Goal: Task Accomplishment & Management: Complete application form

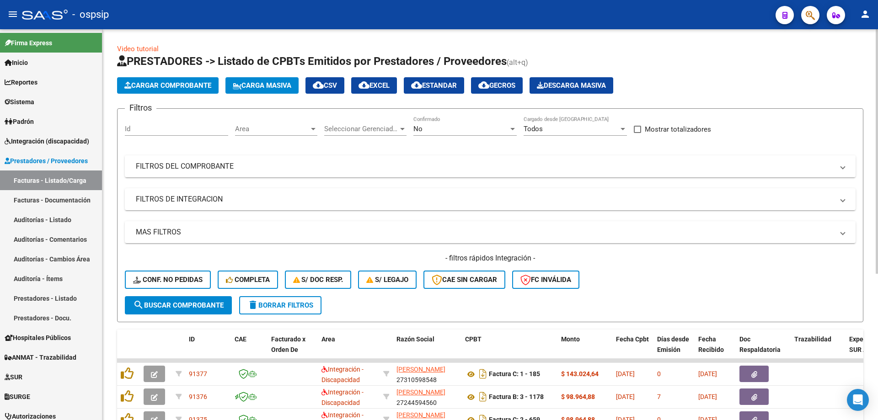
click at [461, 131] on div "No" at bounding box center [460, 129] width 95 height 8
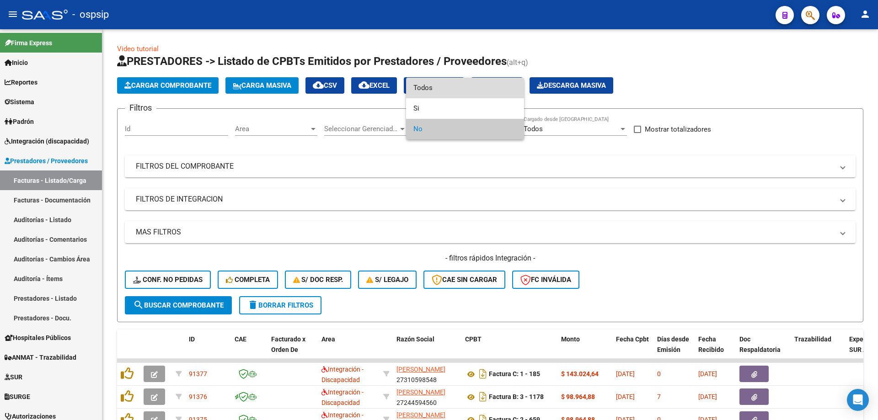
click at [463, 88] on span "Todos" at bounding box center [464, 88] width 103 height 21
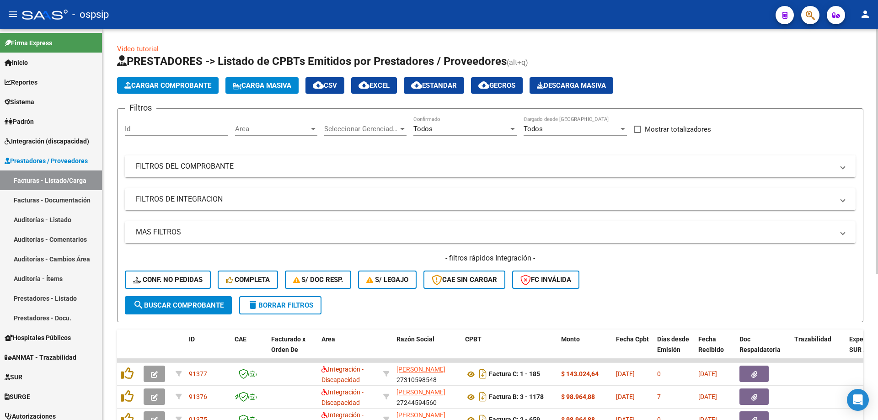
click at [252, 173] on mat-expansion-panel-header "FILTROS DEL COMPROBANTE" at bounding box center [490, 167] width 731 height 22
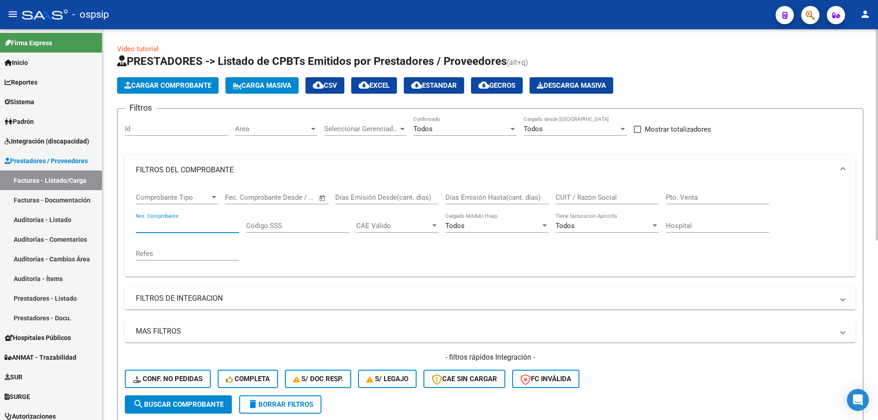
click at [191, 225] on input "Nro. Comprobante" at bounding box center [187, 226] width 103 height 8
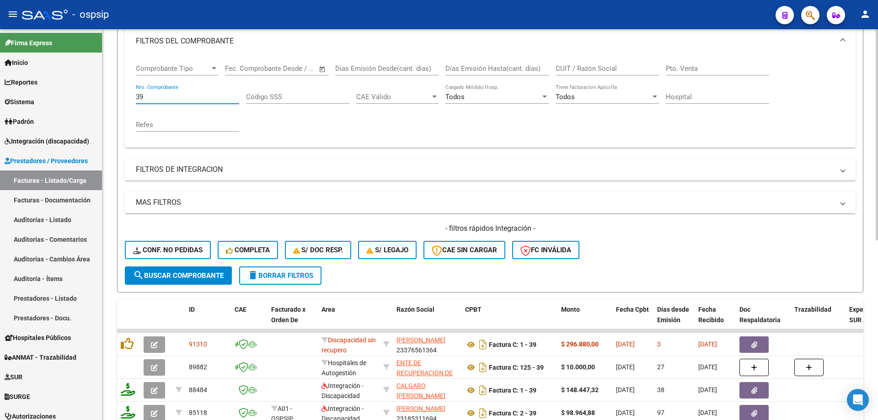
scroll to position [183, 0]
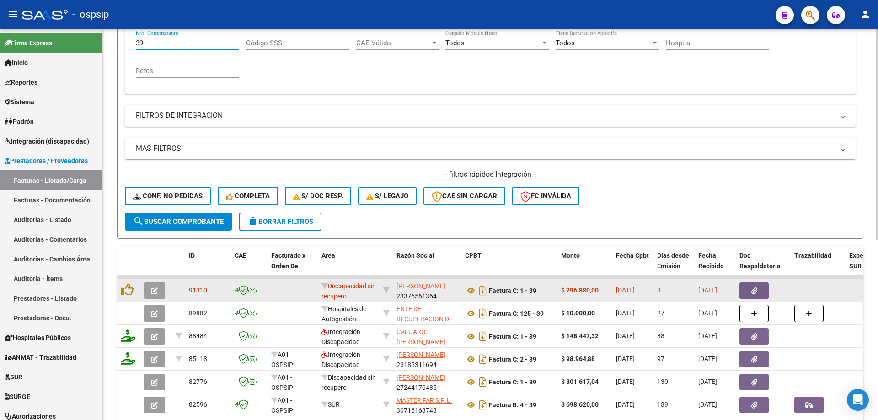
type input "39"
click at [153, 292] on icon "button" at bounding box center [154, 291] width 7 height 7
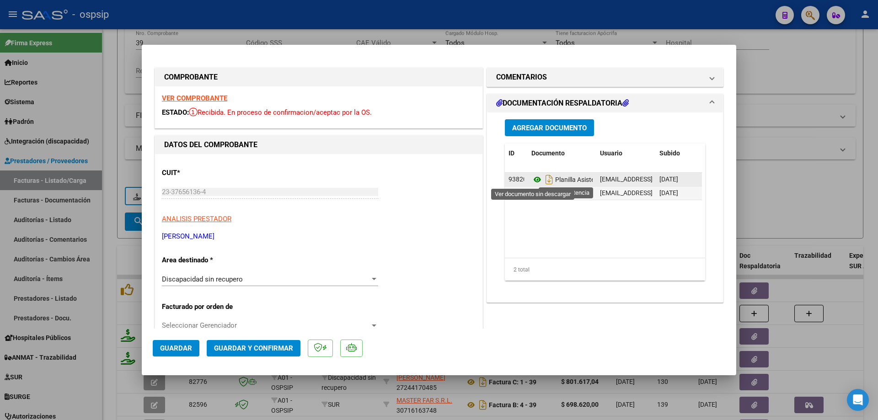
click at [533, 178] on icon at bounding box center [537, 179] width 12 height 11
click at [545, 181] on icon "Descargar documento" at bounding box center [549, 179] width 12 height 15
click at [547, 193] on icon "Descargar documento" at bounding box center [549, 193] width 12 height 15
click at [825, 88] on div at bounding box center [439, 210] width 878 height 420
type input "$ 0,00"
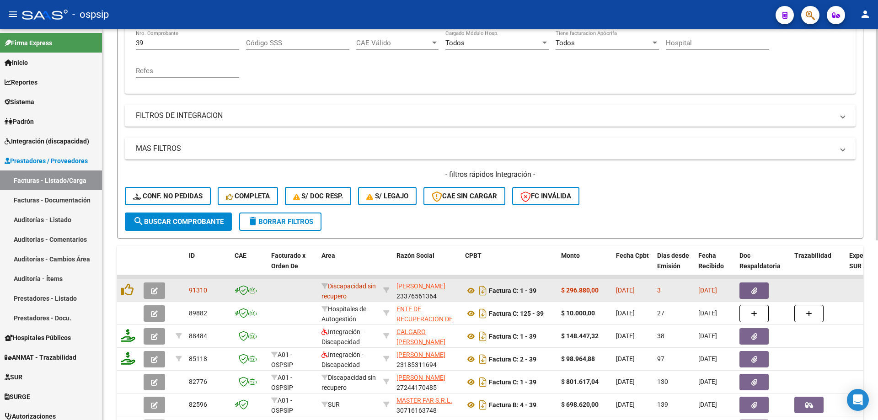
click at [153, 293] on icon "button" at bounding box center [154, 291] width 7 height 7
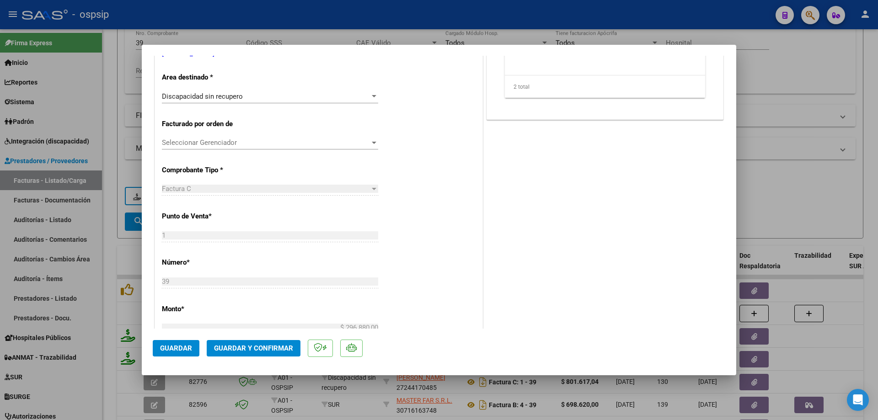
scroll to position [0, 0]
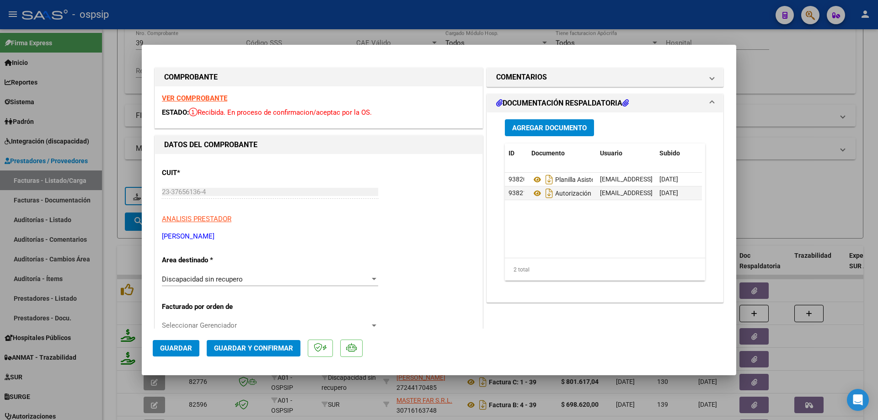
click at [250, 354] on button "Guardar y Confirmar" at bounding box center [254, 348] width 94 height 16
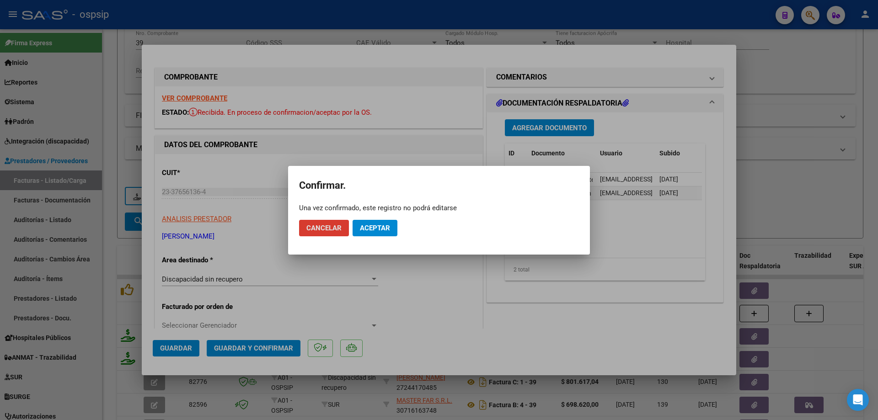
click at [375, 232] on button "Aceptar" at bounding box center [375, 228] width 45 height 16
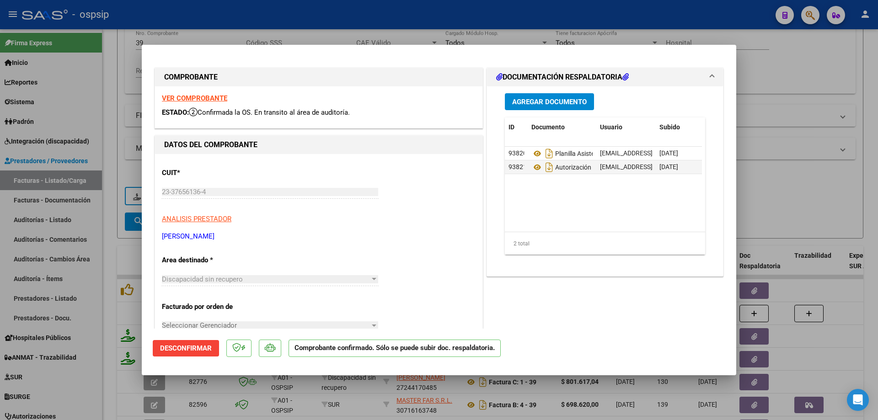
click at [796, 65] on div at bounding box center [439, 210] width 878 height 420
type input "$ 0,00"
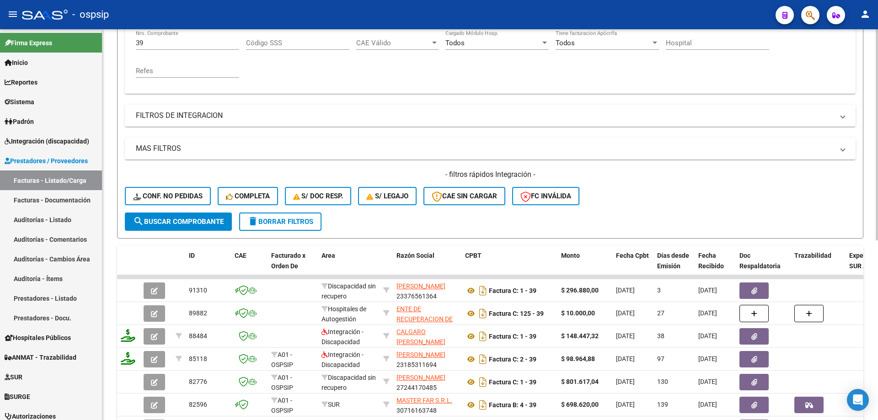
click at [172, 48] on div "39 Nro. Comprobante" at bounding box center [187, 40] width 103 height 20
type input "3"
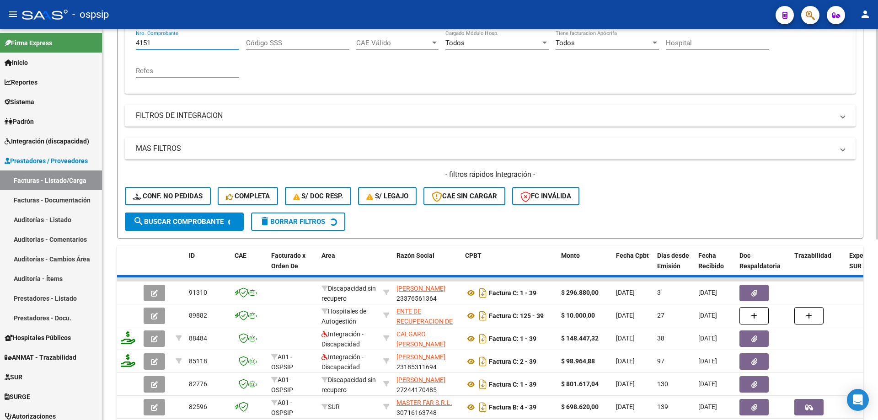
scroll to position [173, 0]
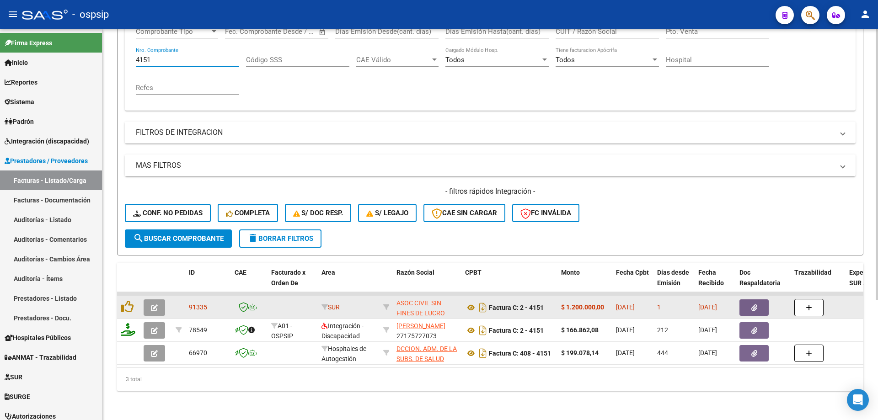
type input "4151"
click at [150, 300] on button "button" at bounding box center [154, 308] width 21 height 16
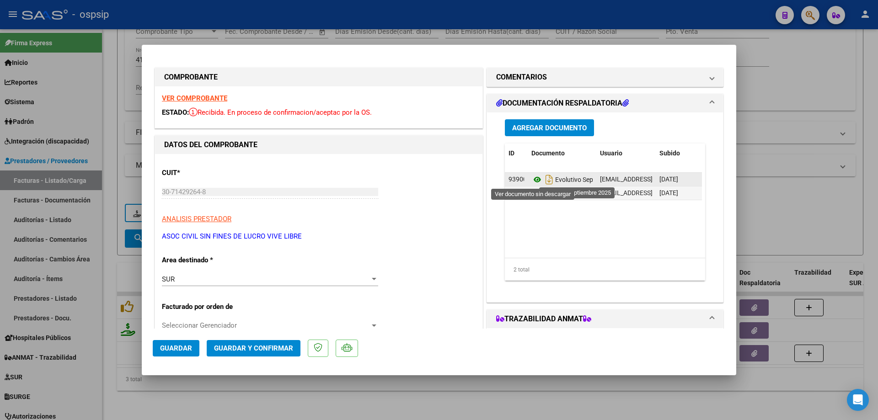
click at [532, 181] on icon at bounding box center [537, 179] width 12 height 11
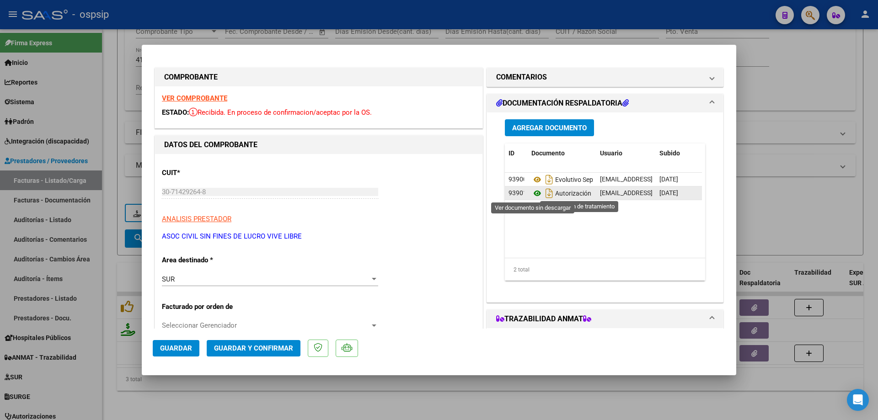
click at [531, 195] on icon at bounding box center [537, 193] width 12 height 11
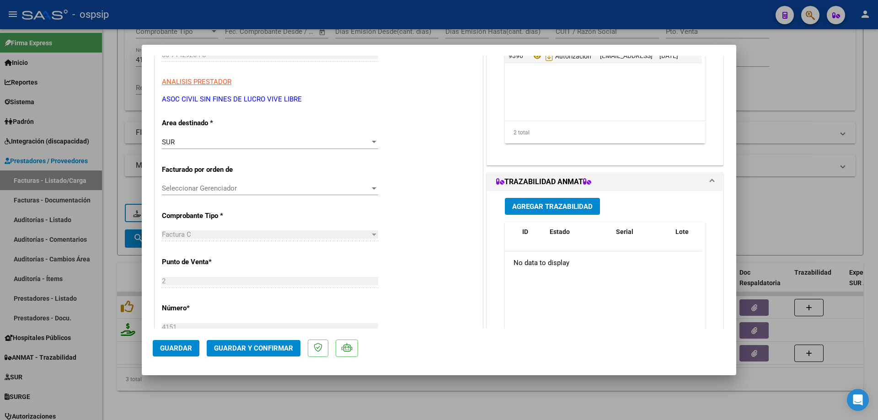
scroll to position [0, 0]
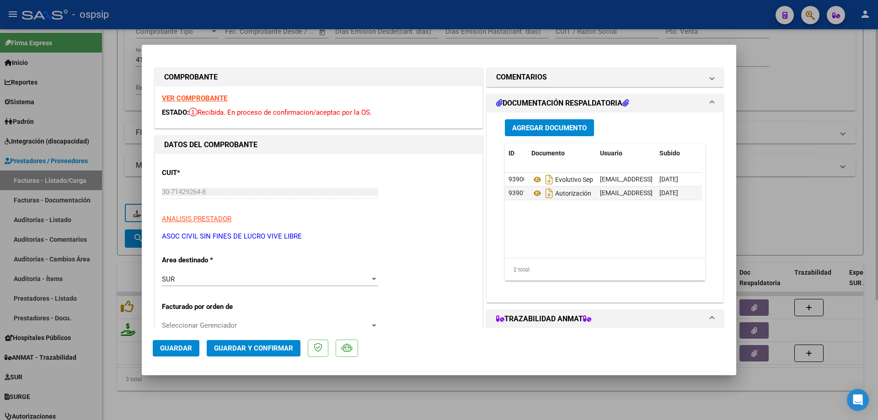
click at [812, 59] on div at bounding box center [439, 210] width 878 height 420
type input "$ 0,00"
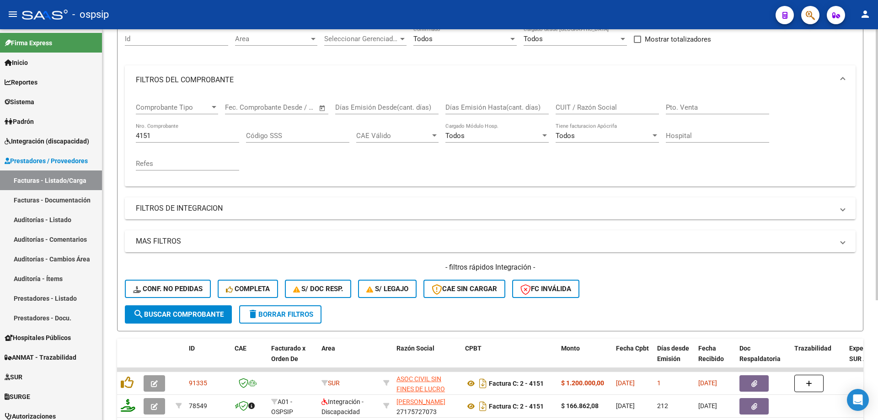
scroll to position [36, 0]
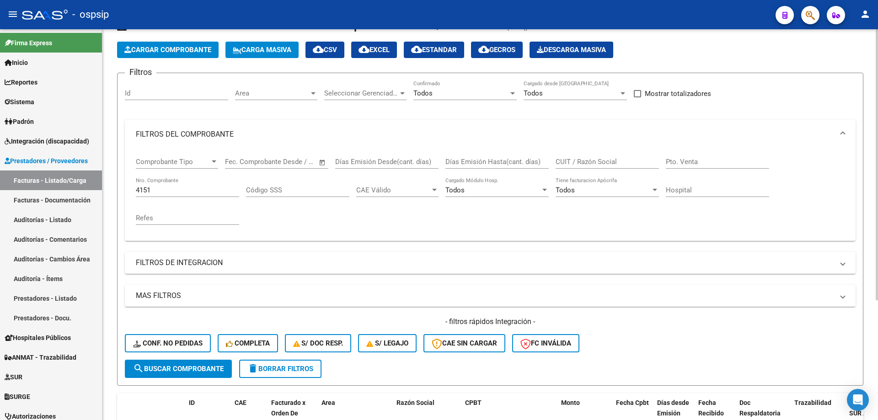
click at [160, 186] on input "4151" at bounding box center [187, 190] width 103 height 8
type input "4"
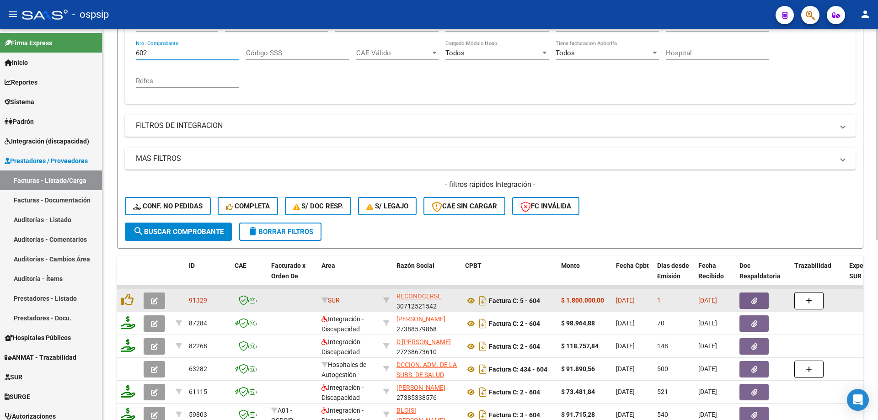
scroll to position [1, 0]
click at [151, 301] on icon "button" at bounding box center [154, 301] width 7 height 7
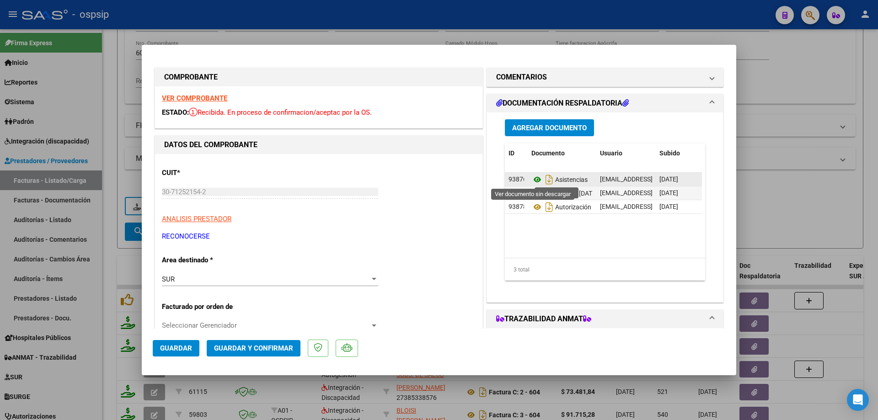
click at [535, 180] on icon at bounding box center [537, 179] width 12 height 11
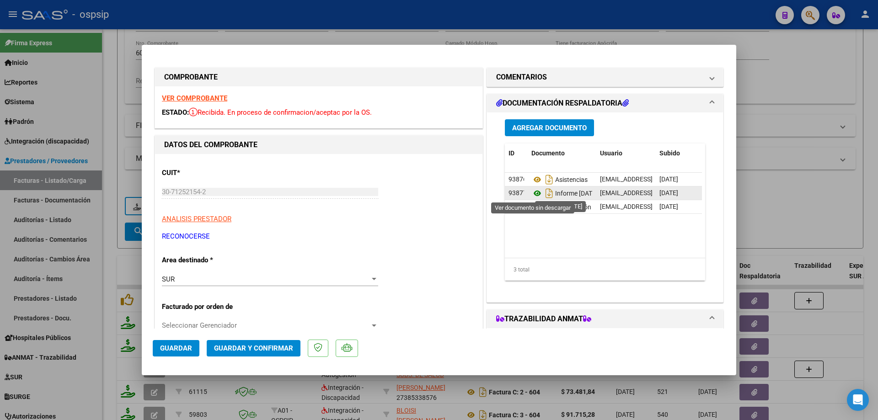
click at [531, 193] on icon at bounding box center [537, 193] width 12 height 11
click at [531, 209] on icon at bounding box center [537, 207] width 12 height 11
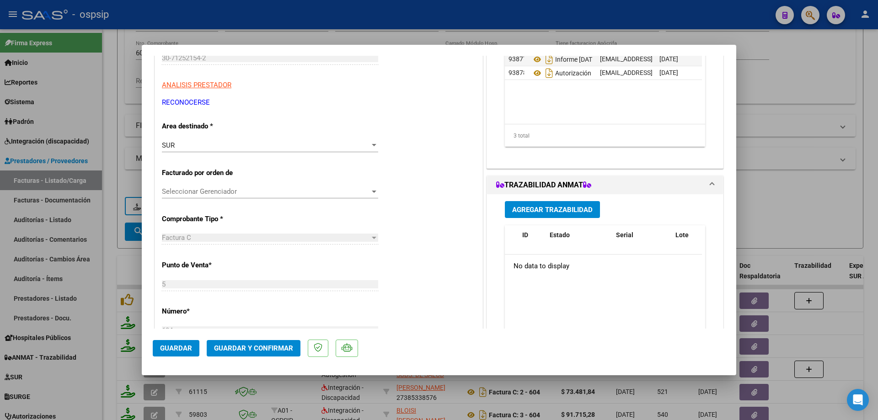
scroll to position [183, 0]
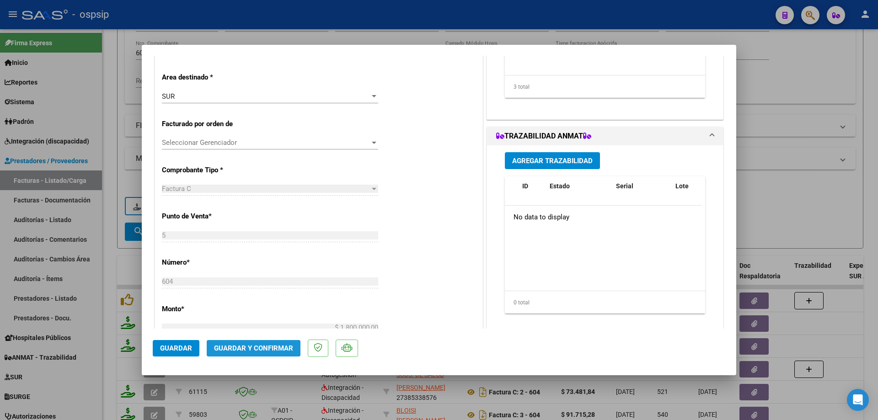
click at [264, 345] on span "Guardar y Confirmar" at bounding box center [253, 348] width 79 height 8
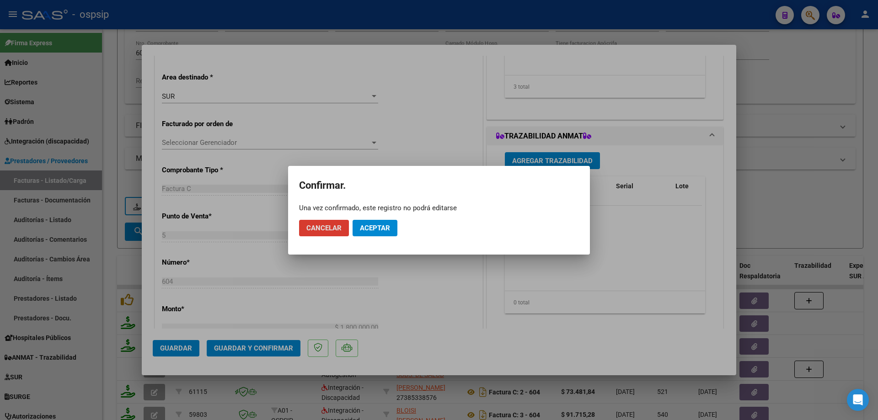
click at [382, 230] on span "Aceptar" at bounding box center [375, 228] width 30 height 8
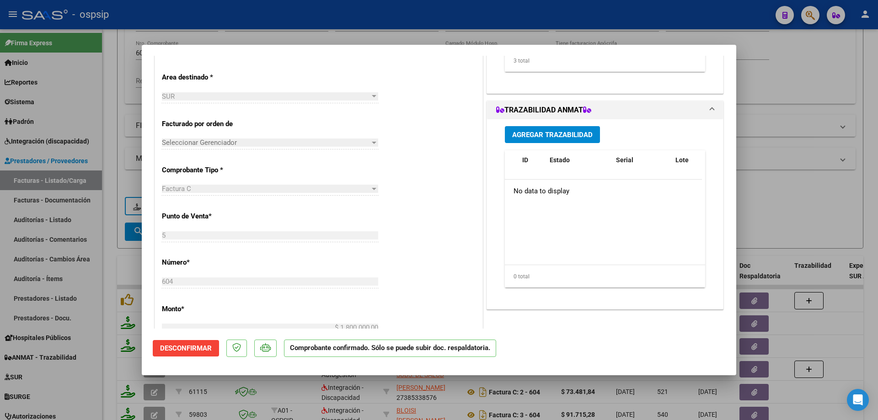
click at [846, 213] on div at bounding box center [439, 210] width 878 height 420
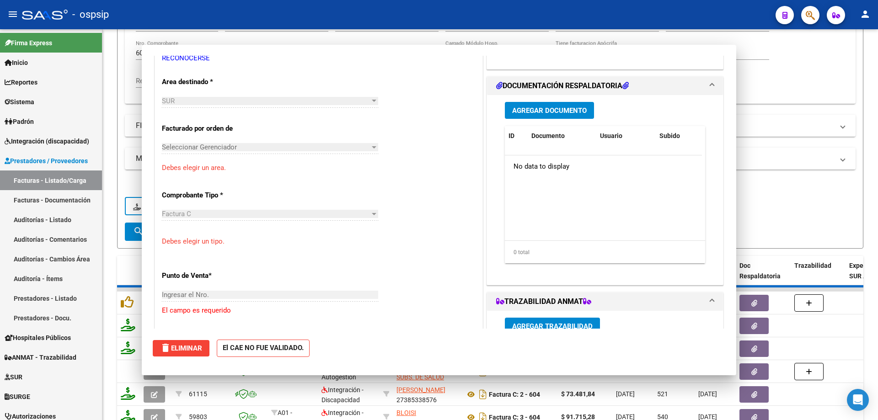
scroll to position [0, 0]
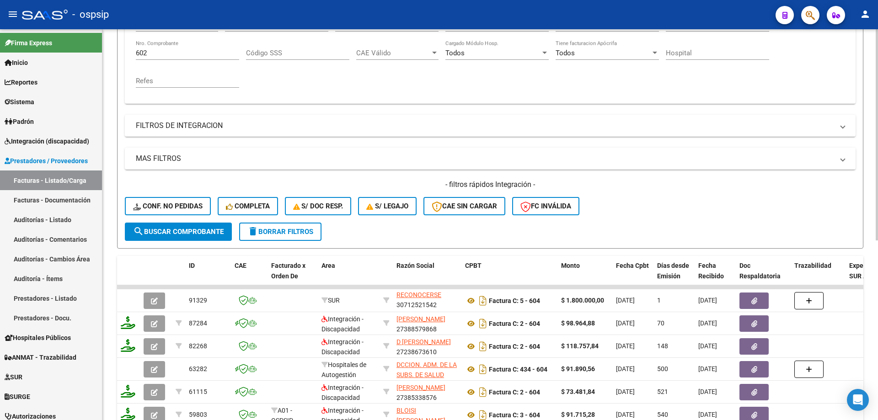
click at [168, 46] on div "602 Nro. Comprobante" at bounding box center [187, 50] width 103 height 20
type input "6"
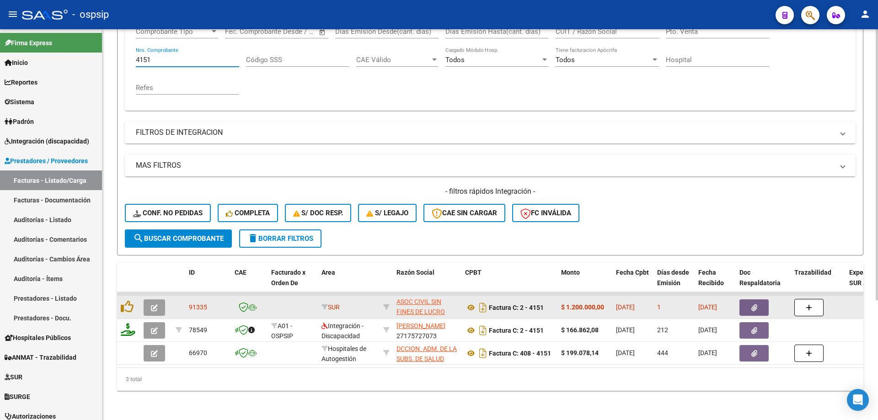
type input "4151"
click at [156, 305] on icon "button" at bounding box center [154, 308] width 7 height 7
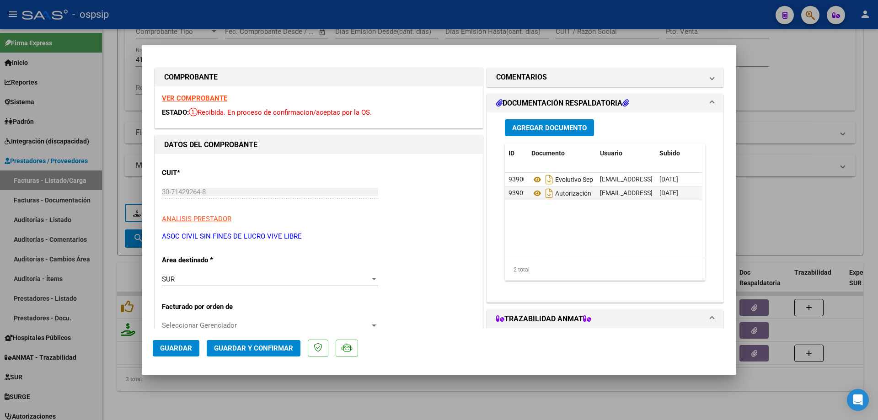
click at [798, 152] on div at bounding box center [439, 210] width 878 height 420
type input "$ 0,00"
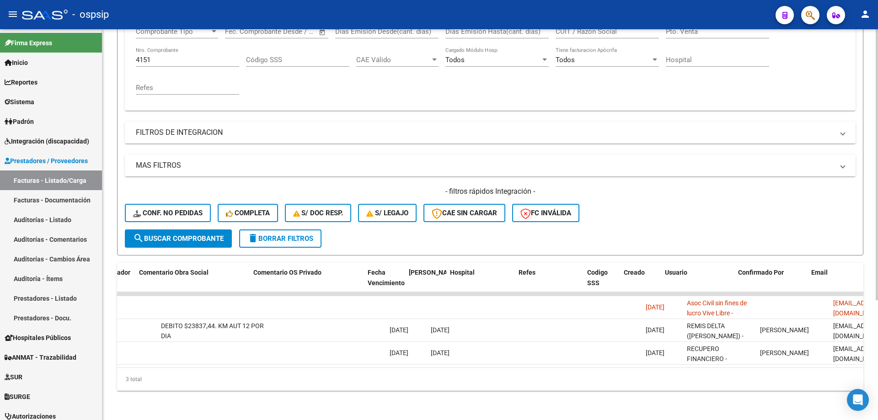
scroll to position [0, 1612]
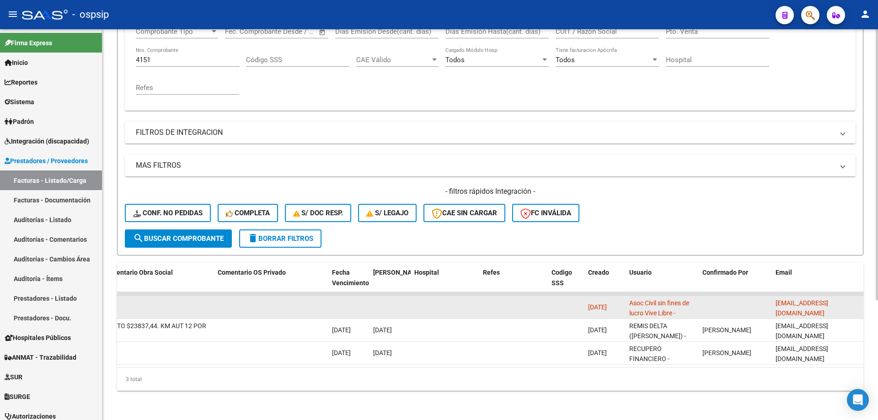
drag, startPoint x: 852, startPoint y: 298, endPoint x: 760, endPoint y: 306, distance: 92.2
copy span "[EMAIL_ADDRESS][DOMAIN_NAME]"
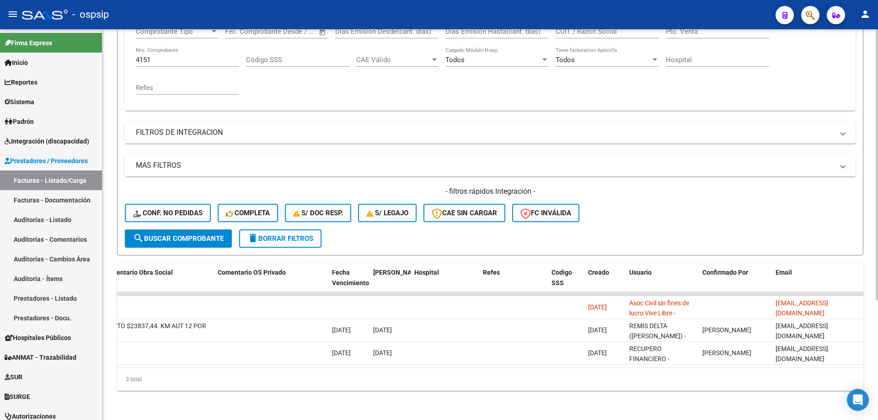
scroll to position [36, 0]
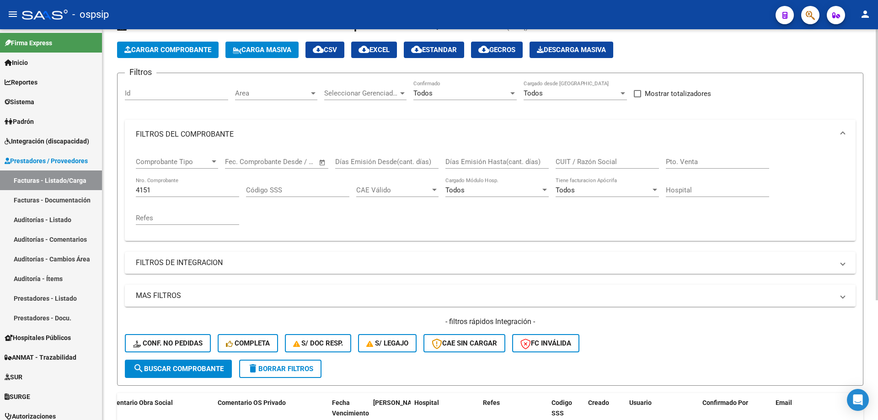
click at [174, 188] on input "4151" at bounding box center [187, 190] width 103 height 8
type input "4"
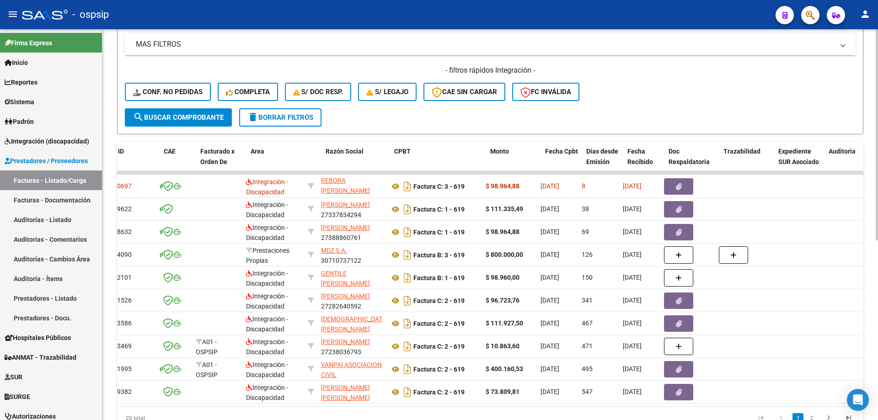
scroll to position [0, 0]
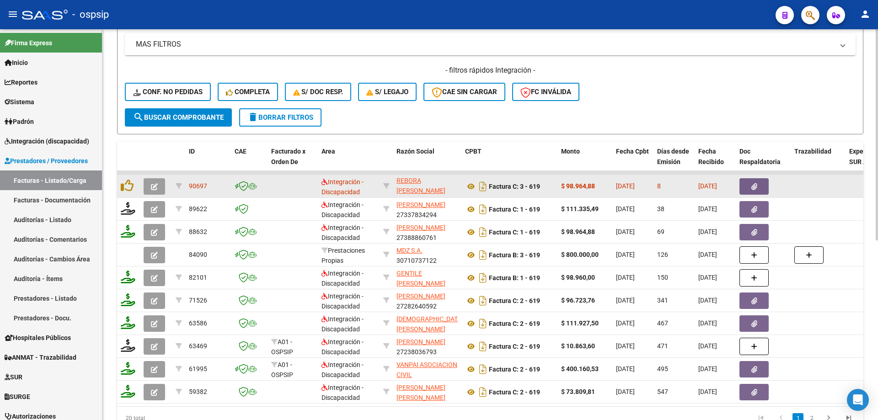
type input "619"
click at [148, 187] on button "button" at bounding box center [154, 186] width 21 height 16
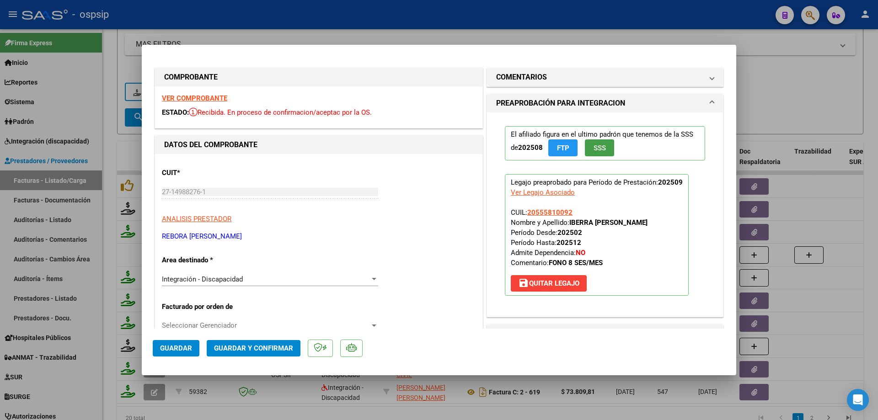
click at [604, 145] on button "SSS" at bounding box center [599, 148] width 29 height 17
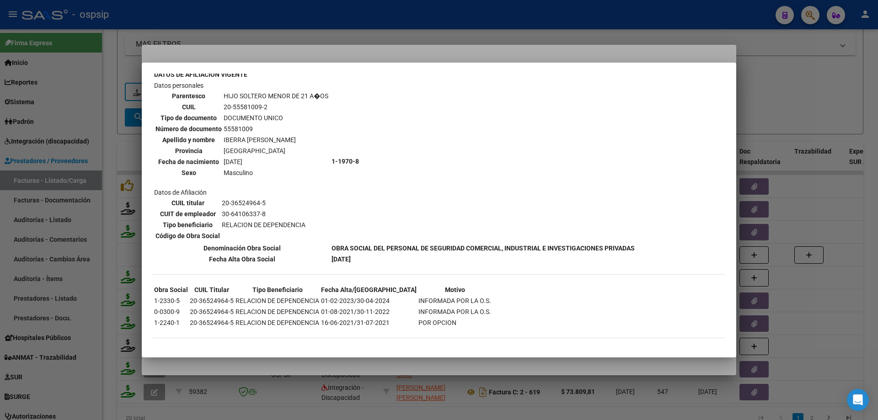
scroll to position [320, 0]
click at [804, 92] on div at bounding box center [439, 210] width 878 height 420
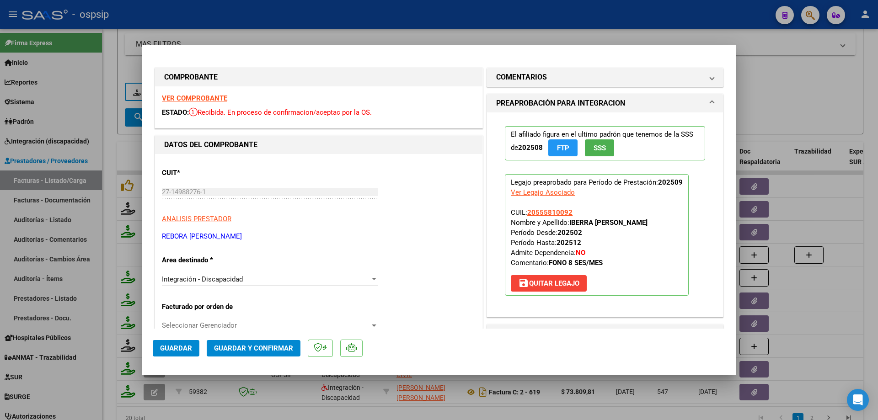
click at [600, 147] on span "SSS" at bounding box center [600, 148] width 12 height 8
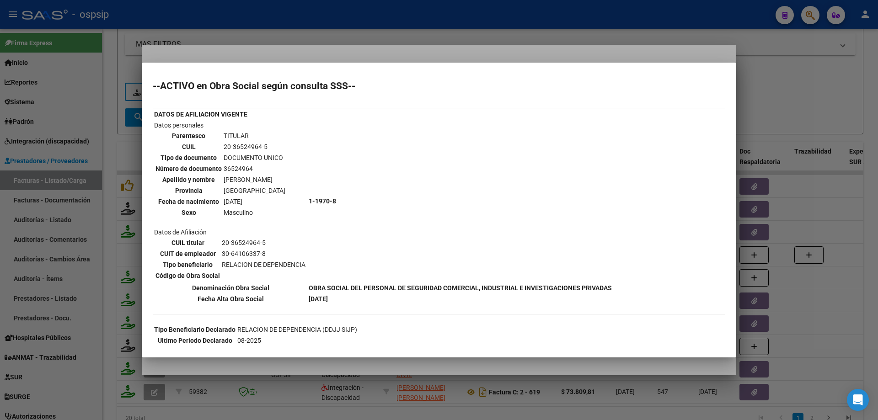
click at [853, 89] on div at bounding box center [439, 210] width 878 height 420
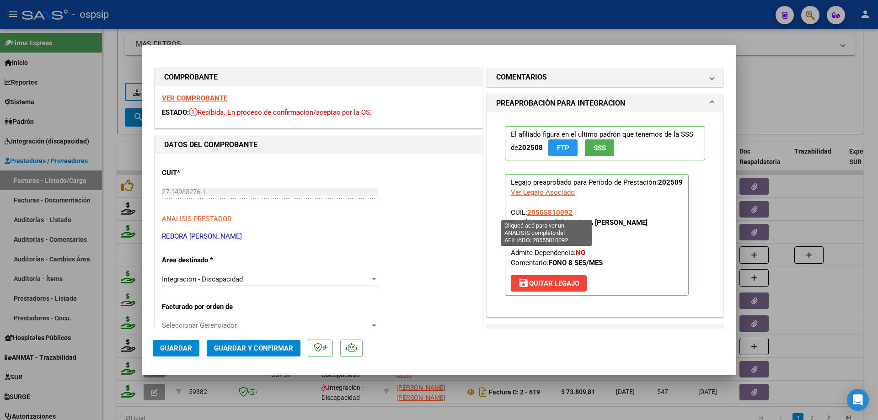
click at [553, 212] on span "20555810092" at bounding box center [549, 213] width 45 height 8
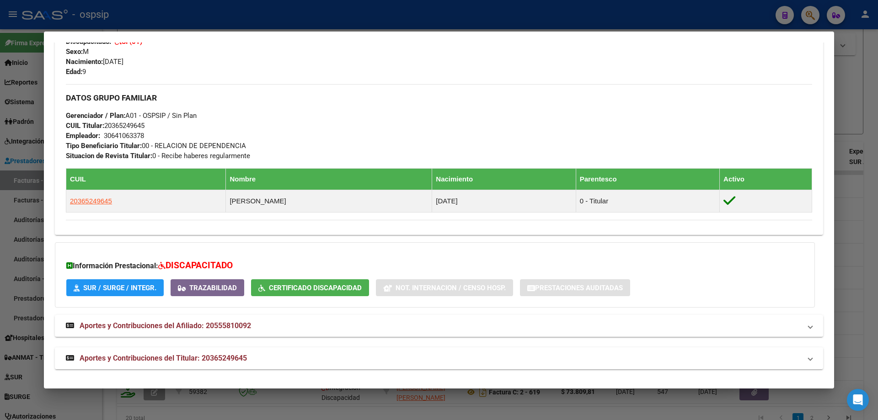
scroll to position [370, 0]
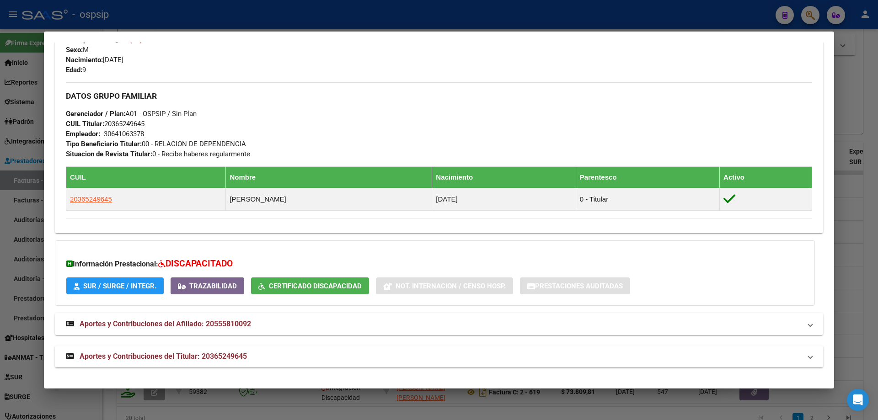
click at [863, 109] on div at bounding box center [439, 210] width 878 height 420
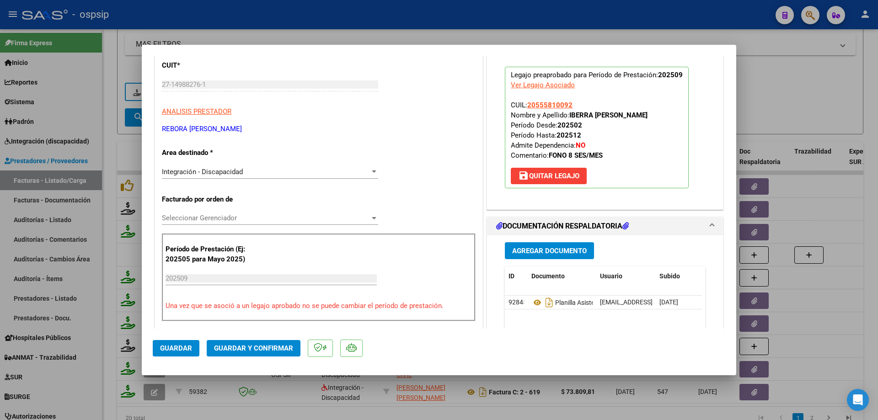
scroll to position [137, 0]
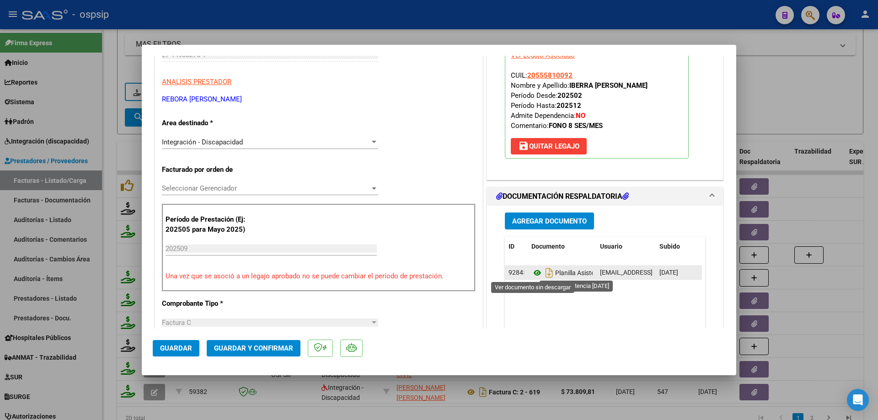
click at [532, 271] on icon at bounding box center [537, 273] width 12 height 11
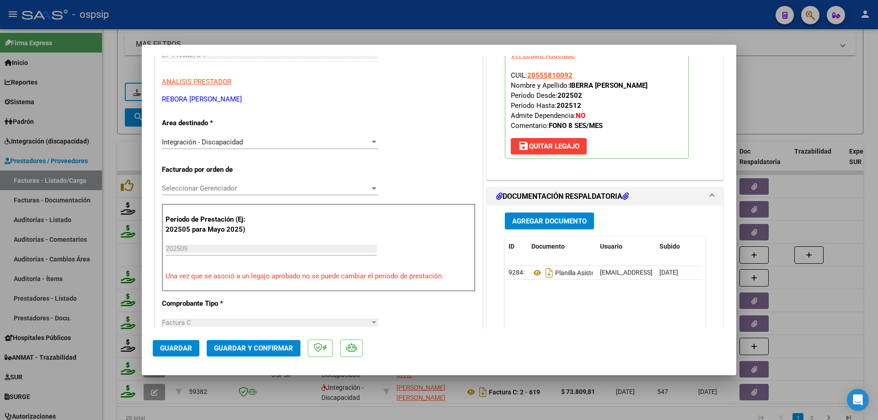
click at [799, 90] on div at bounding box center [439, 210] width 878 height 420
type input "$ 0,00"
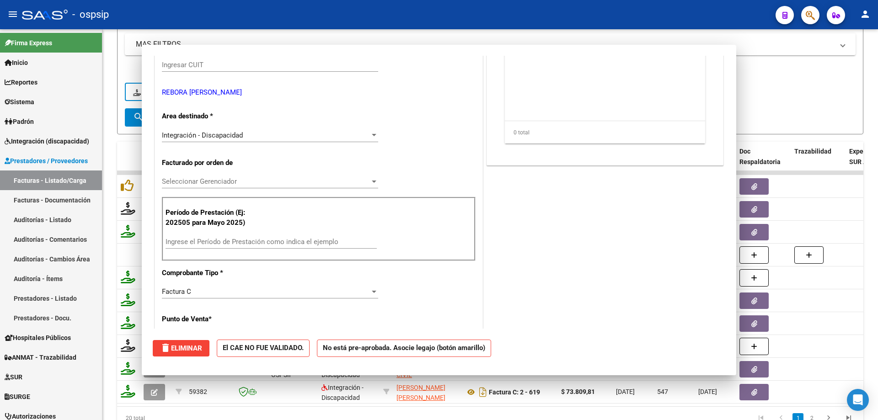
scroll to position [148, 0]
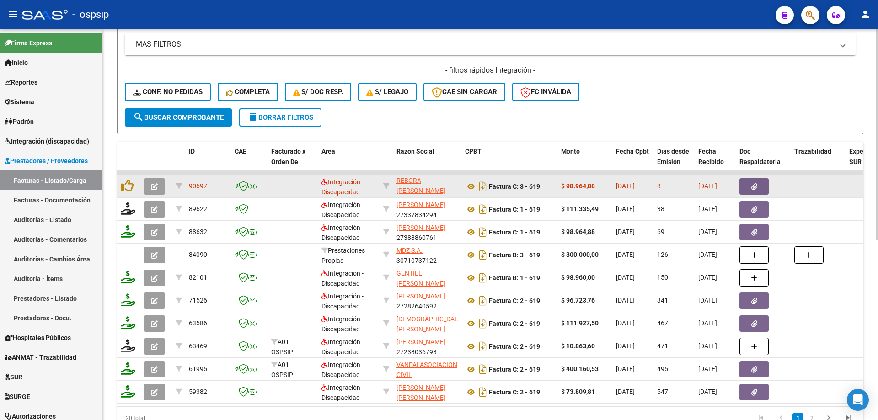
click at [156, 187] on icon "button" at bounding box center [154, 186] width 7 height 7
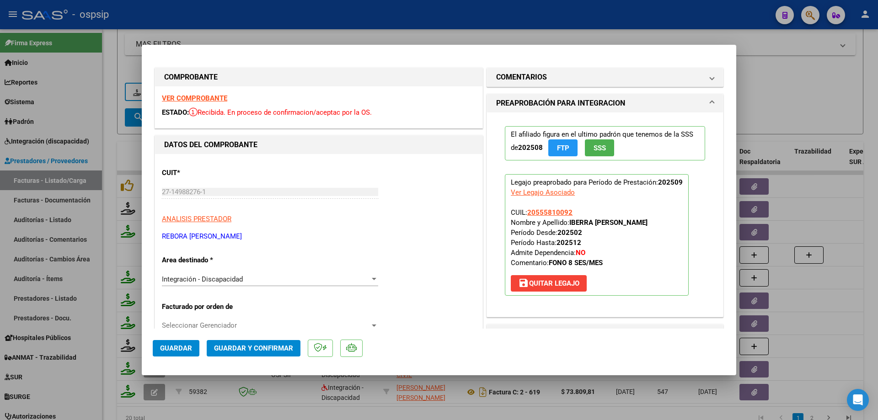
click at [786, 116] on div at bounding box center [439, 210] width 878 height 420
type input "$ 0,00"
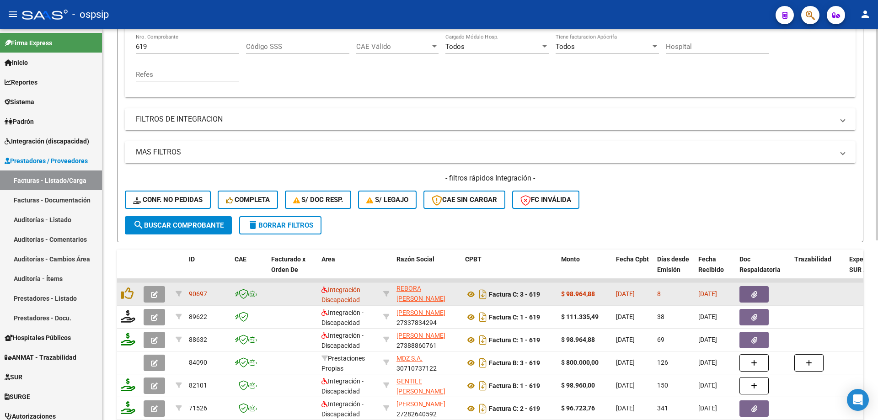
scroll to position [196, 0]
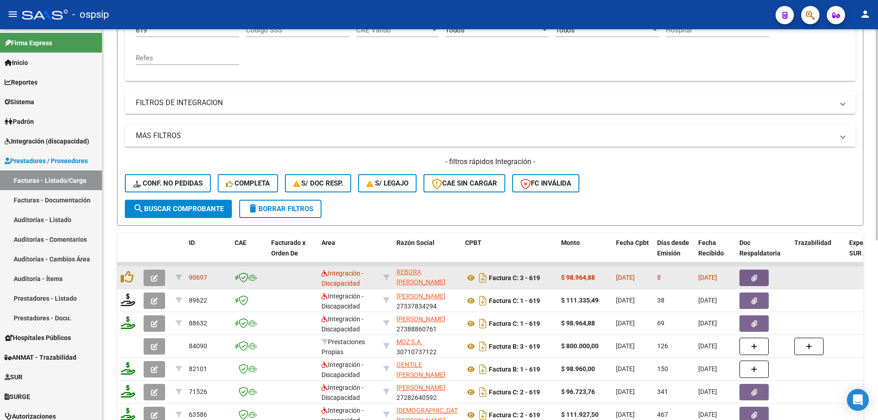
click at [153, 275] on icon "button" at bounding box center [154, 278] width 7 height 7
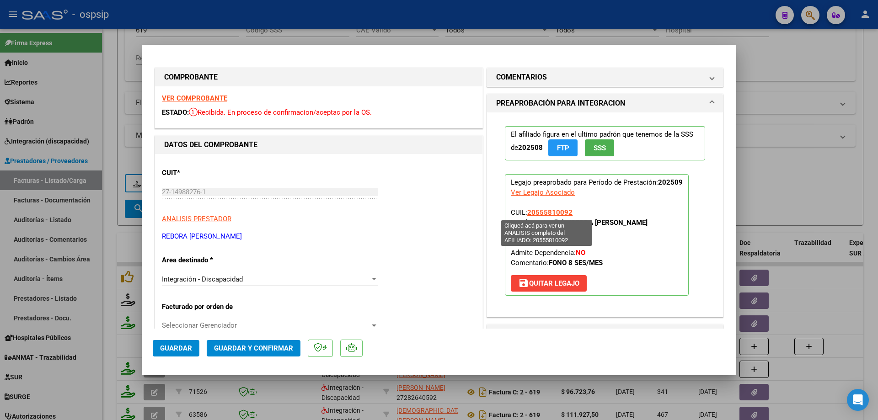
click at [555, 215] on span "20555810092" at bounding box center [549, 213] width 45 height 8
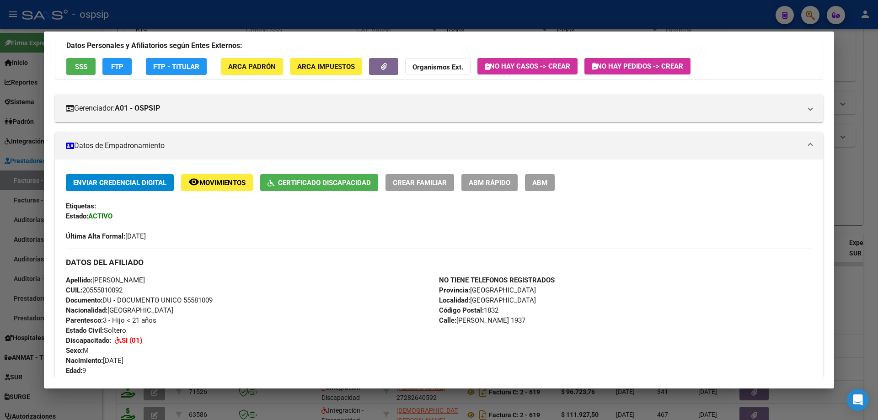
scroll to position [5, 0]
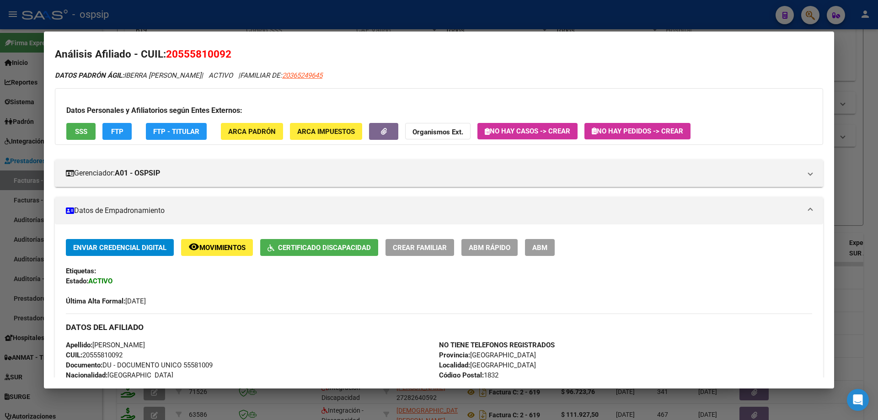
click at [842, 162] on div at bounding box center [439, 210] width 878 height 420
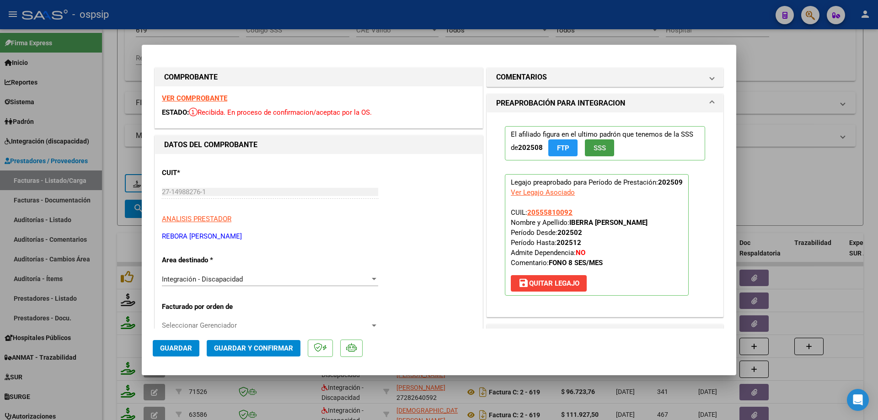
click at [600, 148] on span "SSS" at bounding box center [600, 148] width 12 height 8
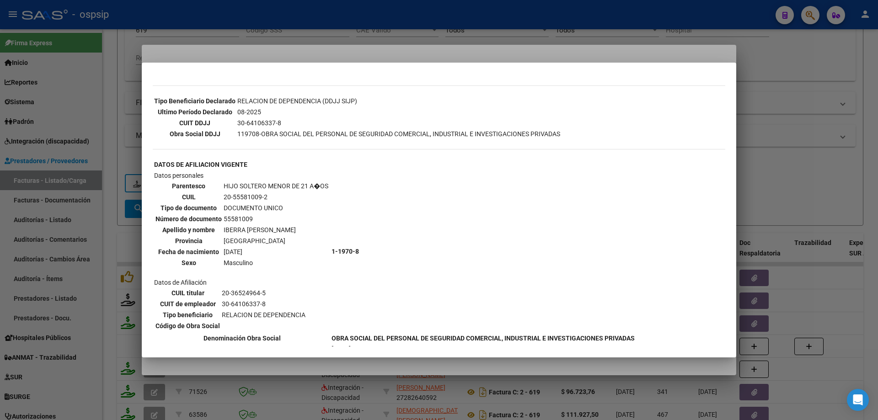
scroll to position [320, 0]
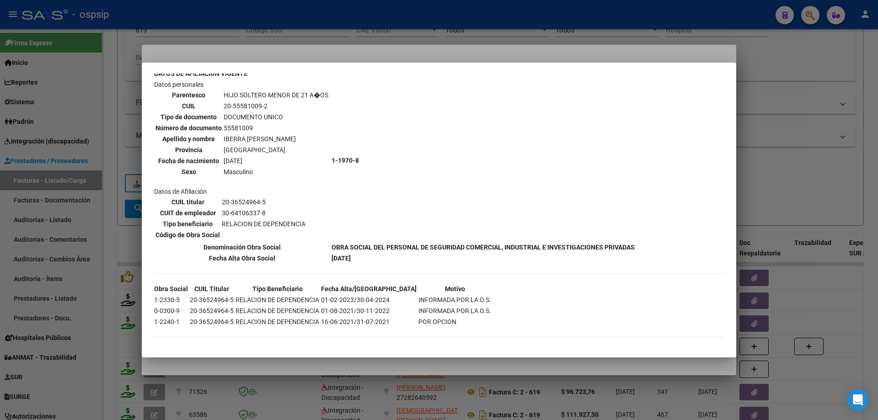
click at [759, 149] on div at bounding box center [439, 210] width 878 height 420
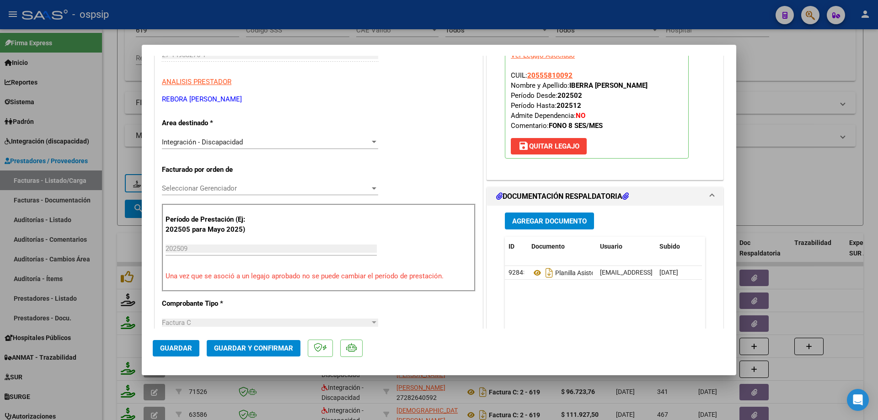
scroll to position [229, 0]
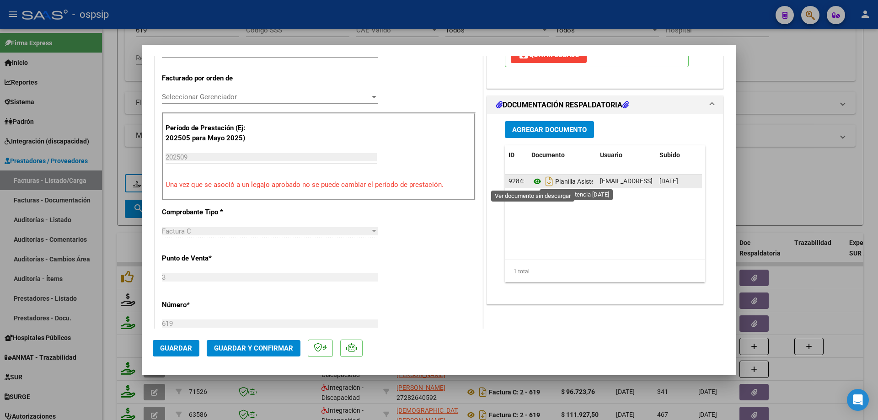
click at [532, 184] on icon at bounding box center [537, 181] width 12 height 11
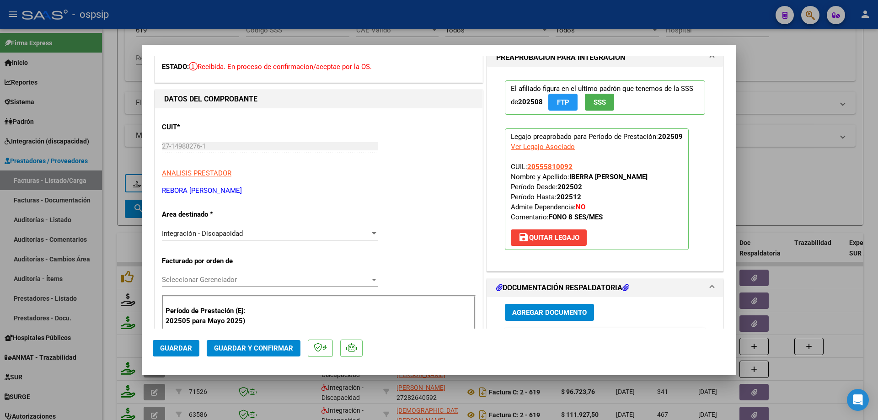
scroll to position [0, 0]
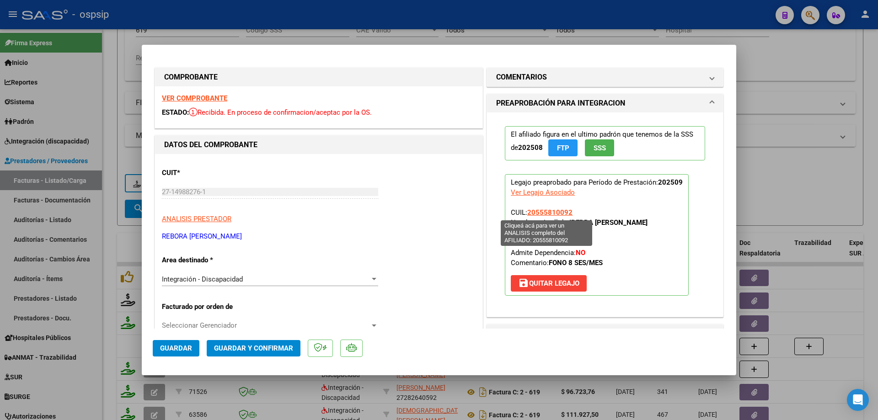
drag, startPoint x: 572, startPoint y: 210, endPoint x: 526, endPoint y: 214, distance: 45.5
click at [526, 214] on p "Legajo preaprobado para Período de Prestación: 202509 Ver Legajo Asociado CUIL:…" at bounding box center [597, 235] width 184 height 122
copy span "20555810092"
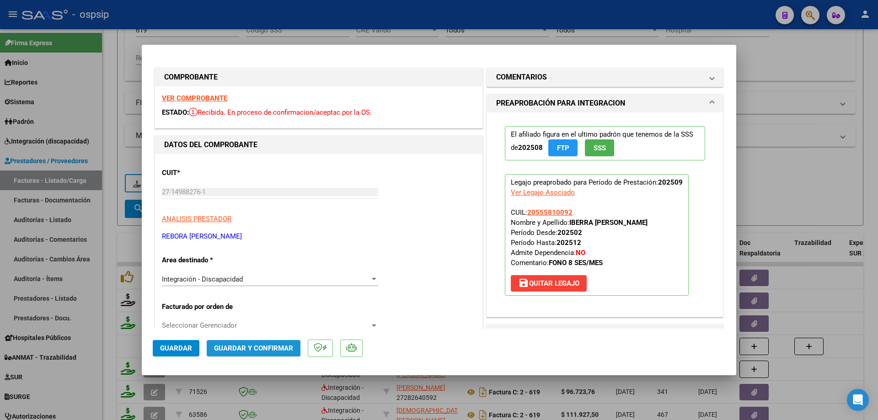
click at [274, 352] on span "Guardar y Confirmar" at bounding box center [253, 348] width 79 height 8
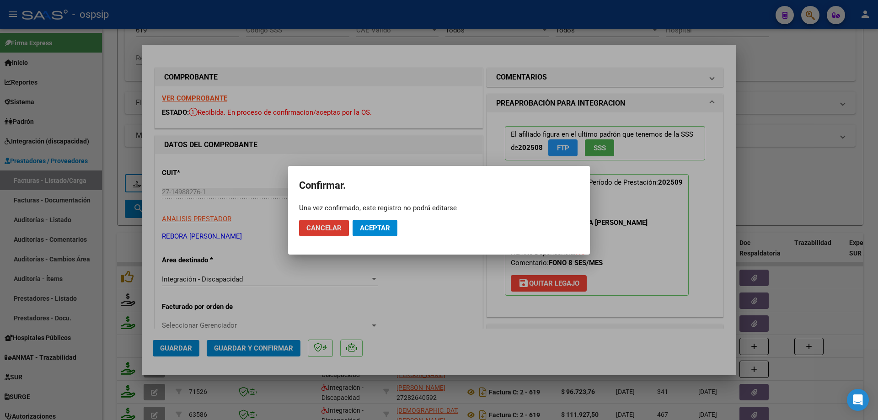
click at [384, 222] on button "Aceptar" at bounding box center [375, 228] width 45 height 16
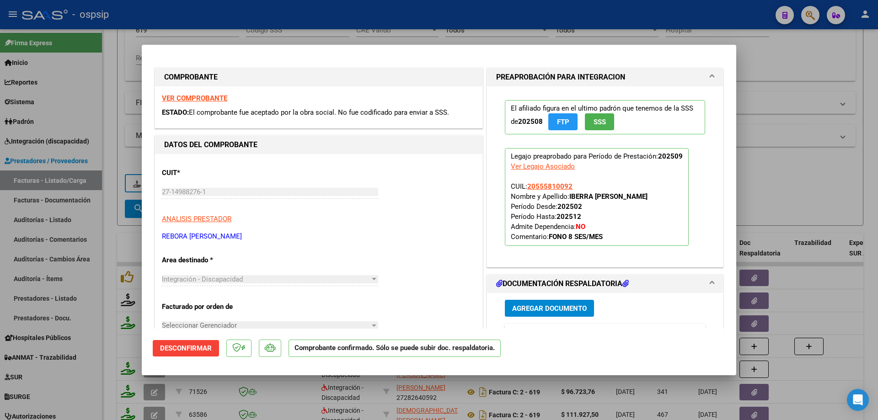
click at [805, 193] on div at bounding box center [439, 210] width 878 height 420
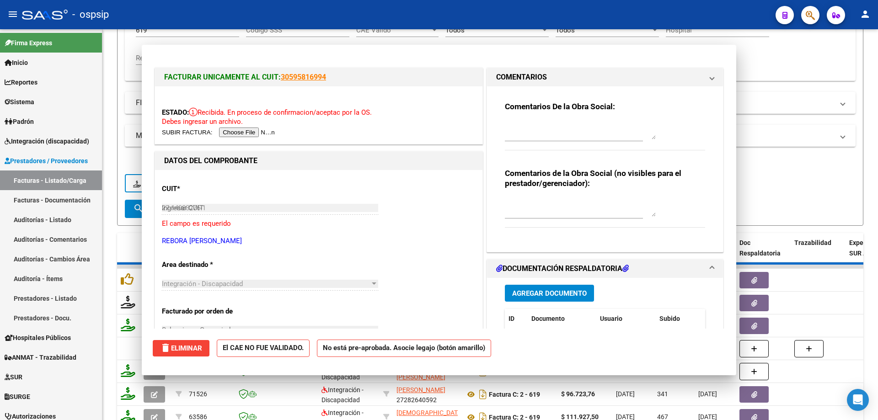
type input "$ 0,00"
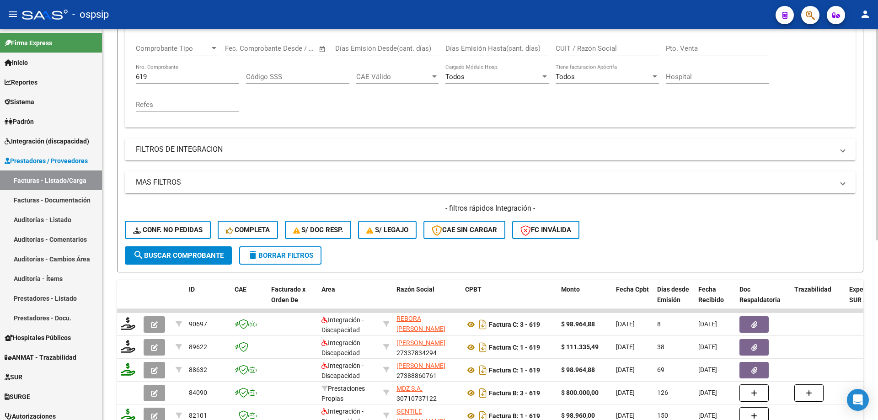
scroll to position [104, 0]
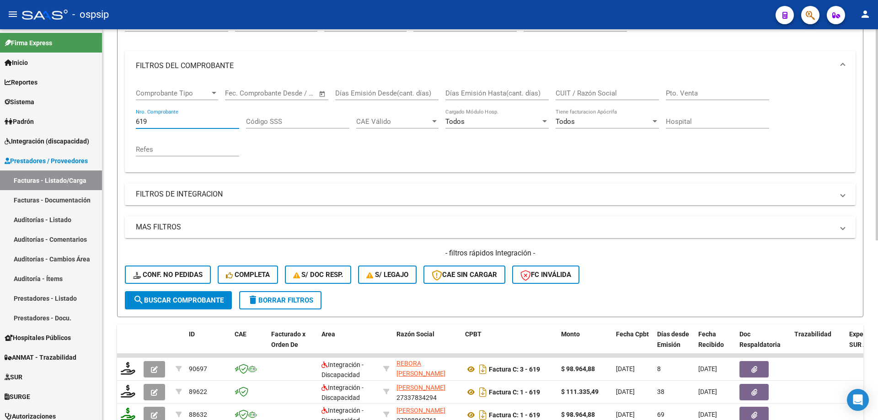
click at [162, 119] on input "619" at bounding box center [187, 122] width 103 height 8
type input "6"
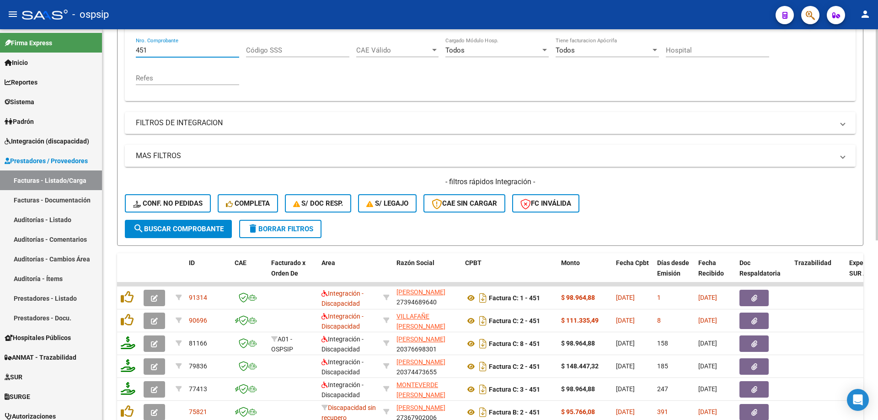
scroll to position [196, 0]
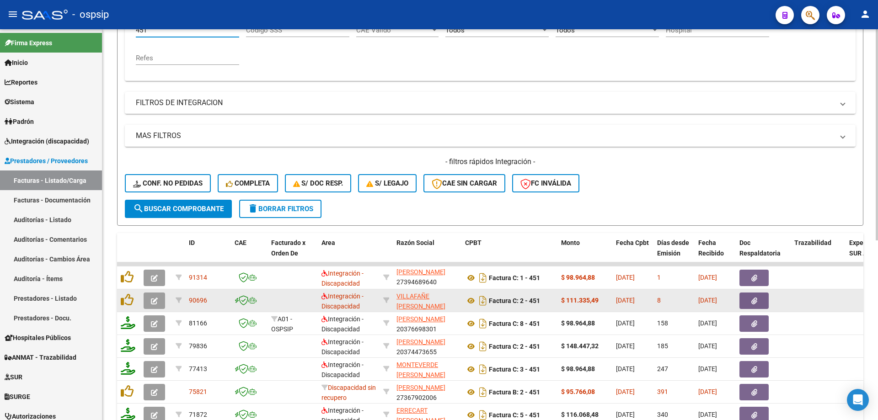
type input "451"
click at [151, 301] on icon "button" at bounding box center [154, 301] width 7 height 7
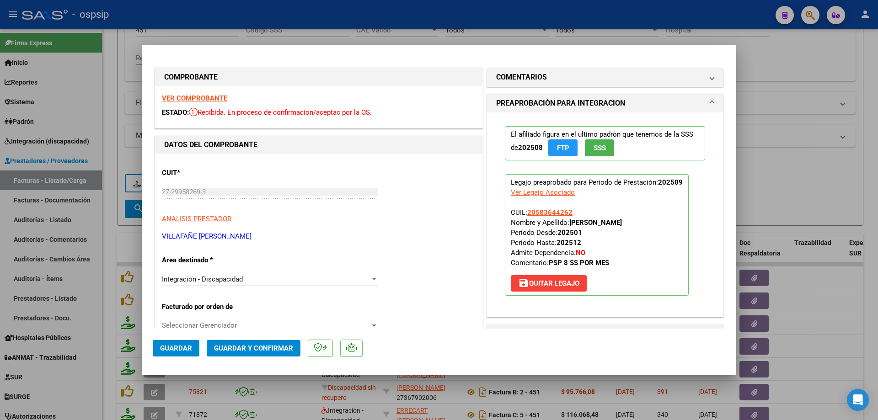
click at [600, 145] on span "SSS" at bounding box center [600, 148] width 12 height 8
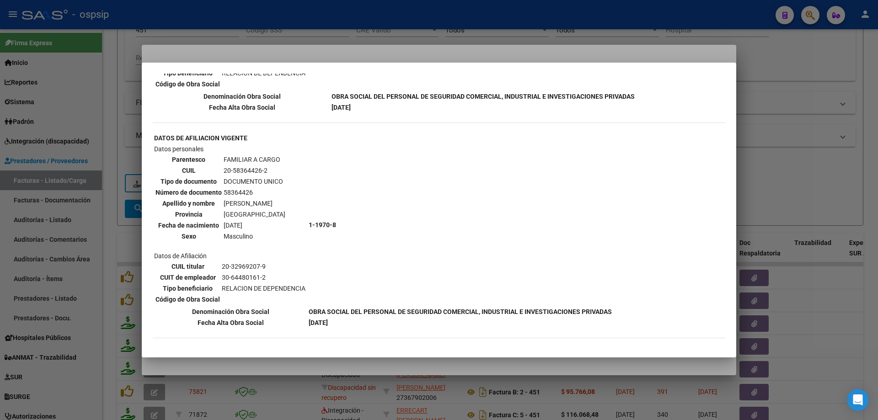
scroll to position [687, 0]
click at [808, 113] on div at bounding box center [439, 210] width 878 height 420
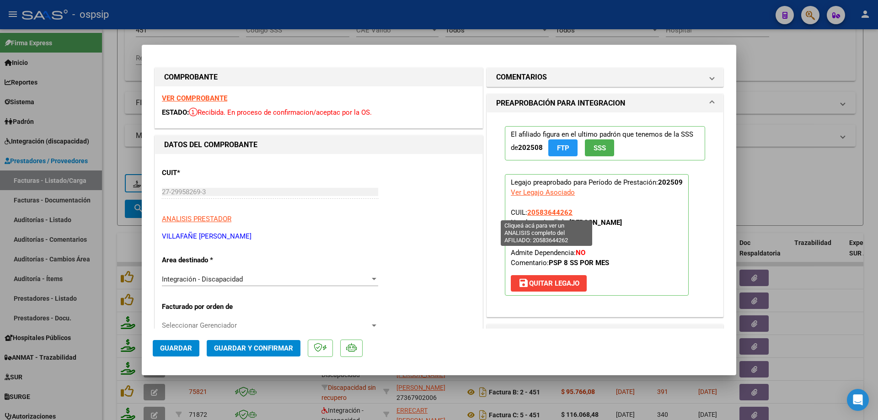
click at [556, 212] on span "20583644262" at bounding box center [549, 213] width 45 height 8
type textarea "20583644262"
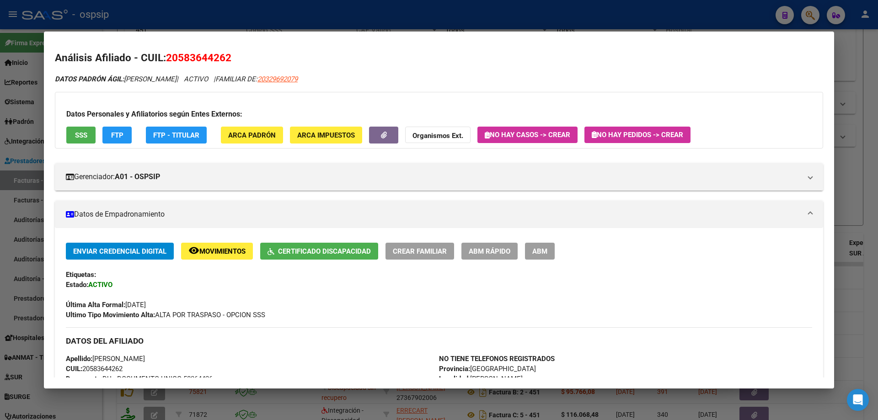
scroll to position [0, 0]
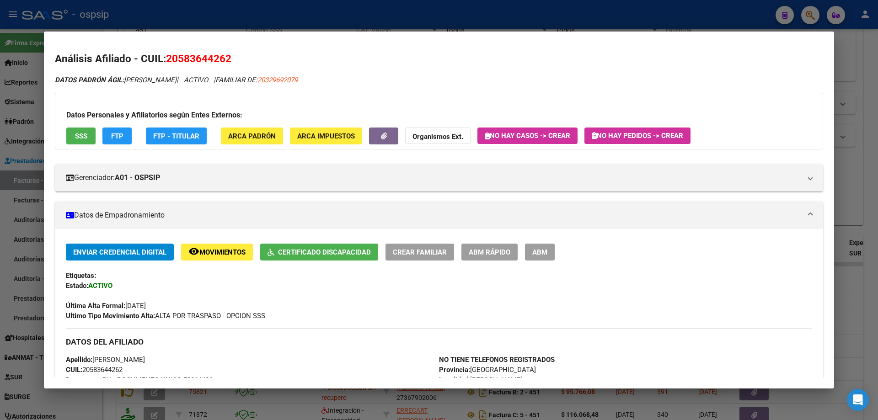
click at [860, 192] on div at bounding box center [439, 210] width 878 height 420
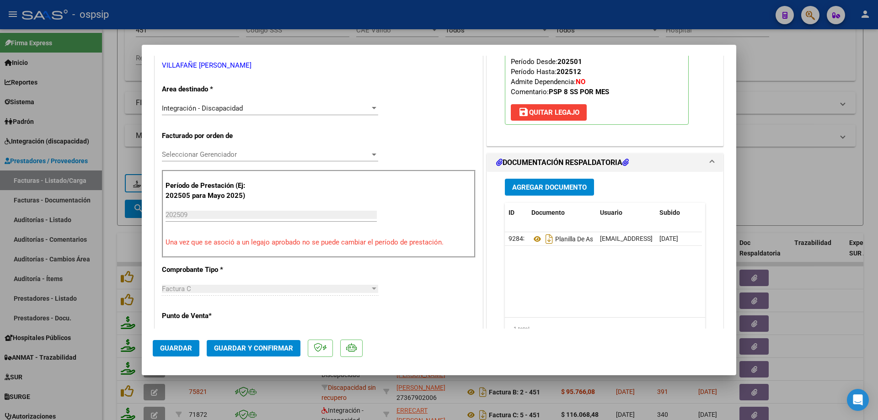
scroll to position [183, 0]
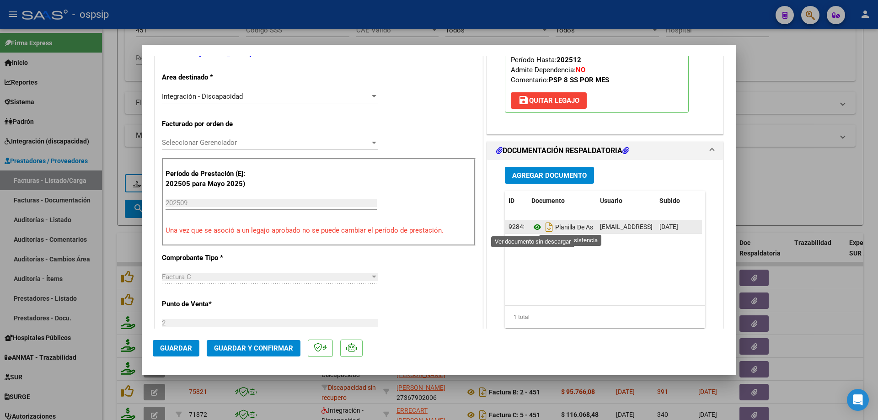
click at [536, 228] on icon at bounding box center [537, 227] width 12 height 11
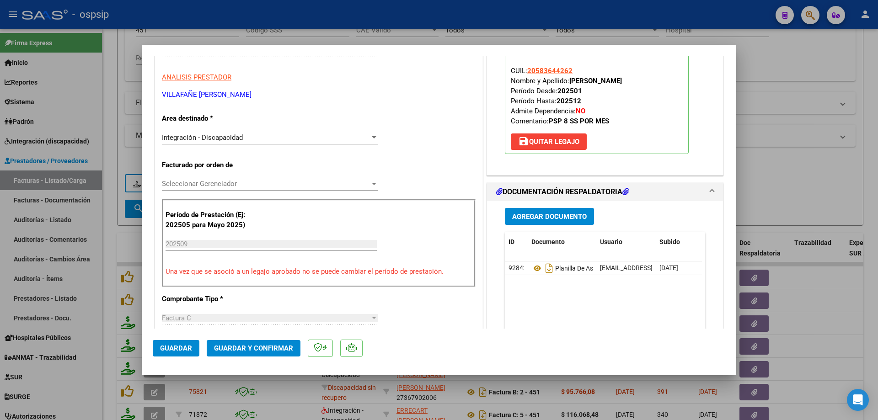
scroll to position [91, 0]
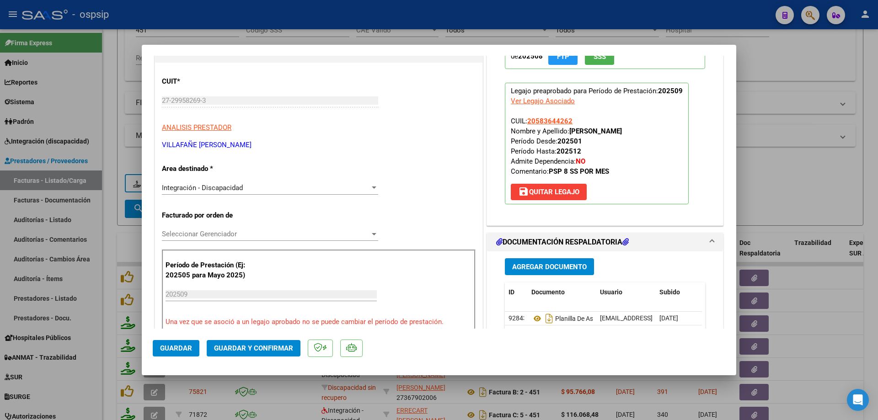
drag, startPoint x: 571, startPoint y: 120, endPoint x: 524, endPoint y: 121, distance: 47.1
click at [524, 121] on p "Legajo preaprobado para Período de Prestación: 202509 Ver Legajo Asociado CUIL:…" at bounding box center [597, 144] width 184 height 122
copy span "20583644262"
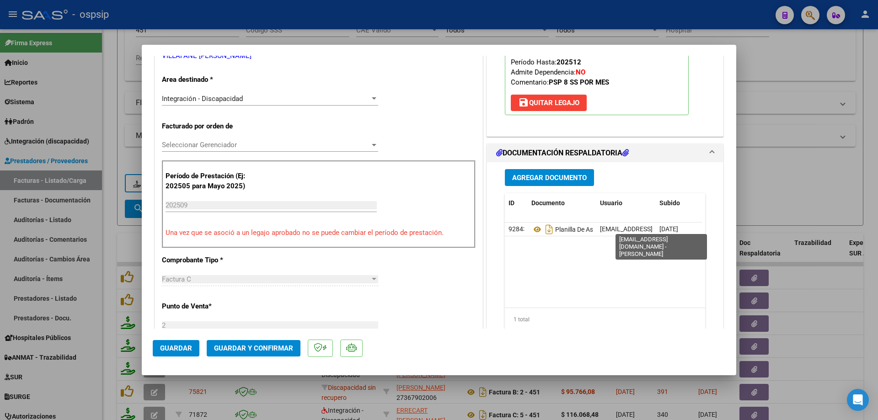
scroll to position [183, 0]
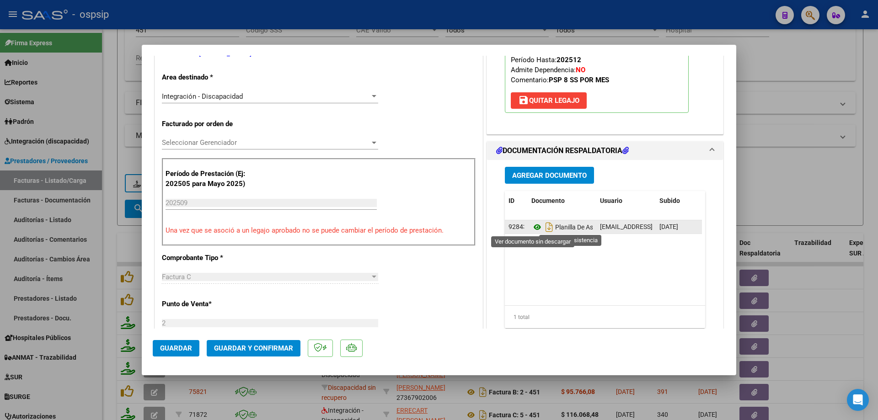
click at [534, 226] on icon at bounding box center [537, 227] width 12 height 11
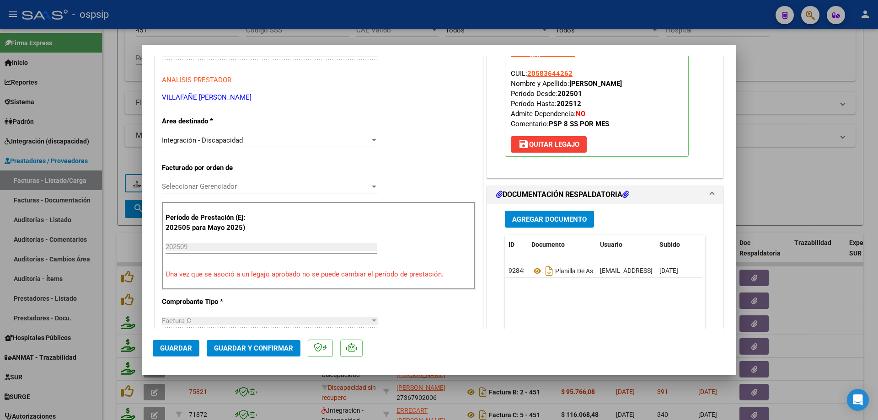
scroll to position [91, 0]
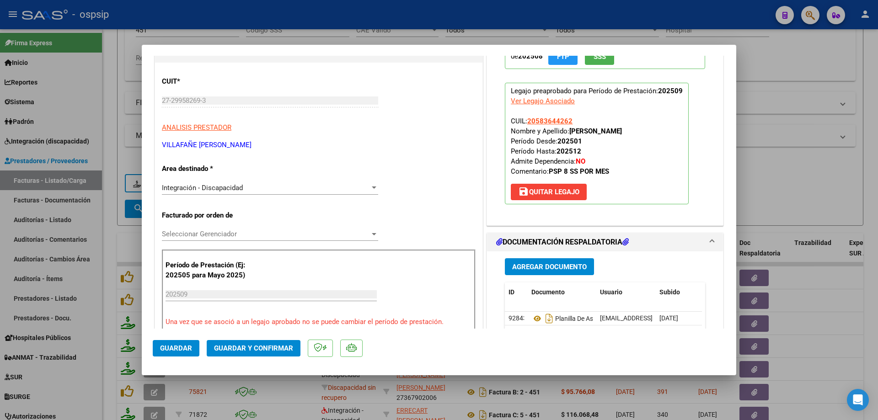
copy span "20583644262"
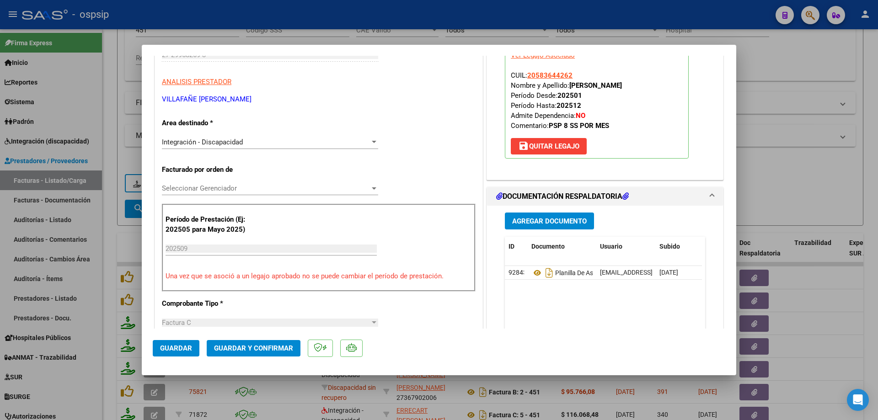
scroll to position [0, 0]
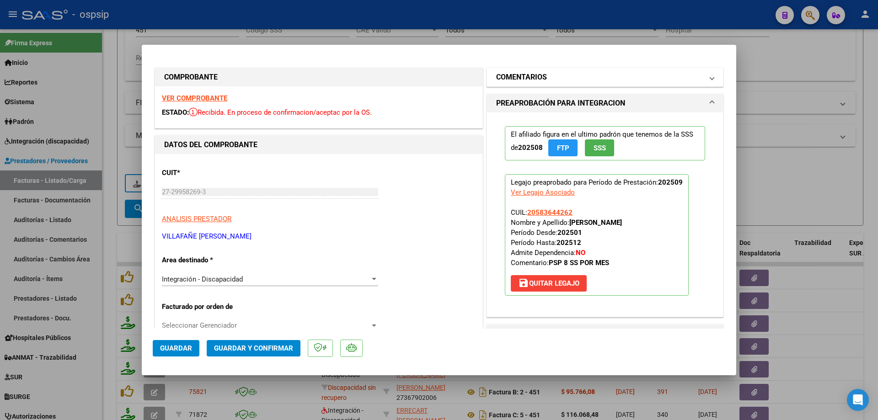
click at [542, 80] on h1 "COMENTARIOS" at bounding box center [521, 77] width 51 height 11
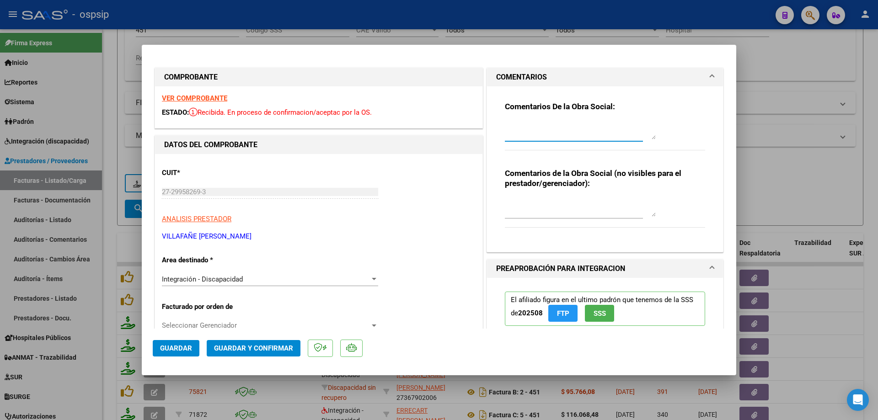
click at [550, 126] on textarea at bounding box center [580, 130] width 151 height 18
click at [549, 127] on textarea "Debito una sesion facturada de mas" at bounding box center [580, 130] width 151 height 18
click at [608, 125] on textarea "Debito una sesión facturada de mas" at bounding box center [580, 130] width 151 height 18
click at [614, 127] on textarea "Debito una sesión facturada de mas" at bounding box center [580, 130] width 151 height 18
type textarea "Debito una sesión facturada de mas, autorizadas 8 mensuales."
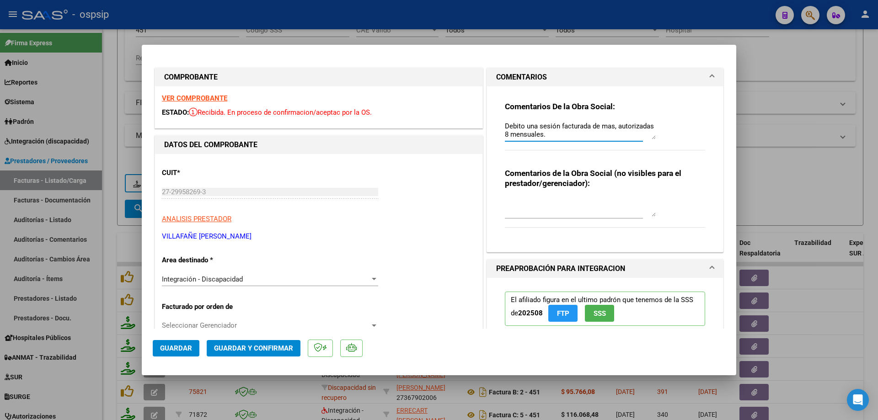
click at [263, 347] on span "Guardar y Confirmar" at bounding box center [253, 348] width 79 height 8
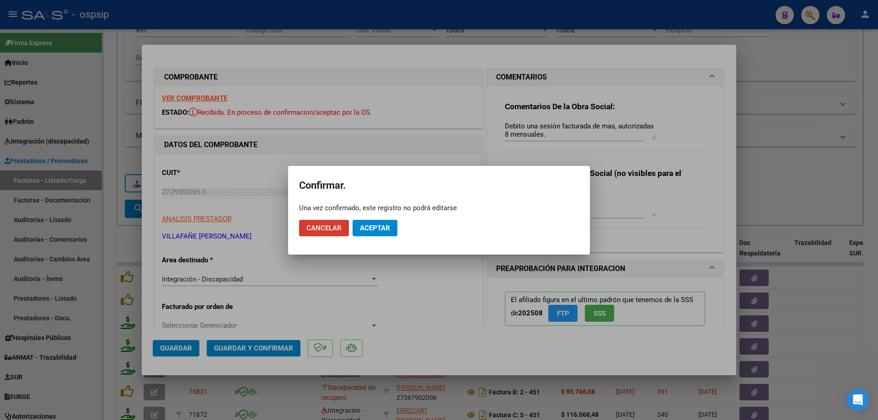
click at [387, 230] on span "Aceptar" at bounding box center [375, 228] width 30 height 8
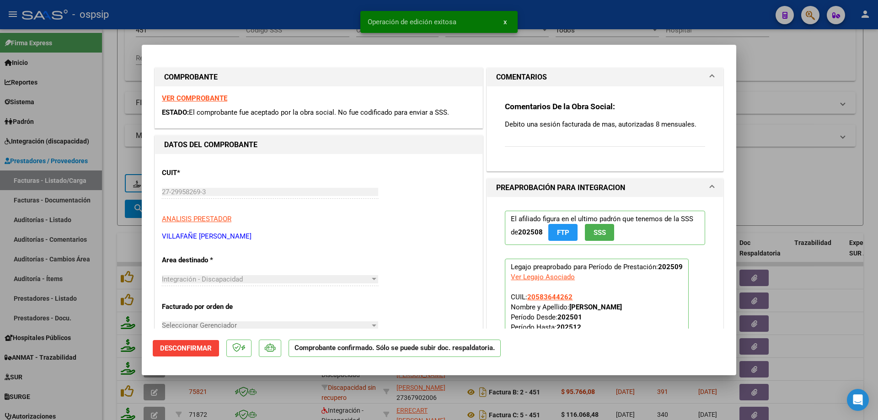
click at [794, 130] on div at bounding box center [439, 210] width 878 height 420
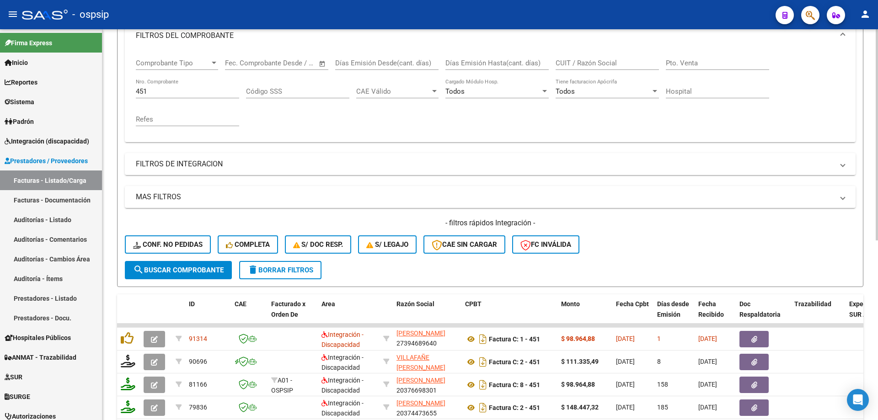
scroll to position [59, 0]
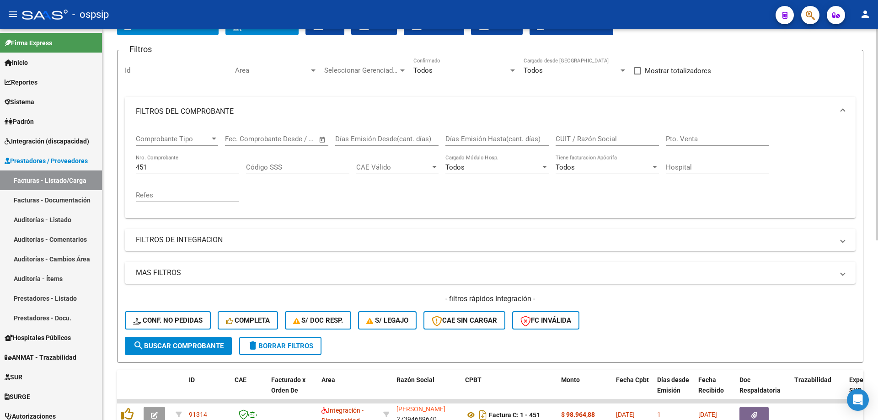
click at [169, 173] on div "451 Nro. Comprobante" at bounding box center [187, 165] width 103 height 20
type input "4"
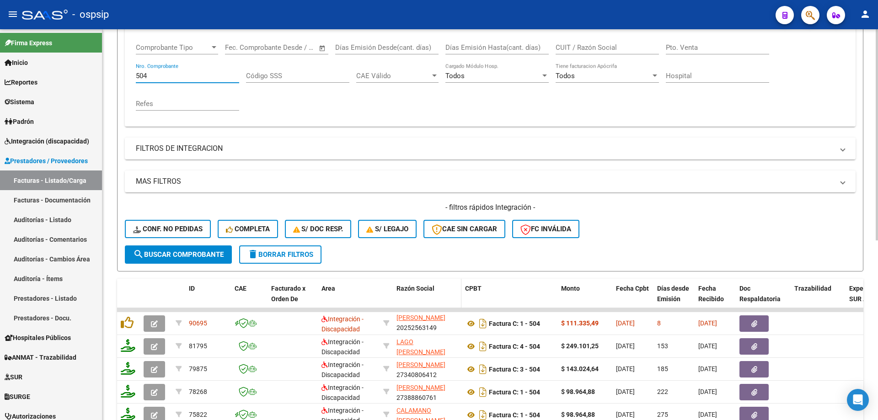
scroll to position [196, 0]
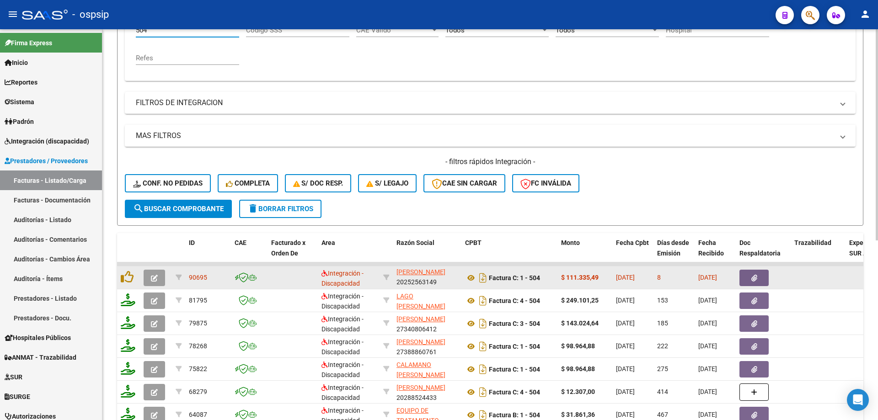
type input "504"
click at [149, 276] on button "button" at bounding box center [154, 278] width 21 height 16
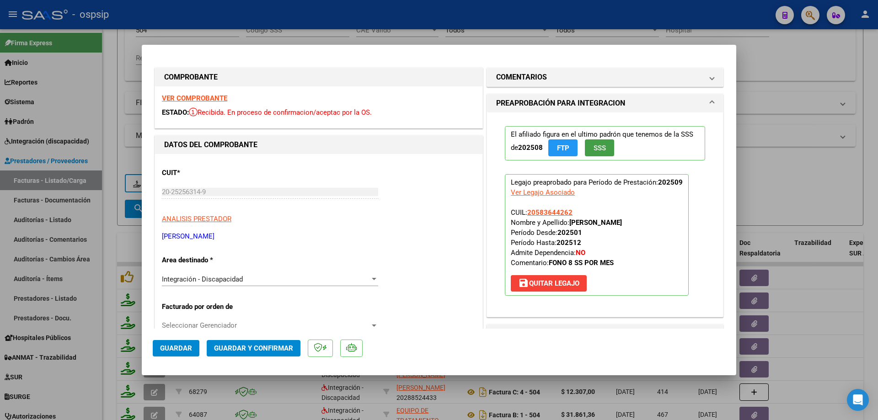
click at [594, 152] on span "SSS" at bounding box center [600, 148] width 12 height 8
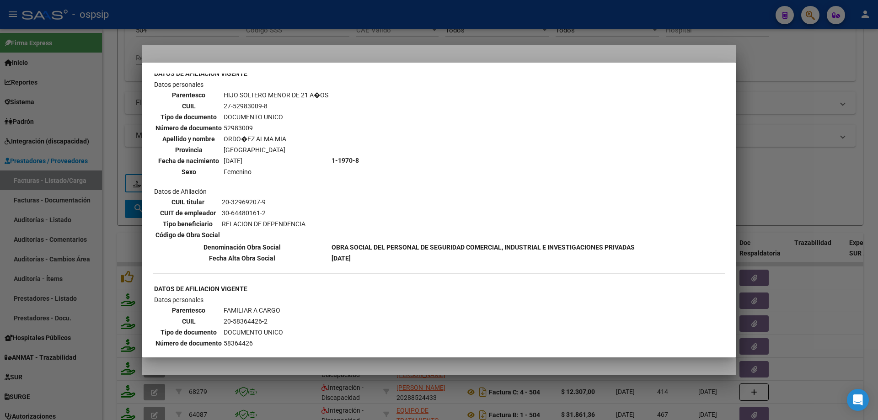
scroll to position [595, 0]
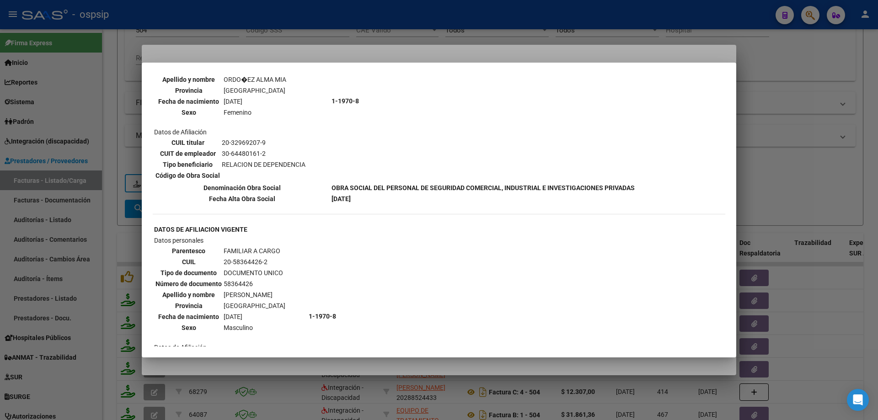
click at [816, 171] on div at bounding box center [439, 210] width 878 height 420
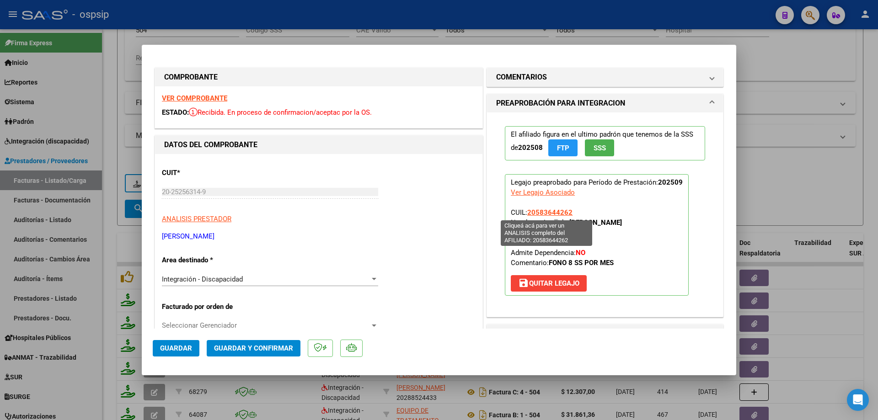
click at [552, 213] on span "20583644262" at bounding box center [549, 213] width 45 height 8
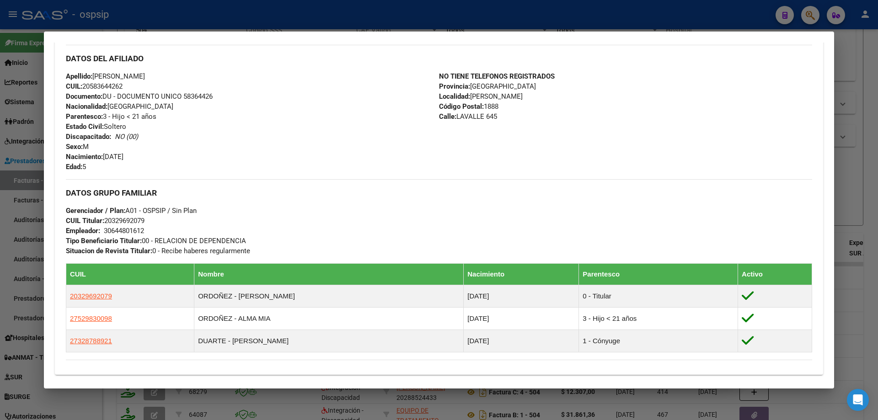
scroll to position [151, 0]
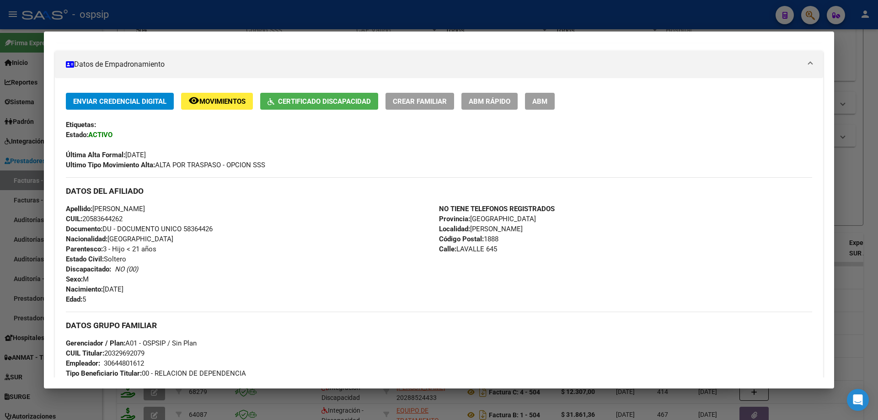
click at [876, 153] on div at bounding box center [439, 210] width 878 height 420
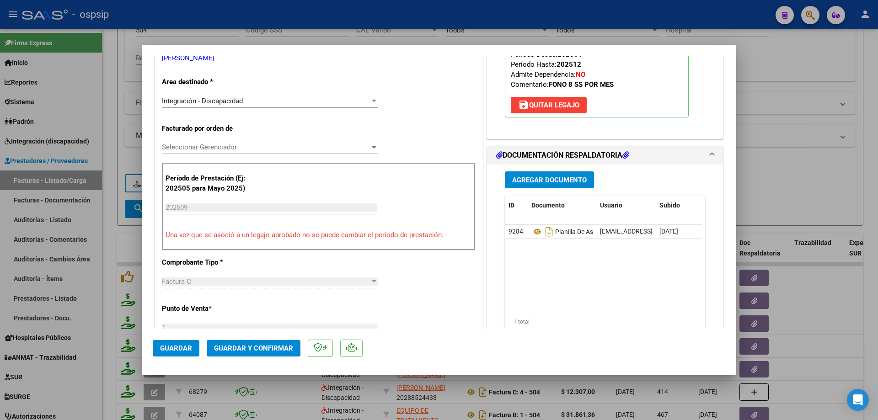
scroll to position [229, 0]
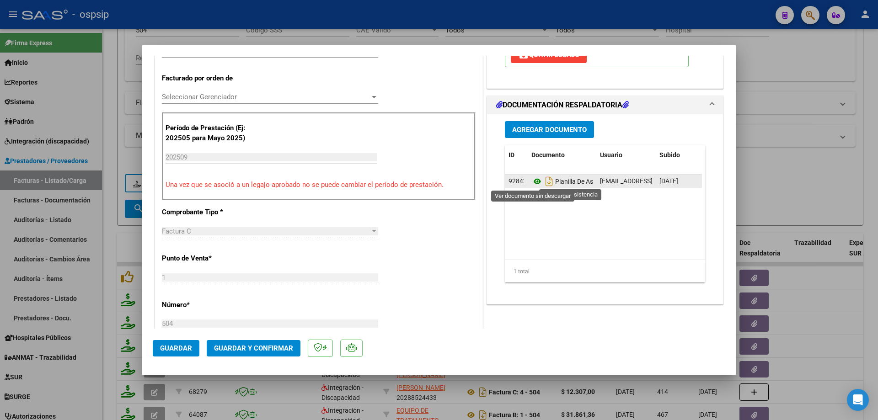
click at [534, 181] on icon at bounding box center [537, 181] width 12 height 11
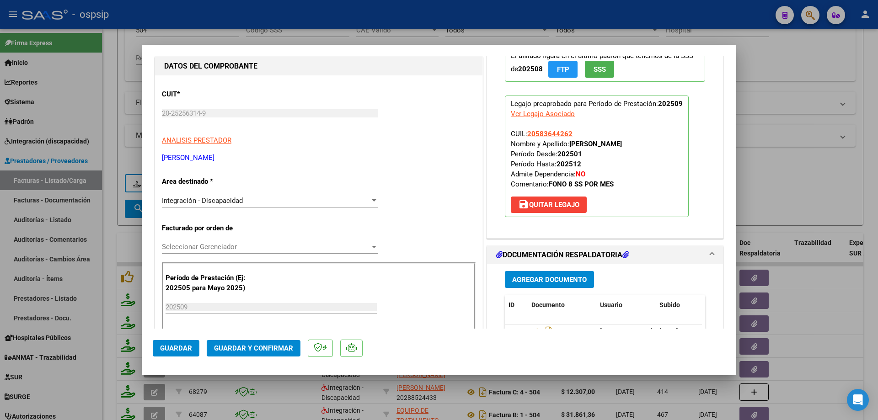
scroll to position [0, 0]
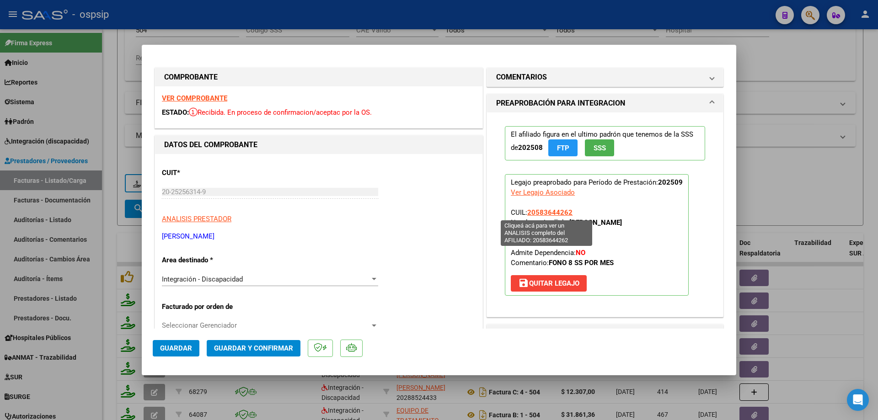
drag, startPoint x: 570, startPoint y: 212, endPoint x: 526, endPoint y: 214, distance: 44.4
click at [526, 214] on p "Legajo preaprobado para Período de Prestación: 202509 Ver Legajo Asociado CUIL:…" at bounding box center [597, 235] width 184 height 122
copy span "20583644262"
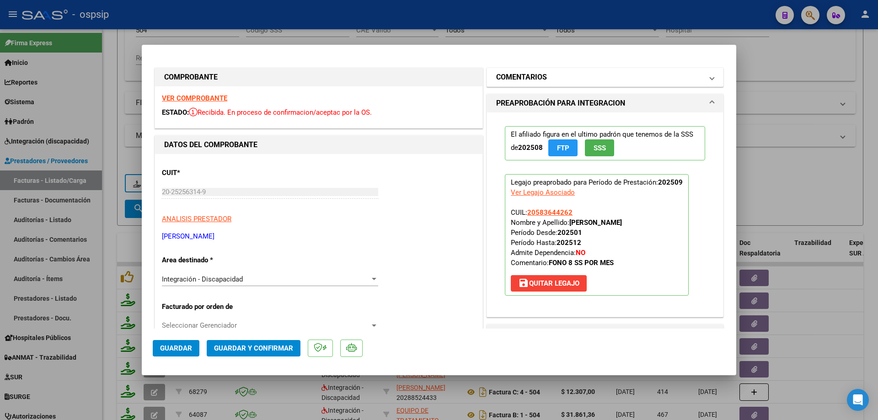
click at [554, 80] on mat-panel-title "COMENTARIOS" at bounding box center [599, 77] width 207 height 11
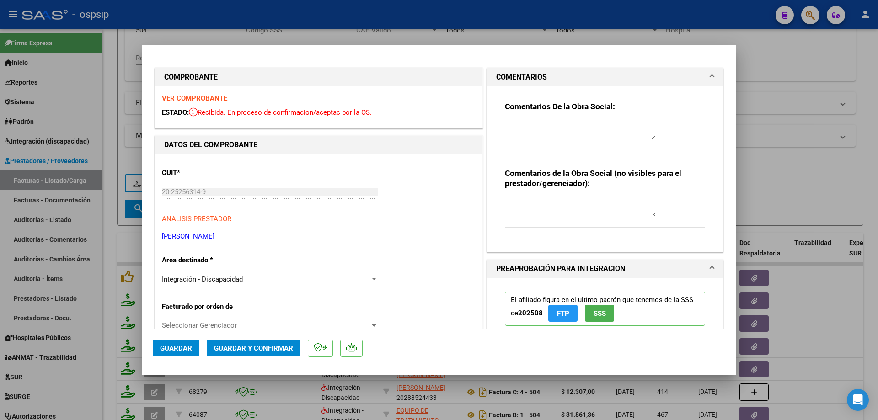
click at [545, 126] on textarea at bounding box center [580, 130] width 151 height 18
click at [544, 126] on textarea "Debito una sesion facturada de mas, autorizadas 8 sesiones mensuales" at bounding box center [580, 130] width 151 height 18
click at [569, 134] on textarea "Debito una sesión facturada de mas, autorizadas 8 sesiones mensuales" at bounding box center [580, 130] width 151 height 18
type textarea "Debito una sesión facturada de mas, autorizadas 8 sesiones mensuales."
click at [247, 343] on button "Guardar y Confirmar" at bounding box center [254, 348] width 94 height 16
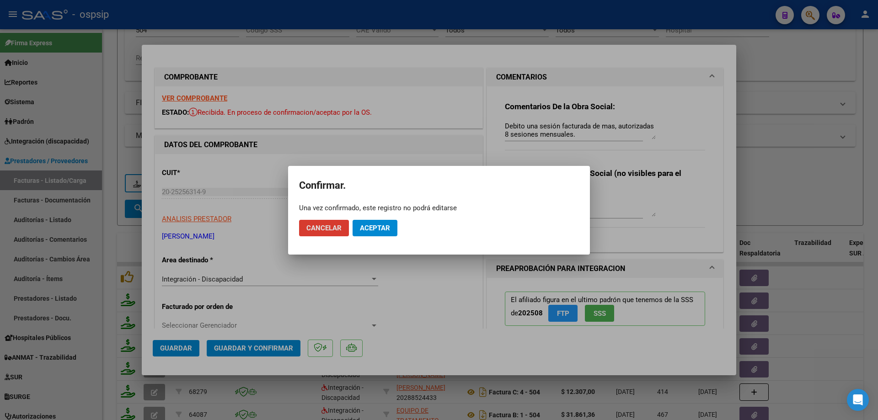
click at [380, 234] on button "Aceptar" at bounding box center [375, 228] width 45 height 16
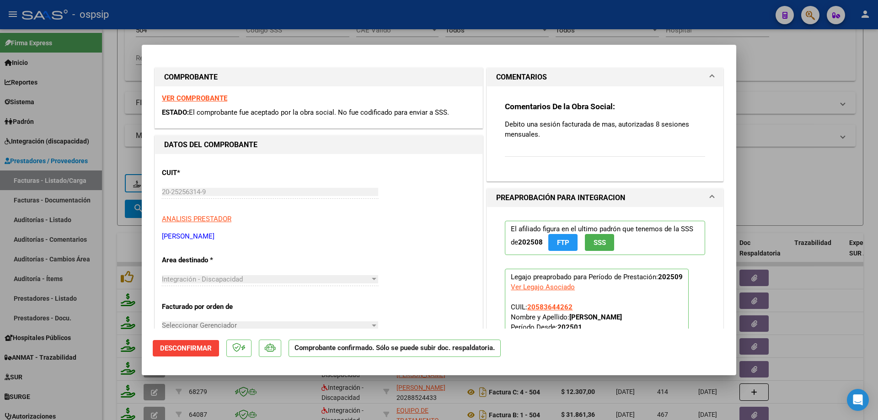
click at [783, 163] on div at bounding box center [439, 210] width 878 height 420
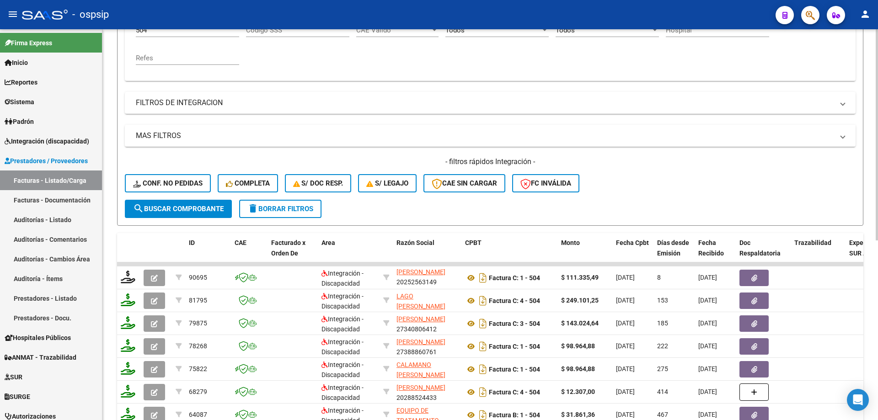
scroll to position [150, 0]
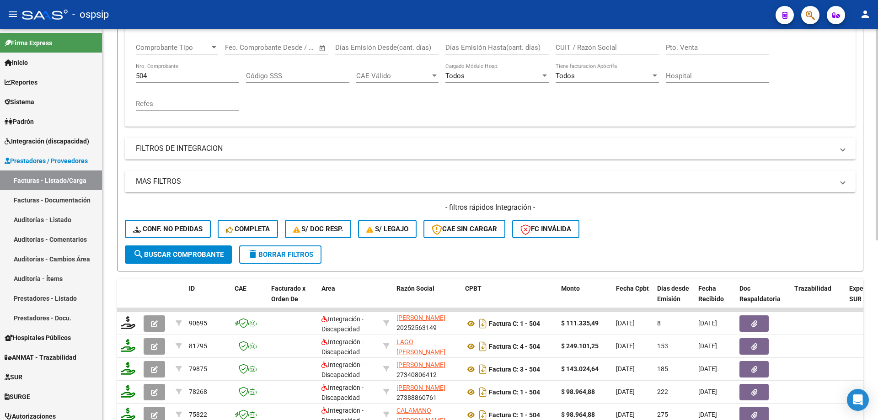
click at [166, 78] on input "504" at bounding box center [187, 76] width 103 height 8
type input "5"
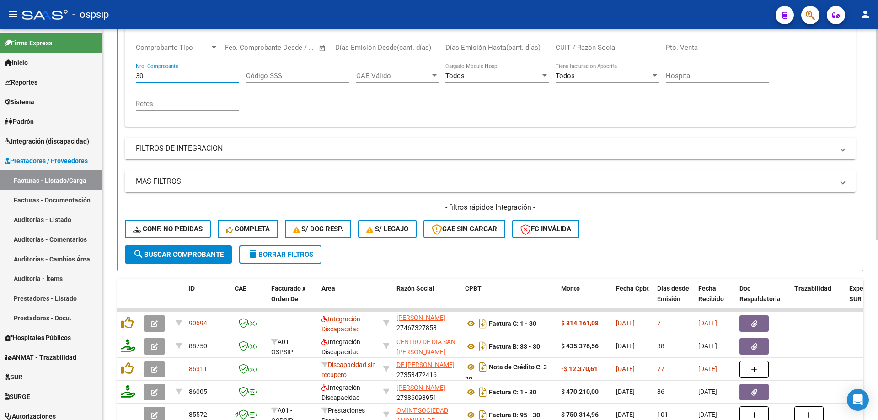
scroll to position [196, 0]
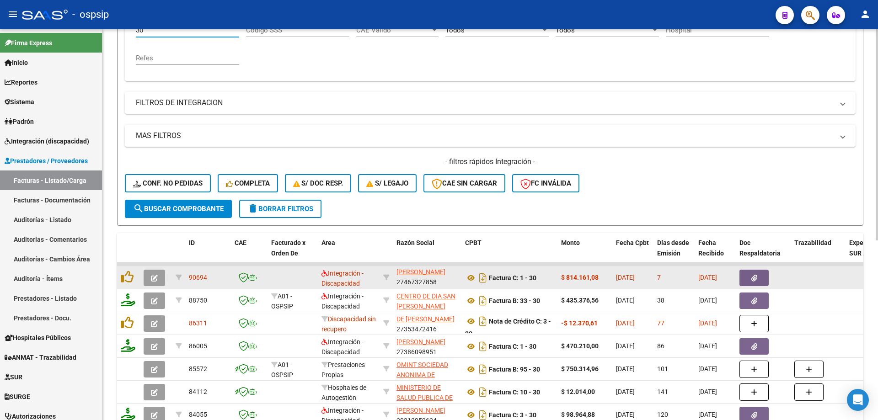
type input "30"
click at [151, 280] on icon "button" at bounding box center [154, 278] width 7 height 7
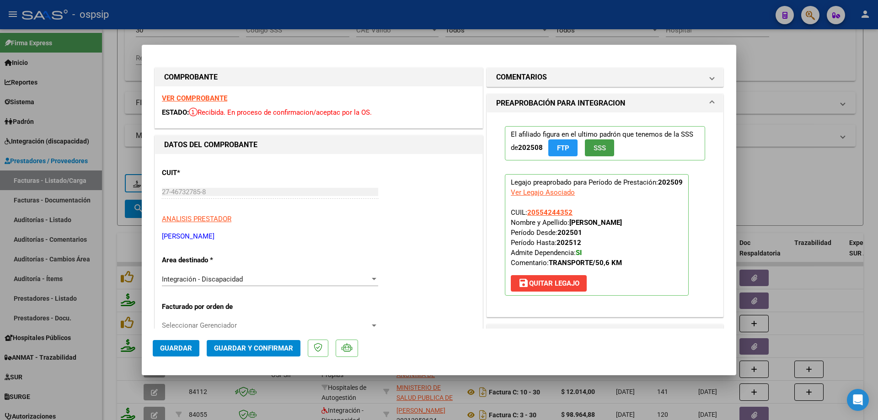
click at [608, 147] on button "SSS" at bounding box center [599, 148] width 29 height 17
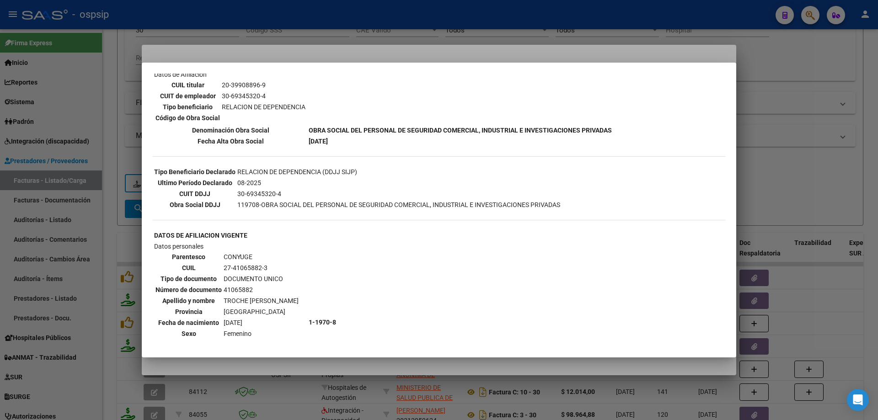
scroll to position [137, 0]
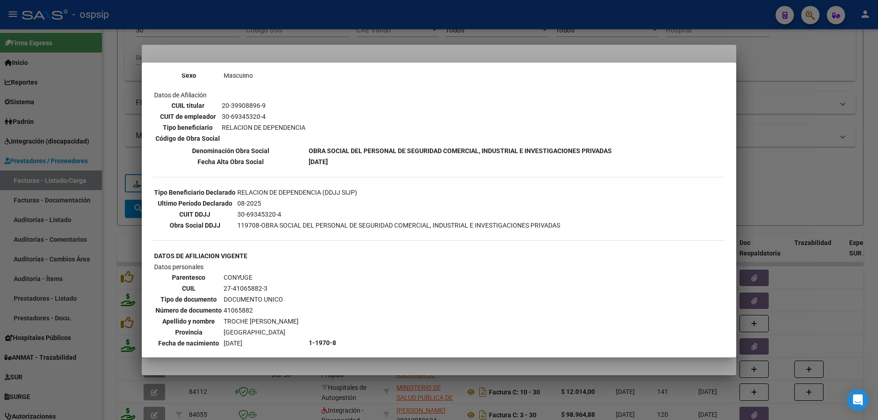
click at [770, 116] on div at bounding box center [439, 210] width 878 height 420
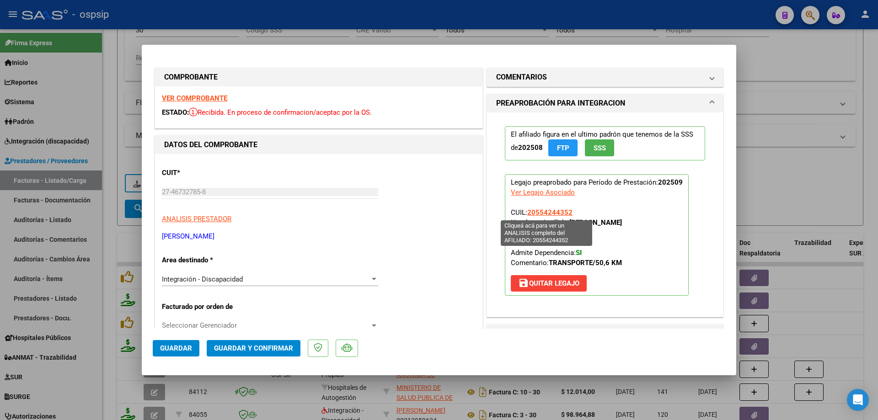
click at [552, 210] on span "20554244352" at bounding box center [549, 213] width 45 height 8
type textarea "20554244352"
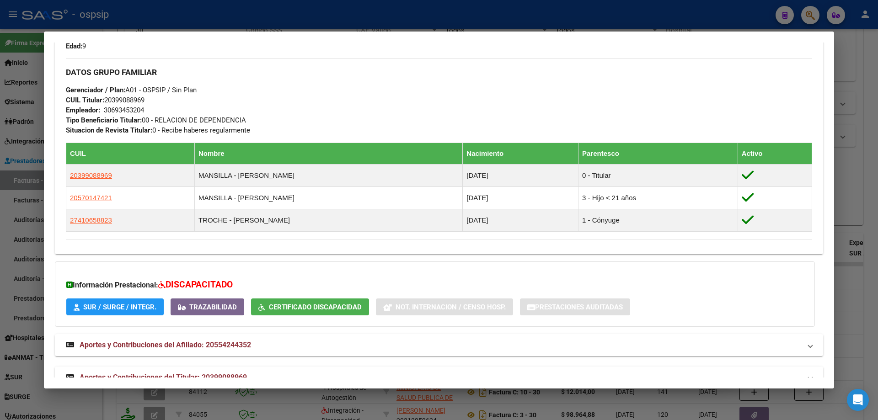
scroll to position [433, 0]
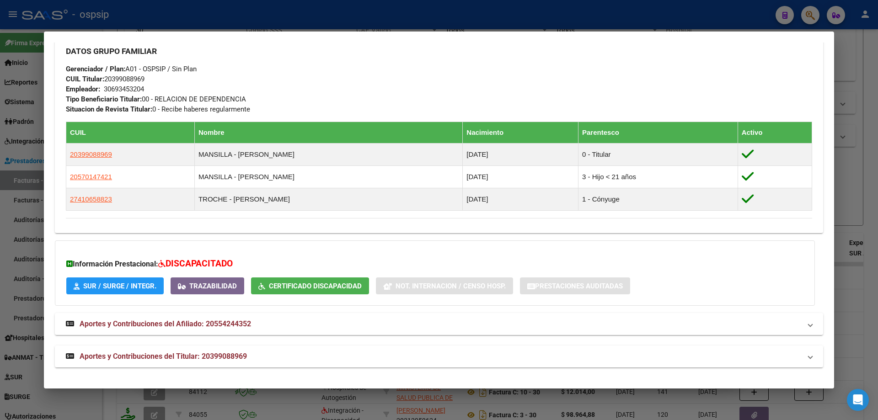
click at [861, 168] on div at bounding box center [439, 210] width 878 height 420
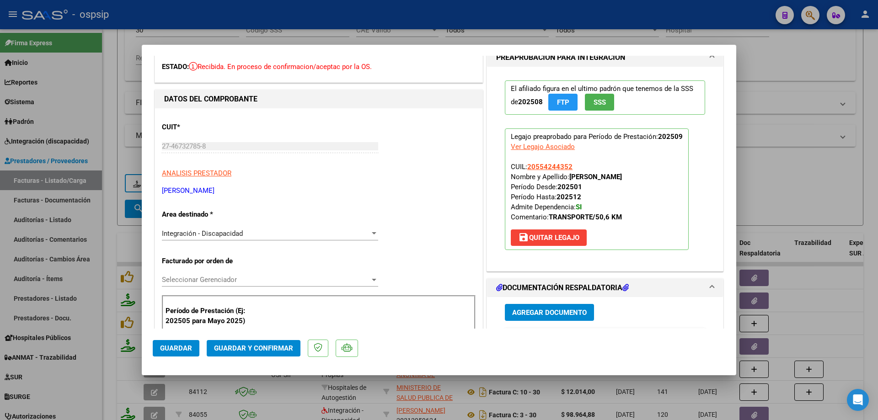
scroll to position [137, 0]
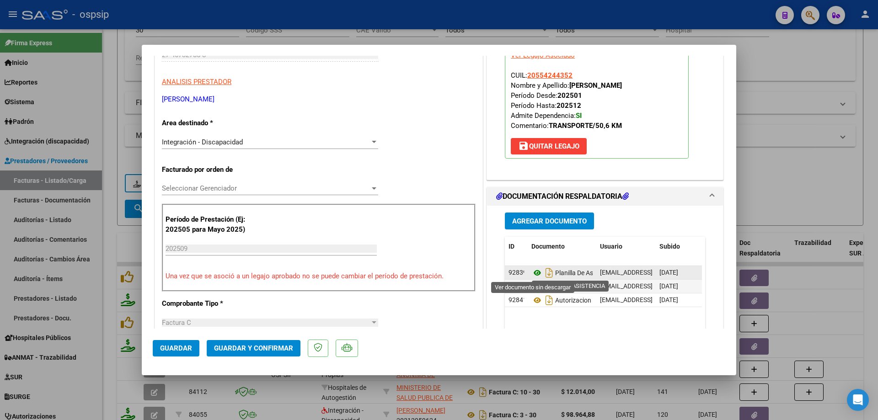
click at [531, 273] on icon at bounding box center [537, 273] width 12 height 11
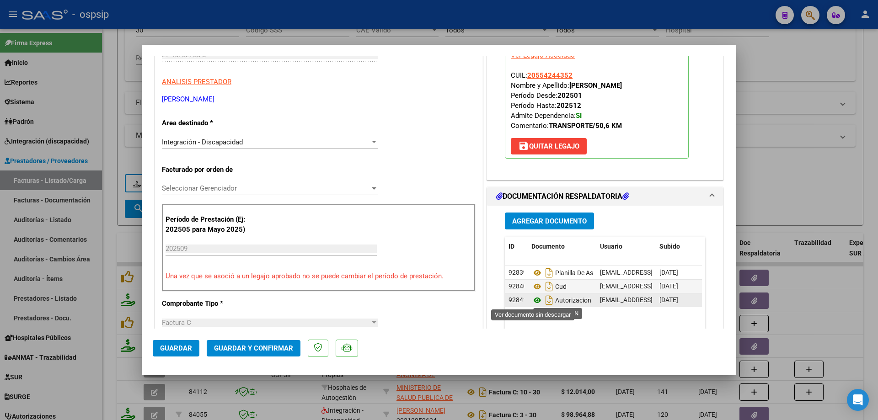
click at [532, 301] on icon at bounding box center [537, 300] width 12 height 11
click at [533, 298] on icon at bounding box center [537, 300] width 12 height 11
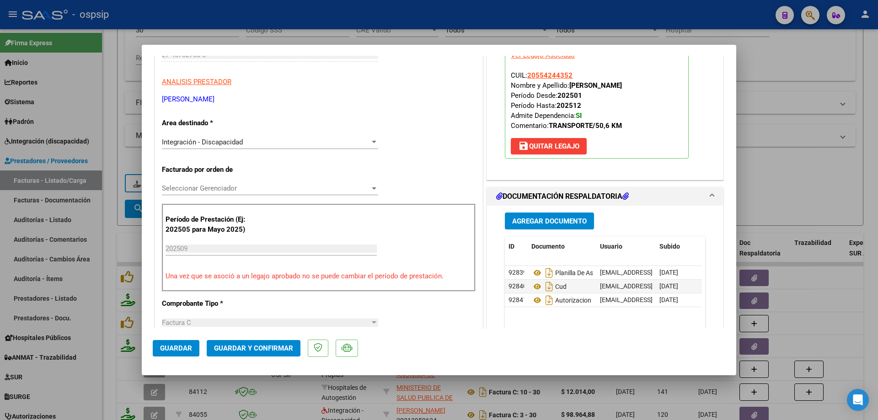
click at [270, 348] on span "Guardar y Confirmar" at bounding box center [253, 348] width 79 height 8
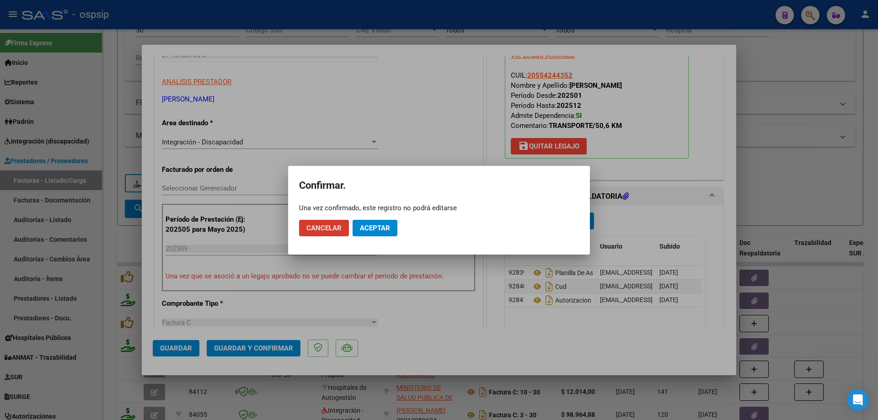
click at [364, 227] on span "Aceptar" at bounding box center [375, 228] width 30 height 8
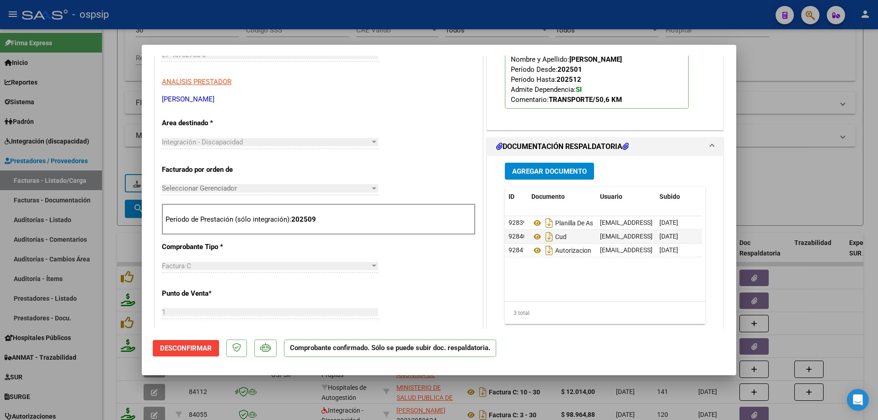
click at [826, 123] on div at bounding box center [439, 210] width 878 height 420
type input "$ 0,00"
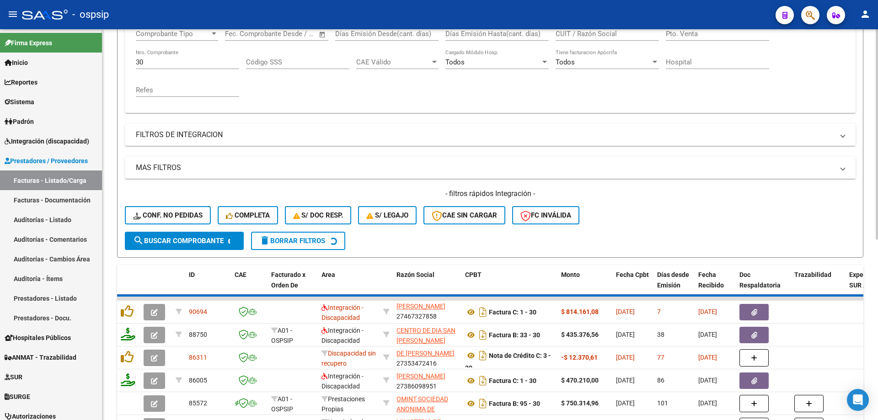
scroll to position [59, 0]
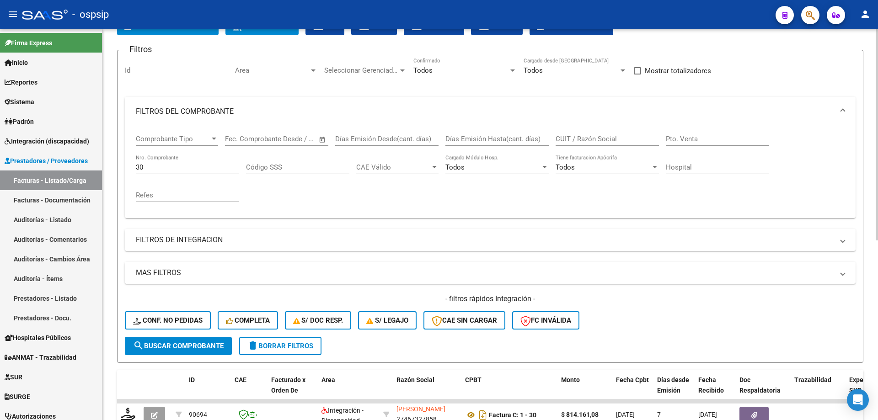
click at [159, 173] on div "30 Nro. Comprobante" at bounding box center [187, 165] width 103 height 20
type input "3"
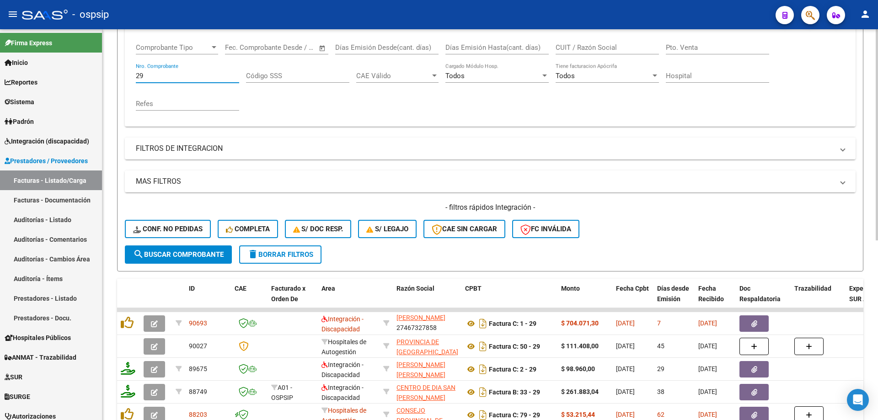
scroll to position [196, 0]
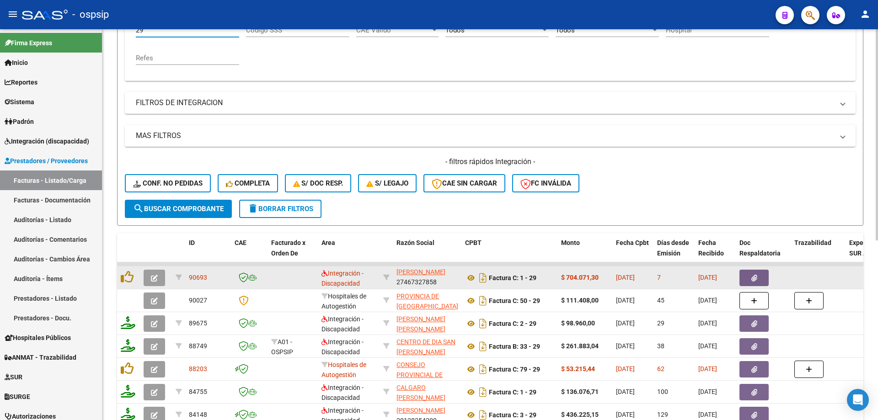
type input "29"
click at [154, 279] on icon "button" at bounding box center [154, 278] width 7 height 7
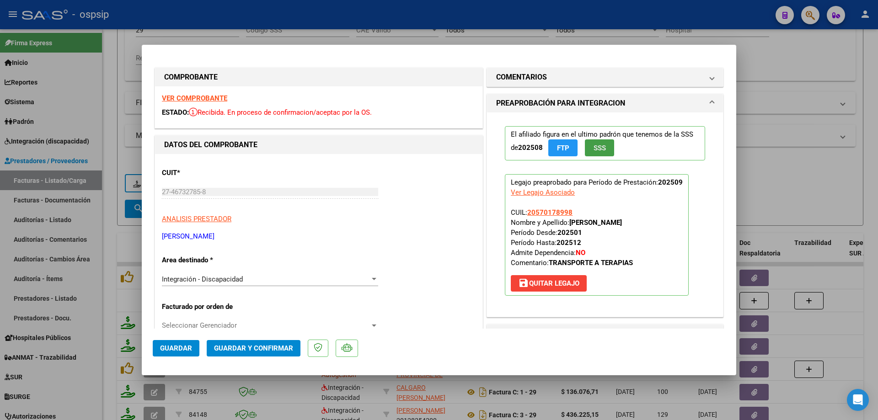
click at [601, 149] on span "SSS" at bounding box center [600, 148] width 12 height 8
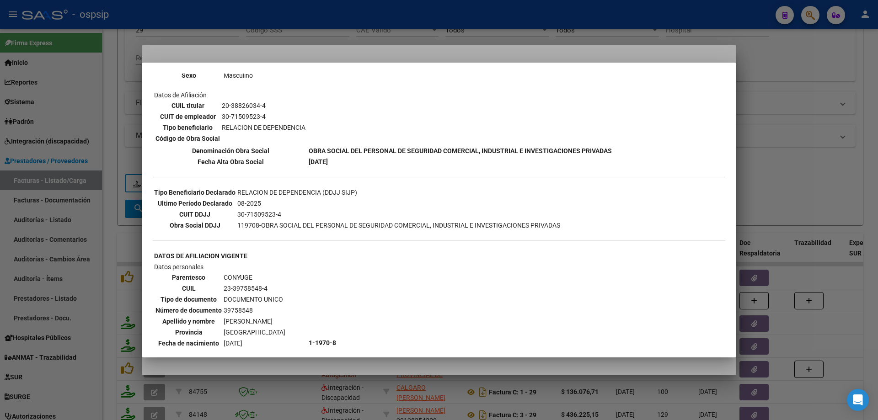
scroll to position [320, 0]
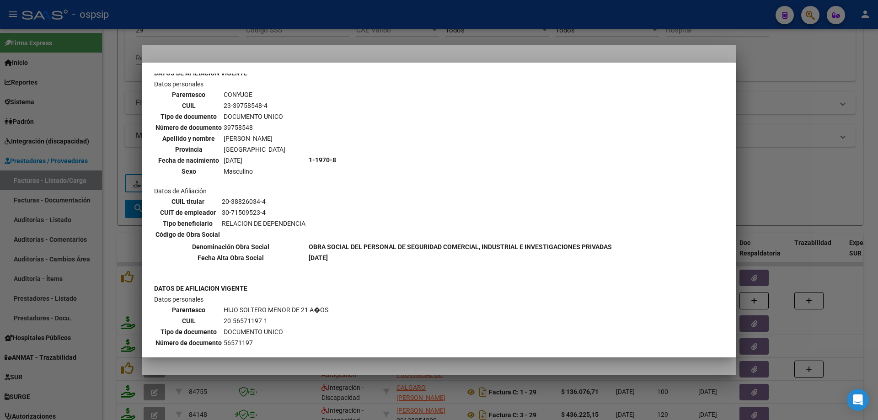
click at [794, 109] on div at bounding box center [439, 210] width 878 height 420
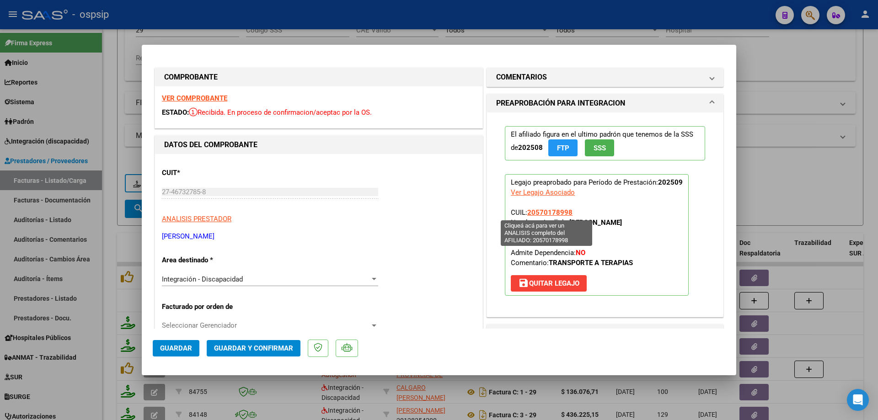
click at [552, 214] on span "20570178998" at bounding box center [549, 213] width 45 height 8
type textarea "20570178998"
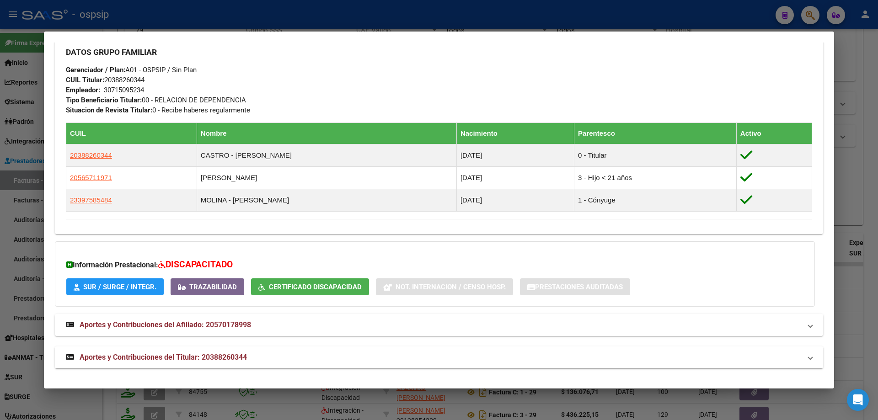
scroll to position [415, 0]
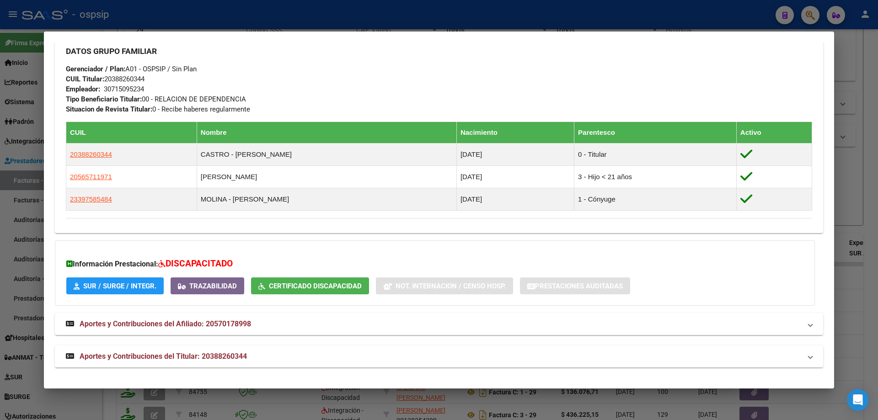
click at [863, 166] on div at bounding box center [439, 210] width 878 height 420
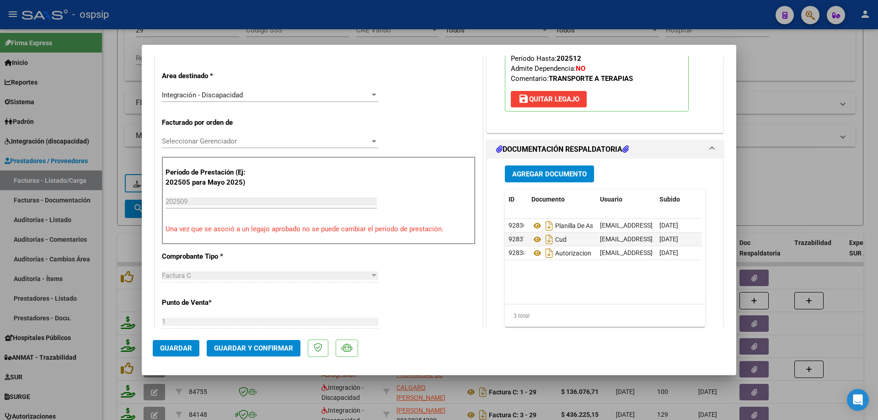
scroll to position [229, 0]
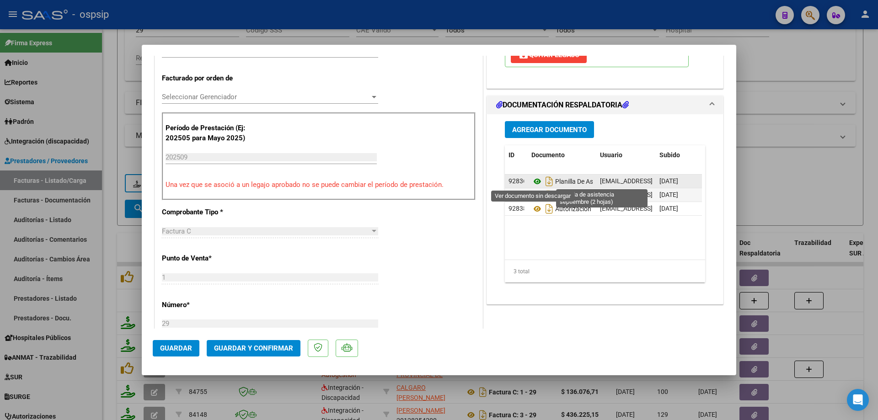
click at [534, 180] on icon at bounding box center [537, 181] width 12 height 11
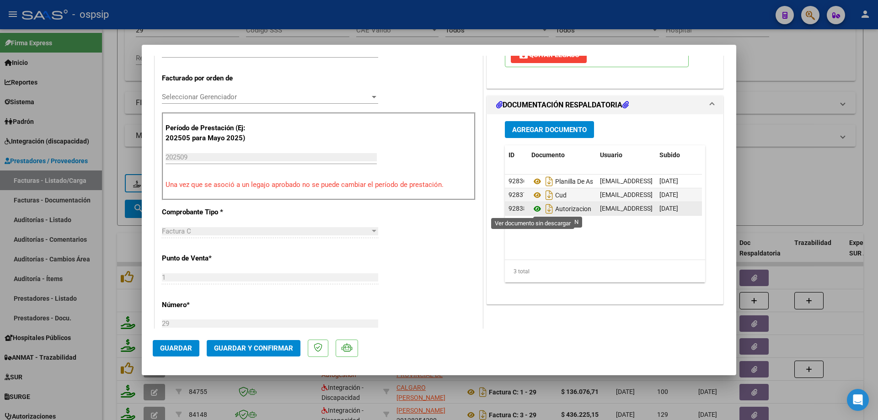
click at [532, 206] on icon at bounding box center [537, 209] width 12 height 11
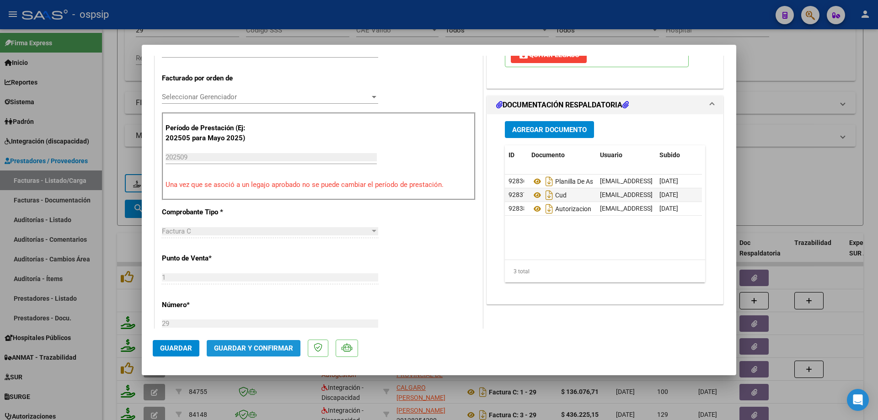
click at [273, 347] on span "Guardar y Confirmar" at bounding box center [253, 348] width 79 height 8
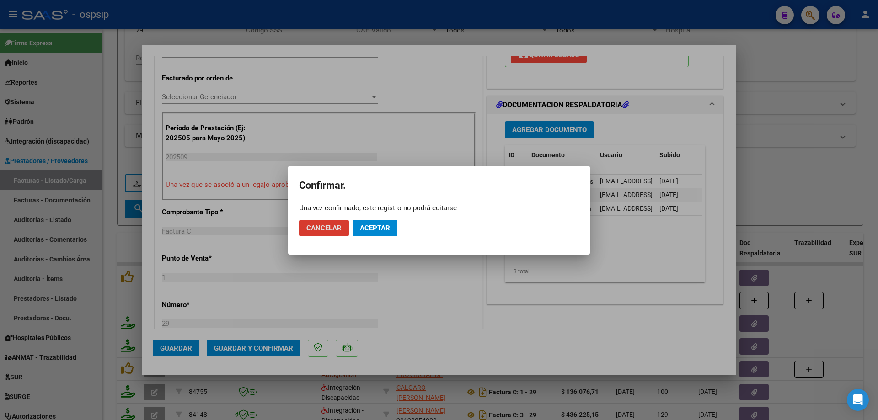
click at [372, 230] on span "Aceptar" at bounding box center [375, 228] width 30 height 8
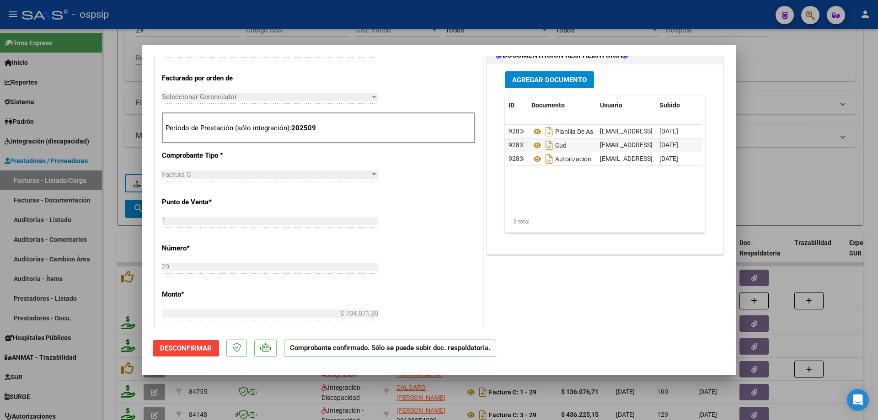
click at [834, 174] on div at bounding box center [439, 210] width 878 height 420
type input "$ 0,00"
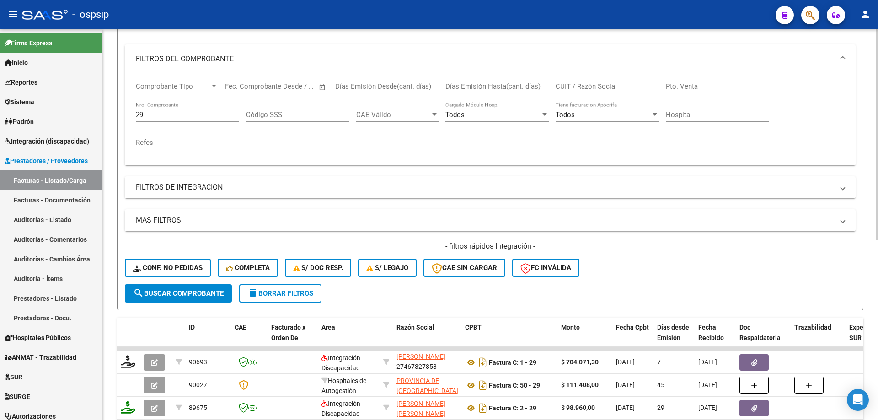
scroll to position [104, 0]
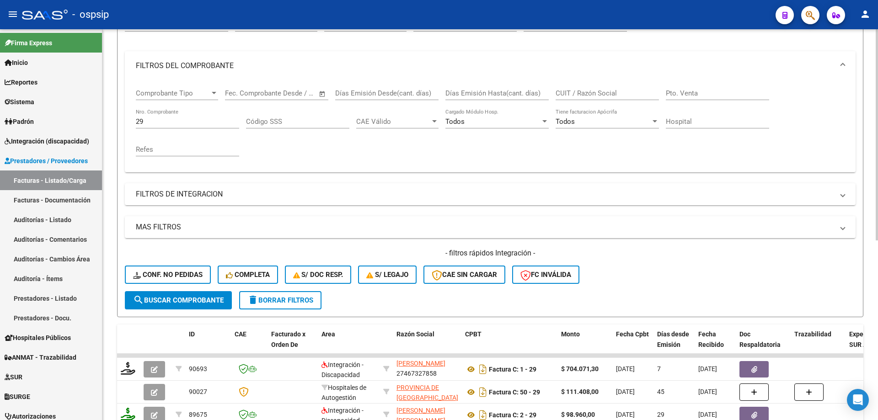
click at [160, 124] on input "29" at bounding box center [187, 122] width 103 height 8
type input "2"
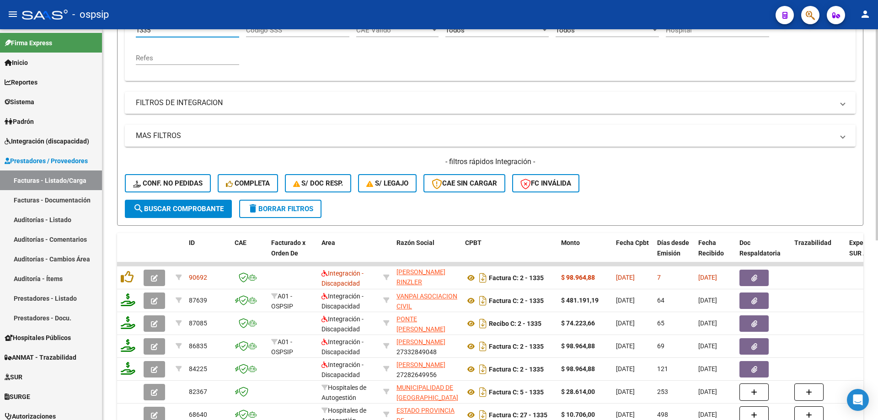
scroll to position [287, 0]
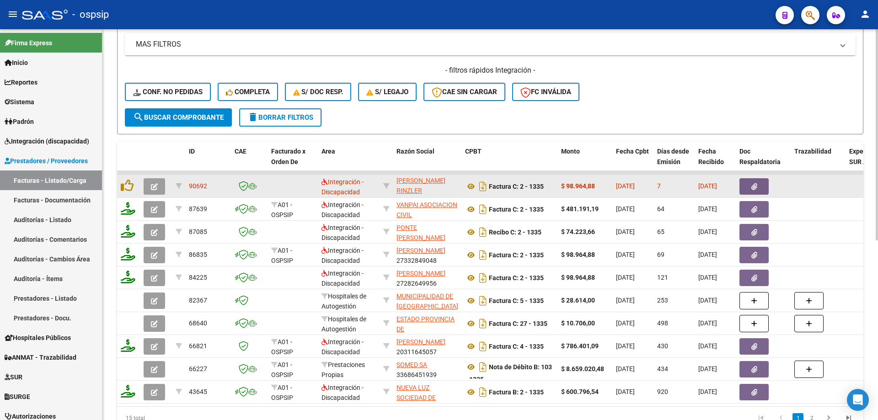
type input "1335"
click at [151, 186] on icon "button" at bounding box center [154, 186] width 7 height 7
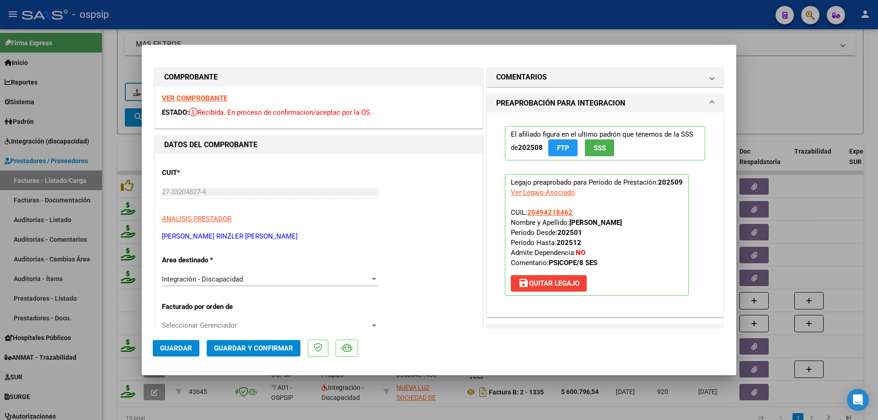
click at [597, 155] on button "SSS" at bounding box center [599, 148] width 29 height 17
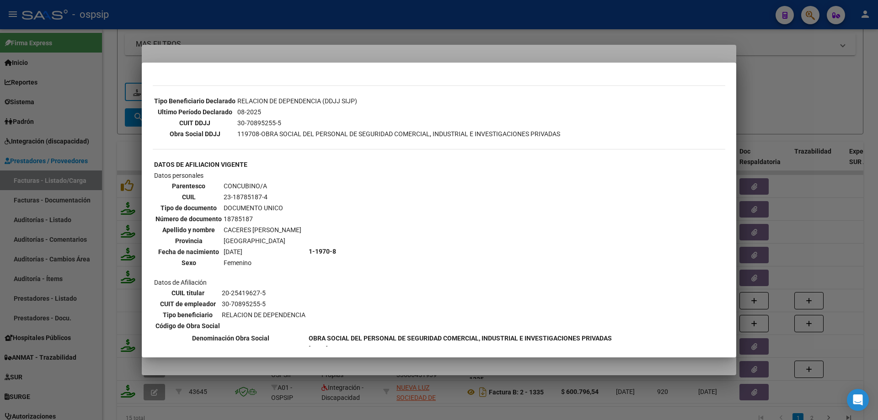
scroll to position [503, 0]
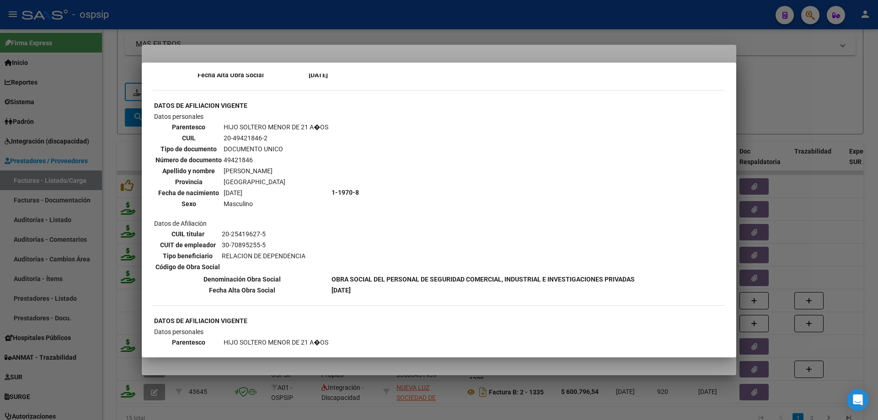
click at [809, 98] on div at bounding box center [439, 210] width 878 height 420
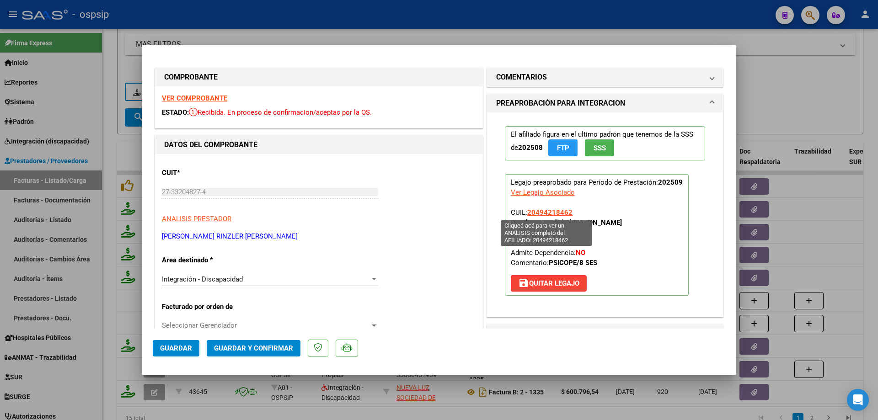
click at [556, 215] on span "20494218462" at bounding box center [549, 213] width 45 height 8
type textarea "20494218462"
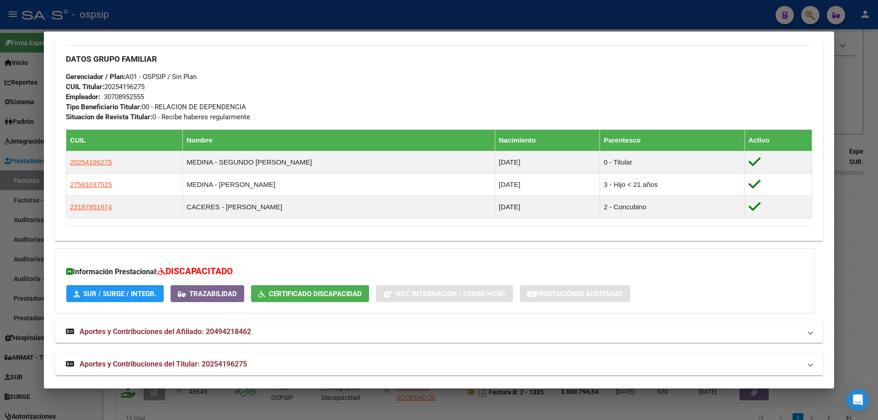
scroll to position [415, 0]
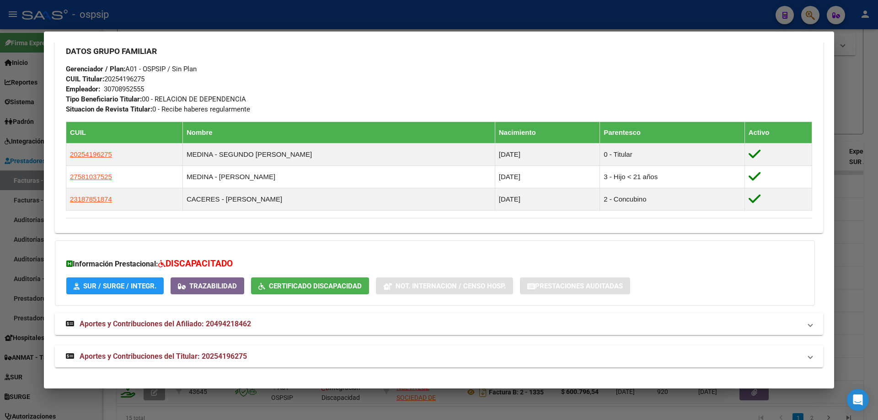
click at [860, 116] on div at bounding box center [439, 210] width 878 height 420
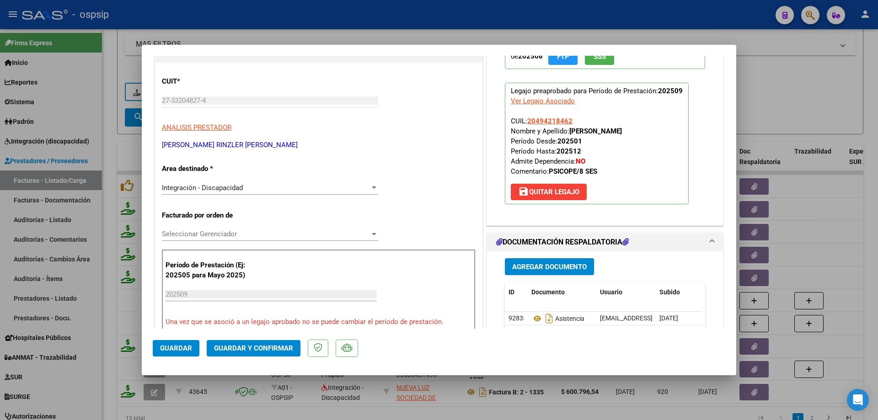
scroll to position [137, 0]
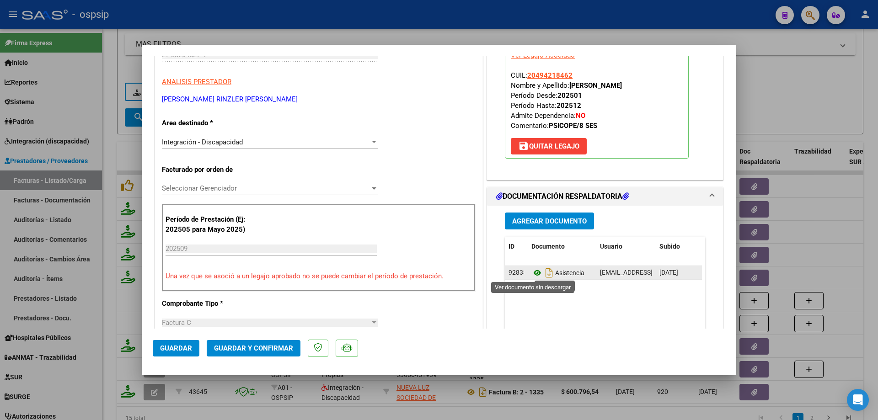
click at [534, 273] on icon at bounding box center [537, 273] width 12 height 11
click at [531, 274] on icon at bounding box center [537, 273] width 12 height 11
click at [781, 81] on div at bounding box center [439, 210] width 878 height 420
type input "$ 0,00"
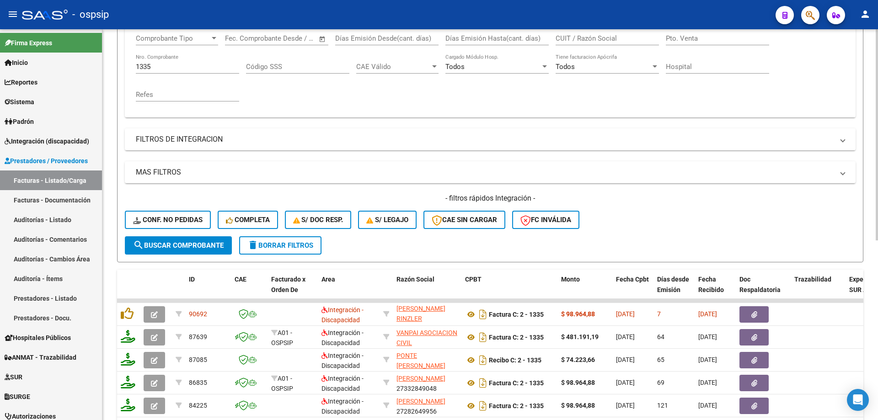
scroll to position [150, 0]
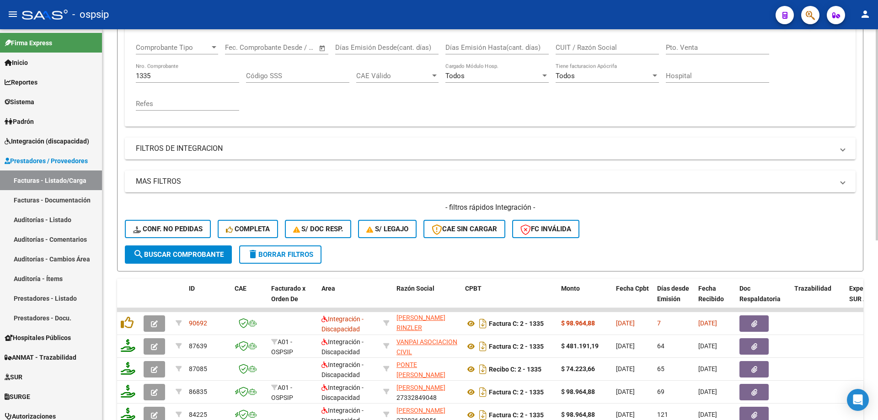
click at [160, 76] on input "1335" at bounding box center [187, 76] width 103 height 8
type input "1"
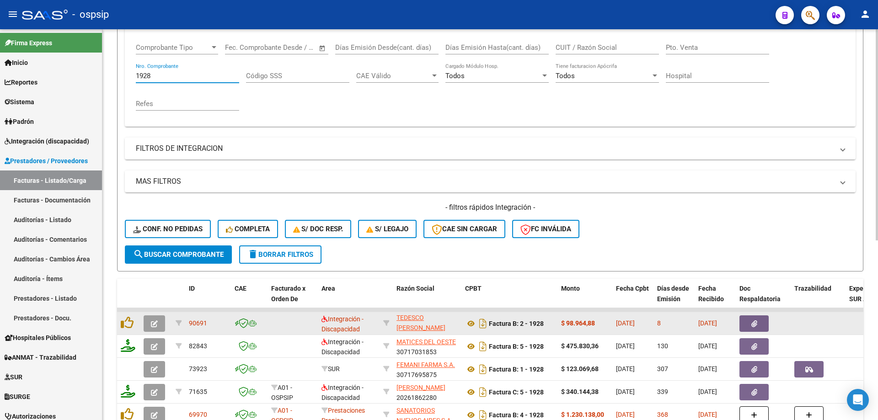
type input "1928"
click at [154, 322] on icon "button" at bounding box center [154, 324] width 7 height 7
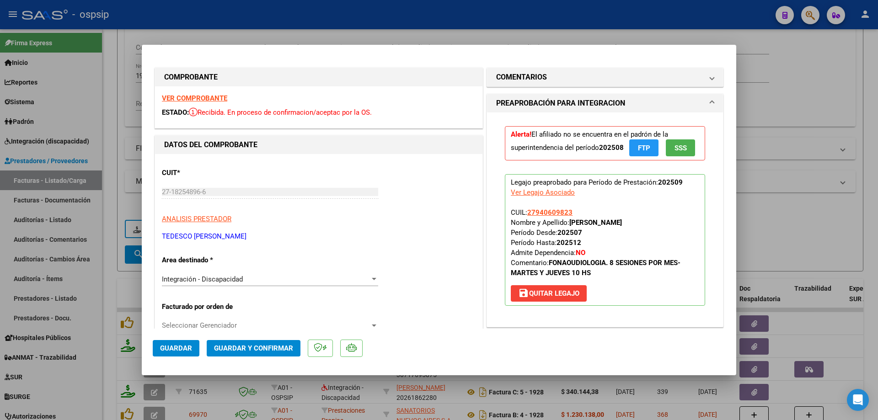
click at [683, 150] on button "SSS" at bounding box center [680, 148] width 29 height 17
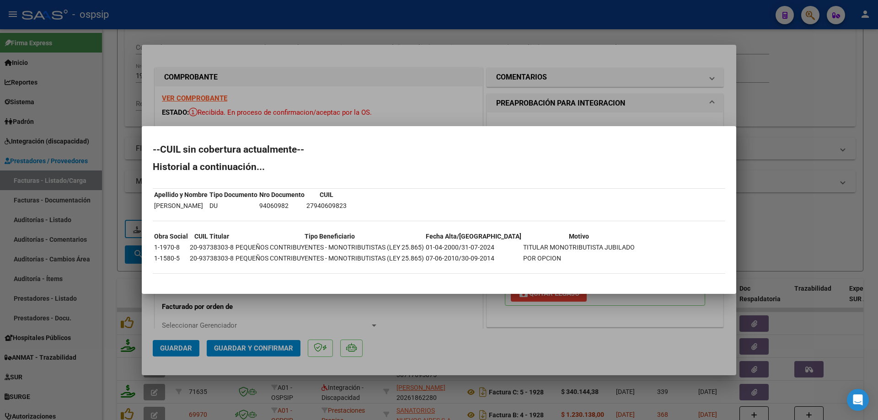
click at [774, 114] on div at bounding box center [439, 210] width 878 height 420
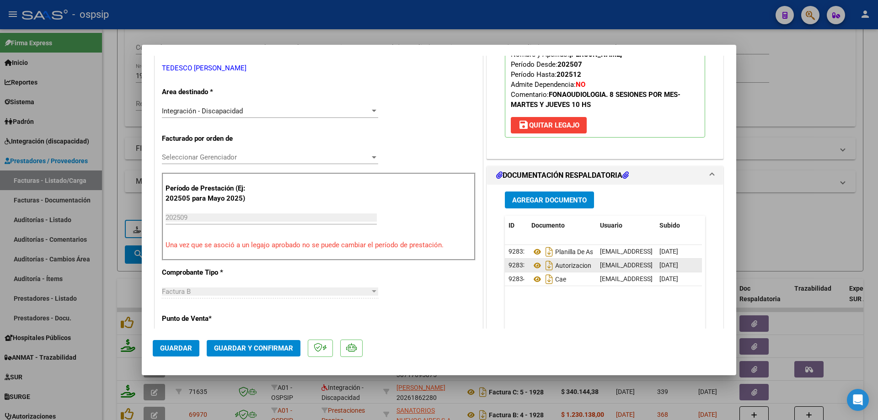
scroll to position [183, 0]
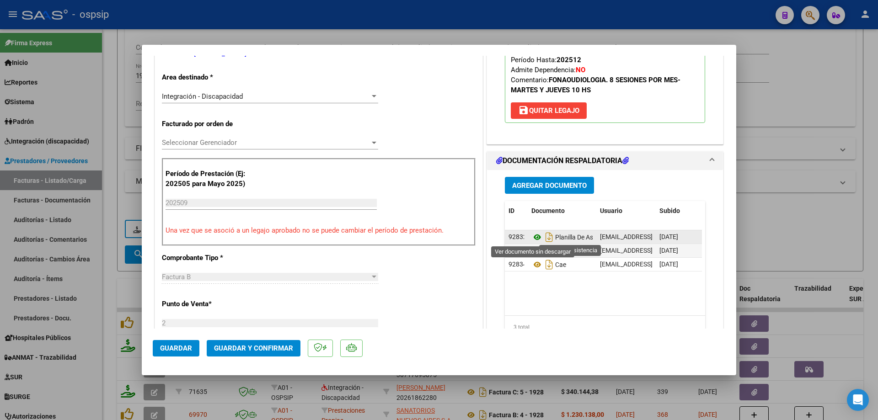
click at [535, 237] on icon at bounding box center [537, 237] width 12 height 11
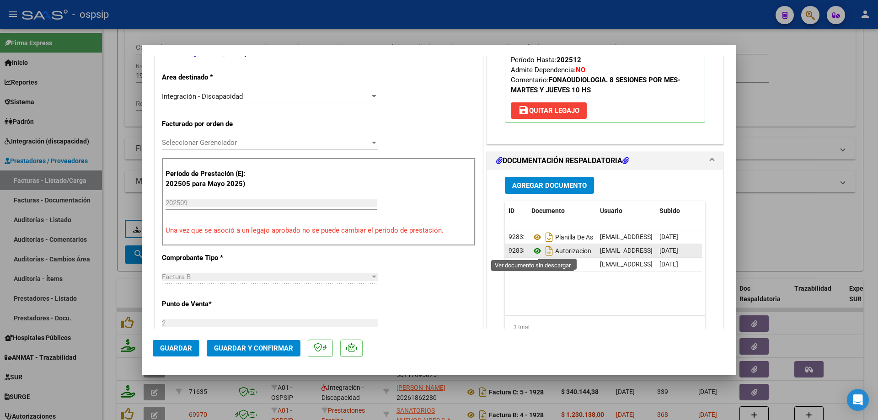
click at [532, 248] on icon at bounding box center [537, 251] width 12 height 11
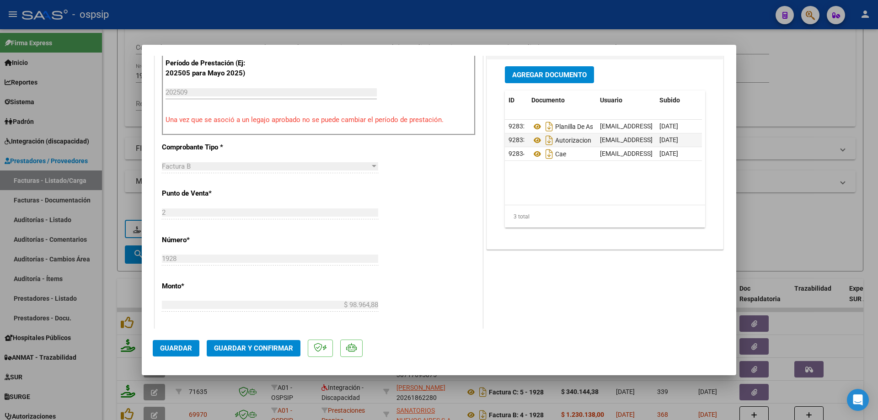
scroll to position [366, 0]
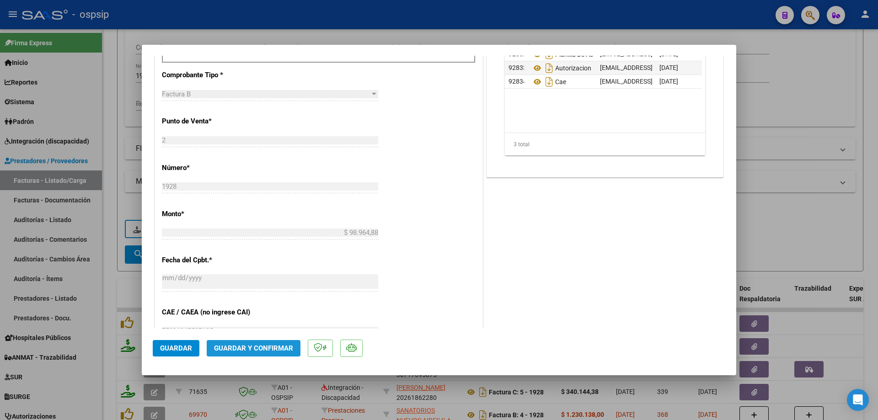
click at [256, 349] on span "Guardar y Confirmar" at bounding box center [253, 348] width 79 height 8
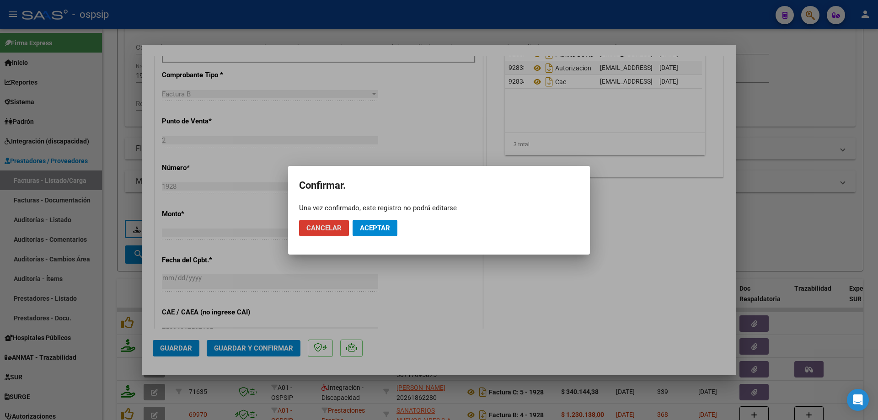
click at [377, 221] on button "Aceptar" at bounding box center [375, 228] width 45 height 16
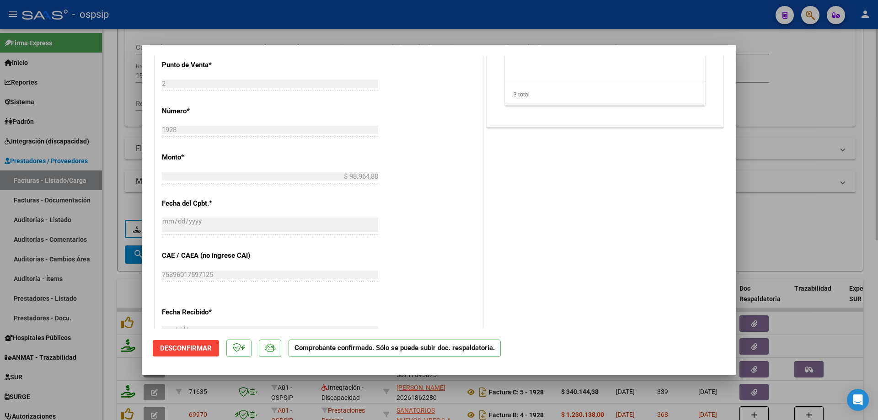
click at [845, 113] on div at bounding box center [439, 210] width 878 height 420
type input "$ 0,00"
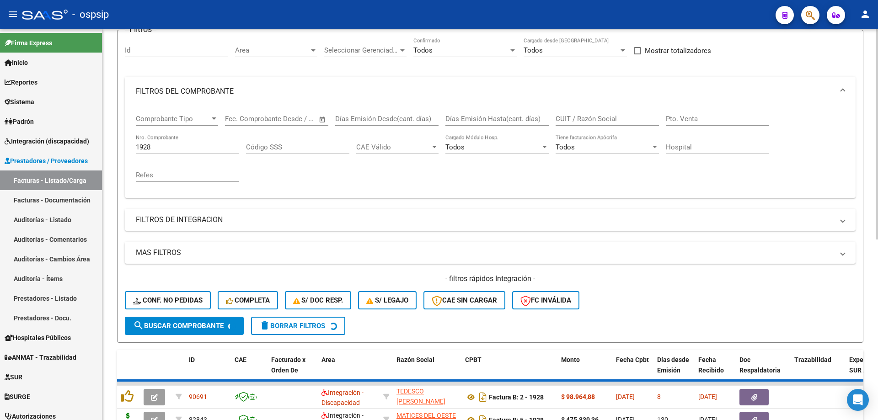
scroll to position [59, 0]
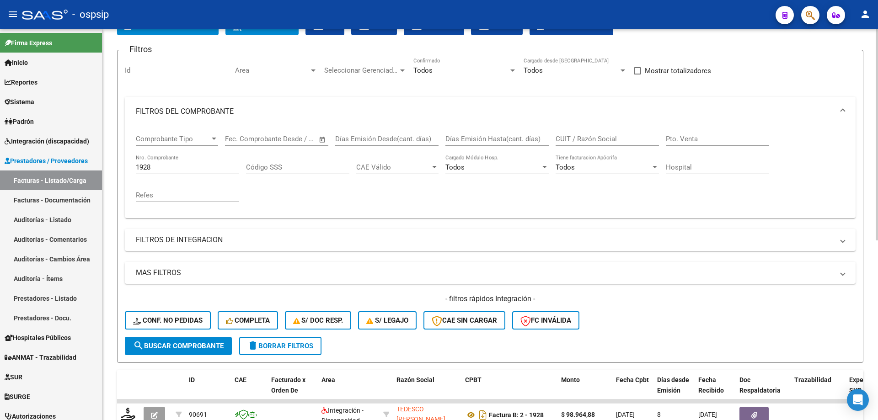
click at [163, 165] on input "1928" at bounding box center [187, 167] width 103 height 8
type input "1"
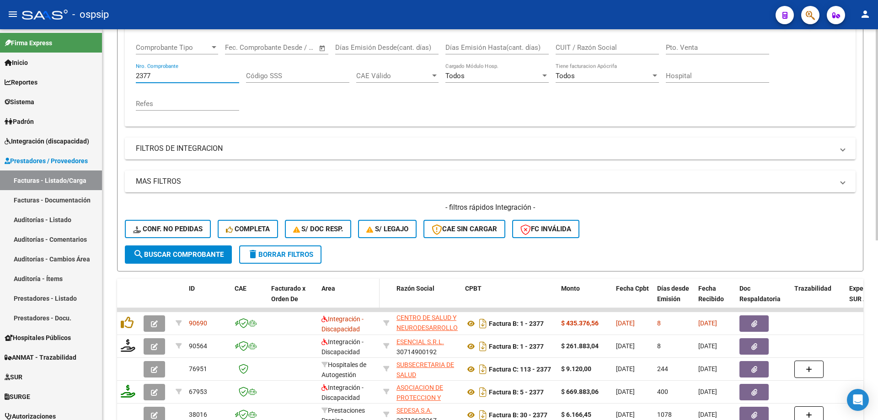
scroll to position [196, 0]
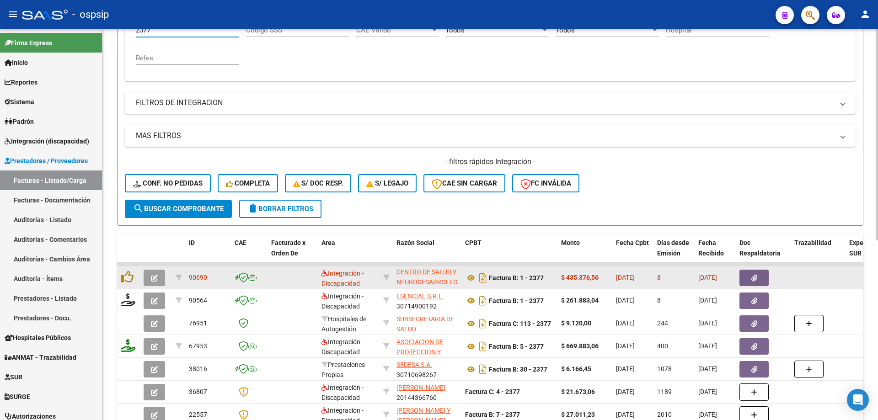
type input "2377"
click at [156, 281] on icon "button" at bounding box center [154, 278] width 7 height 7
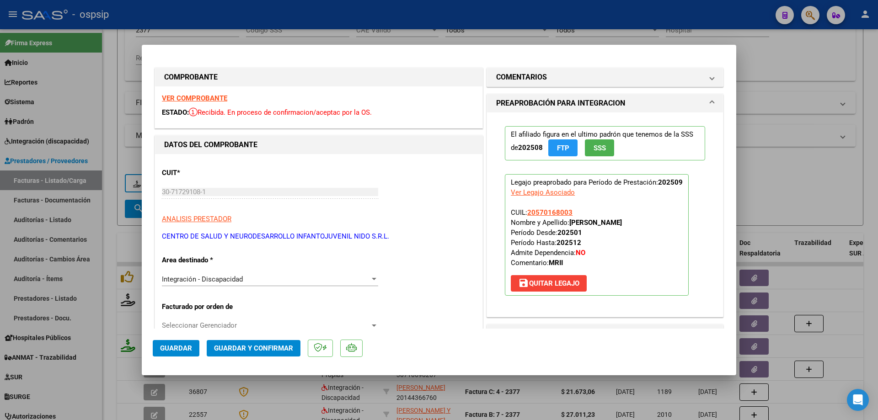
click at [604, 143] on button "SSS" at bounding box center [599, 148] width 29 height 17
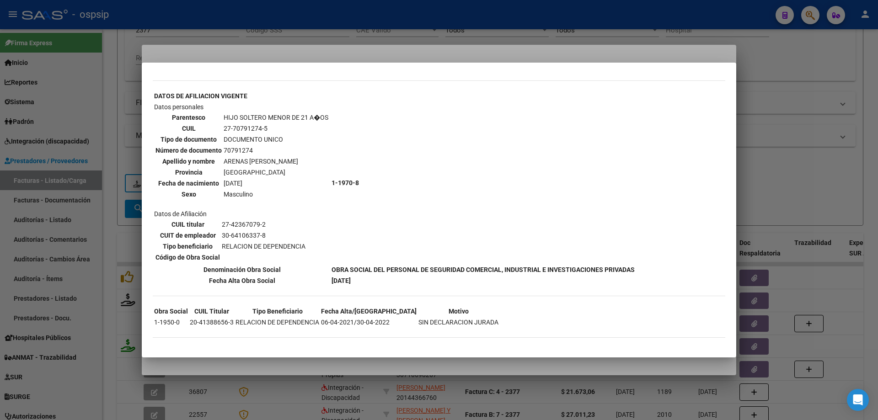
scroll to position [513, 0]
click at [789, 125] on div at bounding box center [439, 210] width 878 height 420
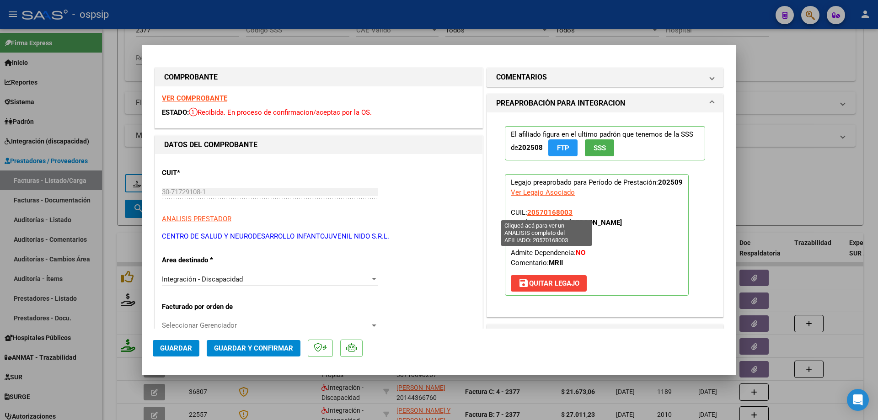
click at [557, 209] on span "20570168003" at bounding box center [549, 213] width 45 height 8
type textarea "20570168003"
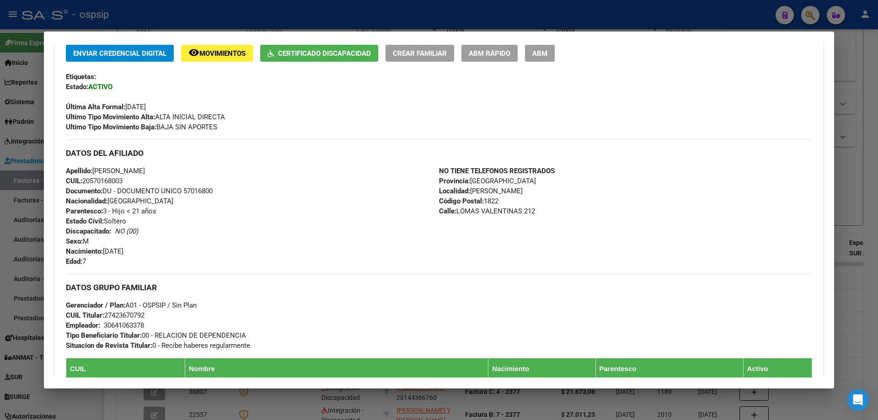
scroll to position [139, 0]
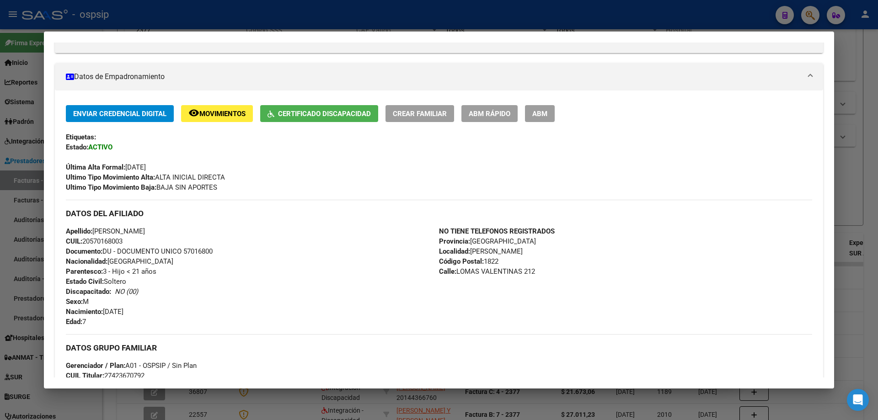
click at [855, 153] on div at bounding box center [439, 210] width 878 height 420
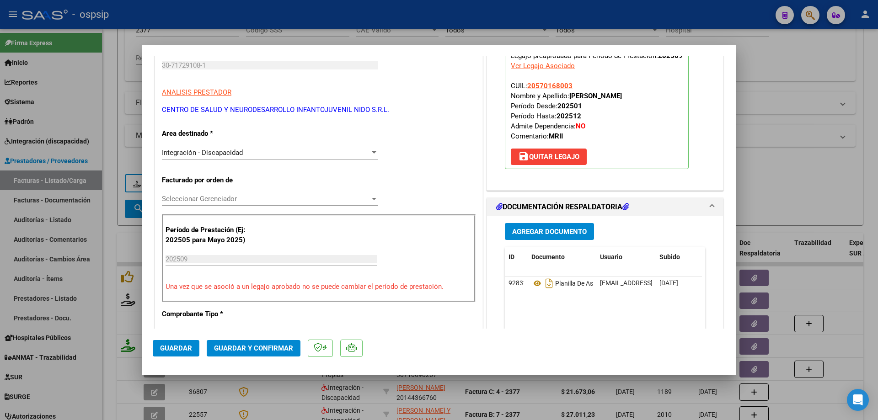
scroll to position [137, 0]
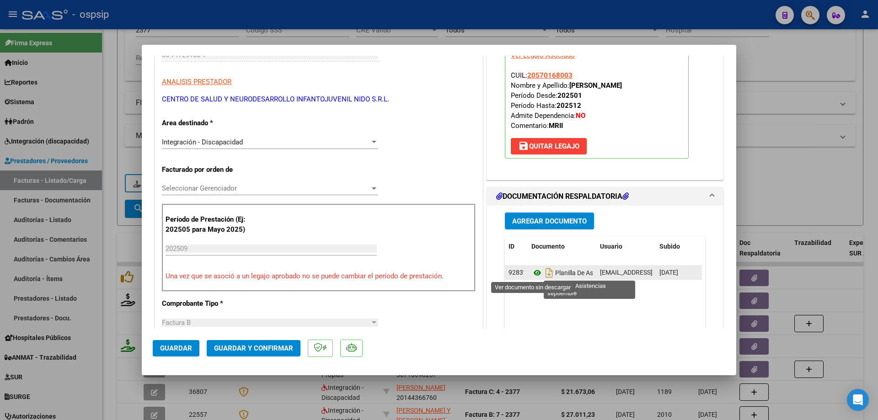
click at [534, 269] on icon at bounding box center [537, 273] width 12 height 11
click at [533, 273] on icon at bounding box center [537, 273] width 12 height 11
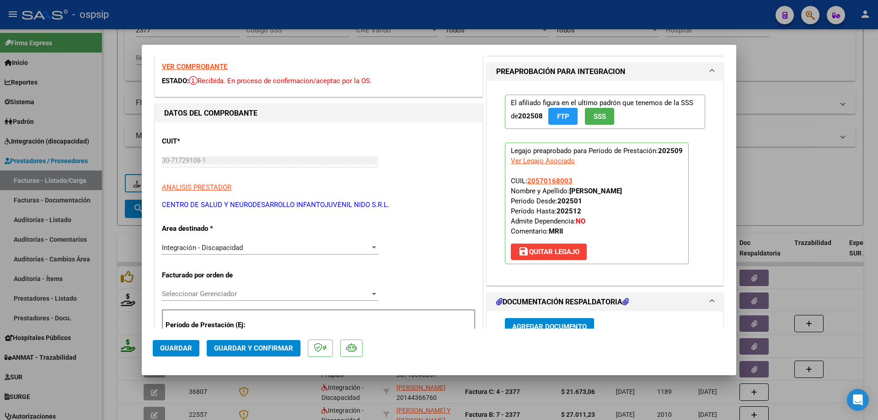
scroll to position [0, 0]
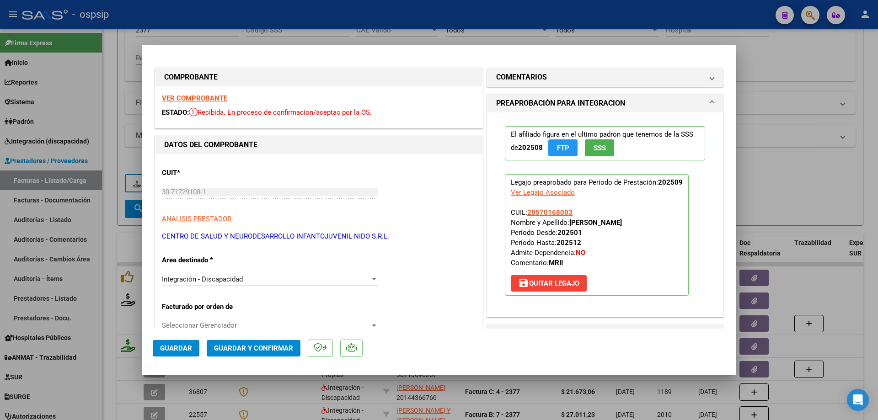
drag, startPoint x: 576, startPoint y: 212, endPoint x: 524, endPoint y: 212, distance: 51.7
click at [524, 212] on p "Legajo preaprobado para Período de Prestación: 202509 Ver Legajo Asociado CUIL:…" at bounding box center [597, 235] width 184 height 122
copy span "20570168003"
click at [268, 339] on mat-dialog-actions "Guardar Guardar y Confirmar" at bounding box center [439, 347] width 573 height 36
click at [270, 356] on button "Guardar y Confirmar" at bounding box center [254, 348] width 94 height 16
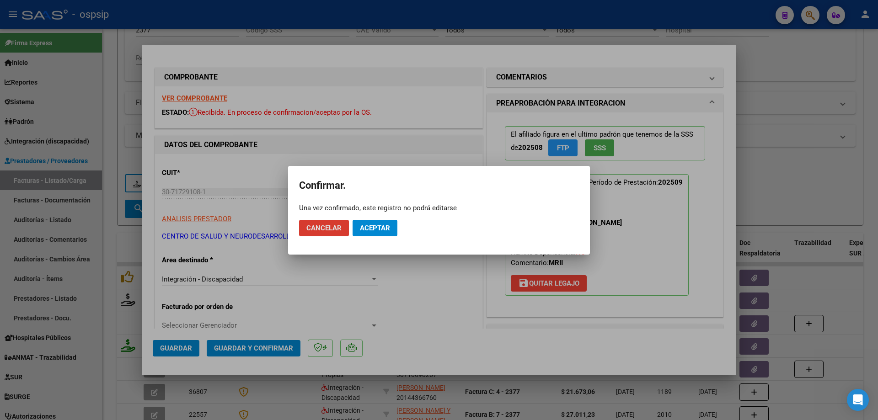
click at [383, 224] on span "Aceptar" at bounding box center [375, 228] width 30 height 8
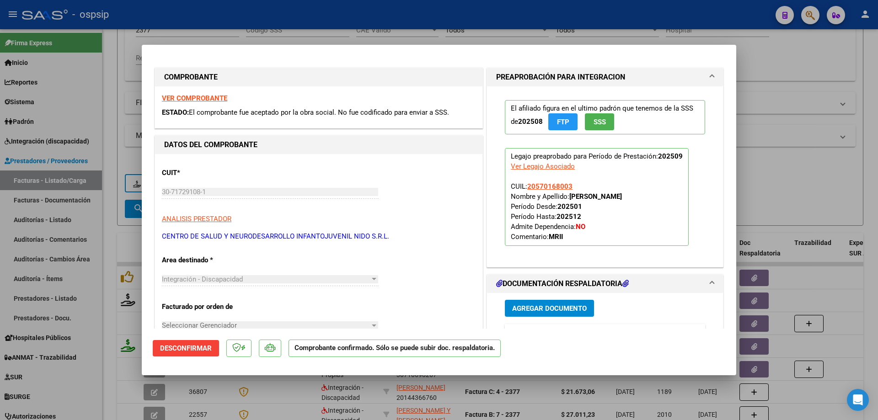
click at [771, 188] on div at bounding box center [439, 210] width 878 height 420
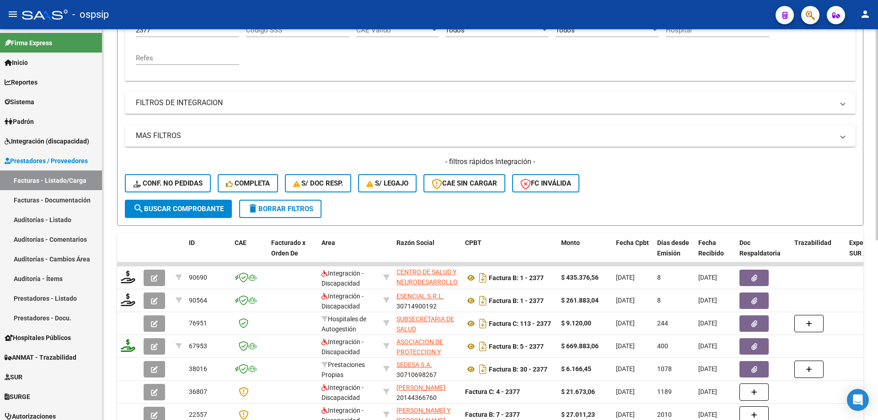
scroll to position [150, 0]
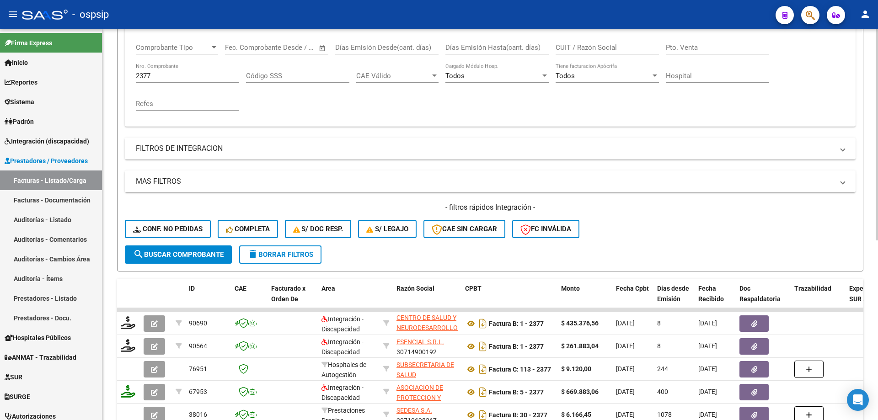
click at [158, 80] on div "2377 Nro. Comprobante" at bounding box center [187, 73] width 103 height 20
type input "2"
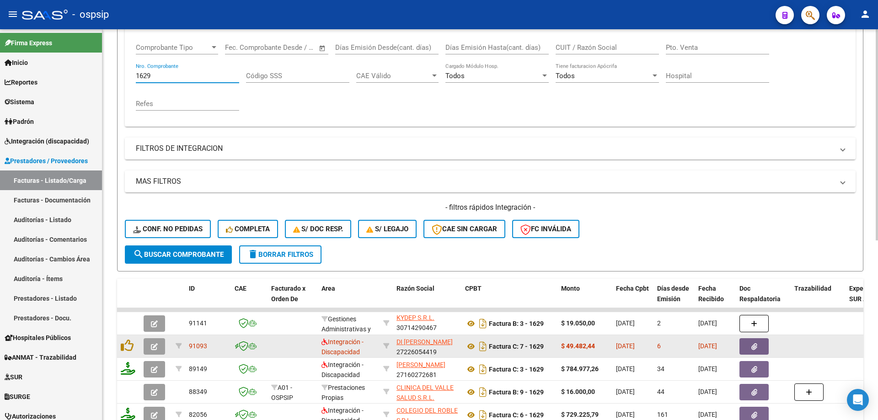
type input "1629"
click at [151, 343] on span "button" at bounding box center [154, 347] width 7 height 8
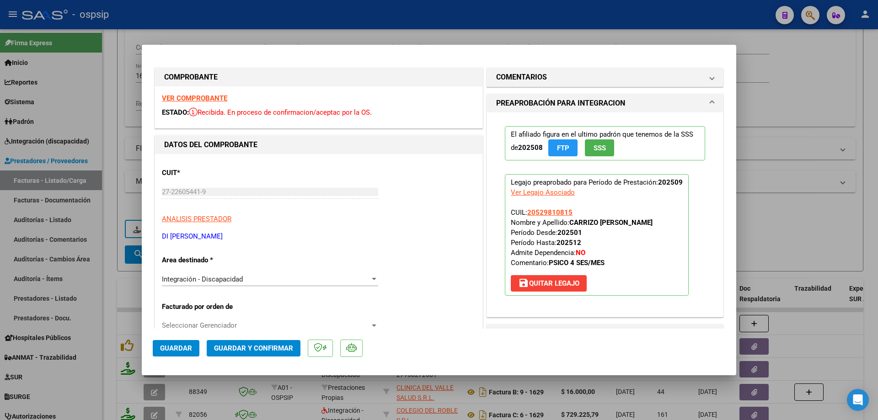
click at [600, 146] on span "SSS" at bounding box center [600, 148] width 12 height 8
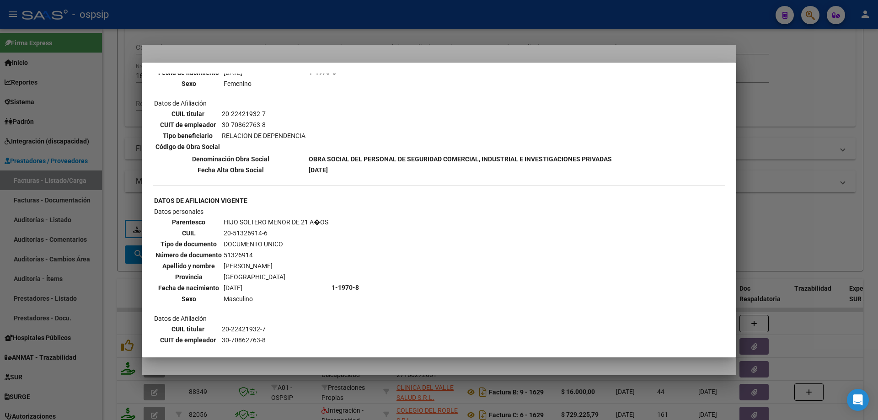
scroll to position [412, 0]
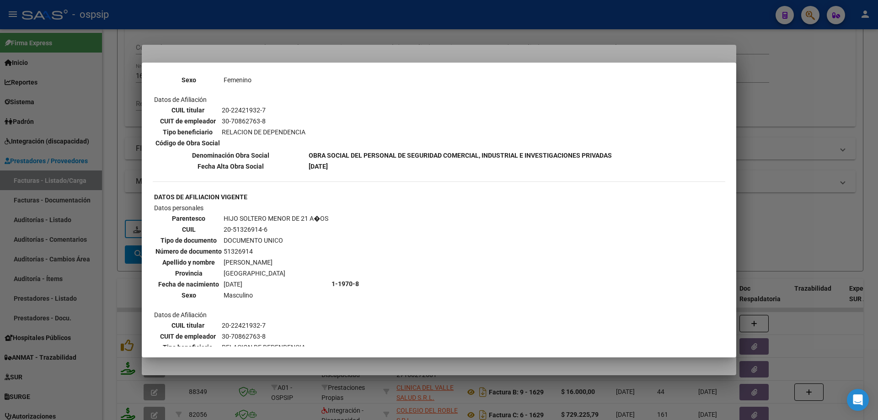
click at [768, 143] on div at bounding box center [439, 210] width 878 height 420
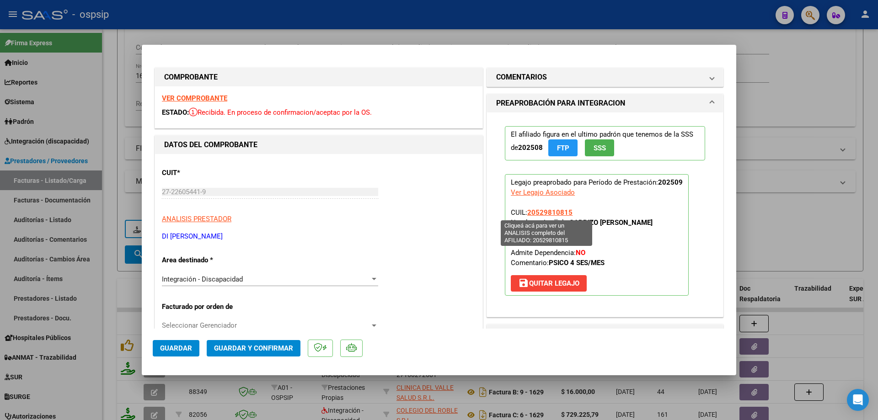
click at [556, 213] on span "20529810815" at bounding box center [549, 213] width 45 height 8
type textarea "20529810815"
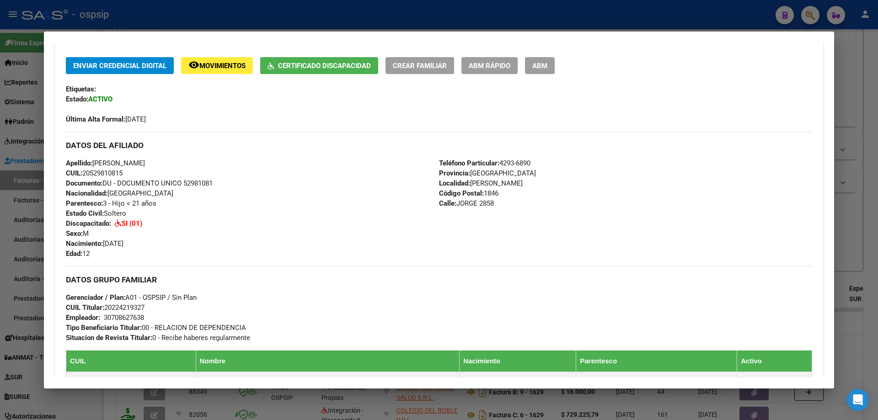
scroll to position [137, 0]
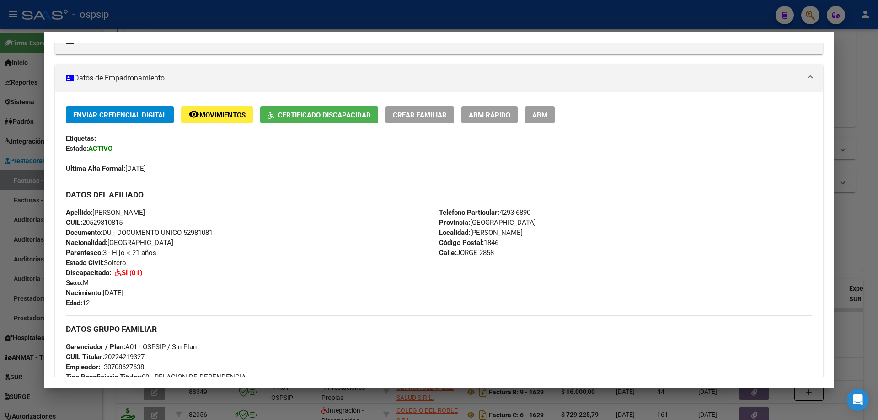
click at [864, 114] on div at bounding box center [439, 210] width 878 height 420
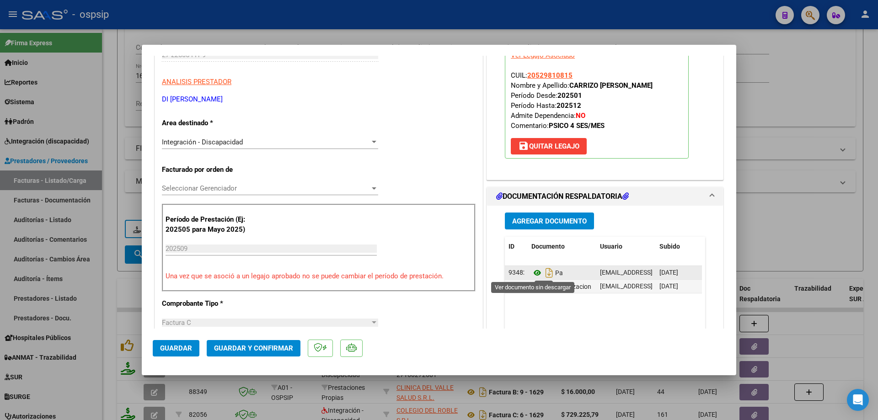
click at [532, 275] on icon at bounding box center [537, 273] width 12 height 11
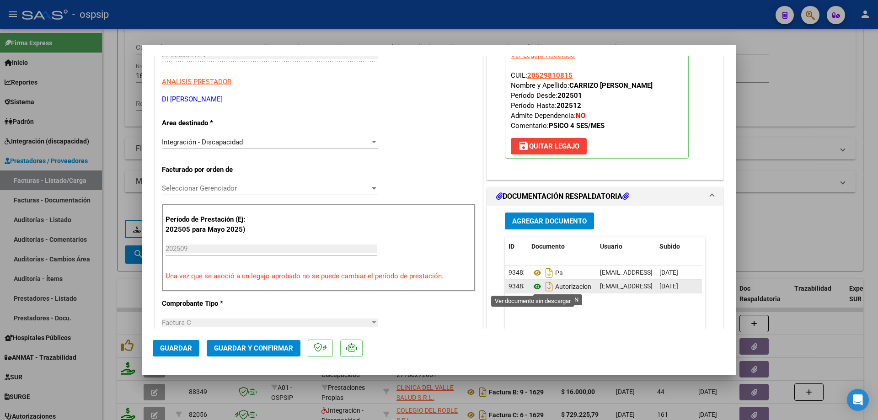
click at [535, 286] on icon at bounding box center [537, 286] width 12 height 11
click at [277, 347] on span "Guardar y Confirmar" at bounding box center [253, 348] width 79 height 8
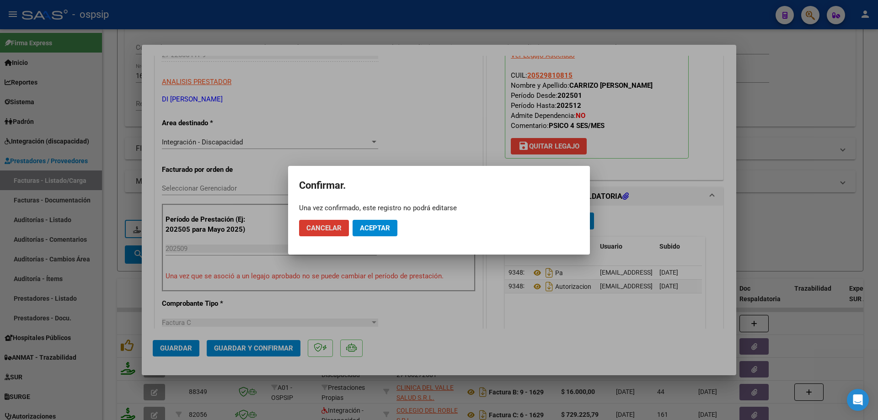
click at [381, 229] on span "Aceptar" at bounding box center [375, 228] width 30 height 8
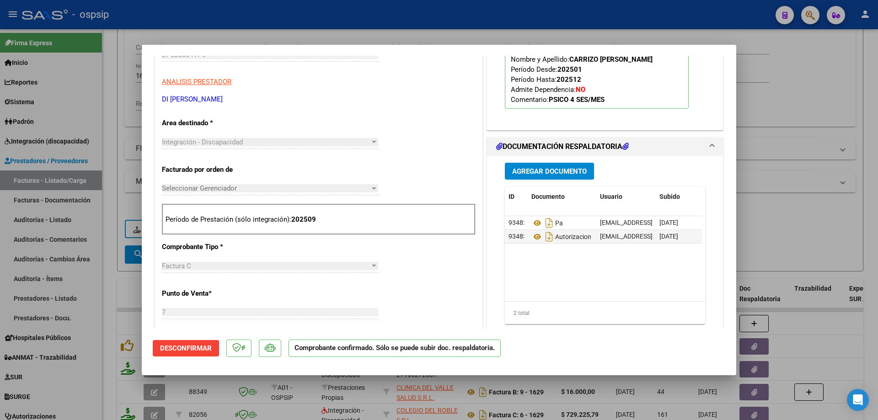
click at [825, 103] on div at bounding box center [439, 210] width 878 height 420
type input "$ 0,00"
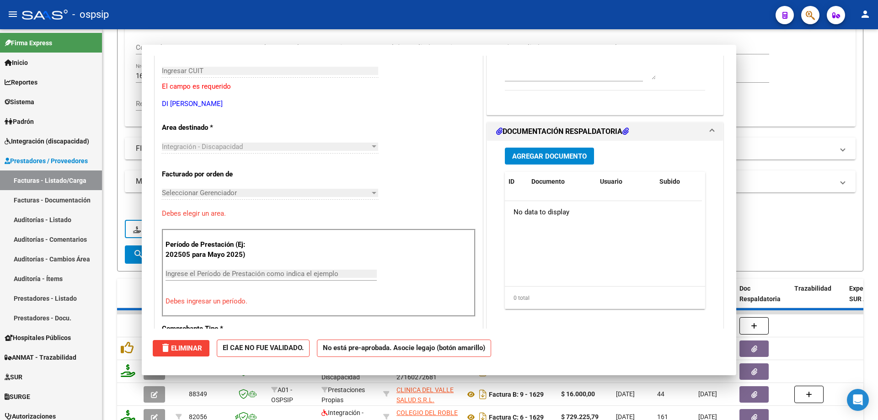
scroll to position [153, 0]
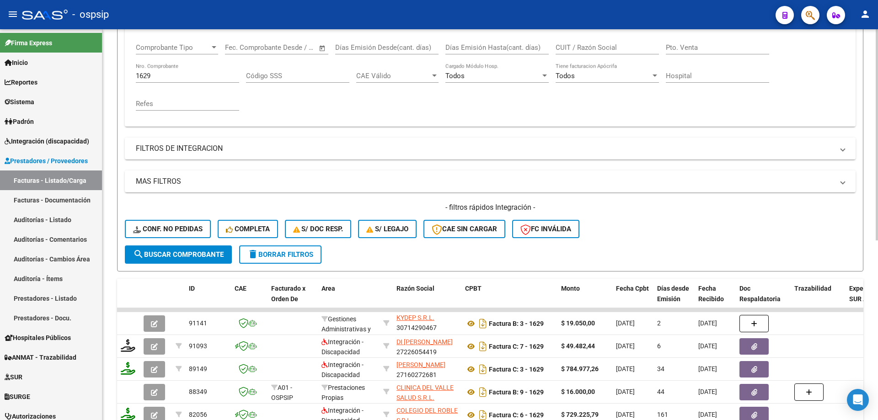
click at [160, 76] on input "1629" at bounding box center [187, 76] width 103 height 8
type input "1"
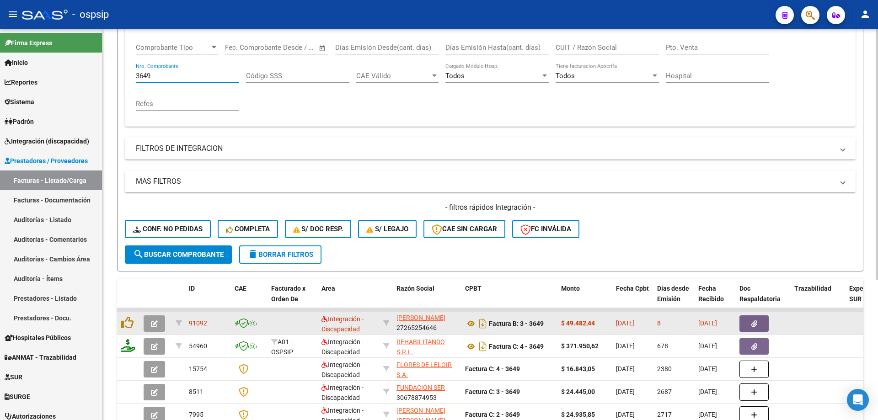
type input "3649"
click at [159, 328] on button "button" at bounding box center [154, 324] width 21 height 16
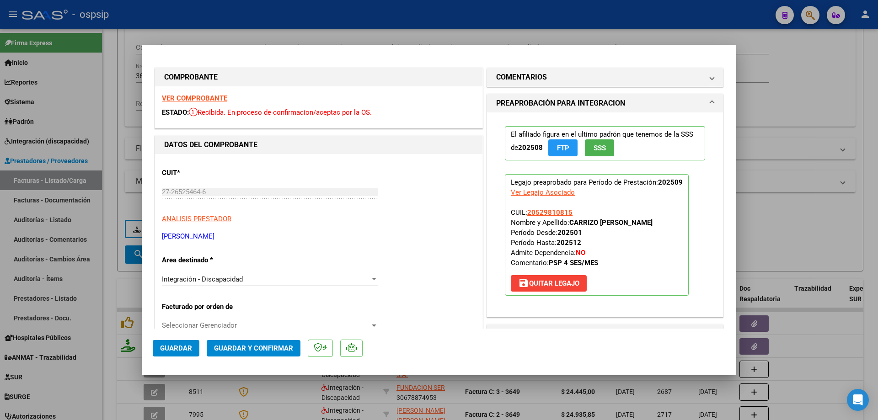
click at [601, 147] on span "SSS" at bounding box center [600, 148] width 12 height 8
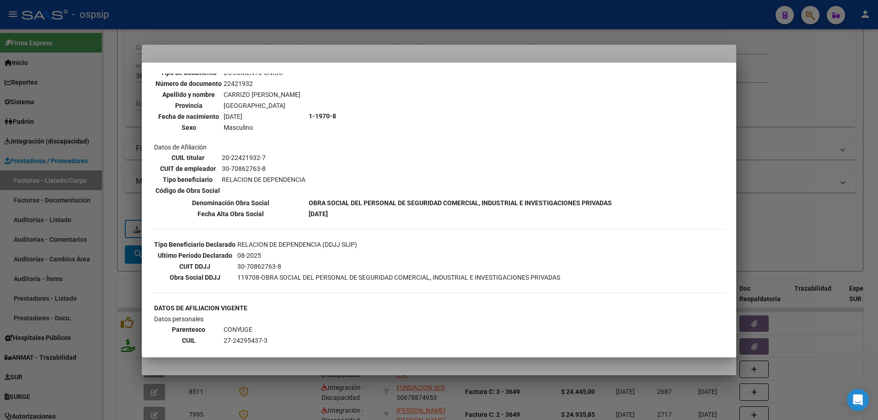
scroll to position [75, 0]
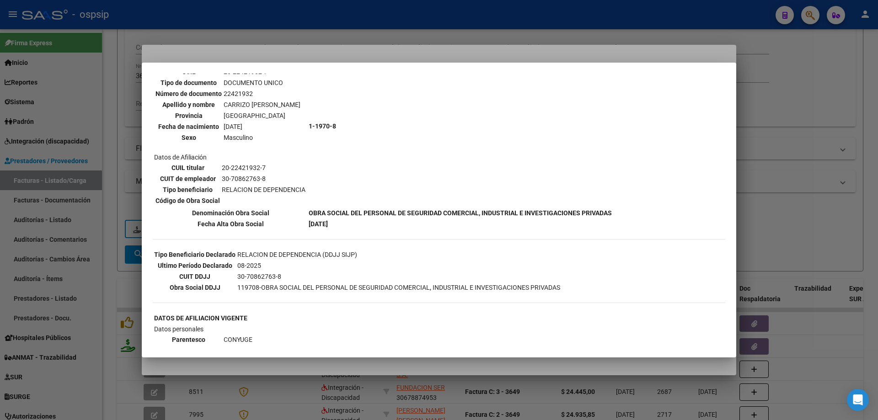
click at [825, 117] on div at bounding box center [439, 210] width 878 height 420
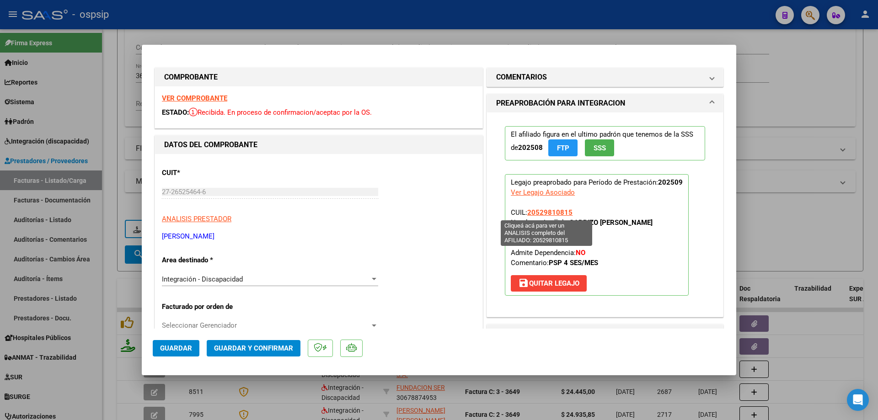
click at [543, 213] on span "20529810815" at bounding box center [549, 213] width 45 height 8
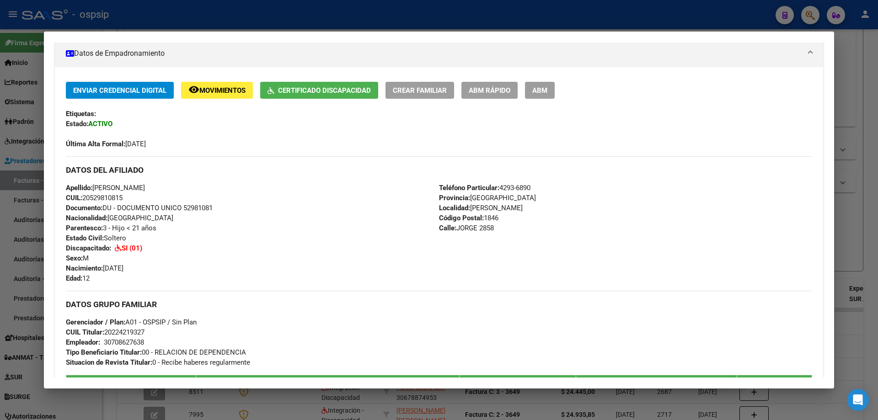
scroll to position [118, 0]
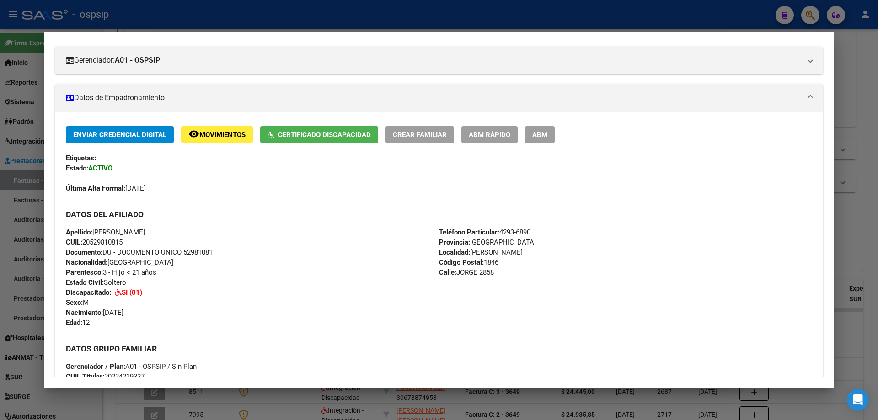
click at [858, 81] on div at bounding box center [439, 210] width 878 height 420
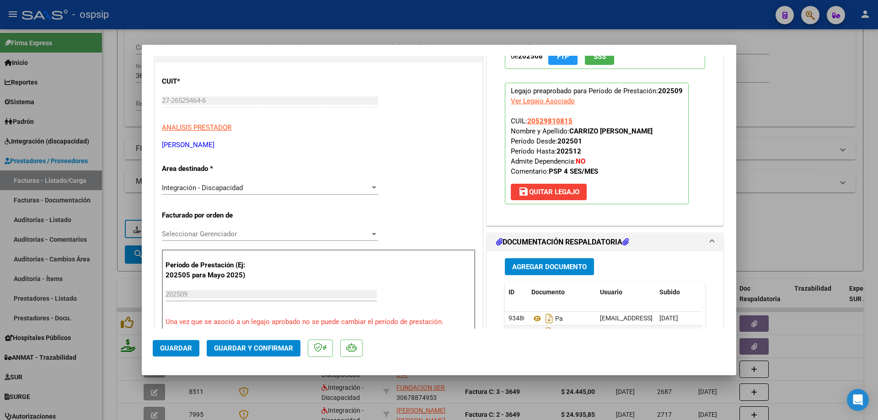
scroll to position [137, 0]
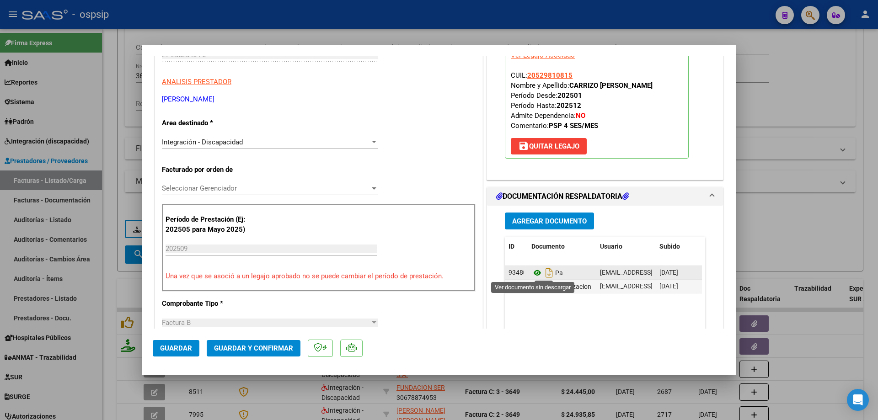
click at [531, 273] on icon at bounding box center [537, 273] width 12 height 11
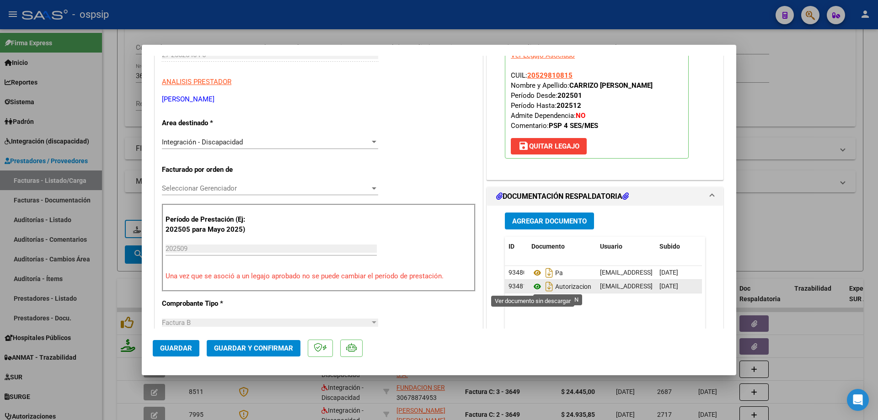
click at [535, 287] on icon at bounding box center [537, 286] width 12 height 11
click at [271, 354] on button "Guardar y Confirmar" at bounding box center [254, 348] width 94 height 16
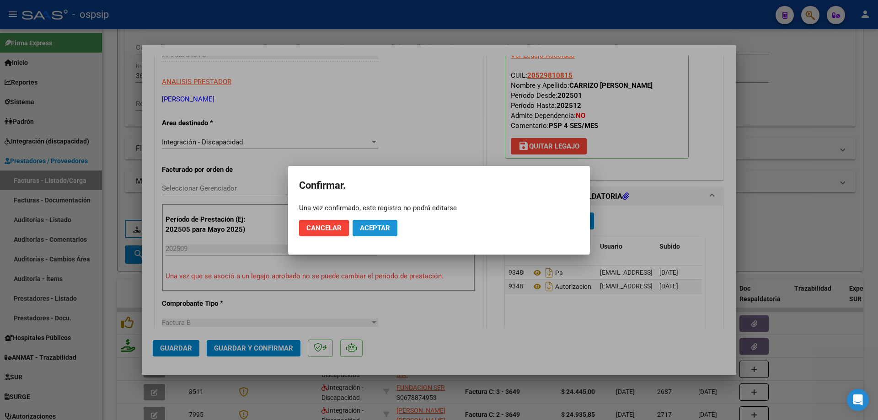
click at [383, 228] on span "Aceptar" at bounding box center [375, 228] width 30 height 8
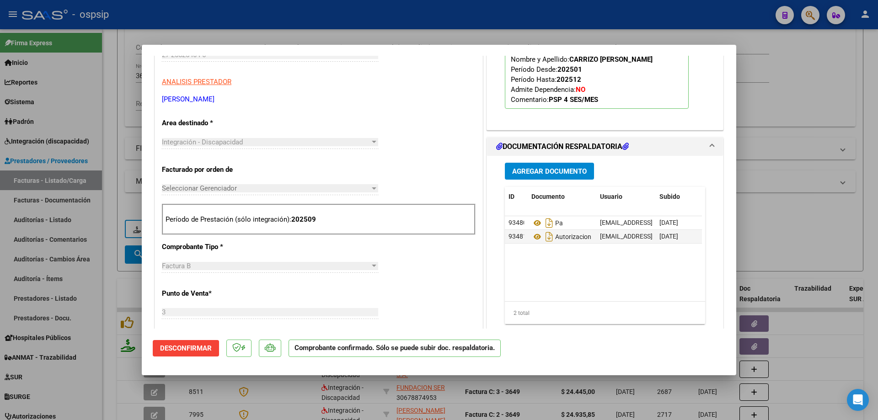
click at [816, 230] on div at bounding box center [439, 210] width 878 height 420
type input "$ 0,00"
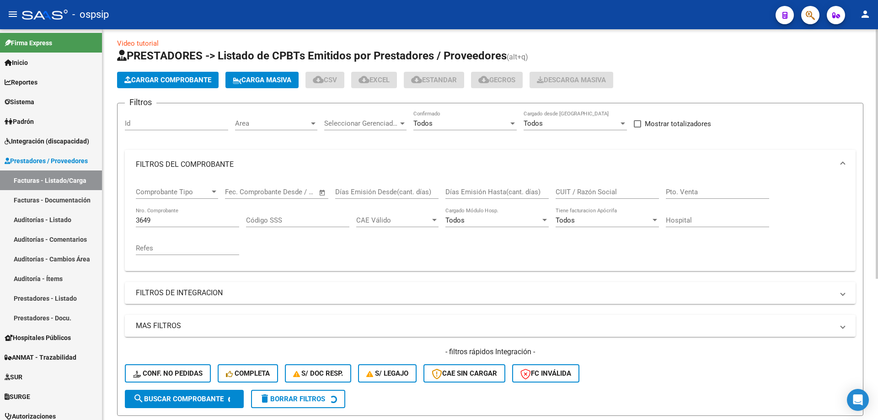
scroll to position [0, 0]
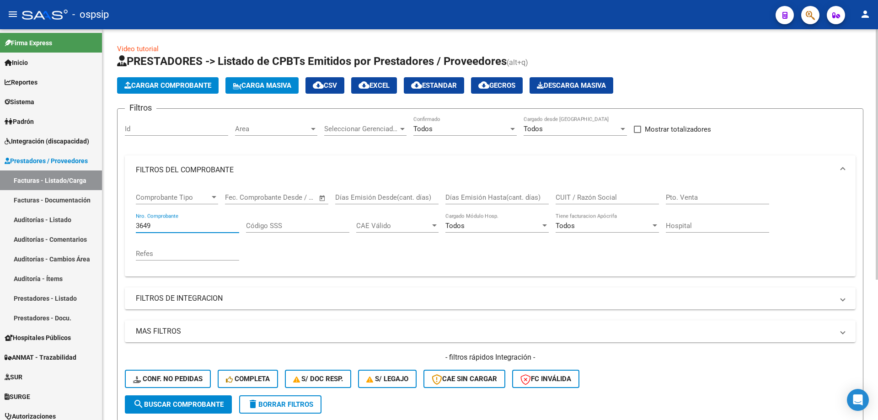
click at [174, 224] on input "3649" at bounding box center [187, 226] width 103 height 8
type input "3"
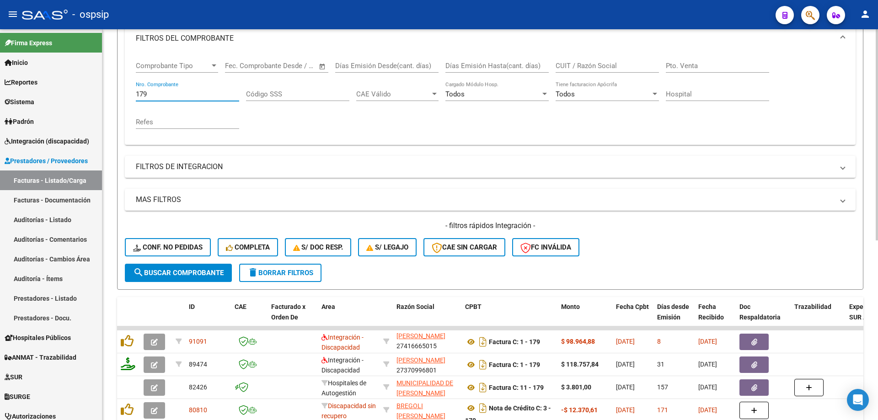
scroll to position [229, 0]
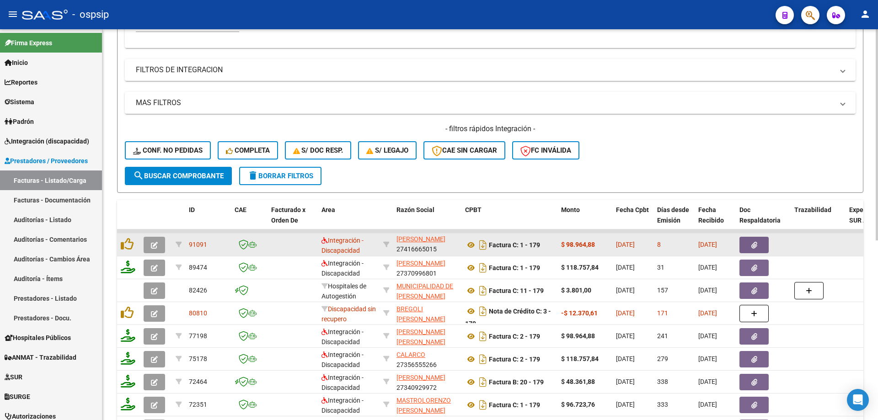
type input "179"
click at [152, 248] on icon "button" at bounding box center [154, 245] width 7 height 7
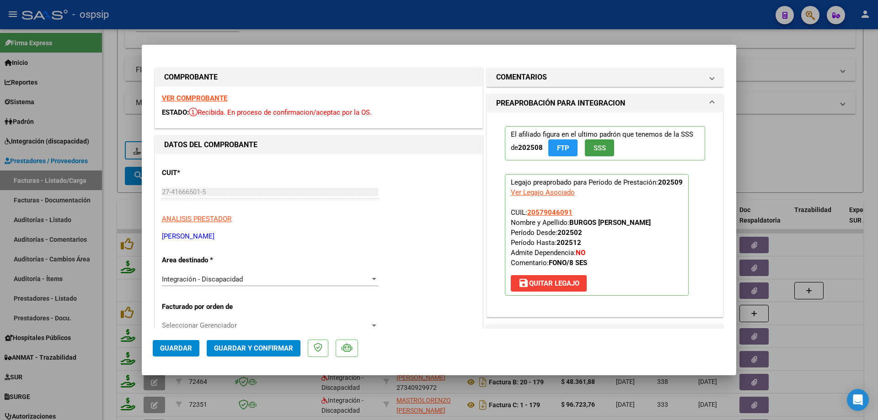
click at [596, 150] on span "SSS" at bounding box center [600, 148] width 12 height 8
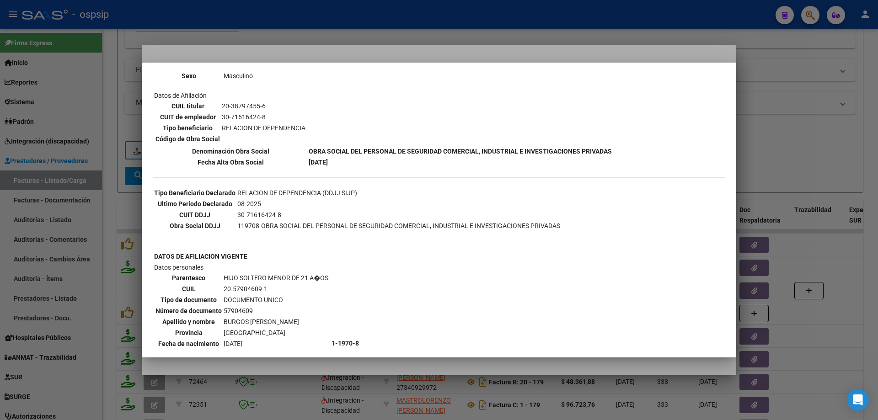
scroll to position [137, 0]
click at [800, 127] on div at bounding box center [439, 210] width 878 height 420
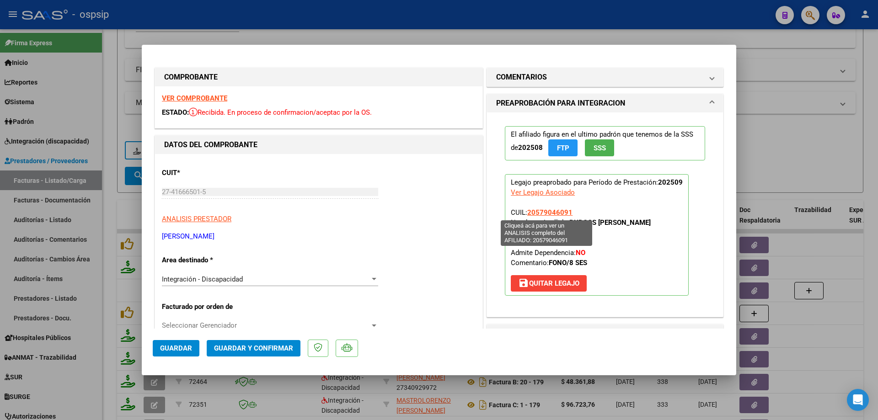
click at [555, 214] on span "20579046091" at bounding box center [549, 213] width 45 height 8
type textarea "20579046091"
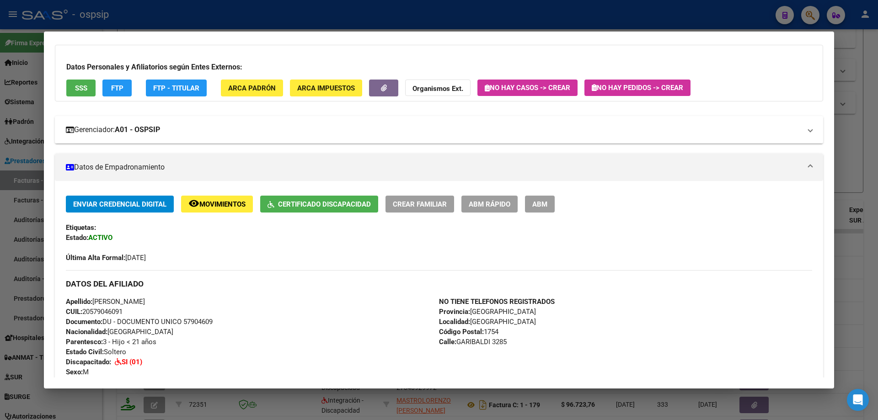
scroll to position [0, 0]
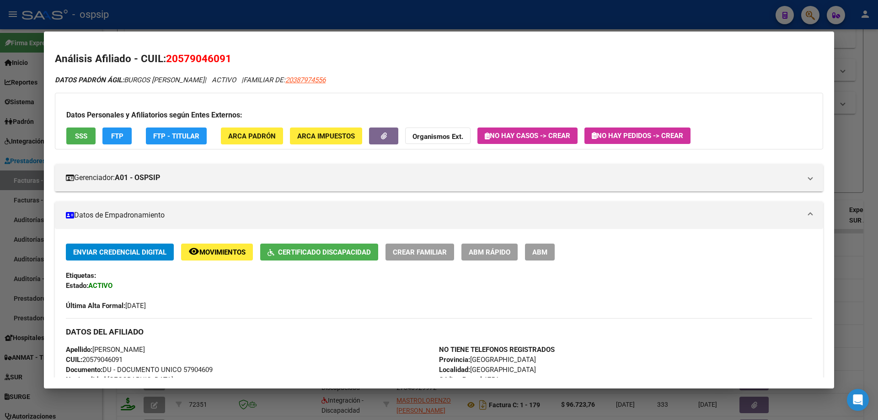
click at [873, 123] on div at bounding box center [439, 210] width 878 height 420
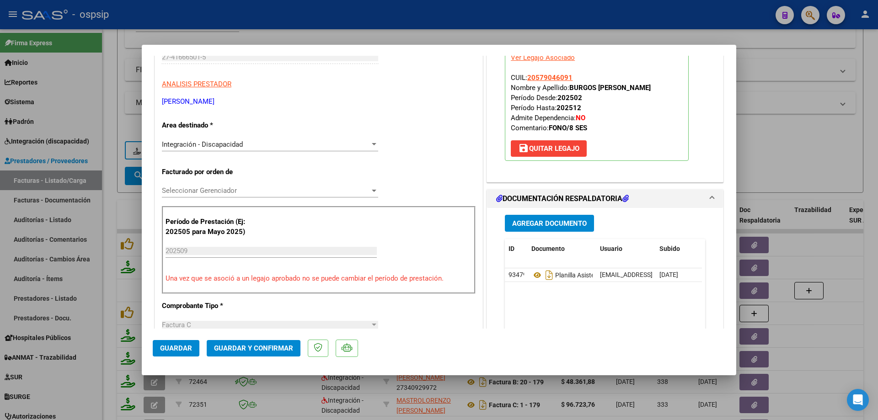
scroll to position [137, 0]
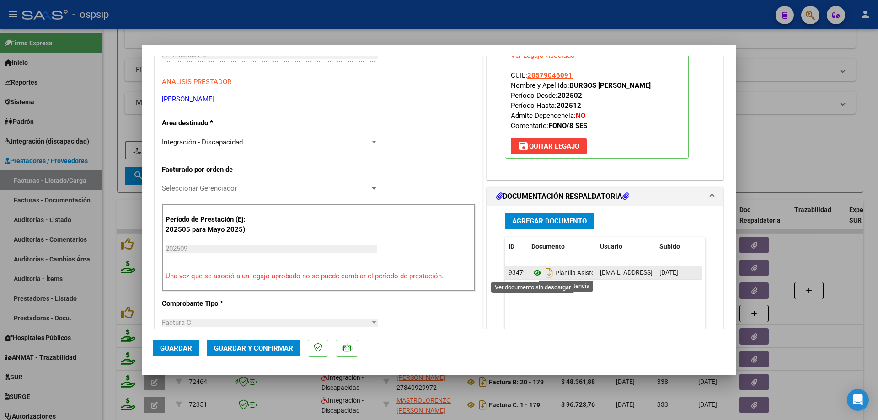
click at [532, 276] on icon at bounding box center [537, 273] width 12 height 11
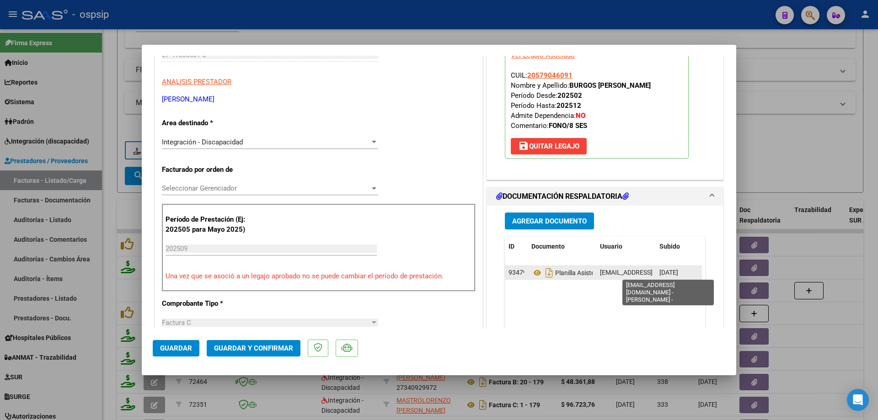
scroll to position [91, 0]
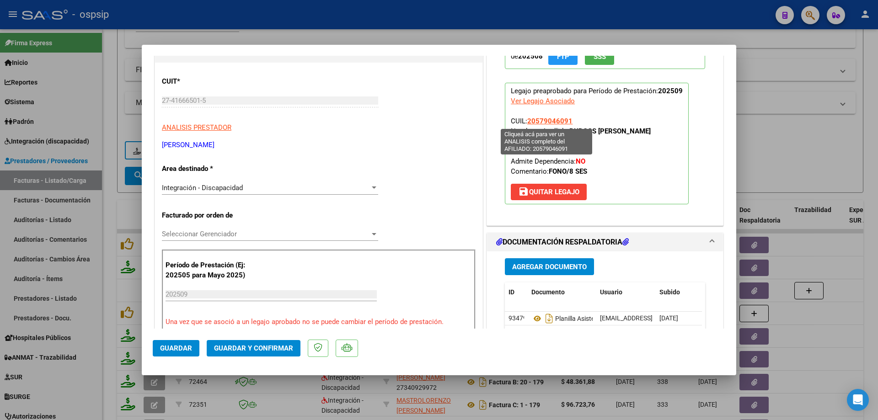
drag, startPoint x: 569, startPoint y: 121, endPoint x: 525, endPoint y: 122, distance: 44.8
click at [525, 122] on p "Legajo preaprobado para Período de Prestación: 202509 Ver Legajo Asociado CUIL:…" at bounding box center [597, 144] width 184 height 122
copy span "20579046091"
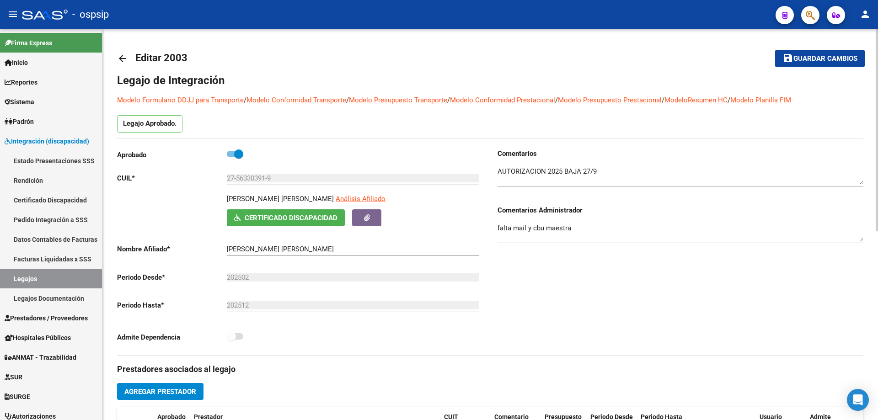
click at [121, 55] on mat-icon "arrow_back" at bounding box center [122, 58] width 11 height 11
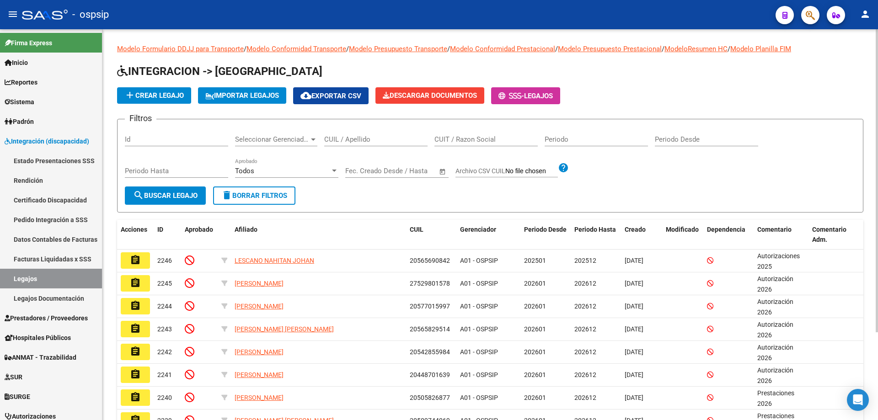
click at [339, 142] on input "CUIL / Apellido" at bounding box center [375, 139] width 103 height 8
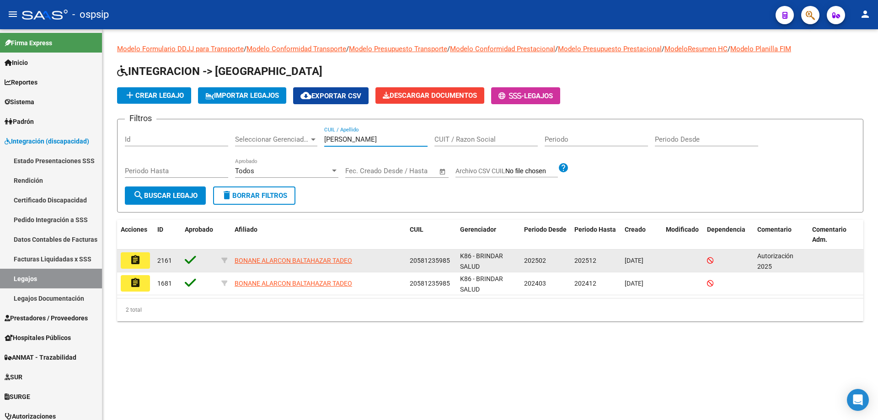
type input "bonane"
click at [132, 261] on mat-icon "assignment" at bounding box center [135, 260] width 11 height 11
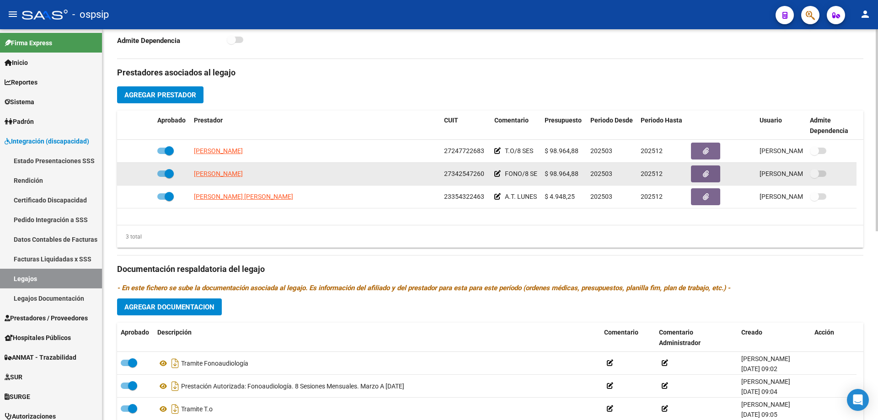
scroll to position [274, 0]
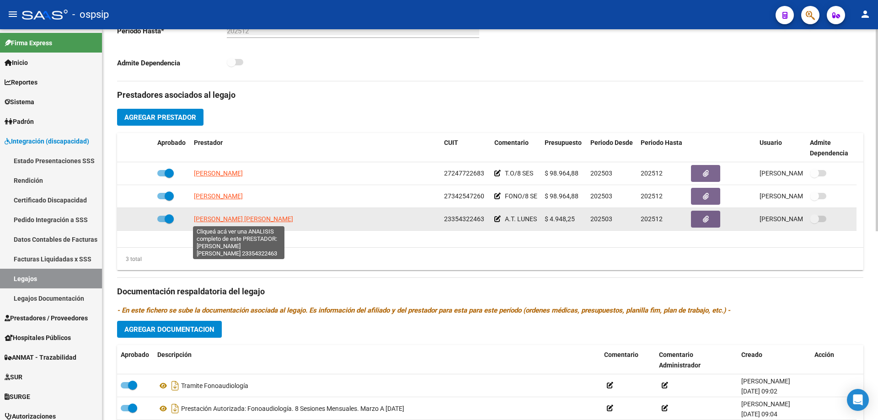
click at [261, 218] on span "CHADER ORTIZ MELINA BELEN" at bounding box center [243, 218] width 99 height 7
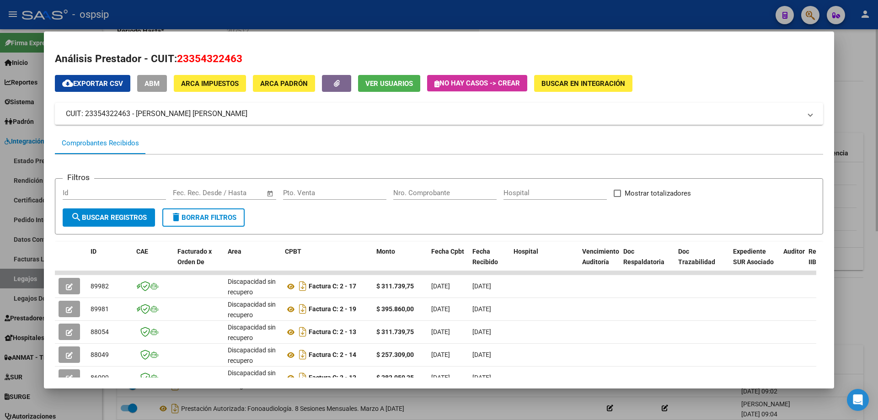
click at [857, 158] on div at bounding box center [439, 210] width 878 height 420
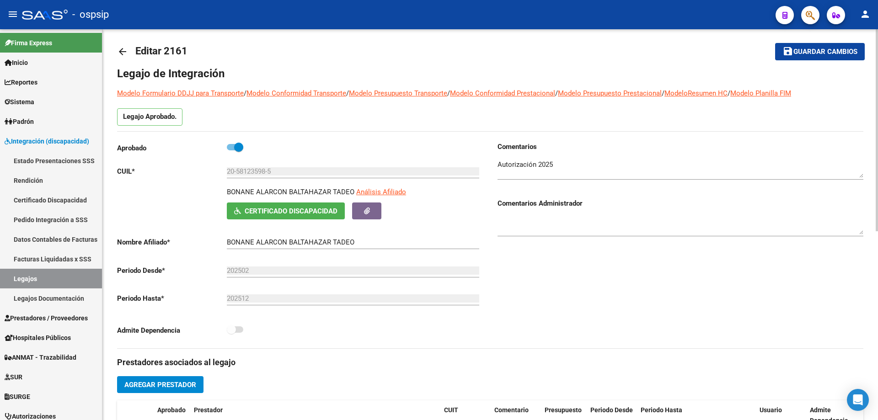
scroll to position [0, 0]
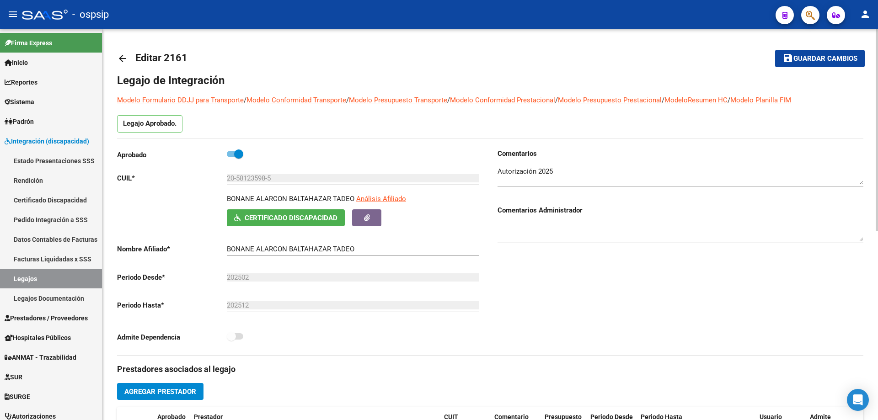
click at [123, 57] on mat-icon "arrow_back" at bounding box center [122, 58] width 11 height 11
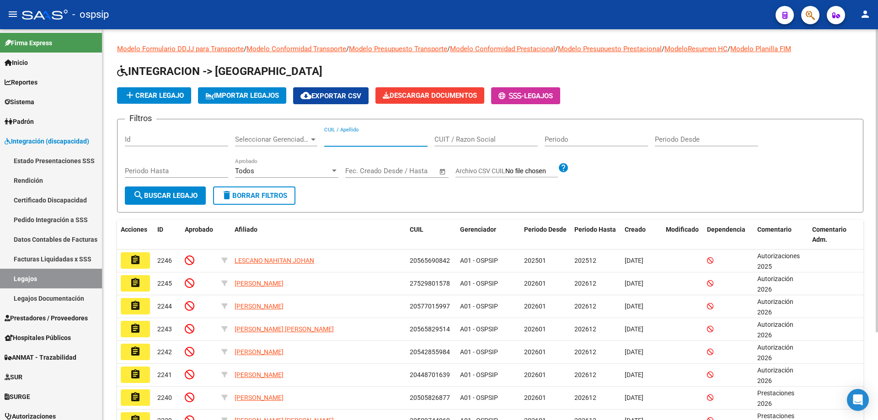
click at [367, 139] on input "CUIL / Apellido" at bounding box center [375, 139] width 103 height 8
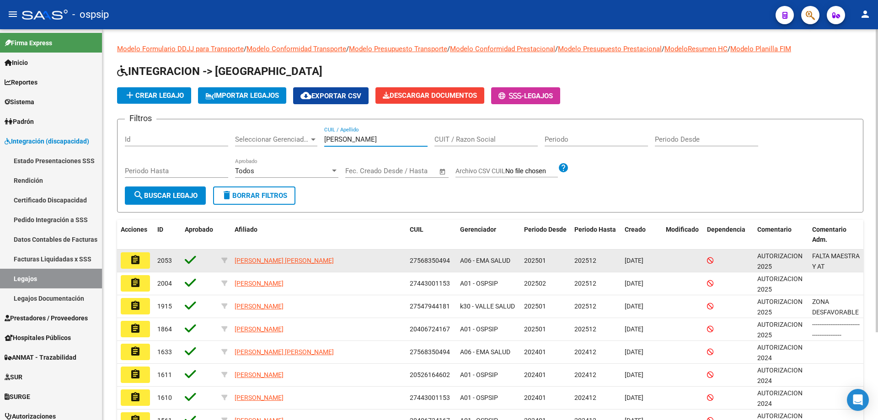
type input "lopez"
click at [132, 262] on mat-icon "assignment" at bounding box center [135, 260] width 11 height 11
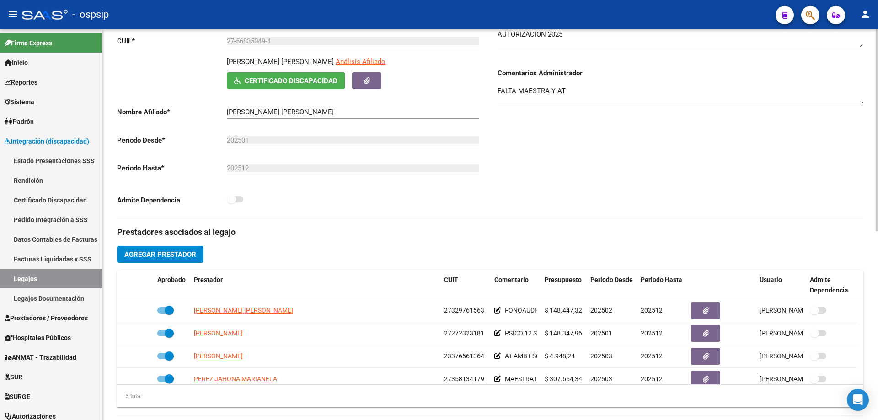
scroll to position [183, 0]
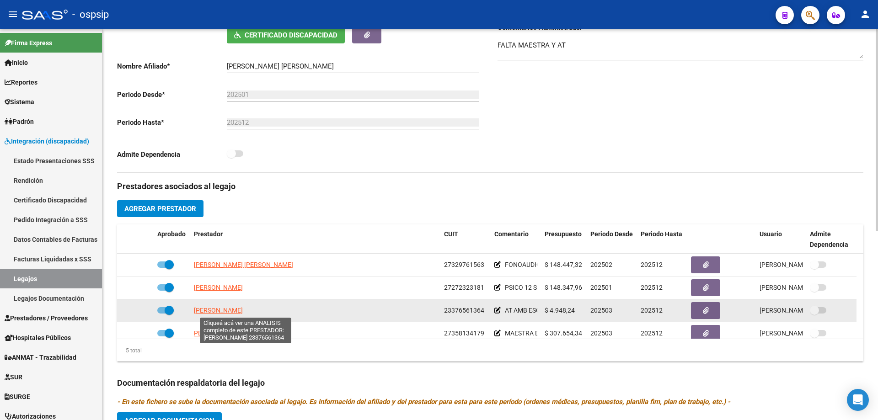
click at [222, 307] on span "[PERSON_NAME]" at bounding box center [218, 310] width 49 height 7
type textarea "23376561364"
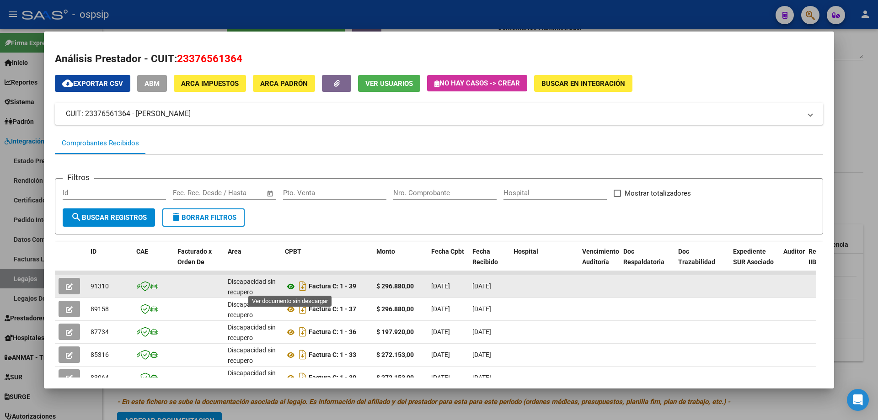
click at [293, 286] on icon at bounding box center [291, 286] width 12 height 11
click at [290, 286] on icon at bounding box center [291, 286] width 12 height 11
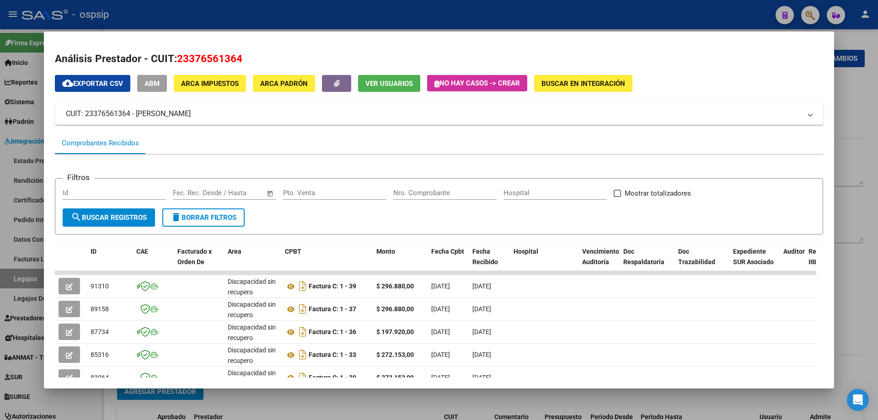
scroll to position [183, 0]
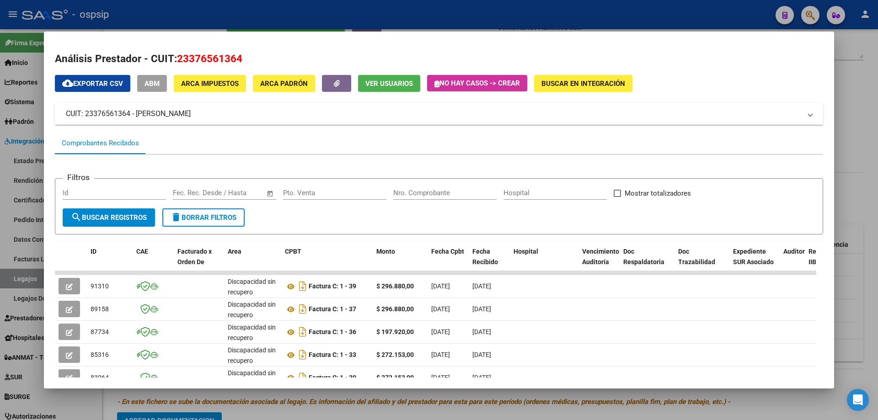
click at [869, 112] on div at bounding box center [439, 210] width 878 height 420
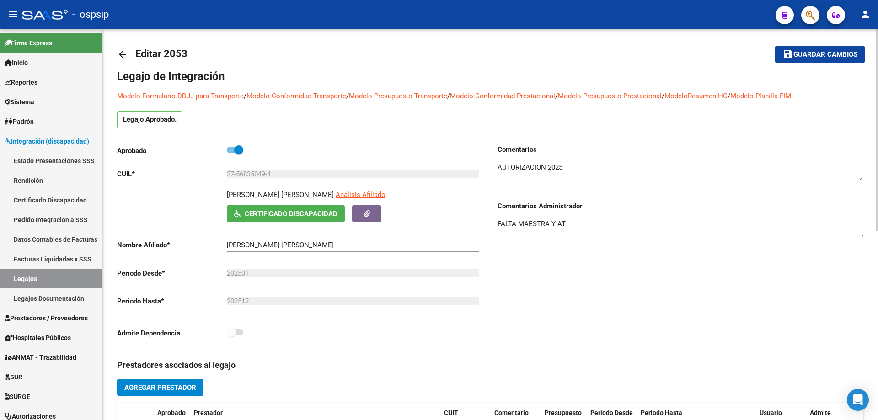
scroll to position [0, 0]
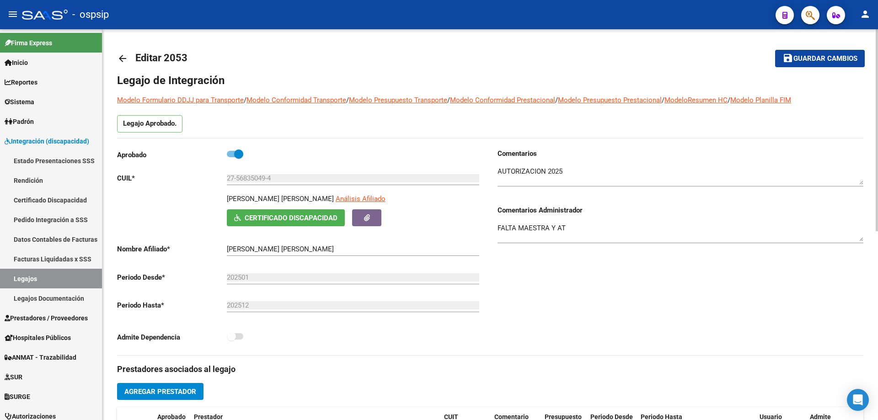
click at [123, 59] on mat-icon "arrow_back" at bounding box center [122, 58] width 11 height 11
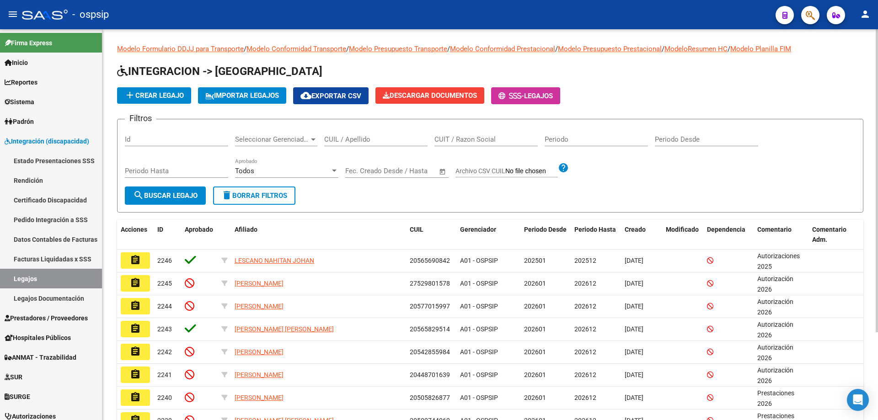
click at [346, 141] on input "CUIL / Apellido" at bounding box center [375, 139] width 103 height 8
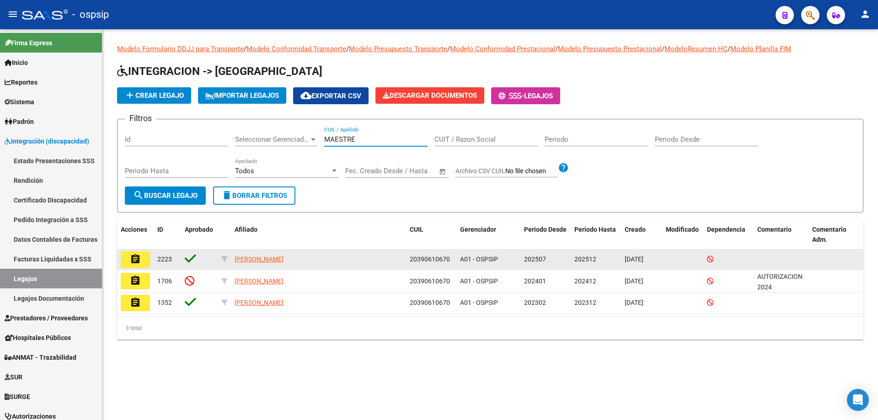
type input "MAESTRE"
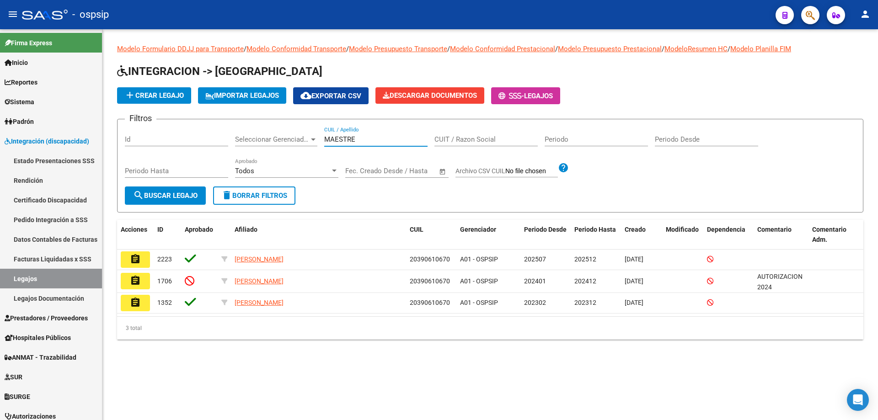
click at [131, 261] on mat-icon "assignment" at bounding box center [135, 259] width 11 height 11
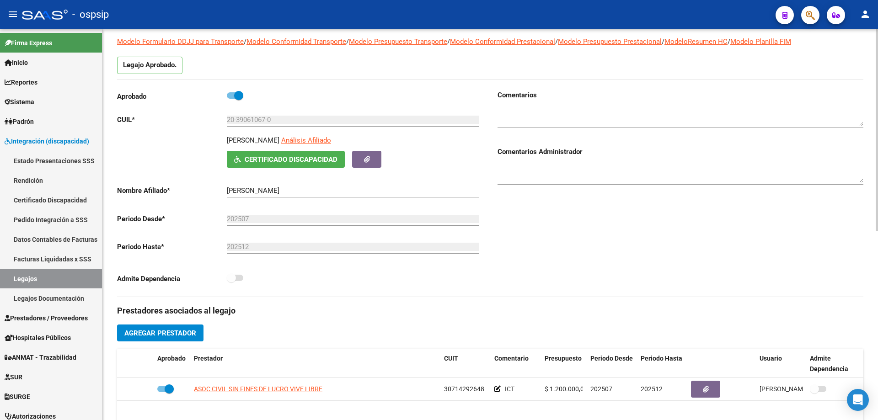
scroll to position [46, 0]
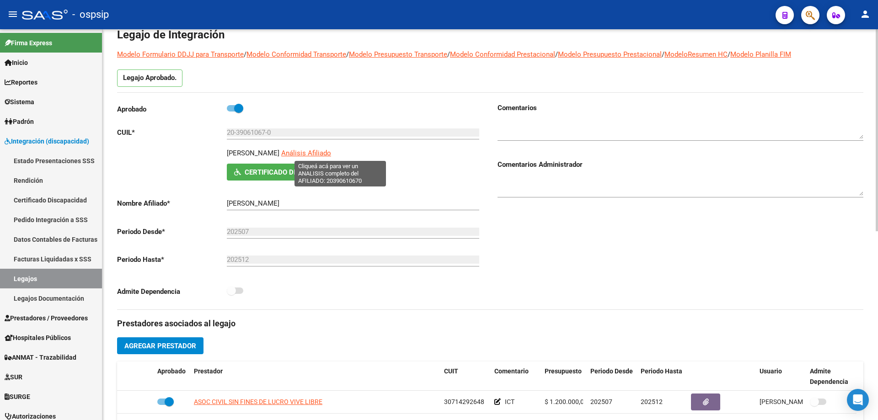
click at [331, 149] on span "Análisis Afiliado" at bounding box center [306, 153] width 50 height 8
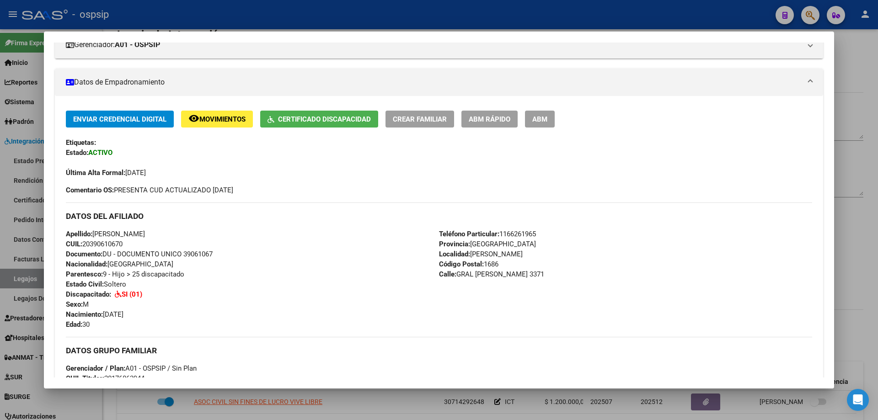
scroll to position [137, 0]
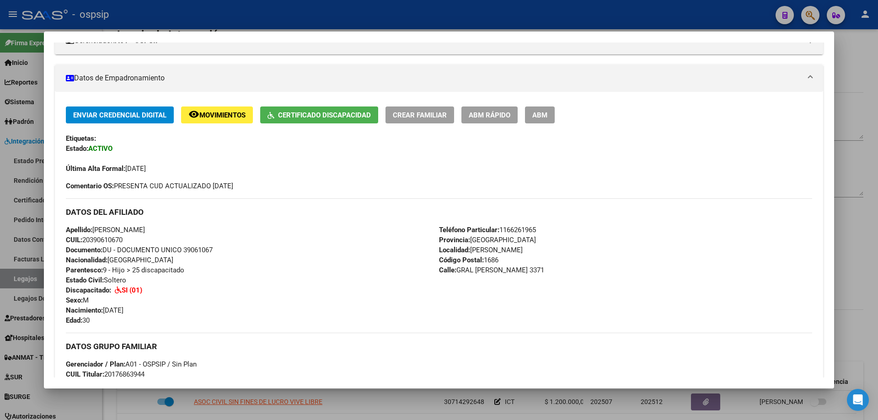
click at [868, 131] on div at bounding box center [439, 210] width 878 height 420
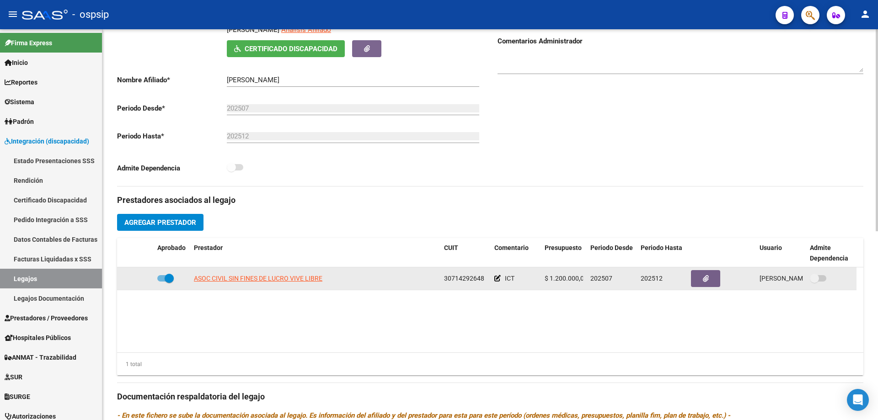
scroll to position [183, 0]
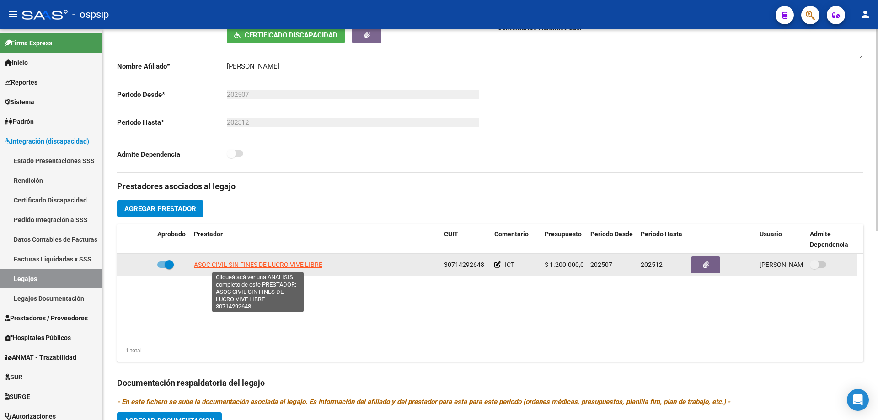
click at [278, 262] on span "ASOC CIVIL SIN FINES DE LUCRO VIVE LIBRE" at bounding box center [258, 264] width 129 height 7
type textarea "30714292648"
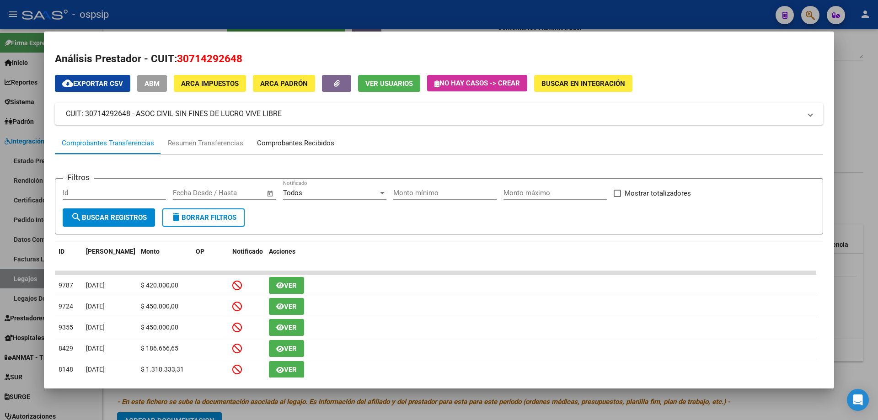
click at [293, 140] on div "Comprobantes Recibidos" at bounding box center [295, 143] width 77 height 11
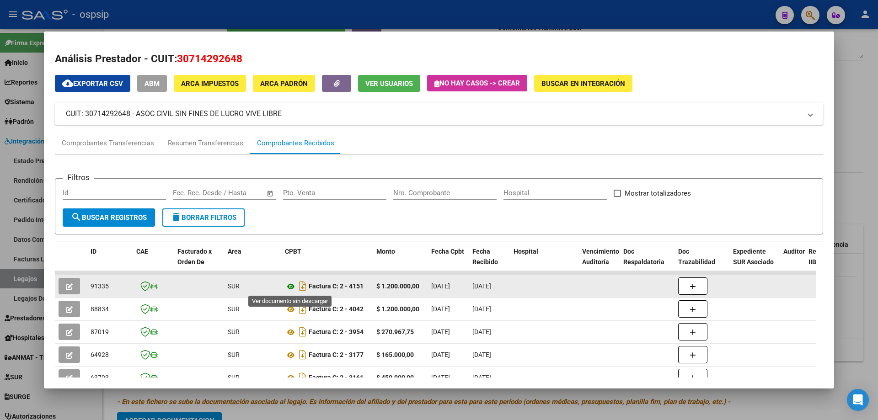
click at [287, 287] on icon at bounding box center [291, 286] width 12 height 11
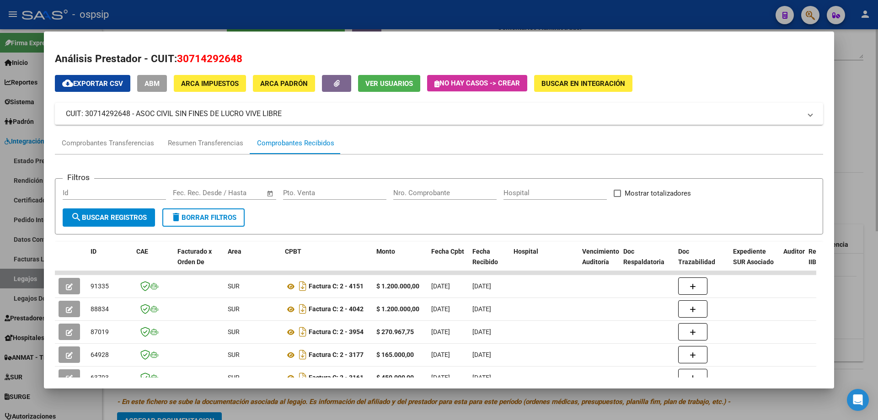
drag, startPoint x: 868, startPoint y: 112, endPoint x: 819, endPoint y: 108, distance: 49.1
click at [869, 112] on div at bounding box center [439, 210] width 878 height 420
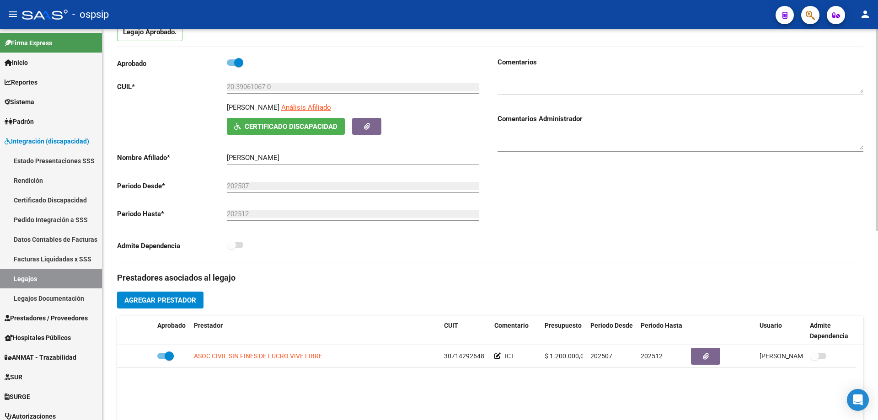
scroll to position [0, 0]
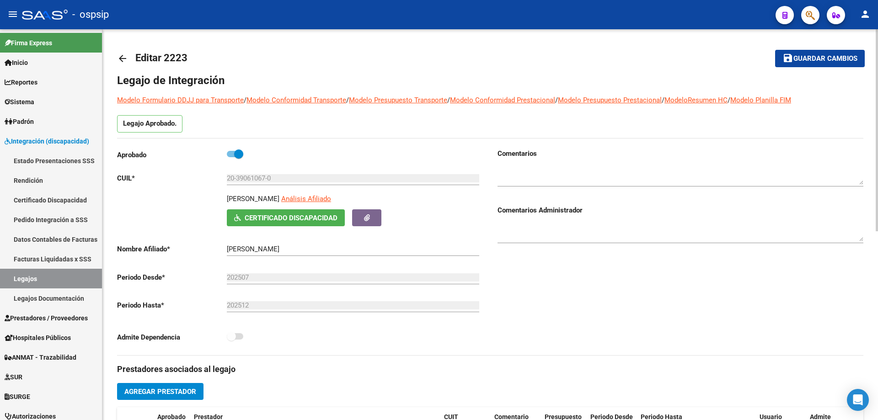
click at [122, 59] on mat-icon "arrow_back" at bounding box center [122, 58] width 11 height 11
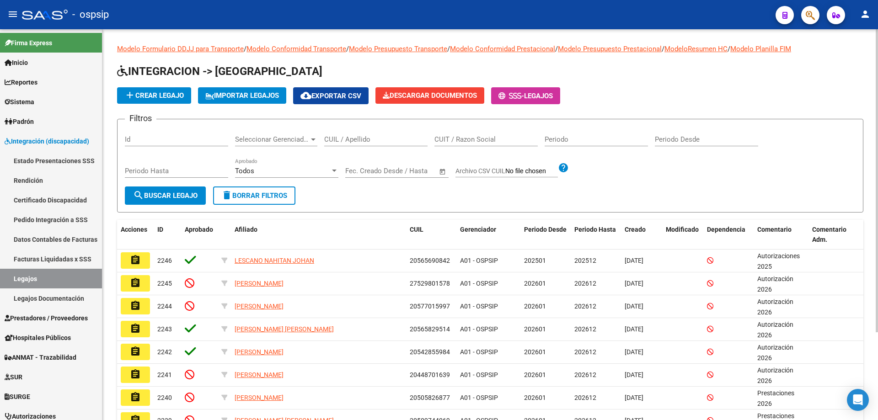
click at [357, 140] on input "CUIL / Apellido" at bounding box center [375, 139] width 103 height 8
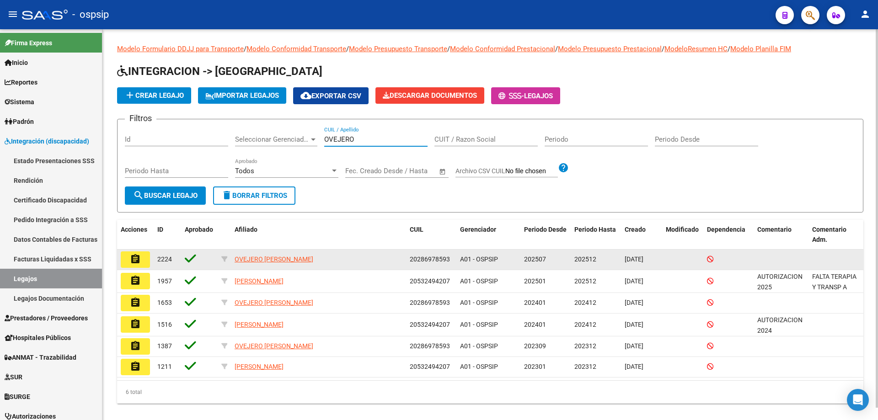
type input "OVEJERO"
click at [140, 260] on mat-icon "assignment" at bounding box center [135, 259] width 11 height 11
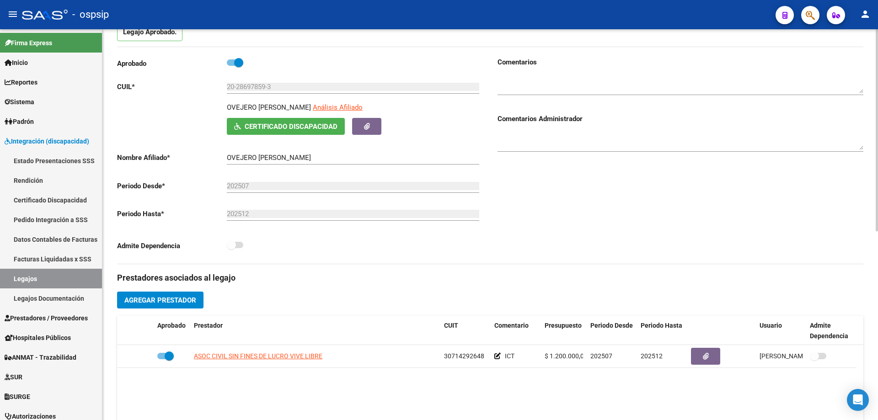
scroll to position [183, 0]
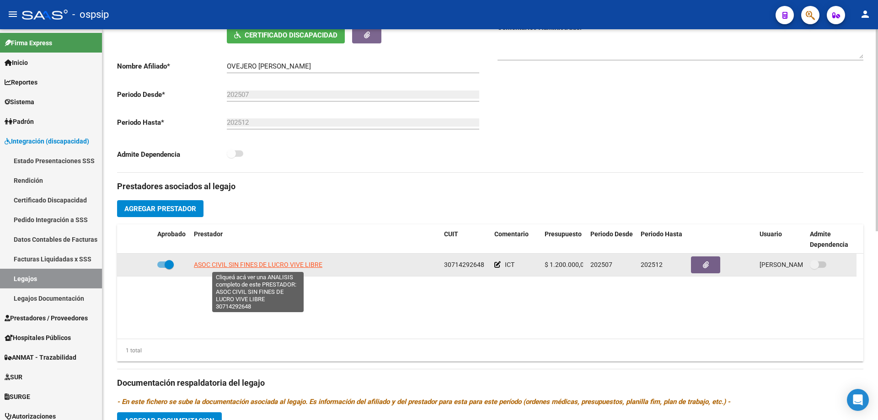
click at [298, 263] on span "ASOC CIVIL SIN FINES DE LUCRO VIVE LIBRE" at bounding box center [258, 264] width 129 height 7
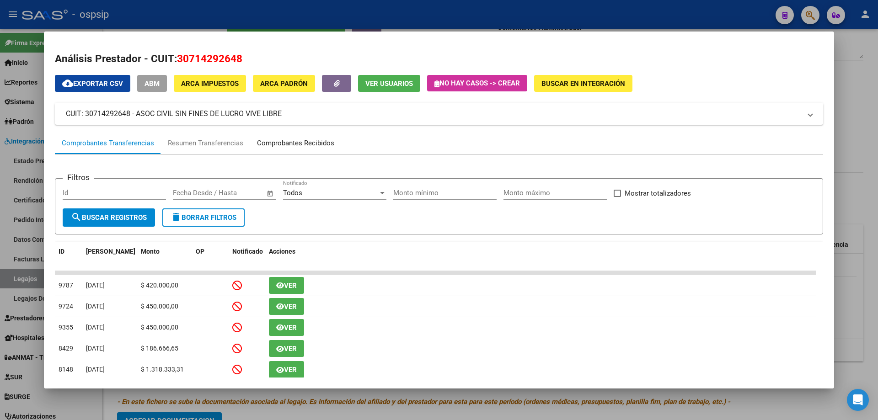
click at [285, 140] on div "Comprobantes Recibidos" at bounding box center [295, 143] width 77 height 11
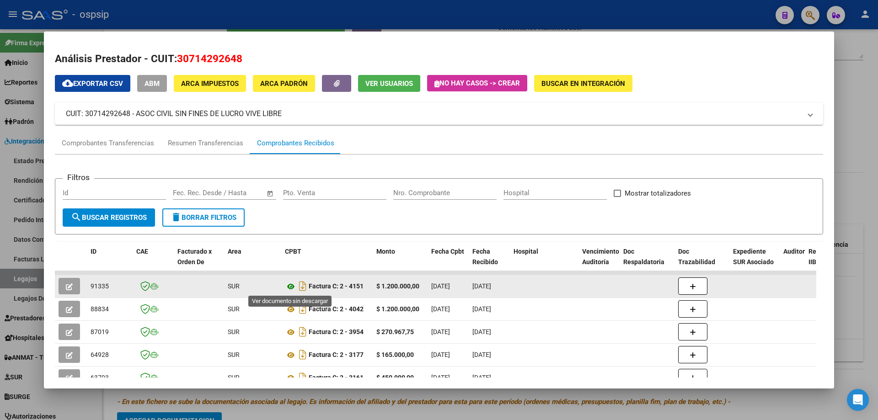
click at [293, 285] on icon at bounding box center [291, 286] width 12 height 11
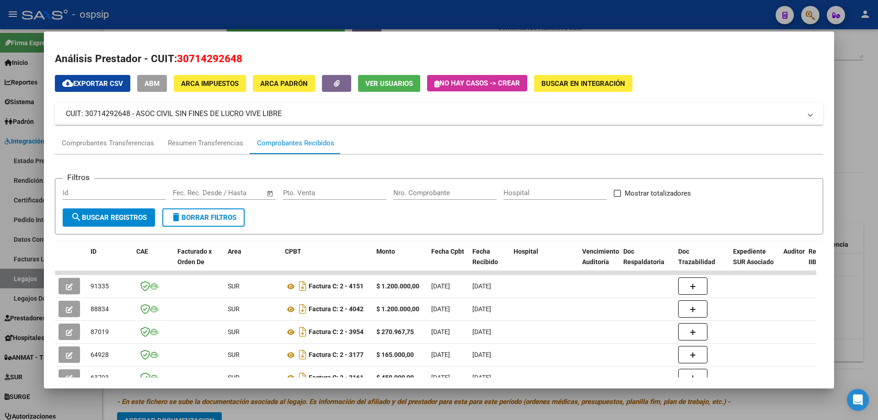
click at [847, 75] on div at bounding box center [439, 210] width 878 height 420
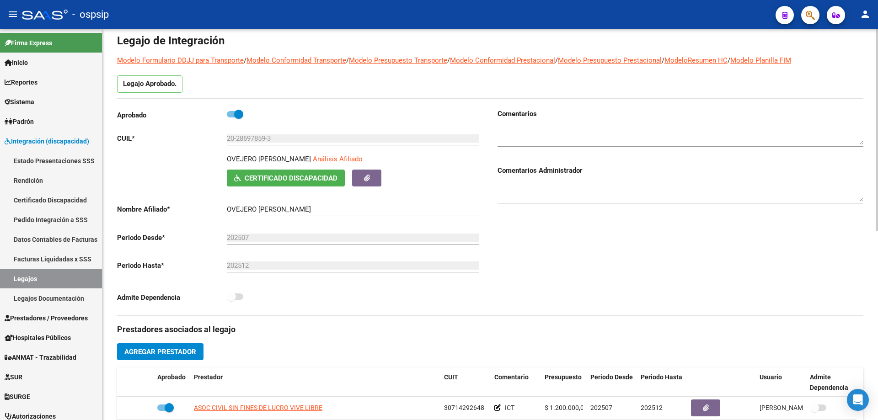
scroll to position [0, 0]
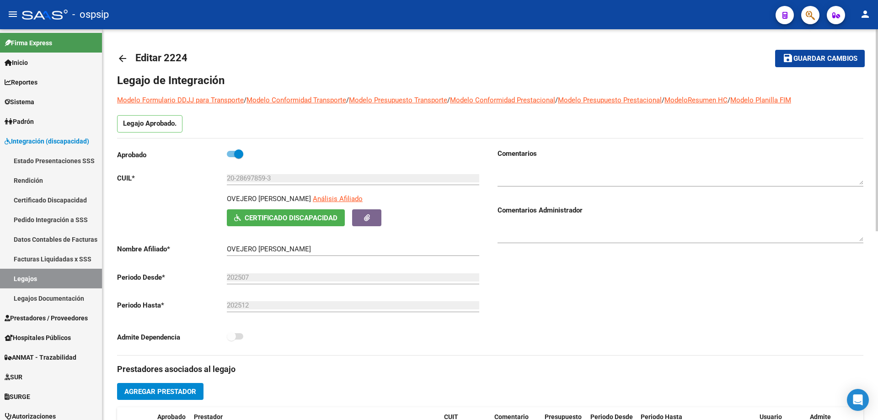
click at [123, 55] on mat-icon "arrow_back" at bounding box center [122, 58] width 11 height 11
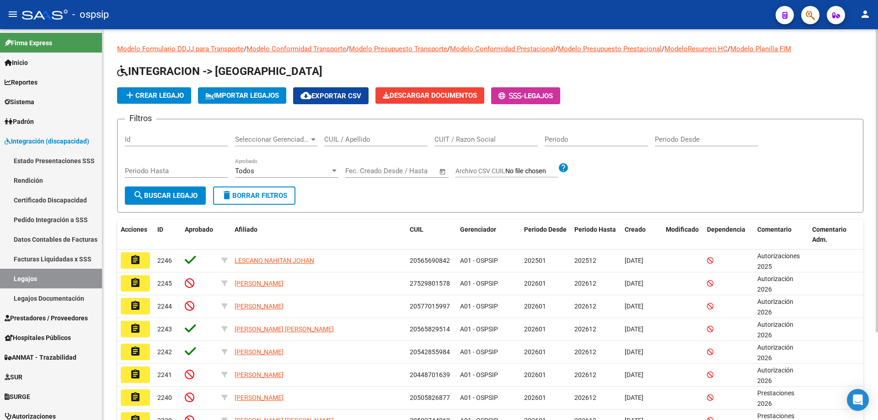
click at [341, 137] on input "CUIL / Apellido" at bounding box center [375, 139] width 103 height 8
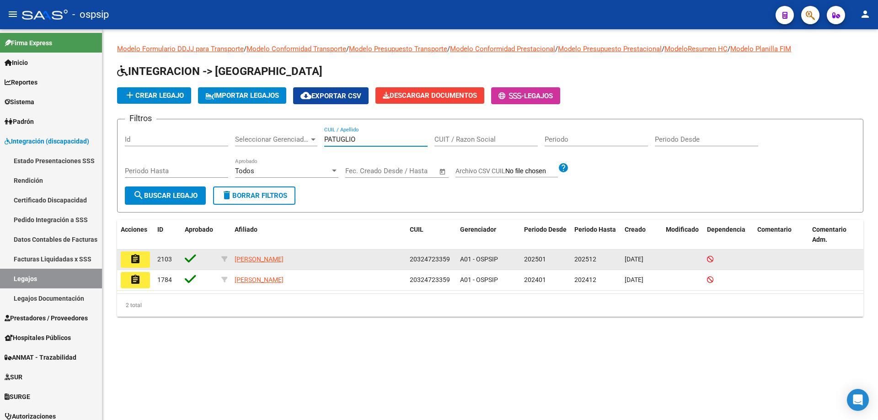
type input "PATUGLIO"
click at [141, 261] on button "assignment" at bounding box center [135, 260] width 29 height 16
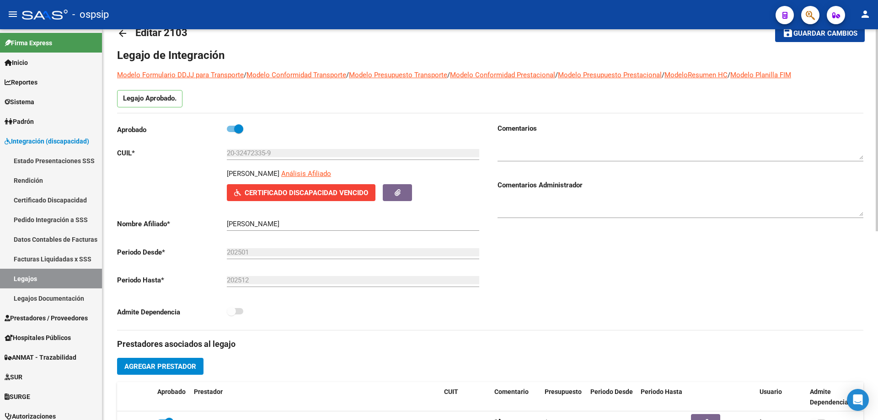
scroll to position [46, 0]
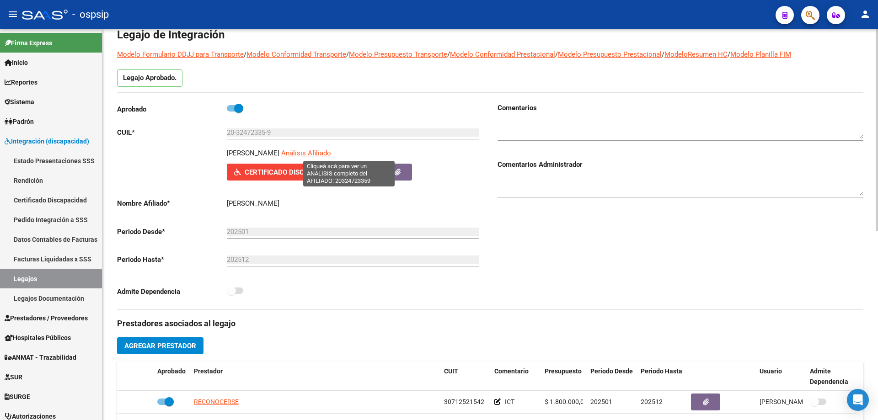
click at [331, 149] on span "Análisis Afiliado" at bounding box center [306, 153] width 50 height 8
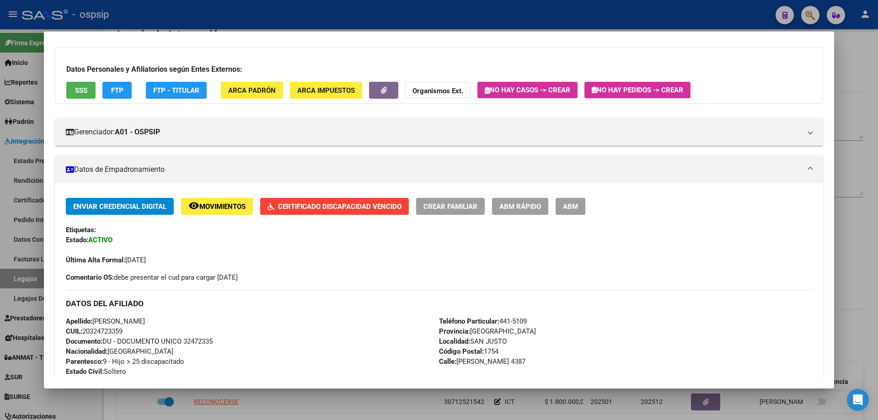
click at [878, 220] on div at bounding box center [439, 210] width 878 height 420
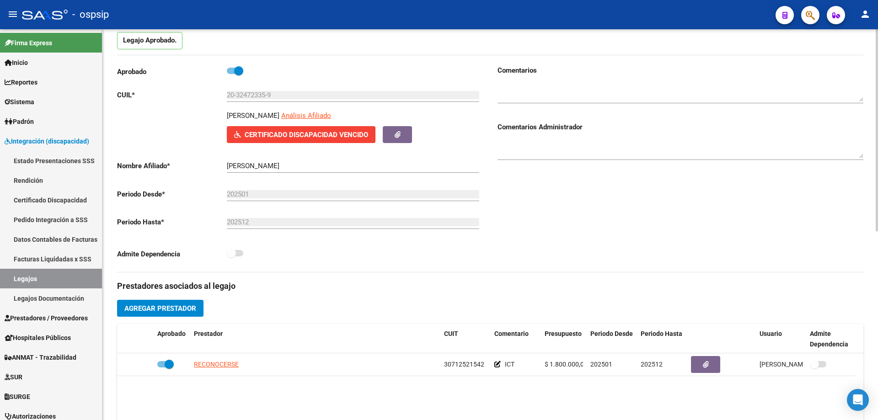
scroll to position [137, 0]
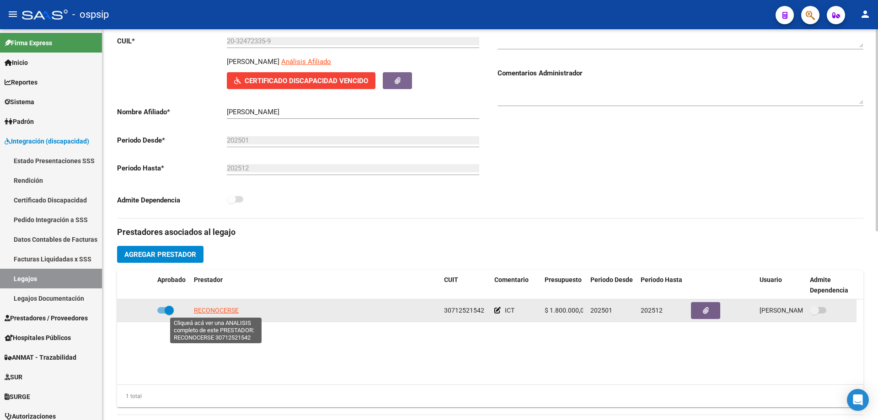
click at [224, 307] on span "RECONOCERSE" at bounding box center [216, 310] width 45 height 7
type textarea "30712521542"
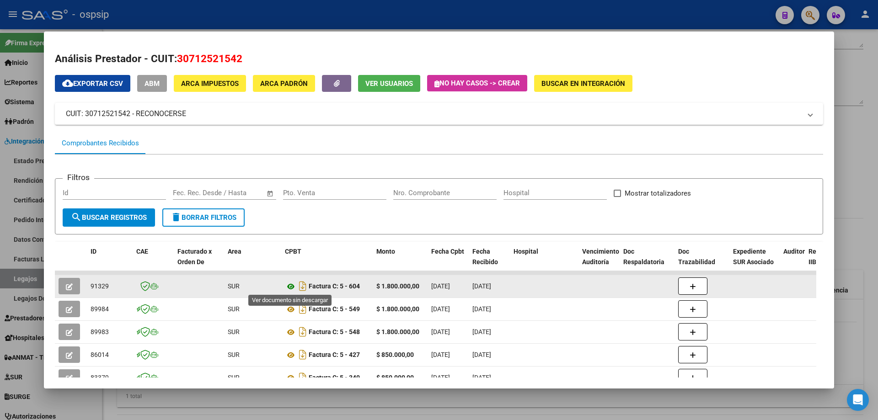
click at [291, 289] on icon at bounding box center [291, 286] width 12 height 11
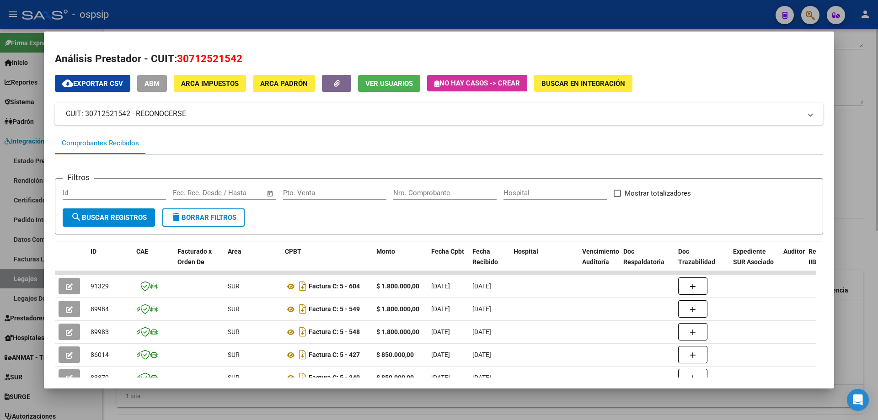
click at [875, 123] on div at bounding box center [439, 210] width 878 height 420
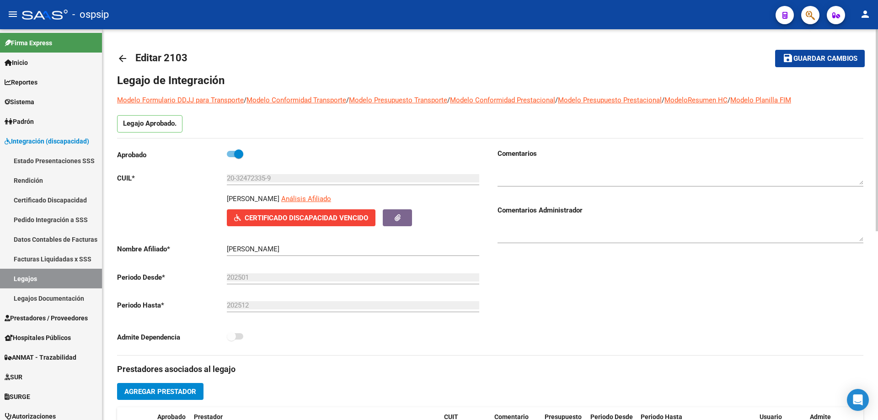
click at [119, 59] on mat-icon "arrow_back" at bounding box center [122, 58] width 11 height 11
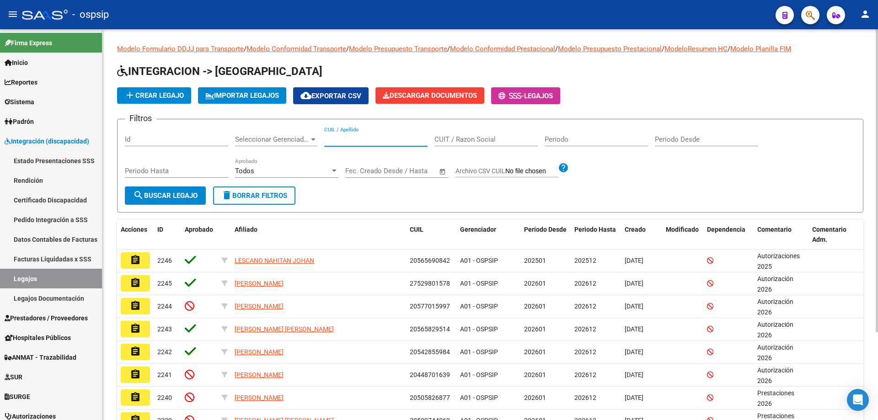
click at [368, 142] on input "CUIL / Apellido" at bounding box center [375, 139] width 103 height 8
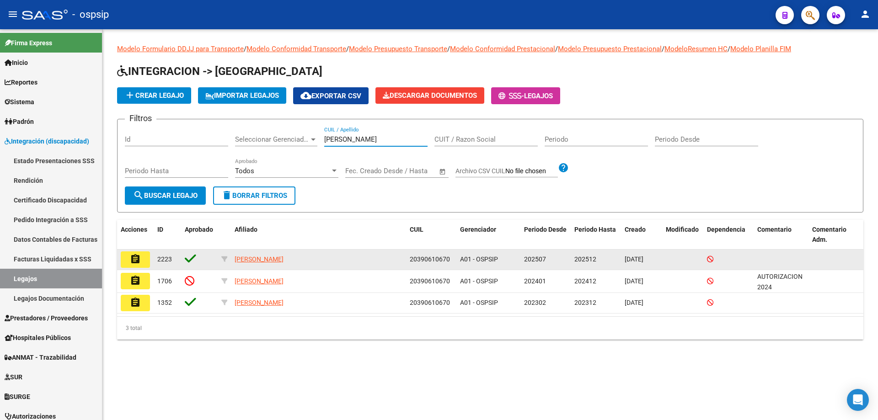
type input "Maestretti"
click at [130, 254] on mat-icon "assignment" at bounding box center [135, 259] width 11 height 11
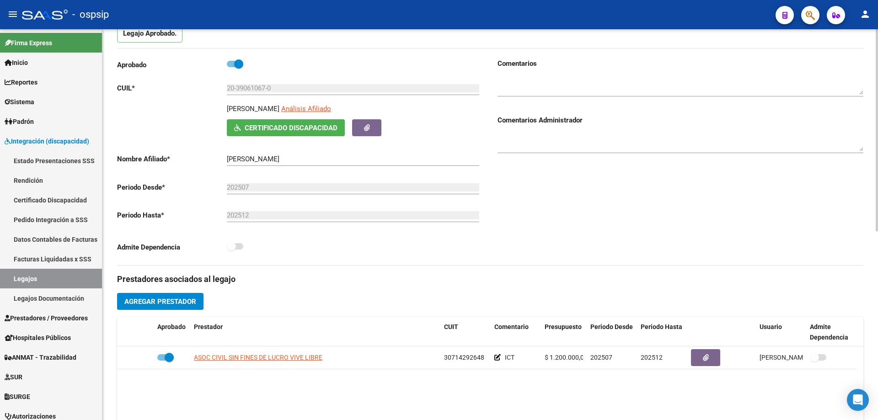
scroll to position [91, 0]
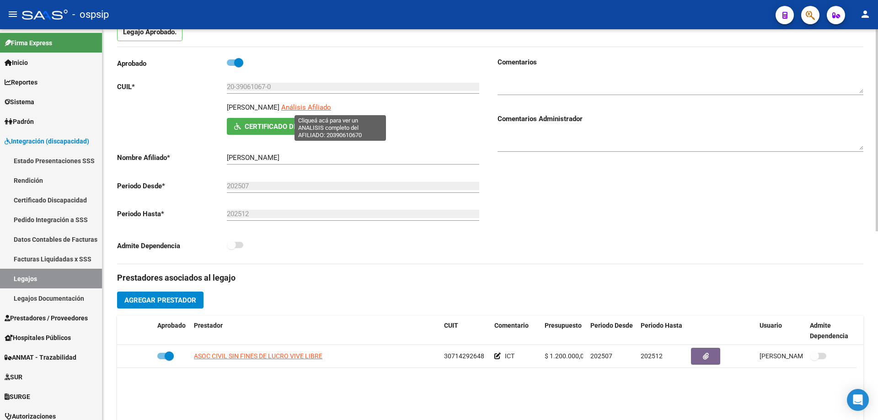
click at [327, 110] on span "Análisis Afiliado" at bounding box center [306, 107] width 50 height 8
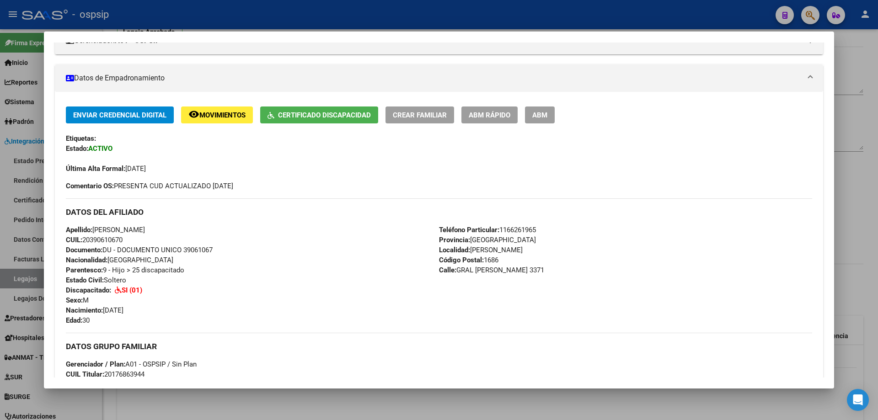
scroll to position [320, 0]
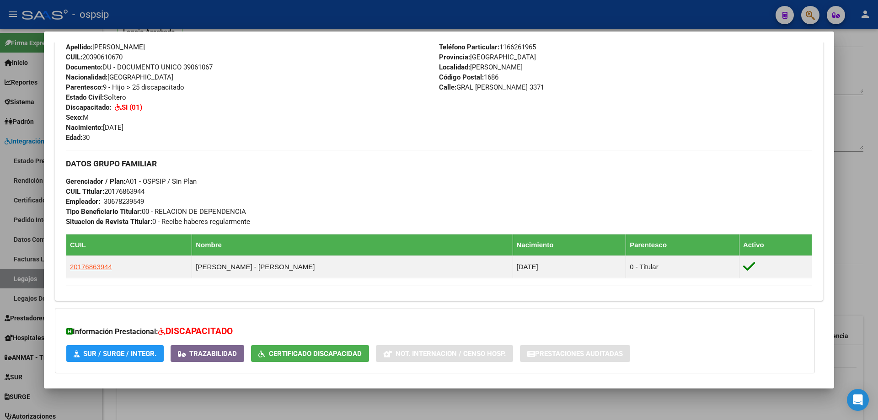
click at [878, 244] on div at bounding box center [439, 210] width 878 height 420
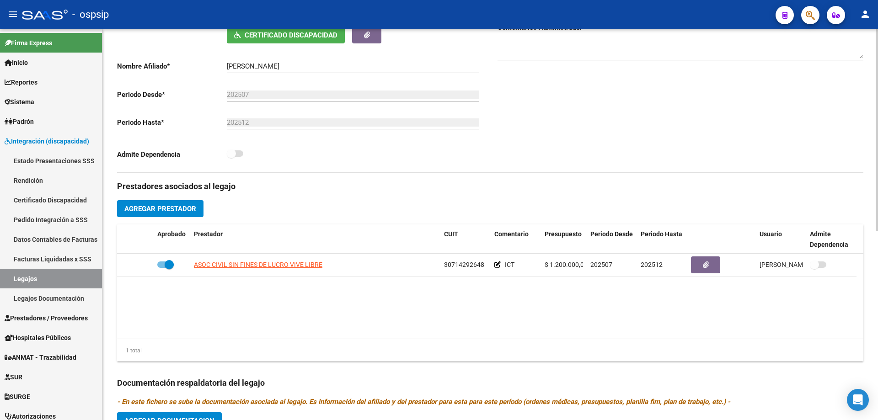
scroll to position [137, 0]
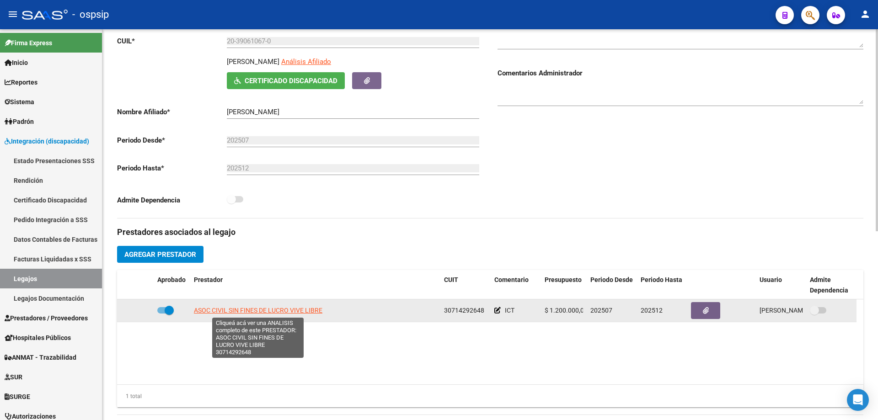
click at [289, 309] on span "ASOC CIVIL SIN FINES DE LUCRO VIVE LIBRE" at bounding box center [258, 310] width 129 height 7
type textarea "30714292648"
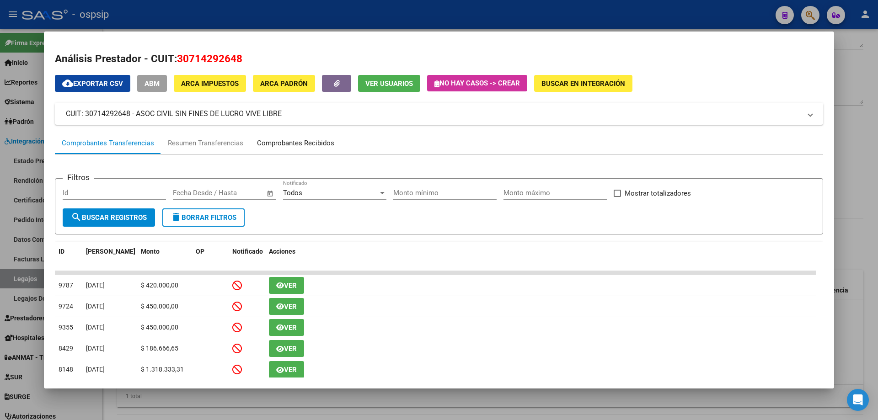
click at [313, 140] on div "Comprobantes Recibidos" at bounding box center [295, 143] width 77 height 11
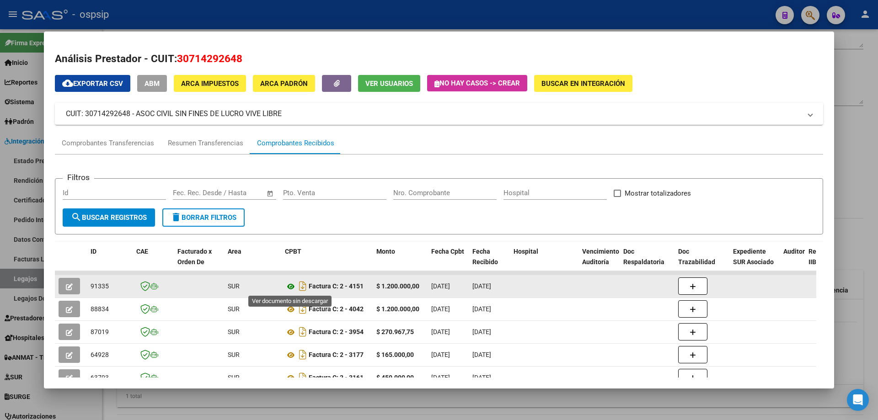
click at [287, 287] on icon at bounding box center [291, 286] width 12 height 11
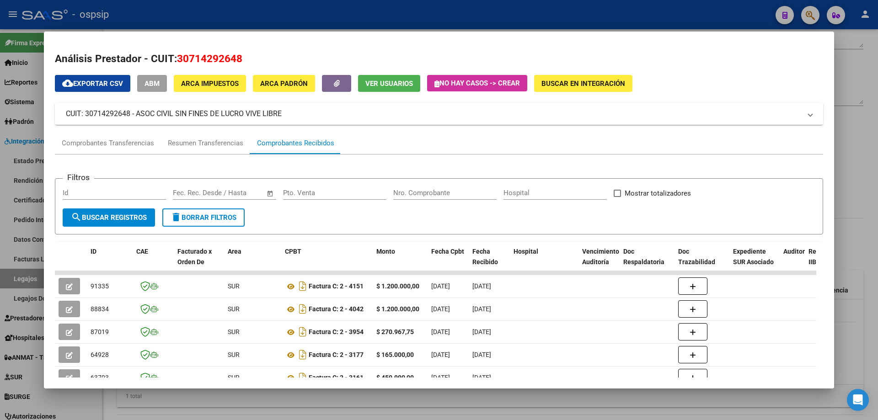
click at [876, 93] on div at bounding box center [439, 210] width 878 height 420
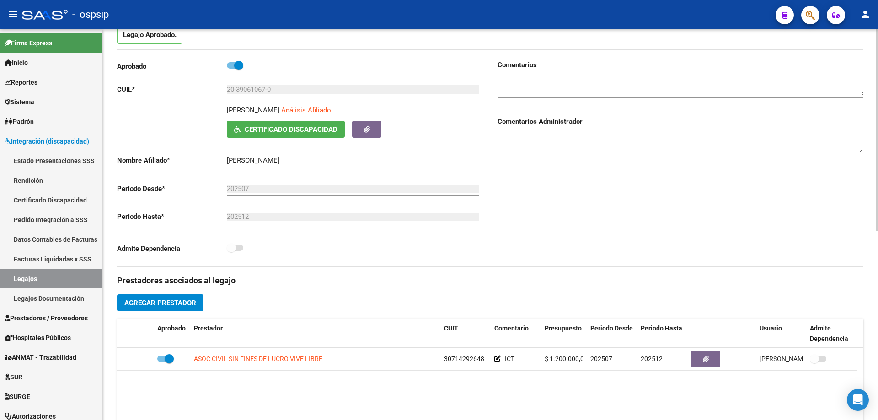
scroll to position [0, 0]
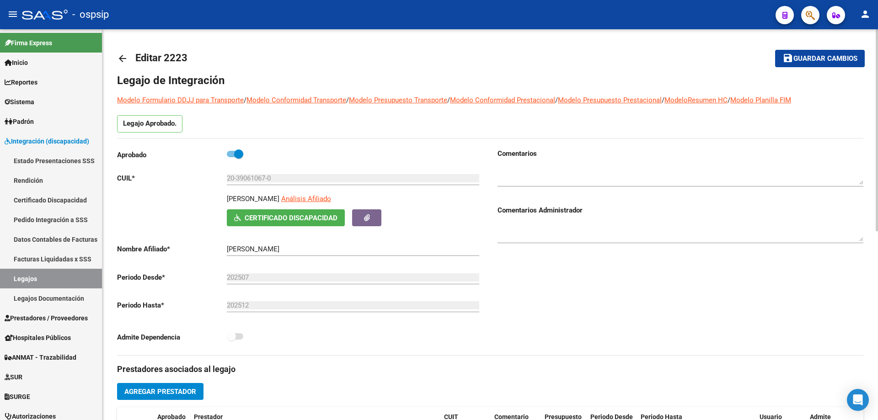
click at [125, 59] on mat-icon "arrow_back" at bounding box center [122, 58] width 11 height 11
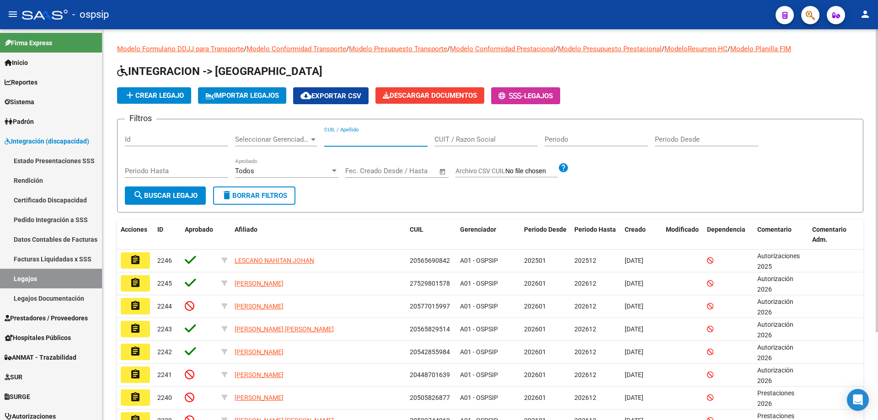
paste input "20555810092"
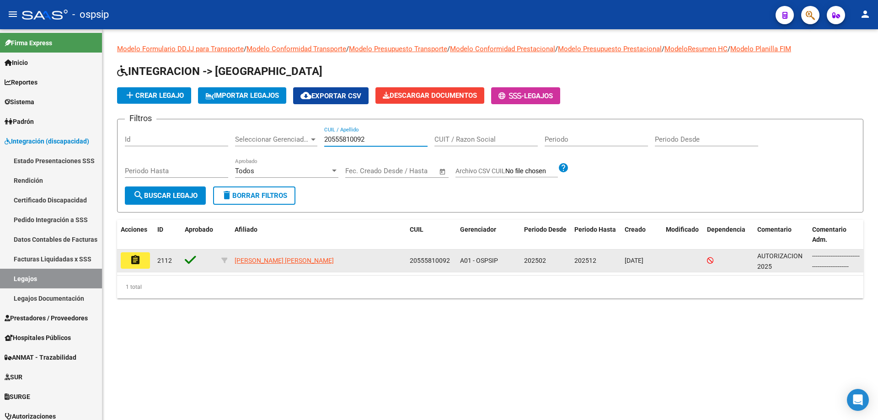
type input "20555810092"
click at [142, 262] on button "assignment" at bounding box center [135, 260] width 29 height 16
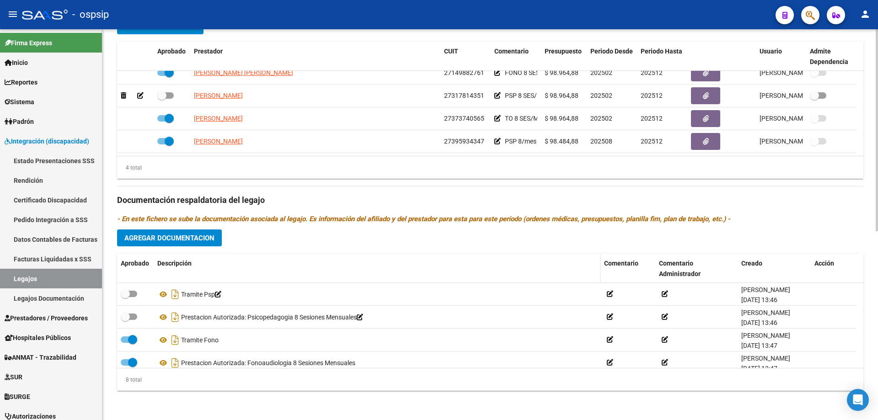
scroll to position [91, 0]
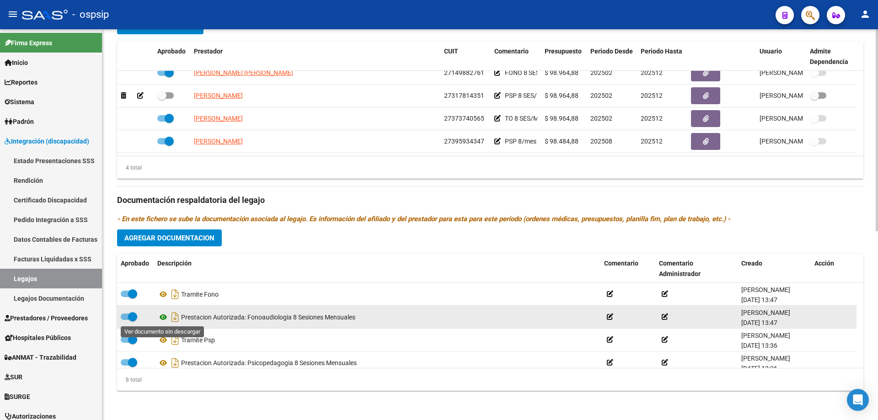
click at [161, 315] on icon at bounding box center [163, 317] width 12 height 11
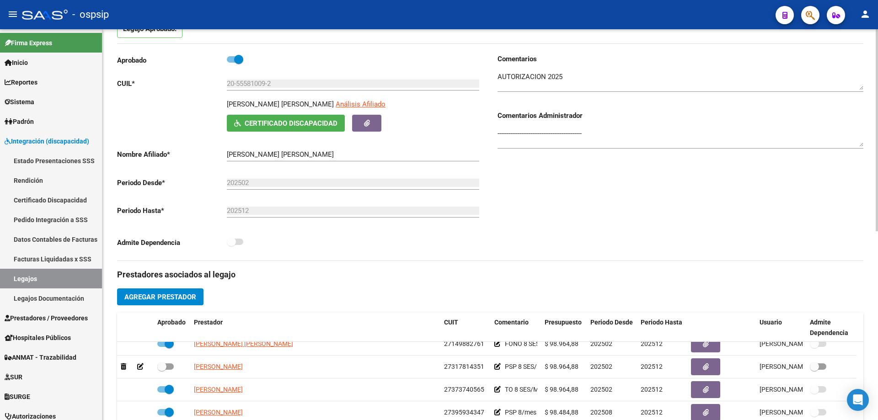
scroll to position [0, 0]
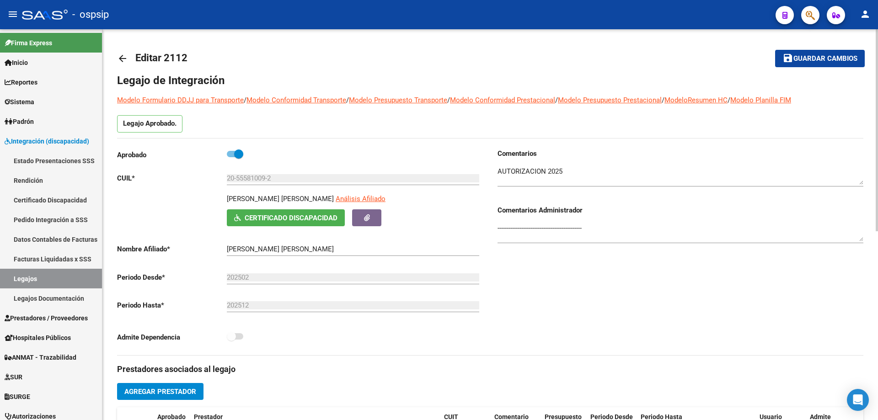
click at [126, 54] on mat-icon "arrow_back" at bounding box center [122, 58] width 11 height 11
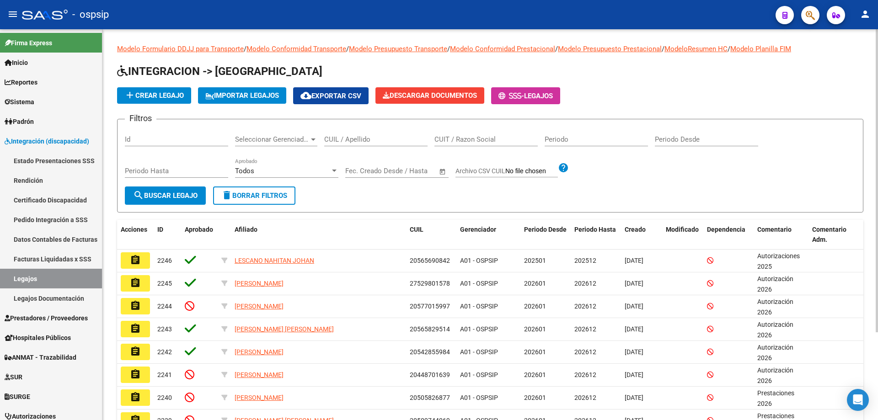
drag, startPoint x: 346, startPoint y: 135, endPoint x: 336, endPoint y: 136, distance: 10.1
click at [336, 136] on input "CUIL / Apellido" at bounding box center [375, 139] width 103 height 8
paste input "20583644262"
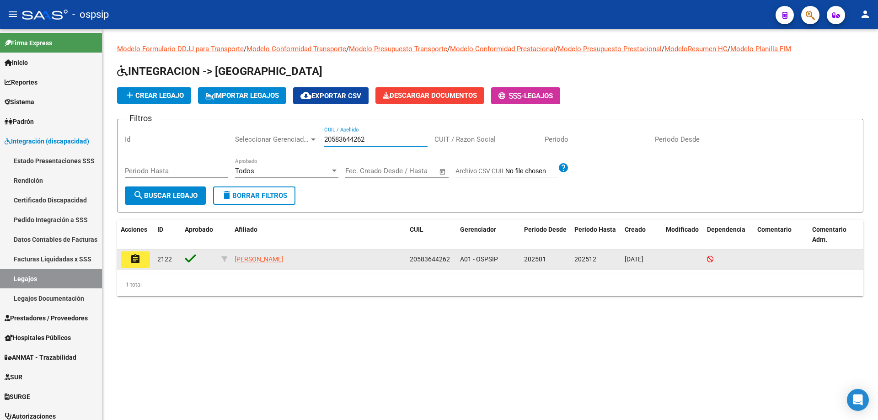
type input "20583644262"
click at [132, 258] on mat-icon "assignment" at bounding box center [135, 259] width 11 height 11
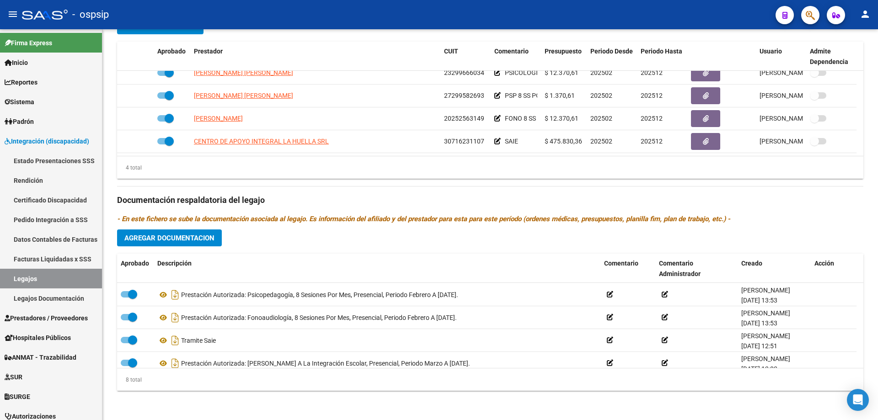
scroll to position [91, 0]
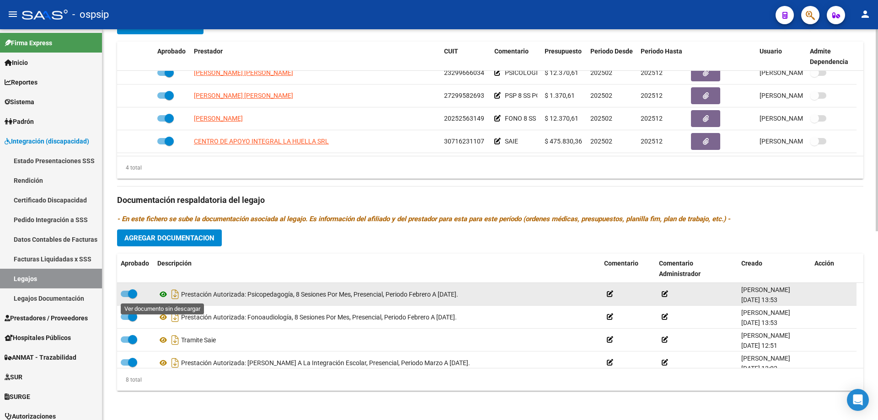
click at [160, 293] on icon at bounding box center [163, 294] width 12 height 11
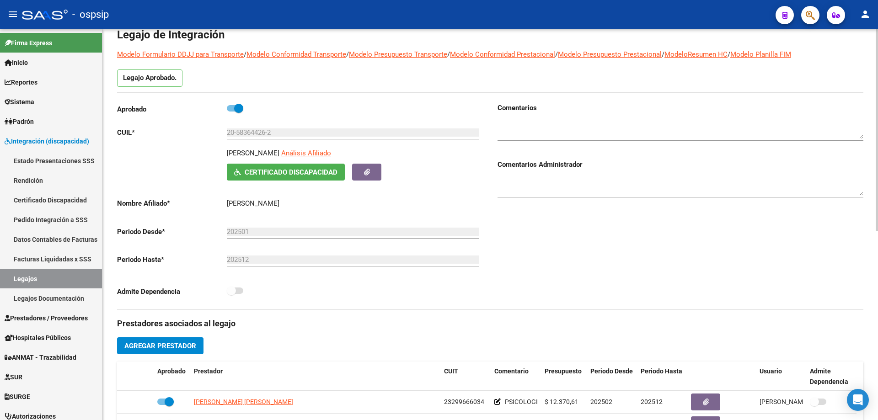
scroll to position [0, 0]
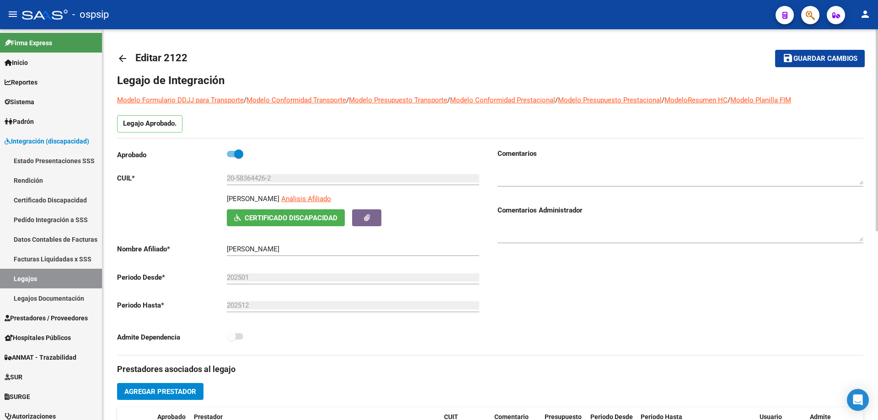
click at [119, 59] on mat-icon "arrow_back" at bounding box center [122, 58] width 11 height 11
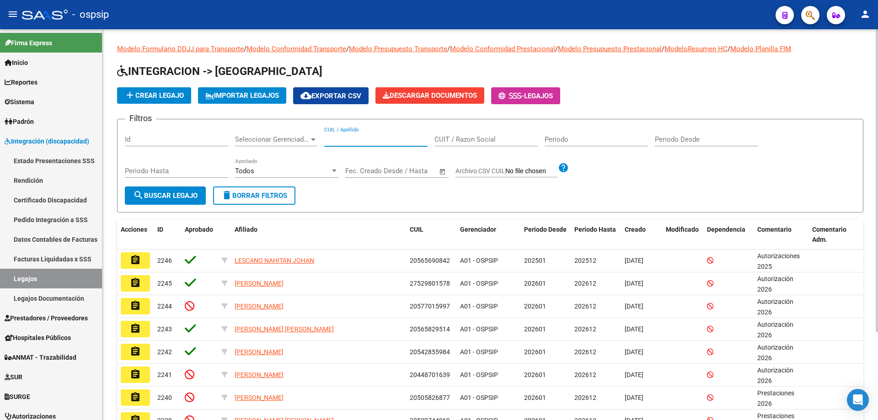
paste input "20583644262"
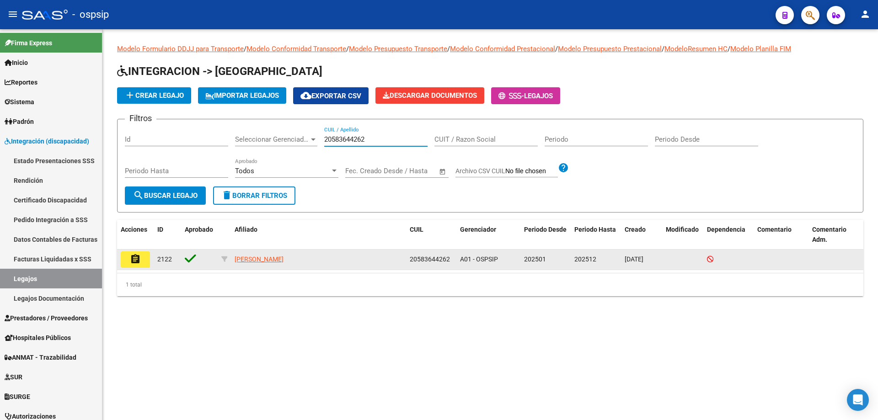
type input "20583644262"
click at [130, 259] on mat-icon "assignment" at bounding box center [135, 259] width 11 height 11
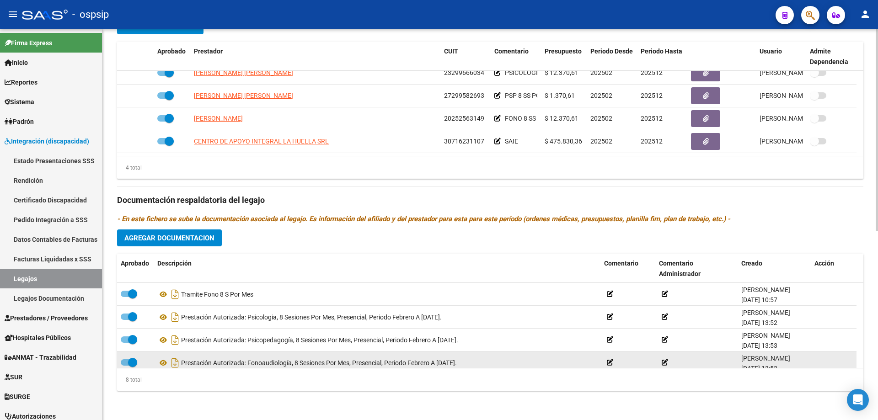
scroll to position [91, 0]
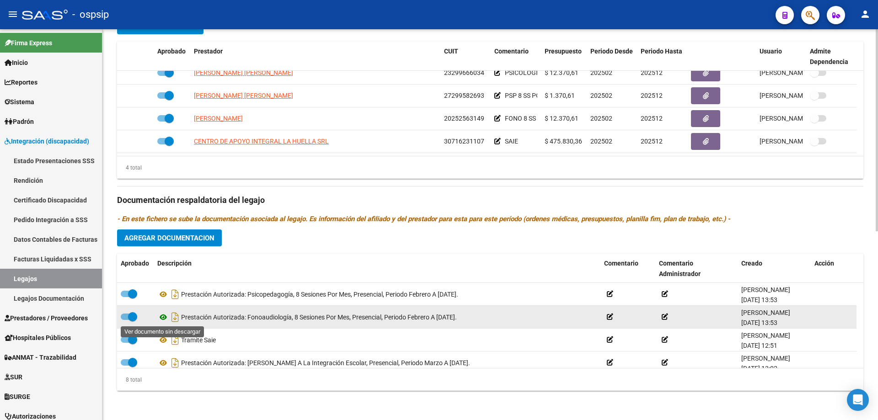
click at [162, 317] on icon at bounding box center [163, 317] width 12 height 11
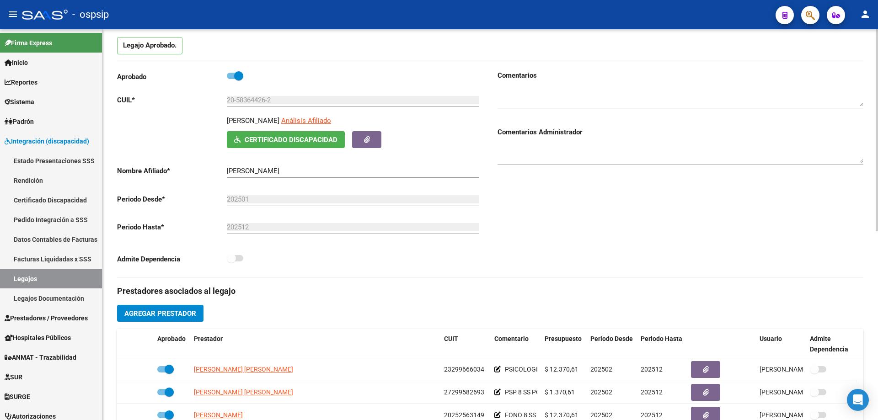
scroll to position [0, 0]
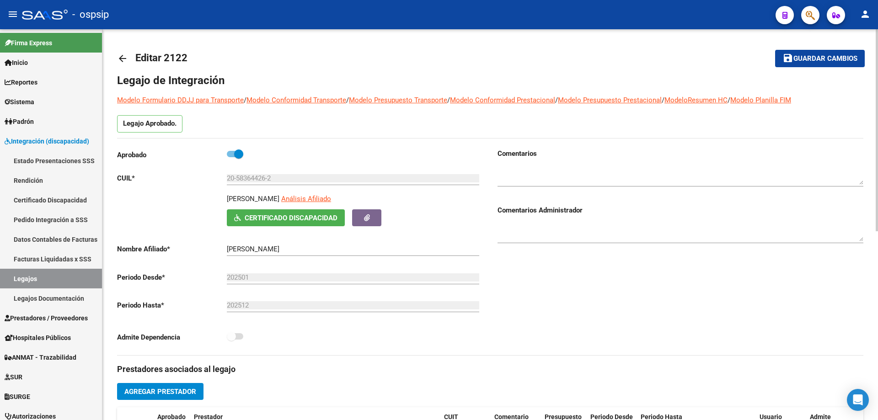
click at [122, 55] on mat-icon "arrow_back" at bounding box center [122, 58] width 11 height 11
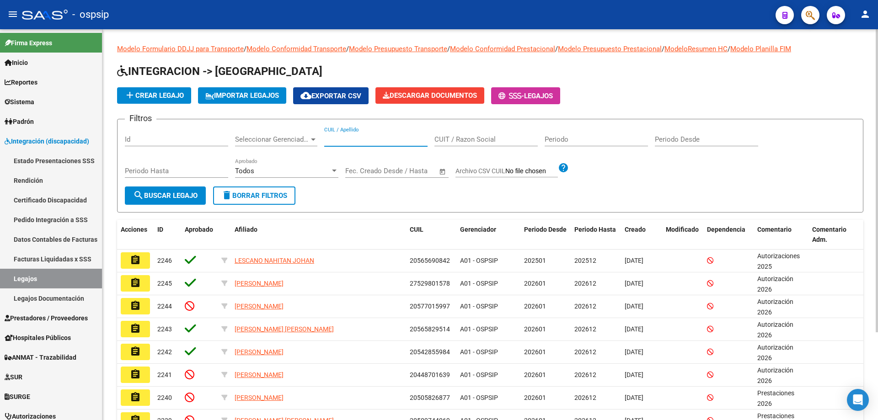
paste input "20570168003"
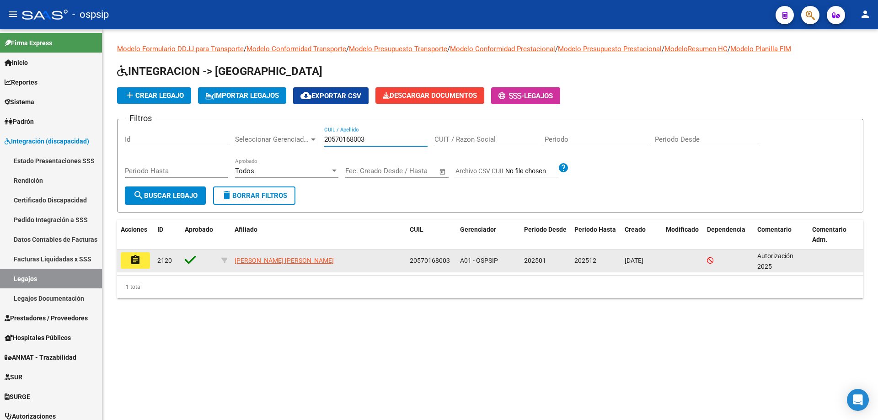
type input "20570168003"
click at [140, 262] on mat-icon "assignment" at bounding box center [135, 260] width 11 height 11
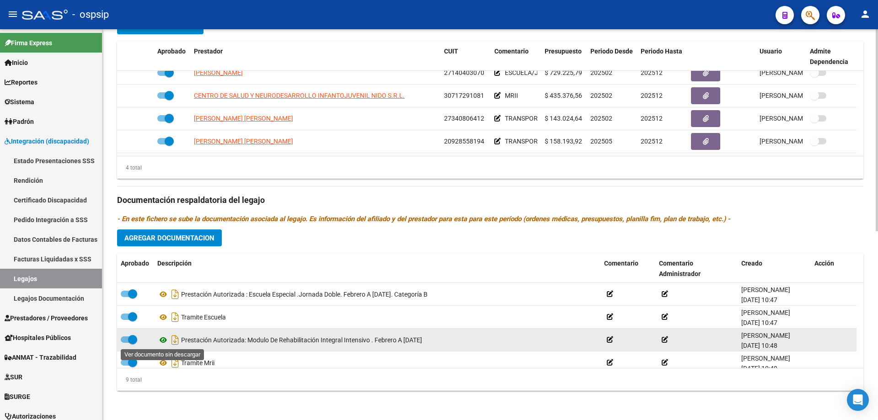
click at [162, 339] on icon at bounding box center [163, 340] width 12 height 11
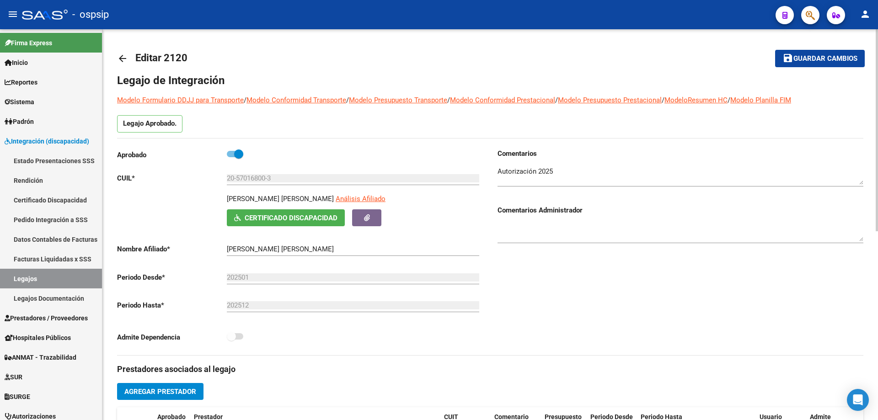
click at [122, 59] on mat-icon "arrow_back" at bounding box center [122, 58] width 11 height 11
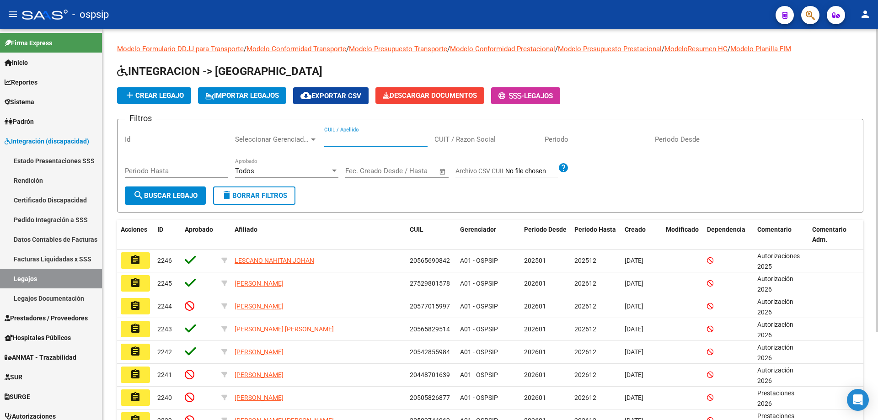
paste input "20579046091"
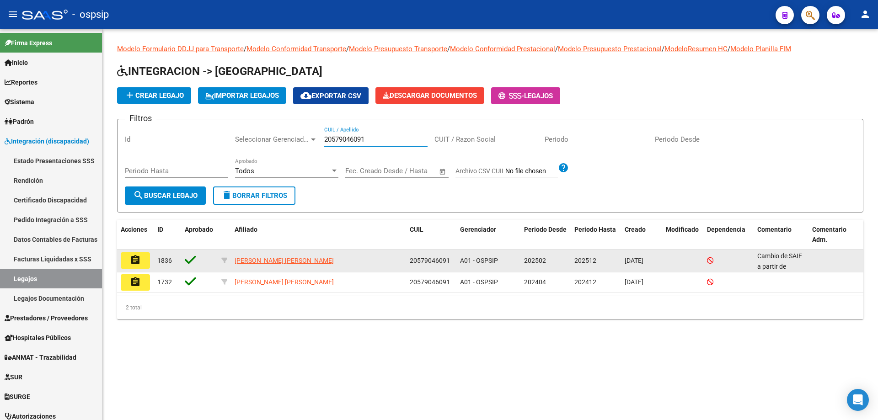
type input "20579046091"
click at [140, 260] on mat-icon "assignment" at bounding box center [135, 260] width 11 height 11
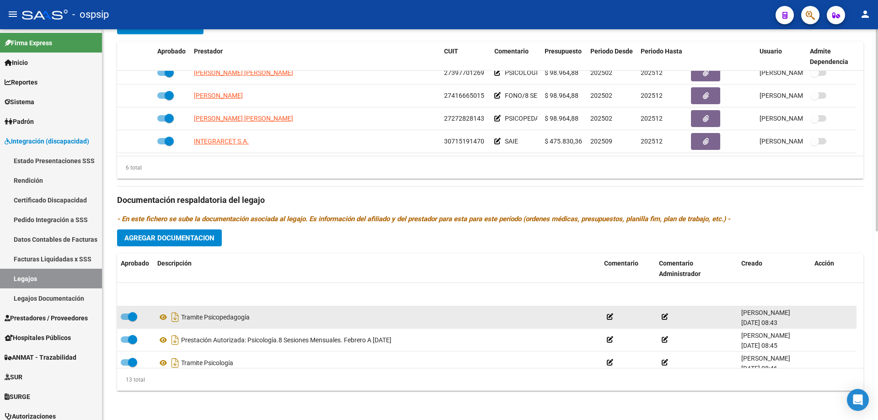
scroll to position [91, 0]
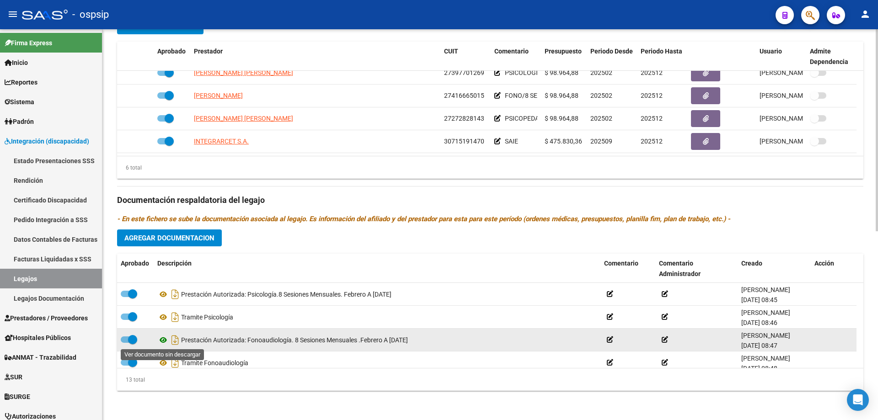
click at [163, 340] on icon at bounding box center [163, 340] width 12 height 11
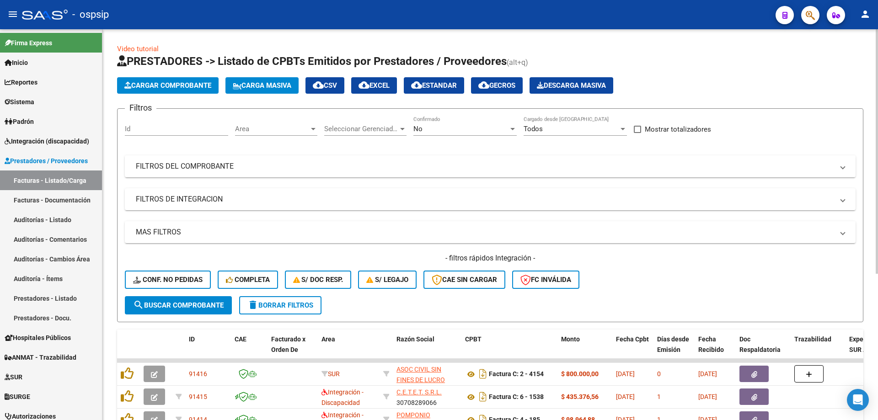
click at [441, 123] on div "No Confirmado" at bounding box center [464, 126] width 103 height 20
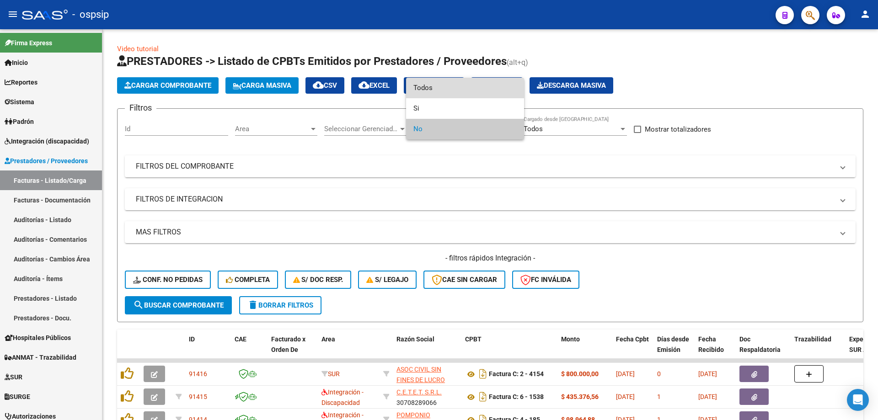
click at [440, 86] on span "Todos" at bounding box center [464, 88] width 103 height 21
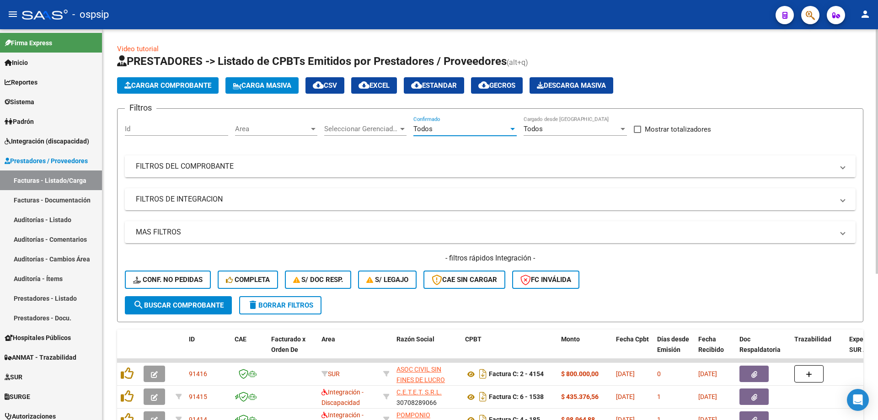
click at [205, 161] on mat-expansion-panel-header "FILTROS DEL COMPROBANTE" at bounding box center [490, 167] width 731 height 22
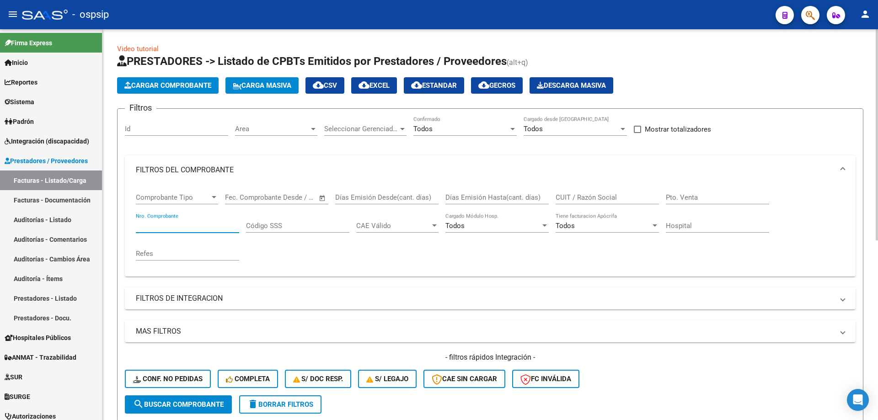
click at [174, 228] on input "Nro. Comprobante" at bounding box center [187, 226] width 103 height 8
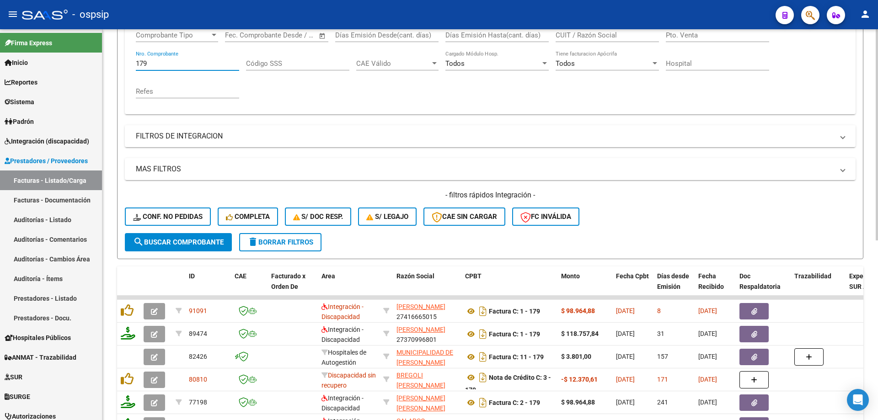
scroll to position [183, 0]
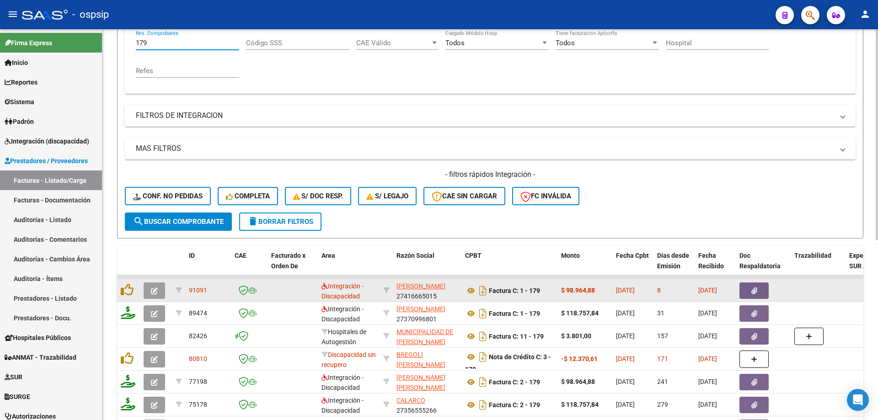
type input "179"
click at [155, 291] on icon "button" at bounding box center [154, 291] width 7 height 7
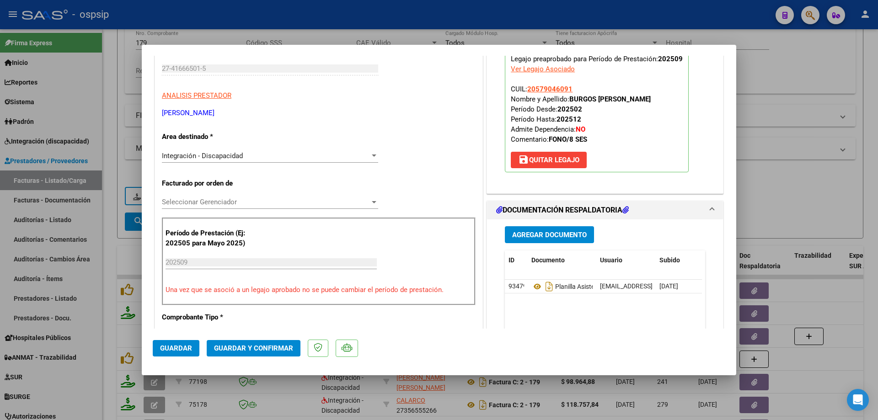
scroll to position [137, 0]
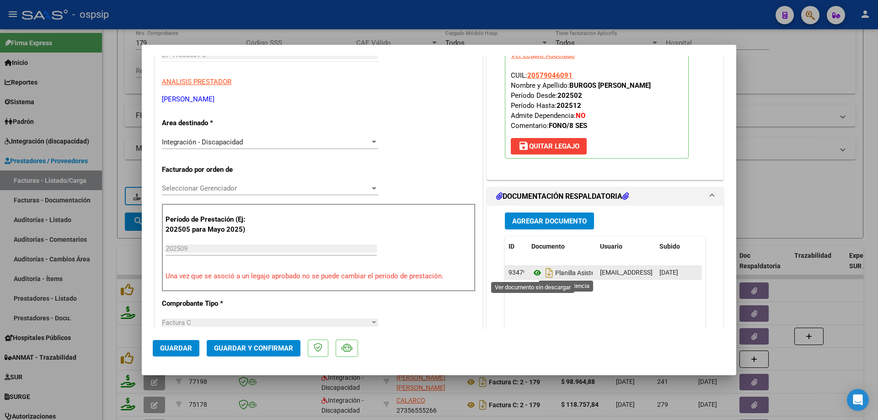
click at [534, 270] on icon at bounding box center [537, 273] width 12 height 11
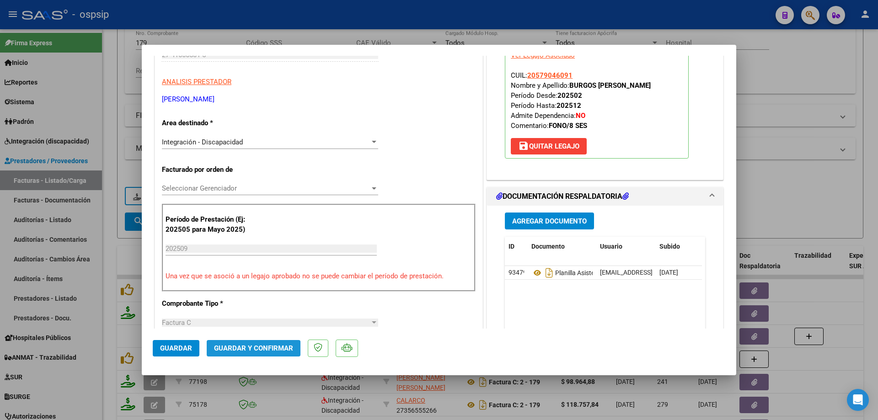
click at [284, 351] on span "Guardar y Confirmar" at bounding box center [253, 348] width 79 height 8
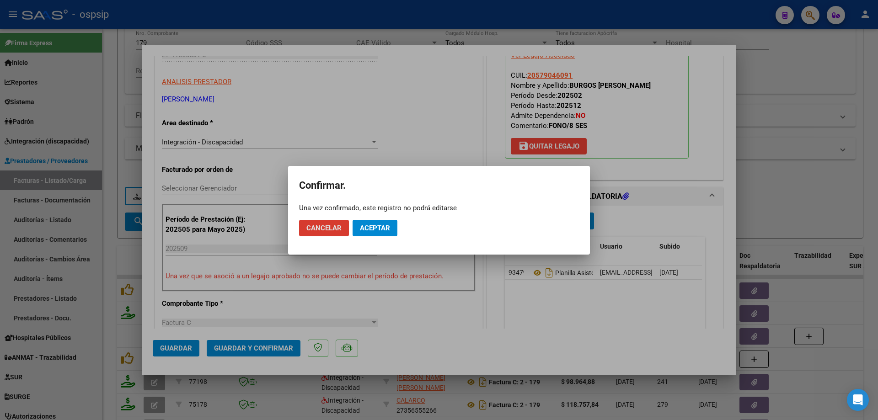
click at [392, 225] on button "Aceptar" at bounding box center [375, 228] width 45 height 16
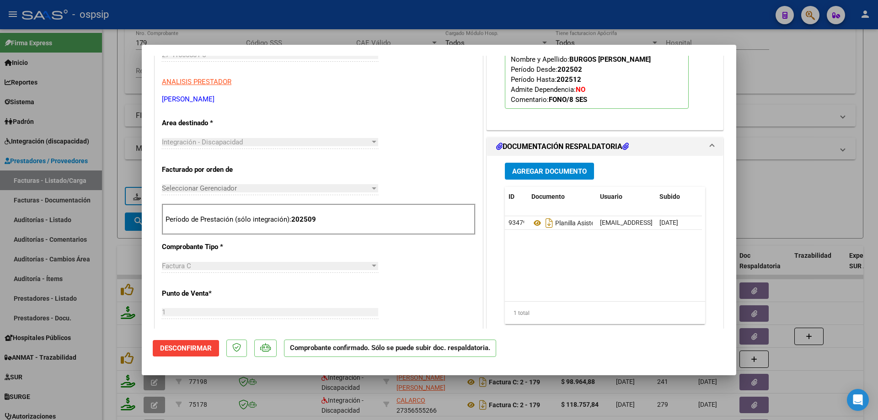
click at [799, 83] on div at bounding box center [439, 210] width 878 height 420
type input "$ 0,00"
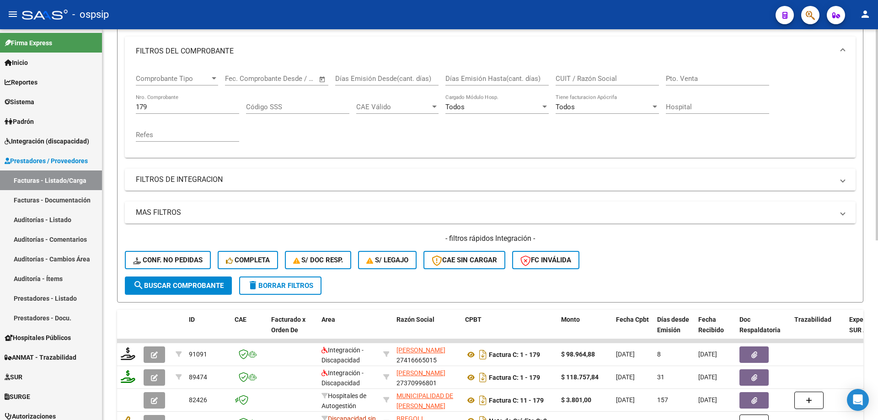
scroll to position [91, 0]
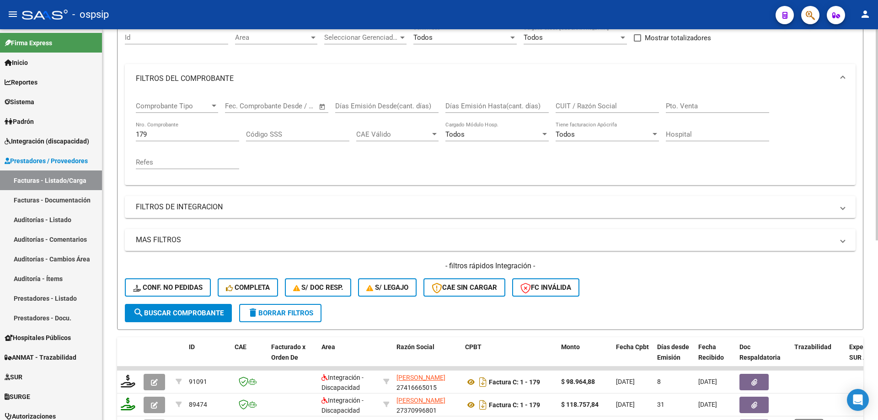
click at [189, 125] on div "179 Nro. Comprobante" at bounding box center [187, 132] width 103 height 20
type input "1"
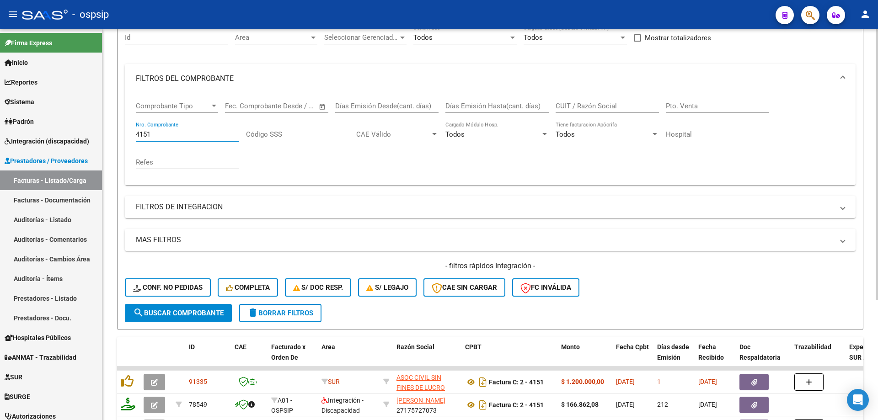
scroll to position [137, 0]
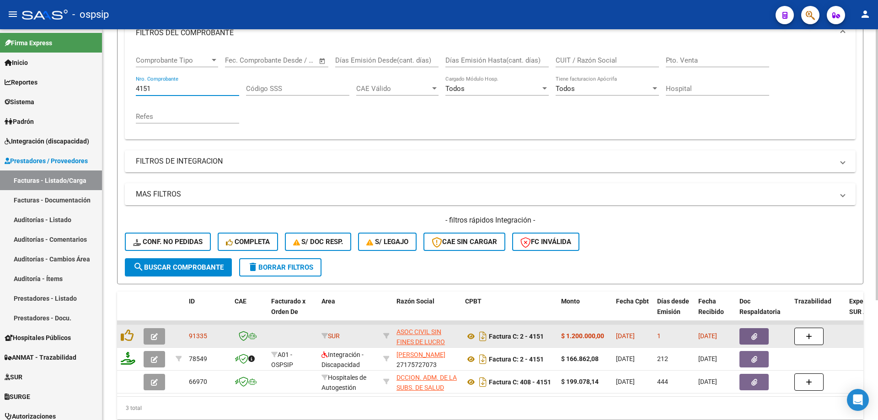
type input "4151"
click at [156, 338] on icon "button" at bounding box center [154, 336] width 7 height 7
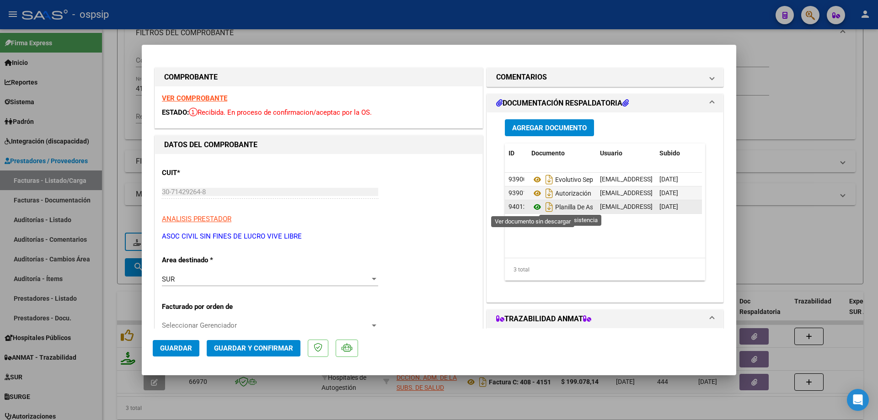
click at [535, 208] on icon at bounding box center [537, 207] width 12 height 11
click at [262, 345] on span "Guardar y Confirmar" at bounding box center [253, 348] width 79 height 8
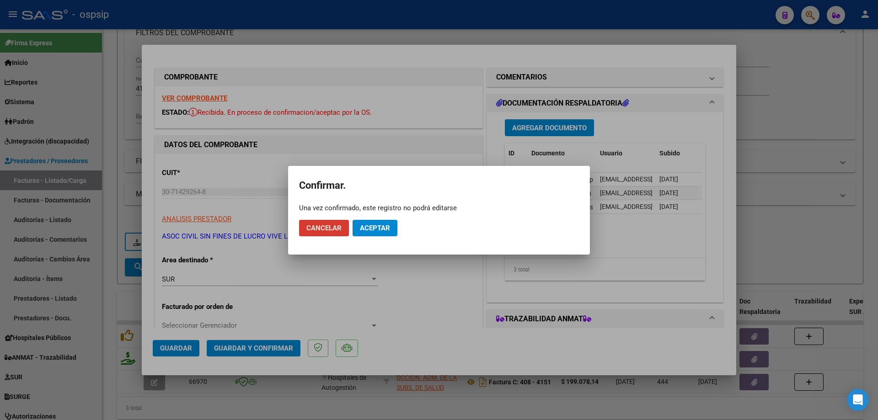
click at [365, 227] on span "Aceptar" at bounding box center [375, 228] width 30 height 8
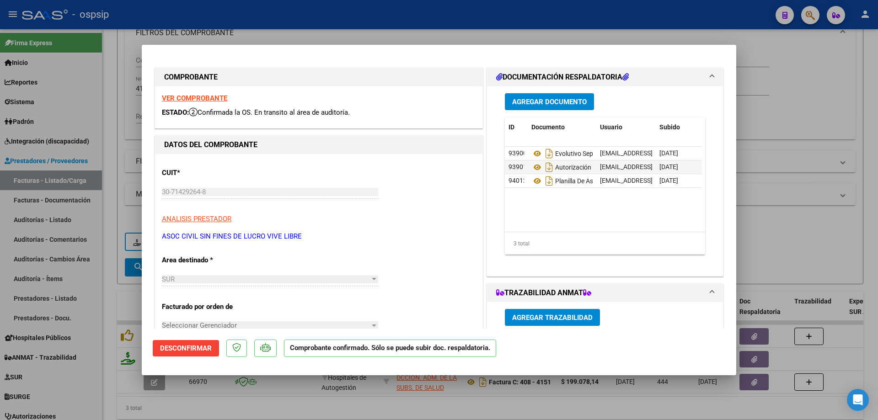
click at [802, 90] on div at bounding box center [439, 210] width 878 height 420
type input "$ 0,00"
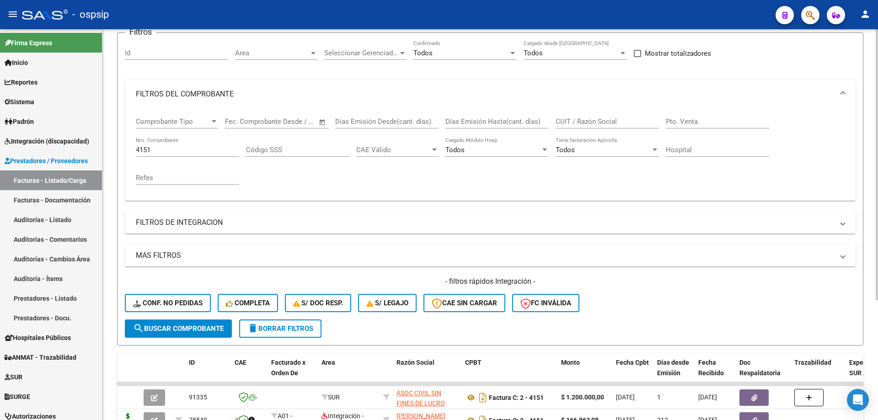
scroll to position [0, 0]
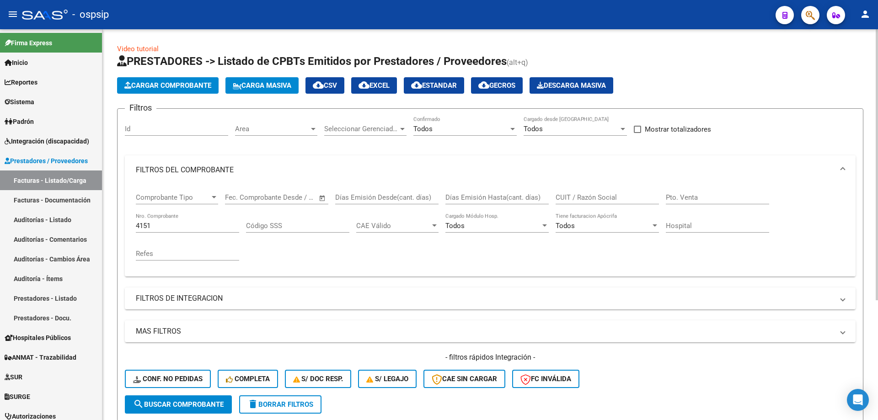
click at [181, 218] on div "4151 Nro. Comprobante" at bounding box center [187, 223] width 103 height 20
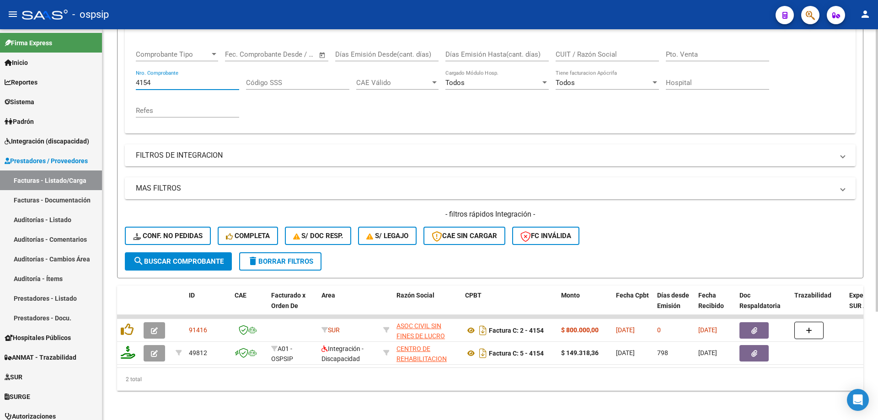
scroll to position [150, 0]
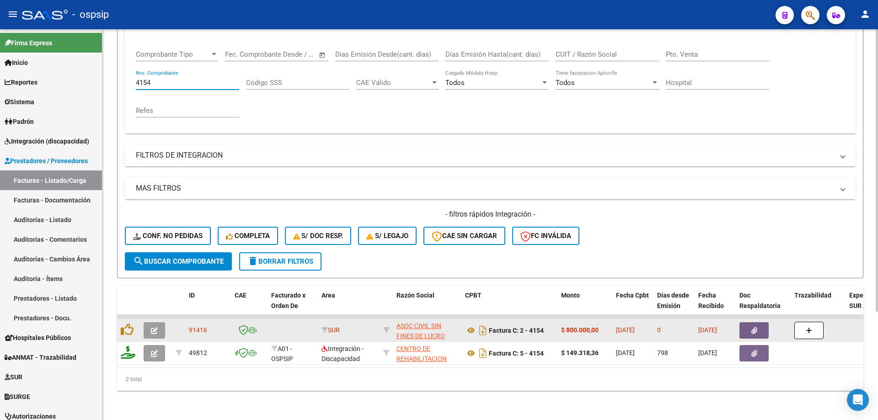
type input "4154"
click at [153, 327] on icon "button" at bounding box center [154, 330] width 7 height 7
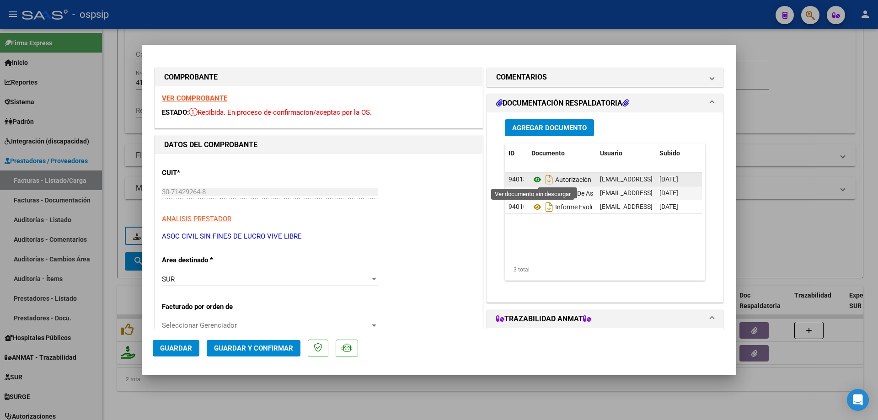
click at [533, 180] on icon at bounding box center [537, 179] width 12 height 11
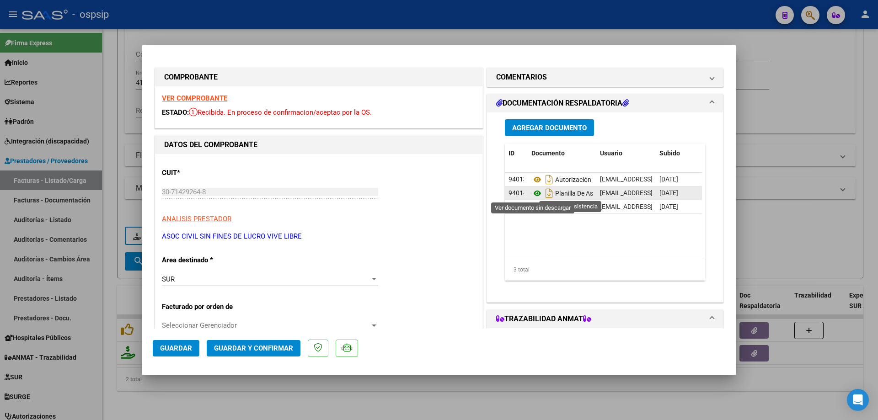
click at [532, 191] on icon at bounding box center [537, 193] width 12 height 11
click at [532, 209] on icon at bounding box center [537, 207] width 12 height 11
click at [267, 339] on mat-dialog-actions "Guardar Guardar y Confirmar" at bounding box center [439, 347] width 573 height 36
click at [268, 344] on button "Guardar y Confirmar" at bounding box center [254, 348] width 94 height 16
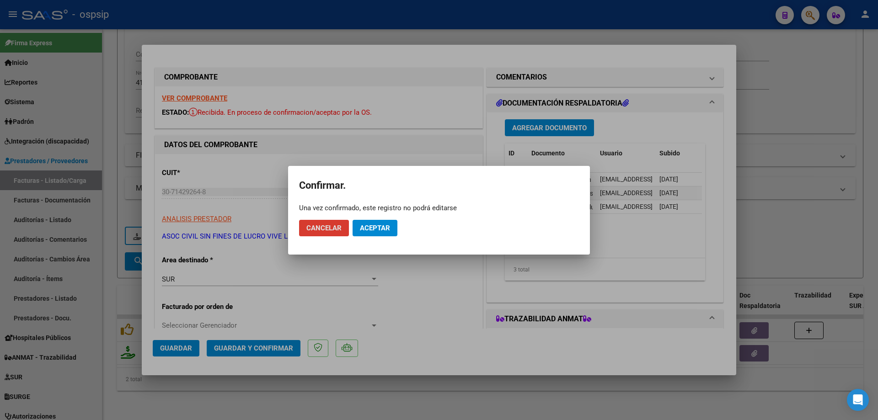
click at [373, 227] on span "Aceptar" at bounding box center [375, 228] width 30 height 8
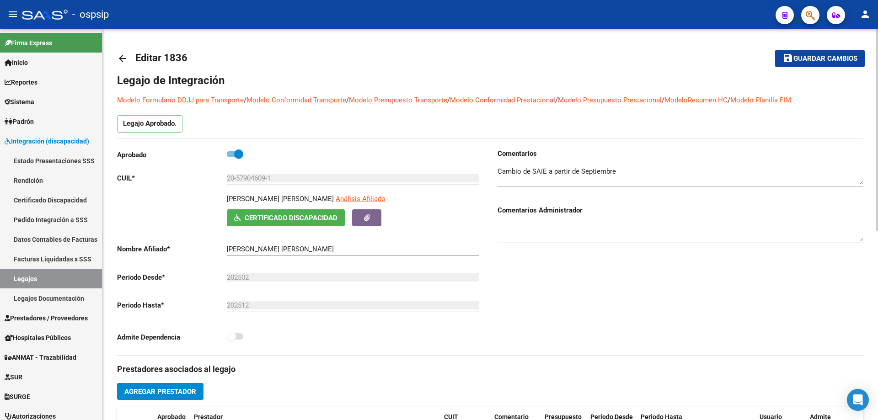
click at [125, 60] on mat-icon "arrow_back" at bounding box center [122, 58] width 11 height 11
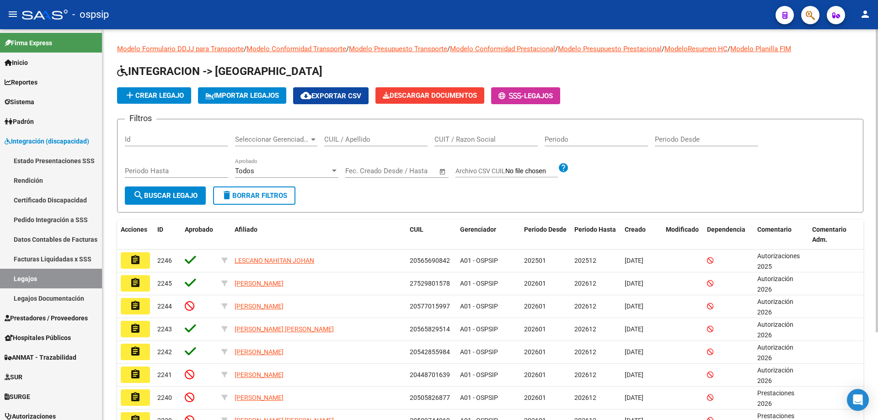
click at [338, 143] on input "CUIL / Apellido" at bounding box center [375, 139] width 103 height 8
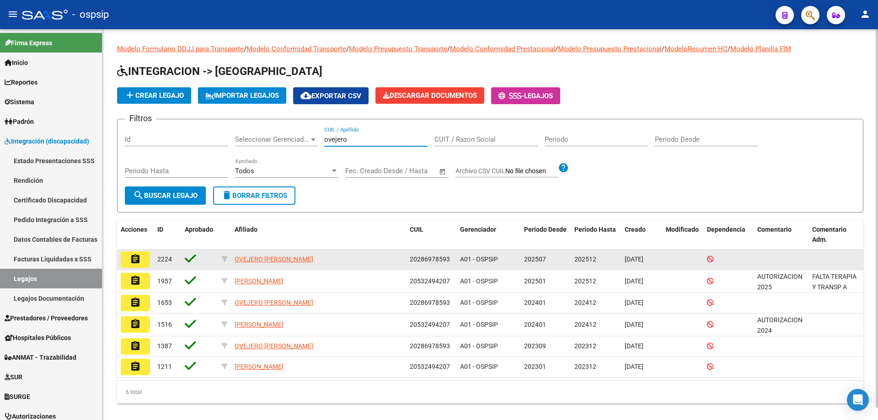
type input "ovejero"
click at [140, 260] on mat-icon "assignment" at bounding box center [135, 259] width 11 height 11
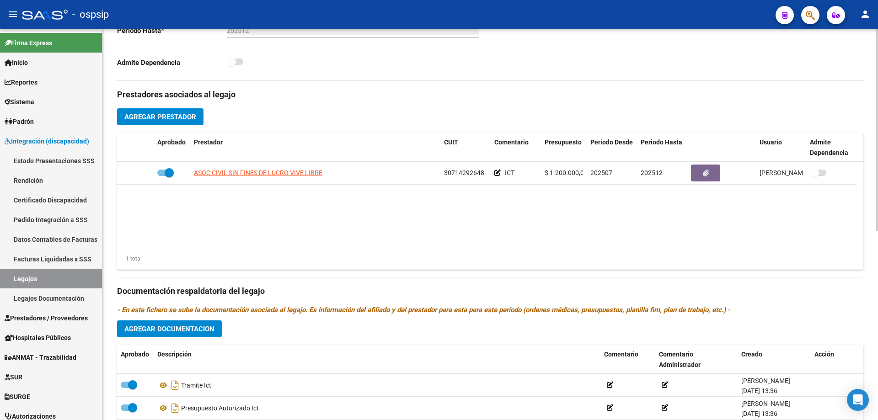
scroll to position [274, 0]
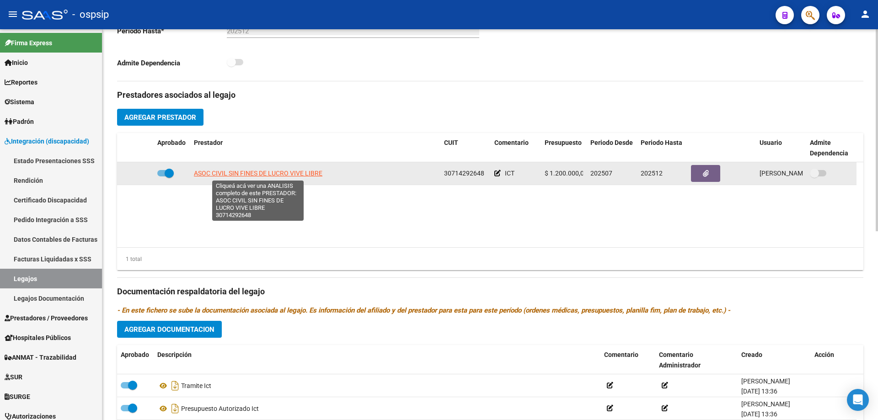
click at [266, 172] on span "ASOC CIVIL SIN FINES DE LUCRO VIVE LIBRE" at bounding box center [258, 173] width 129 height 7
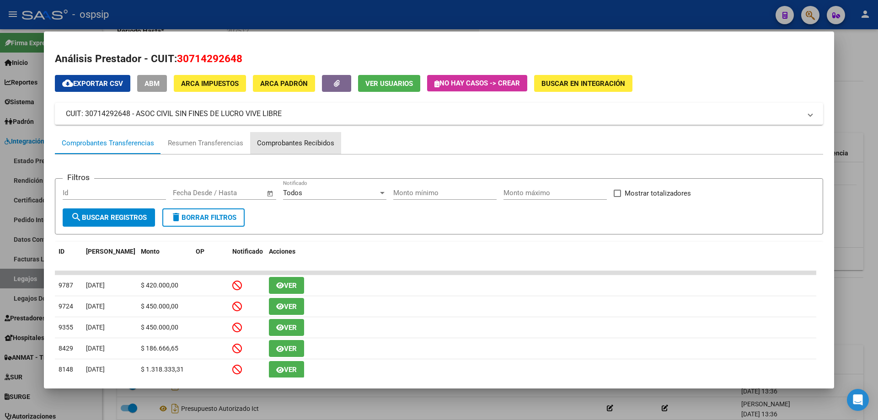
click at [328, 142] on div "Comprobantes Recibidos" at bounding box center [295, 143] width 77 height 11
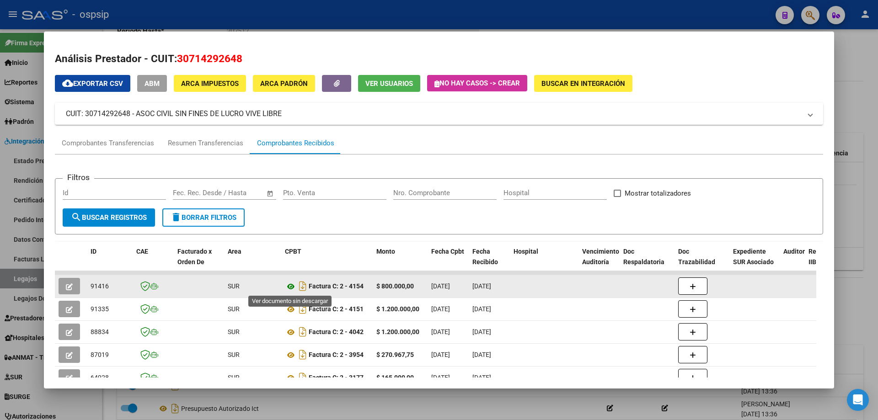
click at [293, 286] on icon at bounding box center [291, 286] width 12 height 11
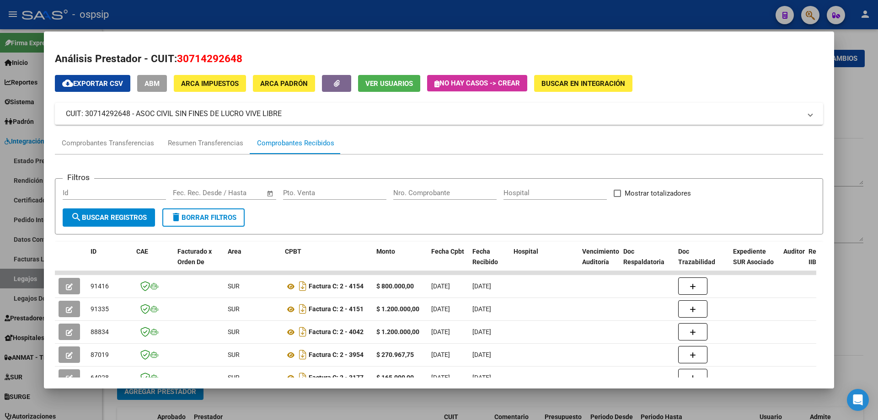
click at [864, 83] on div at bounding box center [439, 210] width 878 height 420
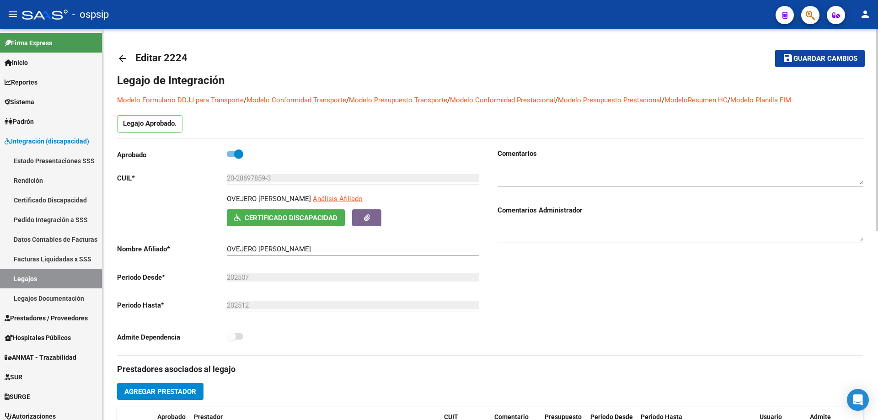
click at [124, 57] on mat-icon "arrow_back" at bounding box center [122, 58] width 11 height 11
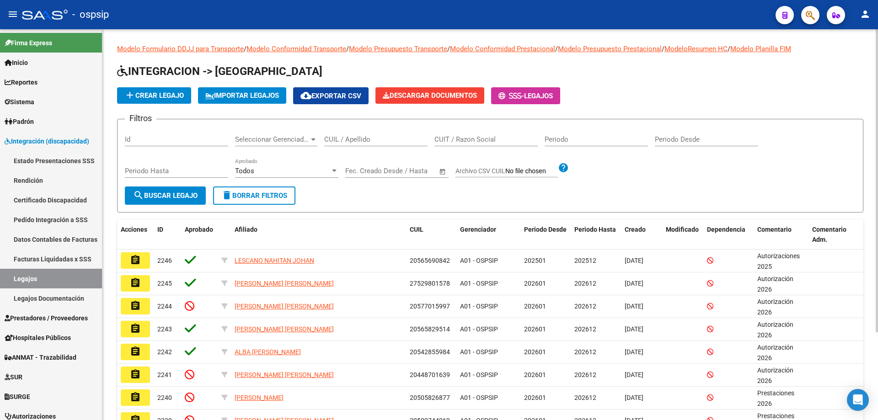
click at [355, 132] on div "CUIL / Apellido" at bounding box center [375, 137] width 103 height 20
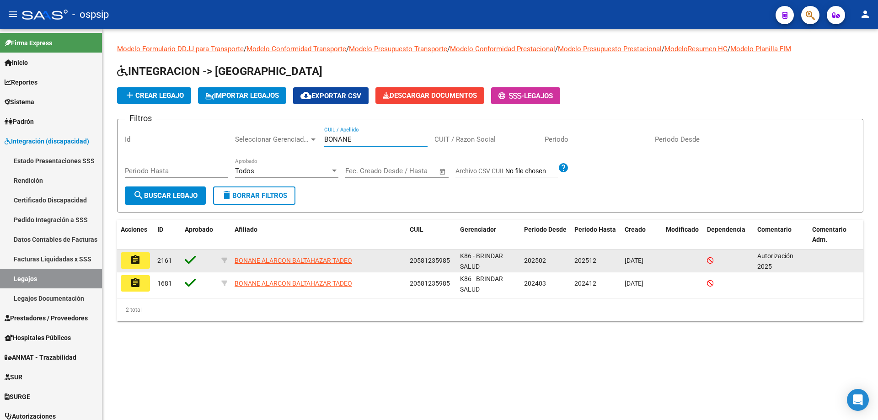
type input "BONANE"
click at [140, 258] on mat-icon "assignment" at bounding box center [135, 260] width 11 height 11
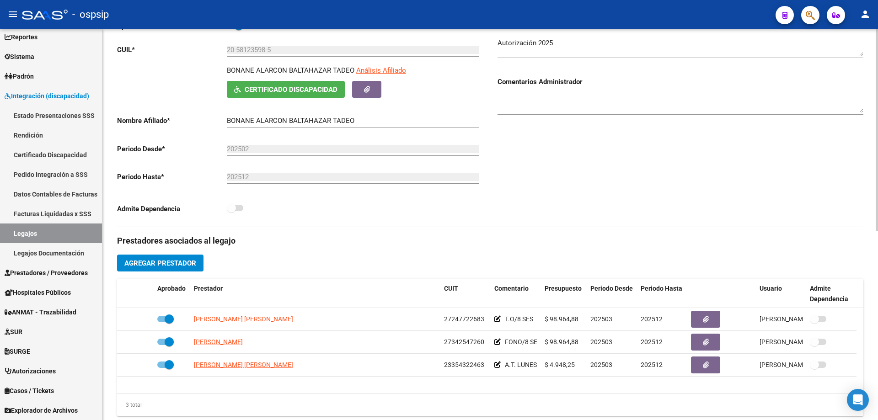
scroll to position [183, 0]
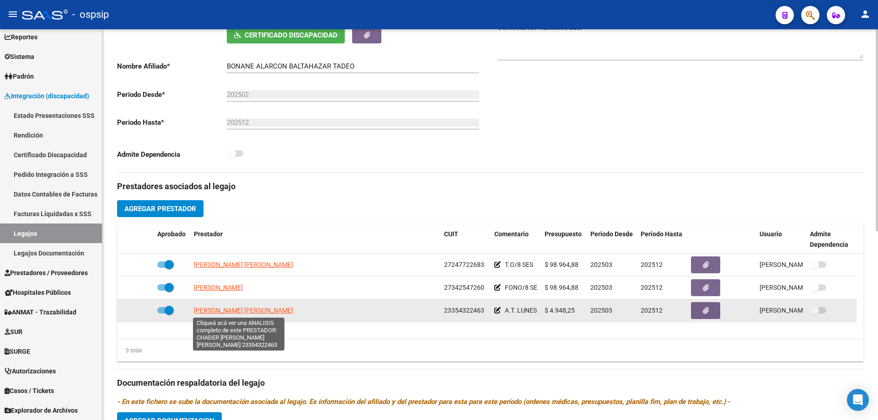
click at [220, 309] on span "CHADER ORTIZ MELINA BELEN" at bounding box center [243, 310] width 99 height 7
type textarea "23354322463"
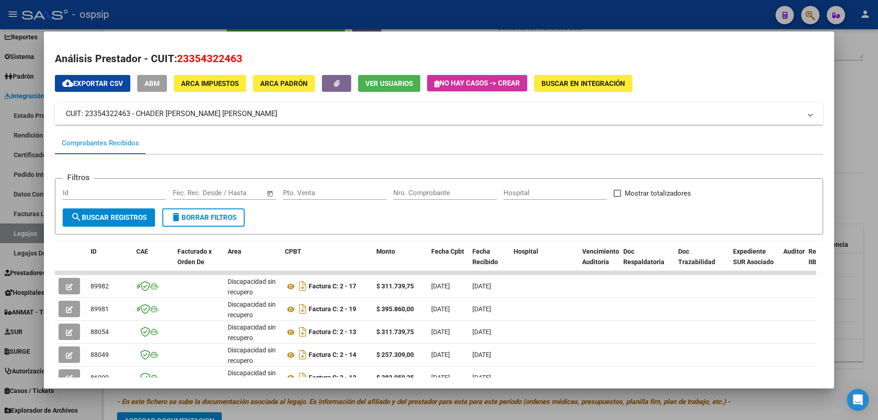
click at [858, 139] on div at bounding box center [439, 210] width 878 height 420
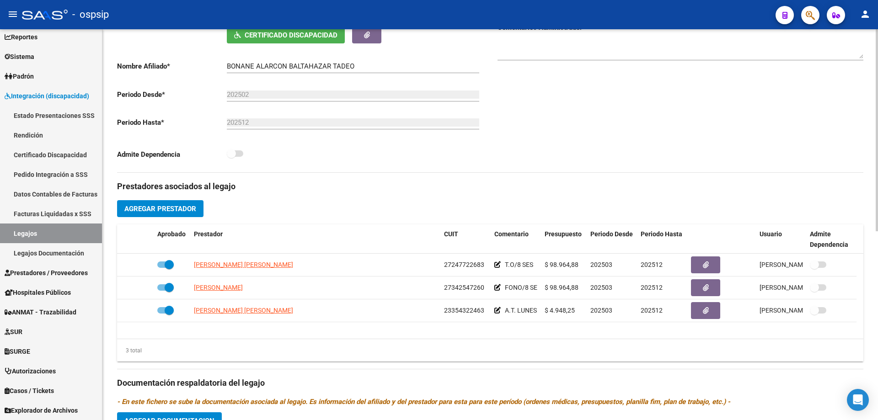
scroll to position [0, 0]
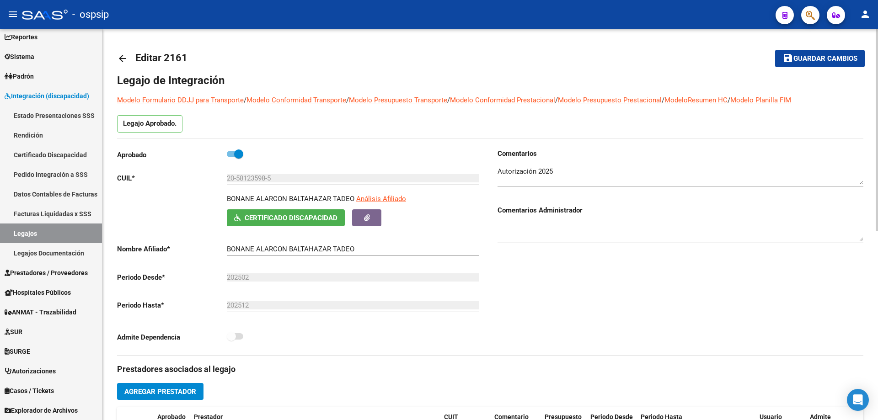
click at [123, 56] on mat-icon "arrow_back" at bounding box center [122, 58] width 11 height 11
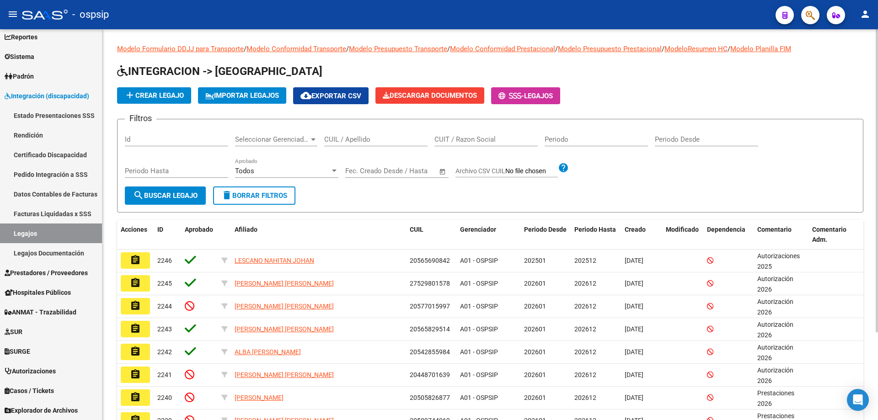
click at [362, 138] on input "CUIL / Apellido" at bounding box center [375, 139] width 103 height 8
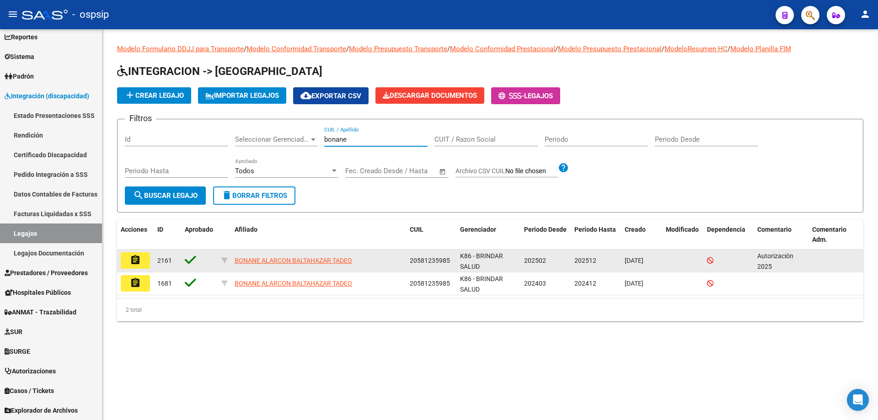
type input "bonane"
click at [132, 262] on mat-icon "assignment" at bounding box center [135, 260] width 11 height 11
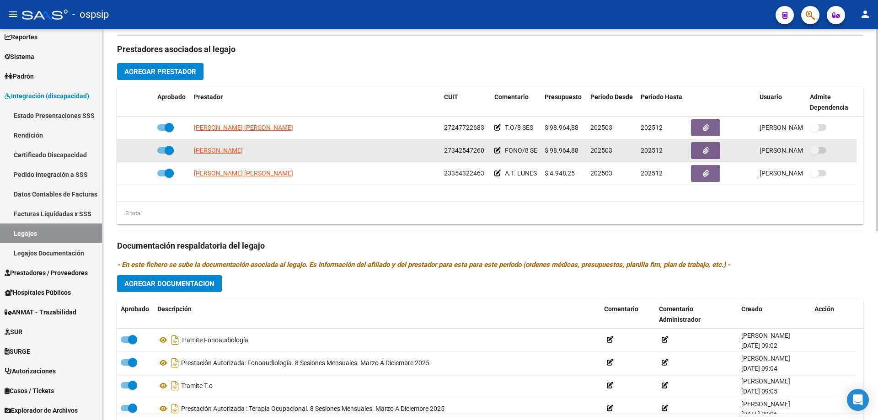
scroll to position [366, 0]
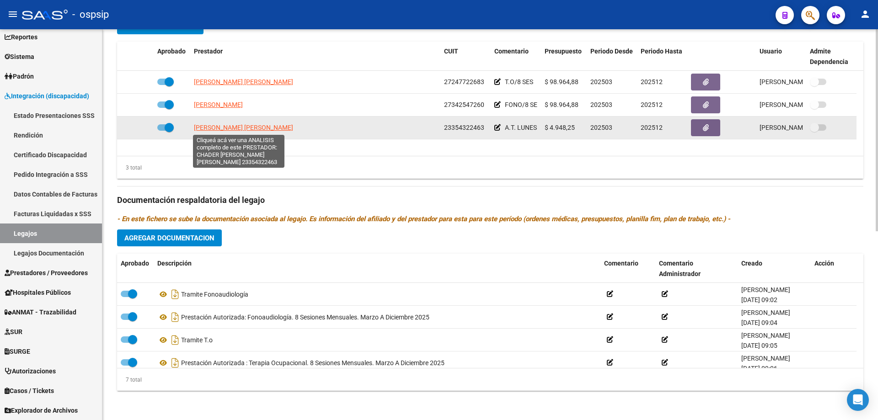
click at [259, 125] on span "CHADER ORTIZ MELINA BELEN" at bounding box center [243, 127] width 99 height 7
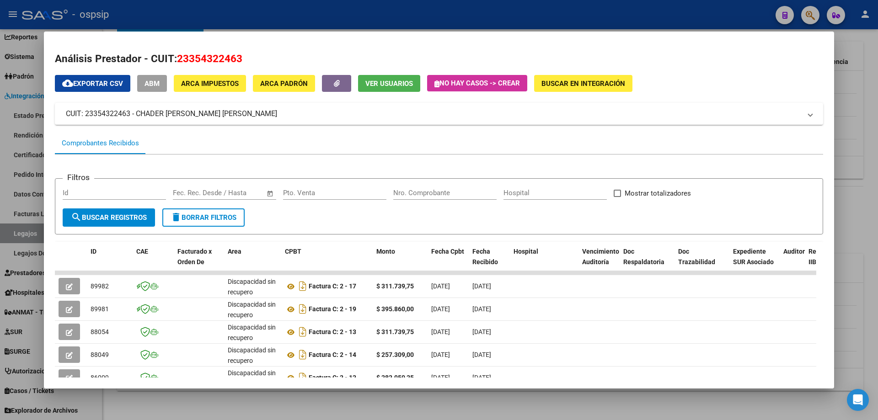
click at [868, 254] on div at bounding box center [439, 210] width 878 height 420
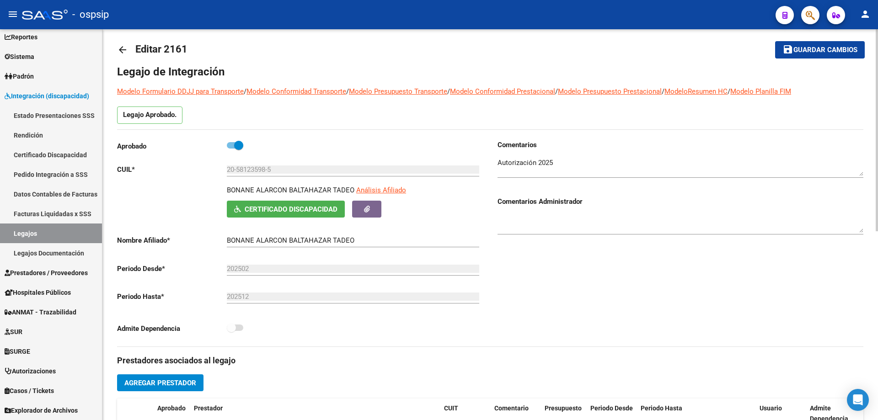
scroll to position [0, 0]
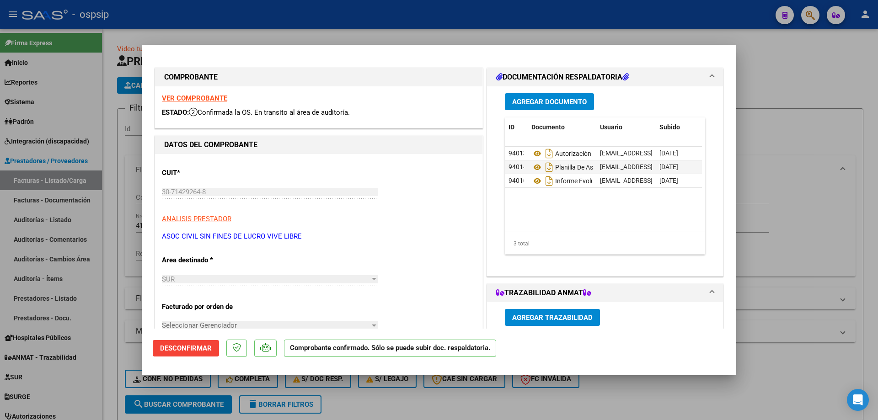
scroll to position [150, 0]
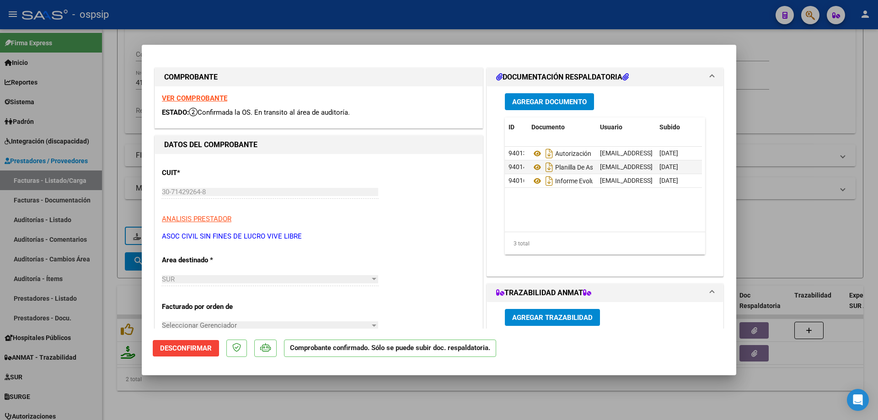
click at [834, 111] on div at bounding box center [439, 210] width 878 height 420
type input "$ 0,00"
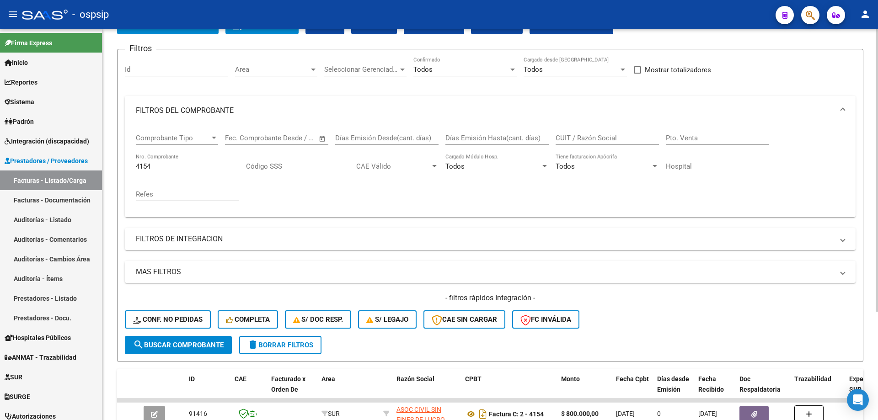
scroll to position [59, 0]
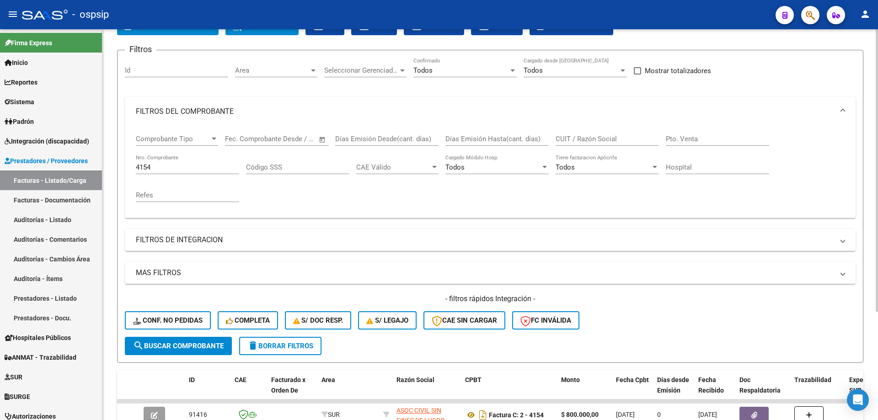
click at [168, 165] on input "4154" at bounding box center [187, 167] width 103 height 8
type input "4"
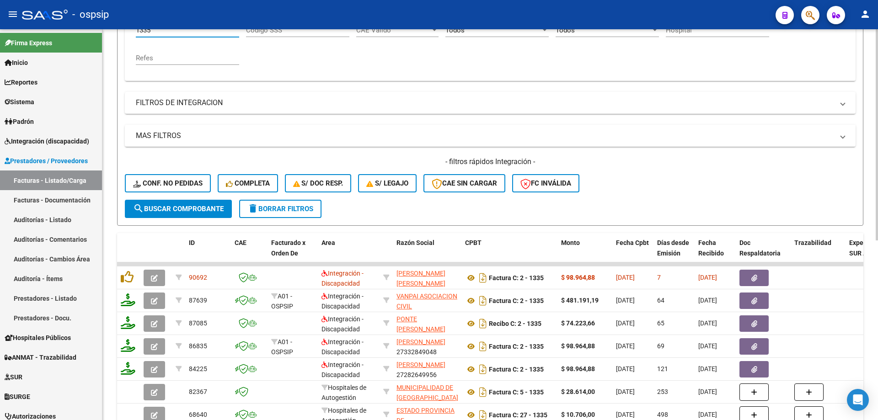
scroll to position [241, 0]
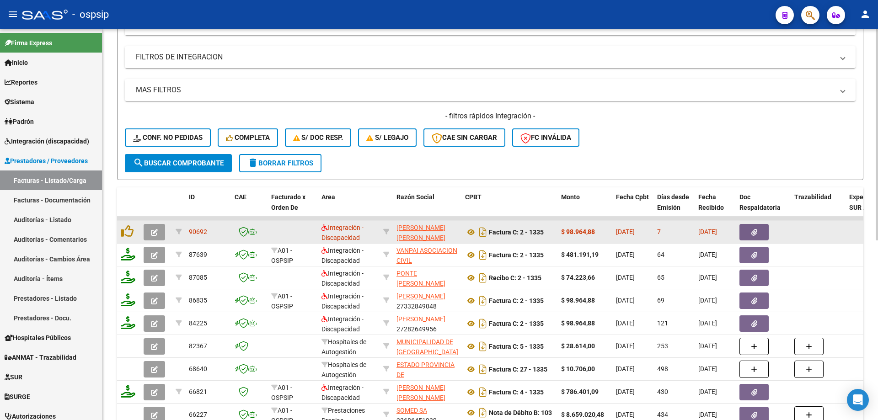
type input "1335"
click at [151, 231] on icon "button" at bounding box center [154, 232] width 7 height 7
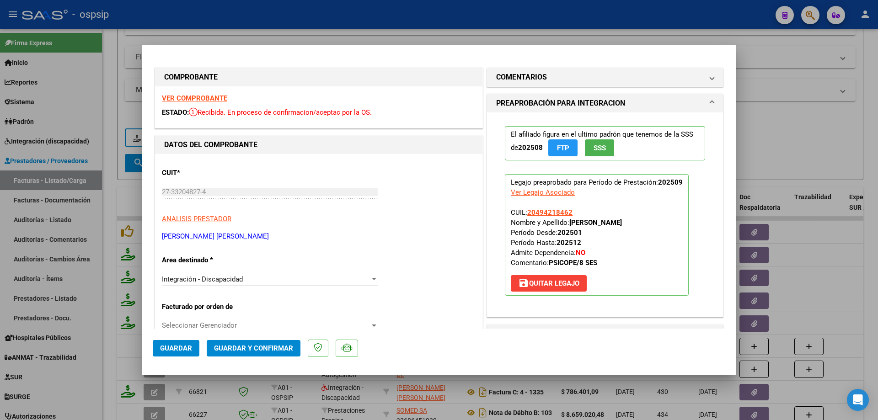
click at [817, 133] on div at bounding box center [439, 210] width 878 height 420
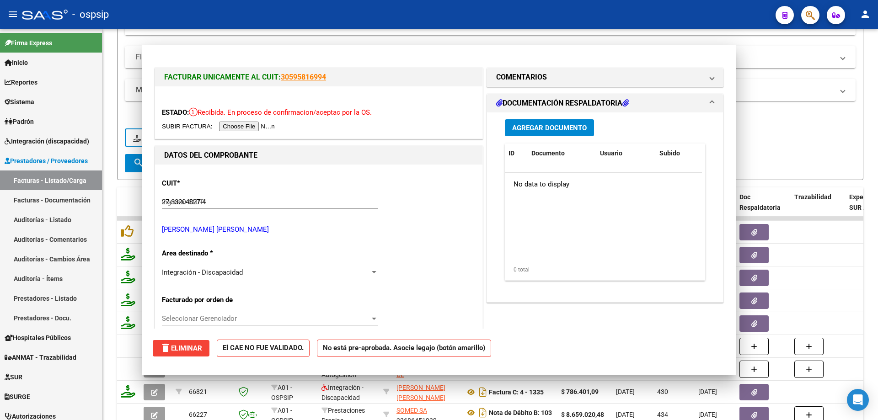
type input "$ 0,00"
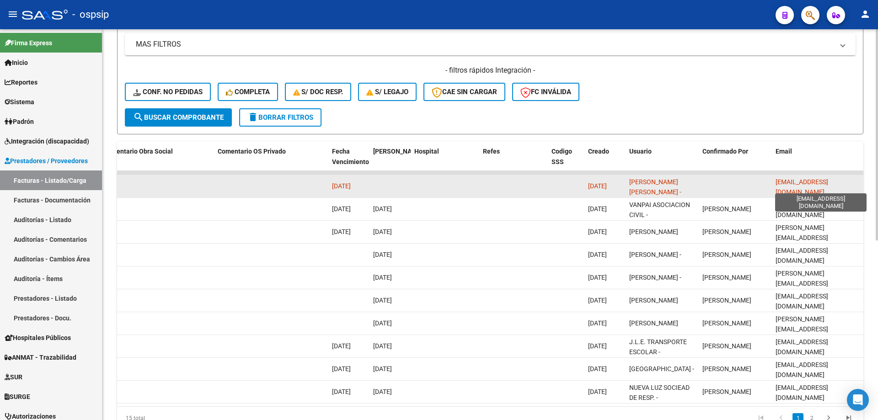
scroll to position [0, 3]
drag, startPoint x: 774, startPoint y: 184, endPoint x: 863, endPoint y: 188, distance: 88.3
click at [863, 188] on datatable-body-cell "[EMAIL_ADDRESS][DOMAIN_NAME]" at bounding box center [817, 186] width 91 height 22
copy span "[EMAIL_ADDRESS][DOMAIN_NAME]"
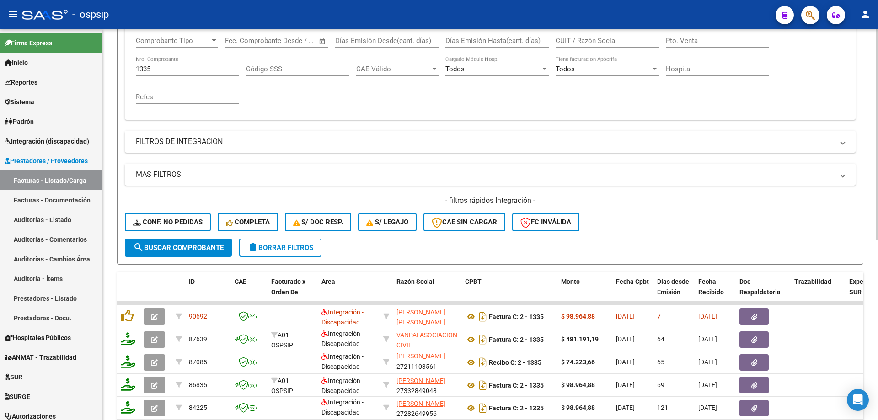
scroll to position [59, 0]
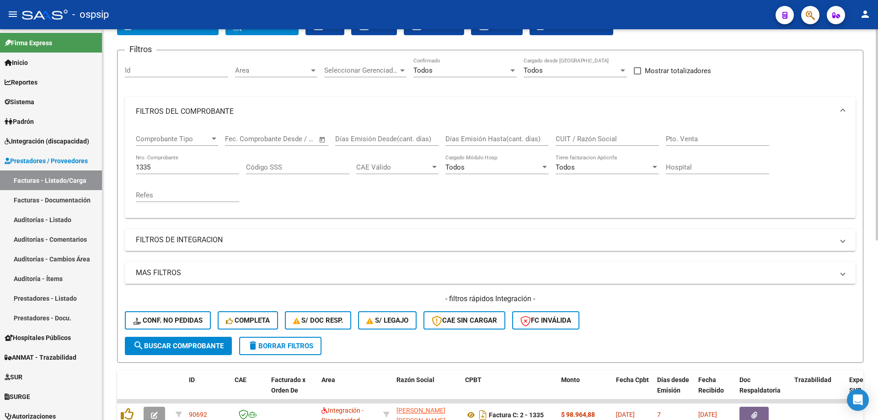
click at [171, 161] on div "1335 Nro. Comprobante" at bounding box center [187, 165] width 103 height 20
type input "1"
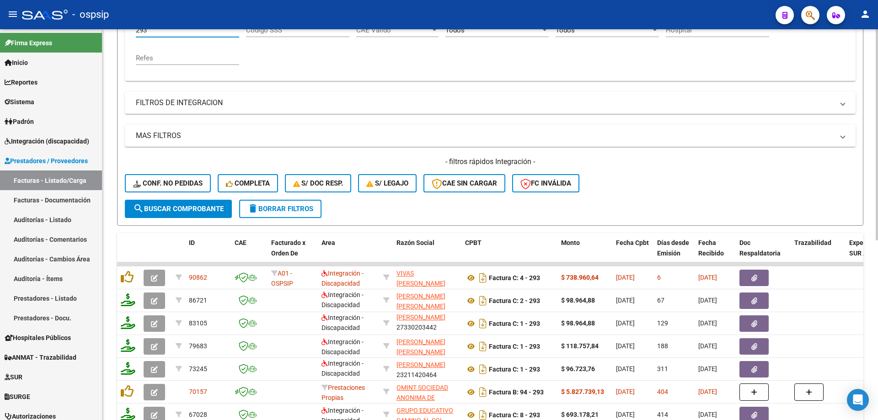
scroll to position [241, 0]
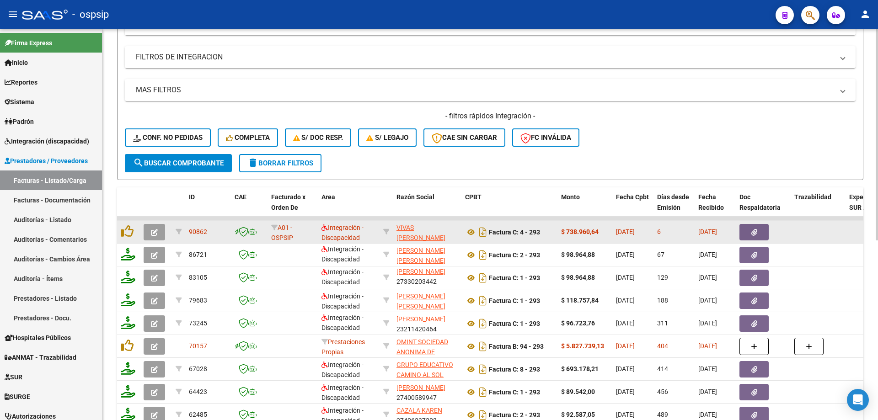
type input "293"
click at [161, 230] on button "button" at bounding box center [154, 232] width 21 height 16
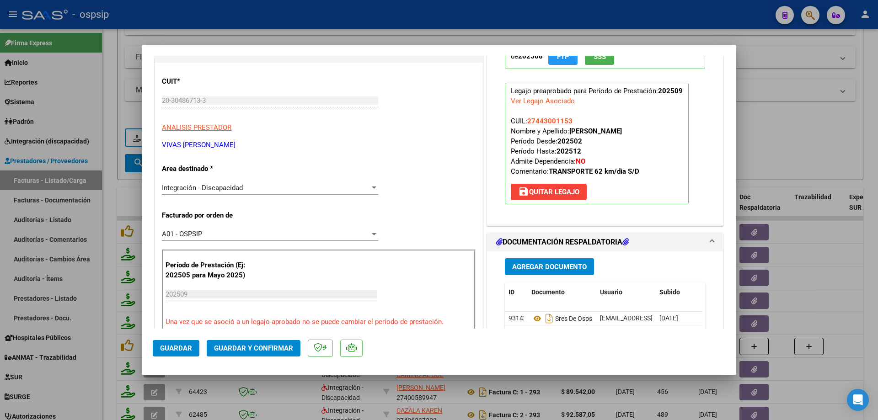
click at [878, 160] on div at bounding box center [439, 210] width 878 height 420
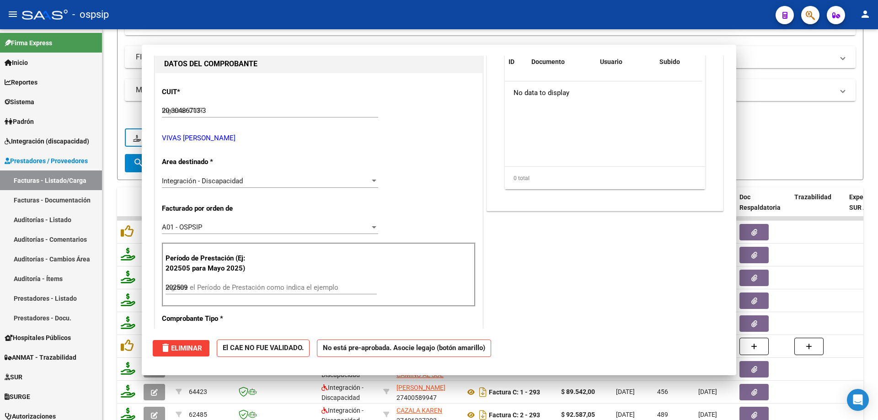
type input "$ 0,00"
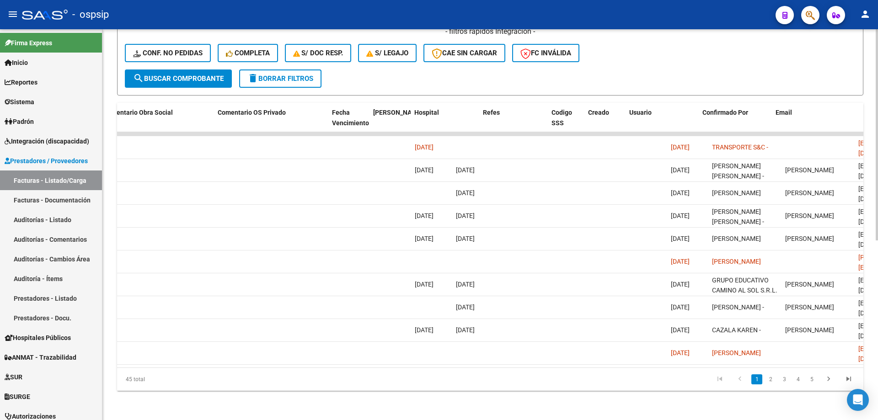
scroll to position [0, 1612]
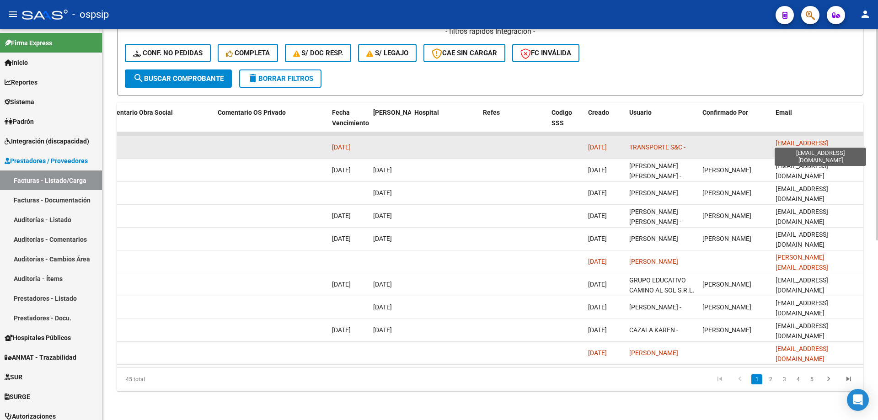
drag, startPoint x: 851, startPoint y: 140, endPoint x: 776, endPoint y: 143, distance: 75.6
click at [776, 143] on div "[EMAIL_ADDRESS][DOMAIN_NAME]" at bounding box center [818, 147] width 84 height 19
copy span "[EMAIL_ADDRESS][DOMAIN_NAME]"
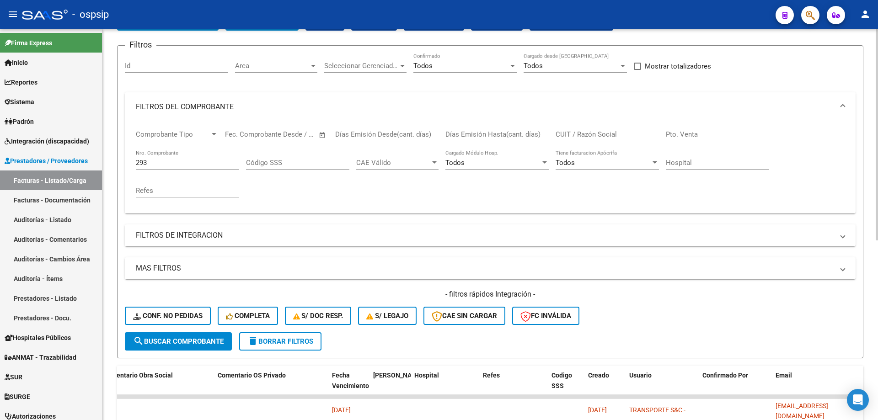
scroll to position [0, 0]
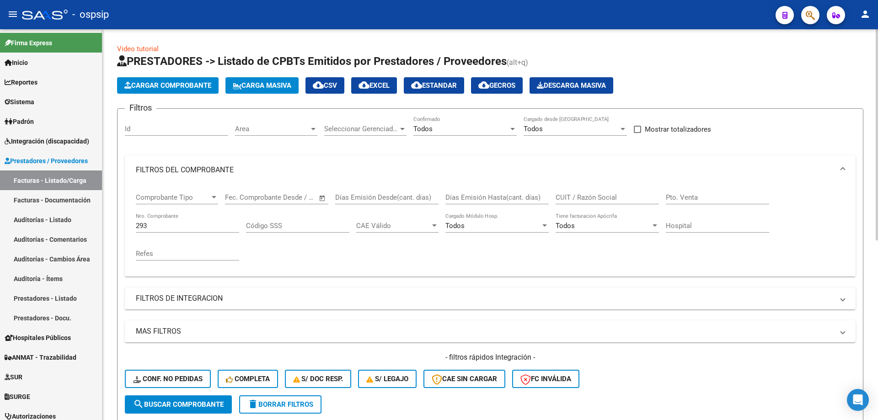
drag, startPoint x: 175, startPoint y: 231, endPoint x: 124, endPoint y: 224, distance: 51.3
click at [120, 224] on form "Filtros Id Area Area Seleccionar Gerenciador Seleccionar Gerenciador Todos Conf…" at bounding box center [490, 264] width 746 height 313
click at [174, 222] on input "293" at bounding box center [187, 226] width 103 height 8
type input "2"
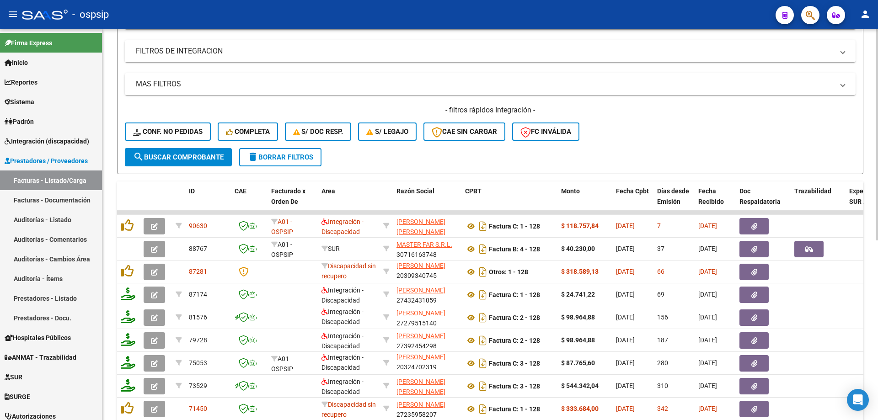
scroll to position [241, 0]
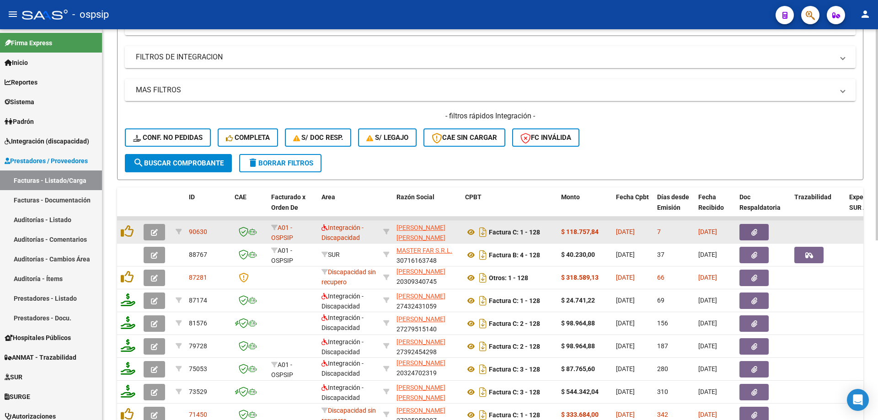
type input "126"
click at [154, 231] on icon "button" at bounding box center [154, 232] width 7 height 7
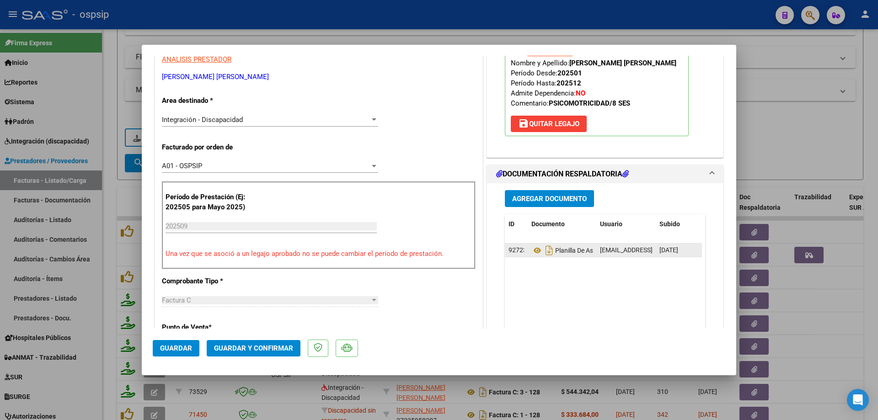
scroll to position [183, 0]
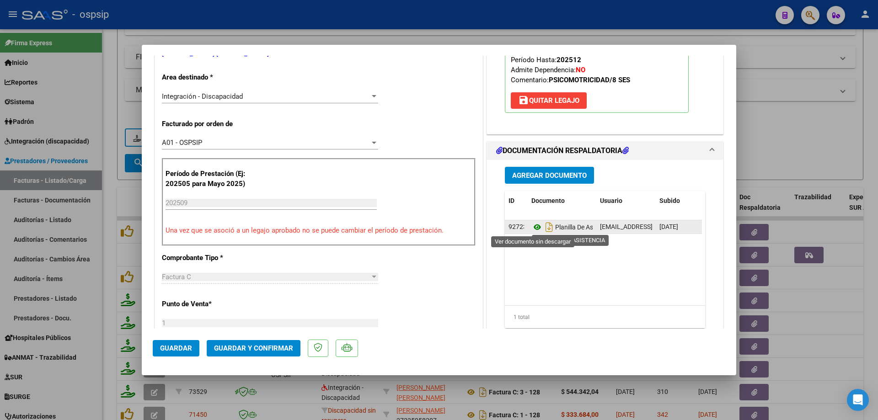
click at [531, 228] on icon at bounding box center [537, 227] width 12 height 11
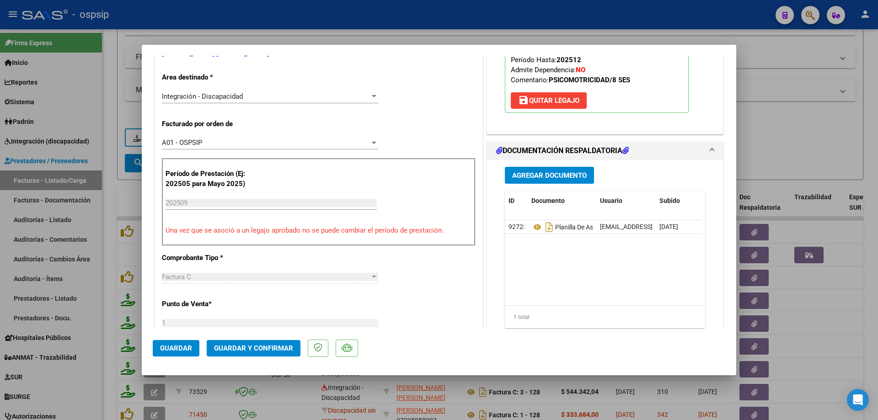
click at [787, 134] on div at bounding box center [439, 210] width 878 height 420
type input "$ 0,00"
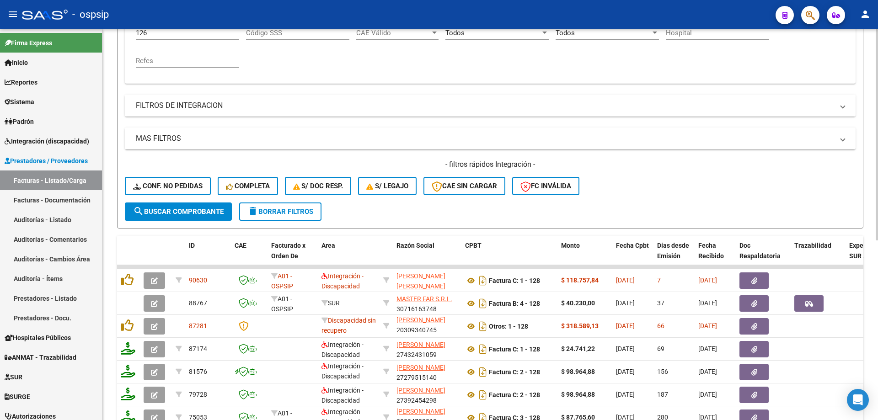
scroll to position [150, 0]
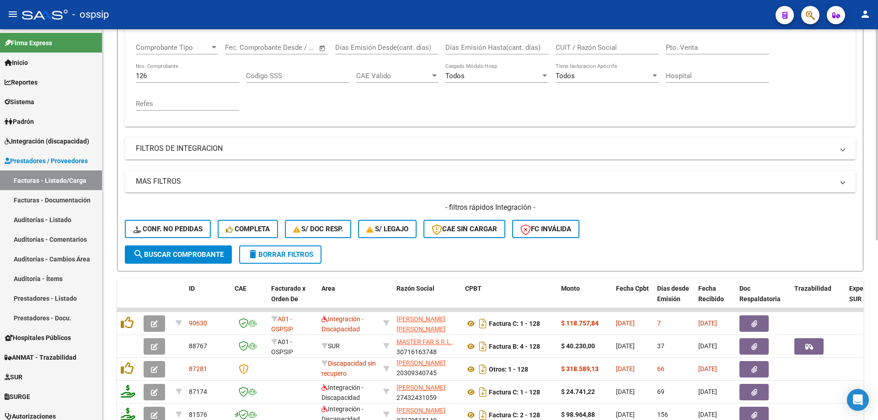
click at [177, 82] on div "126 Nro. Comprobante" at bounding box center [187, 73] width 103 height 20
type input "1"
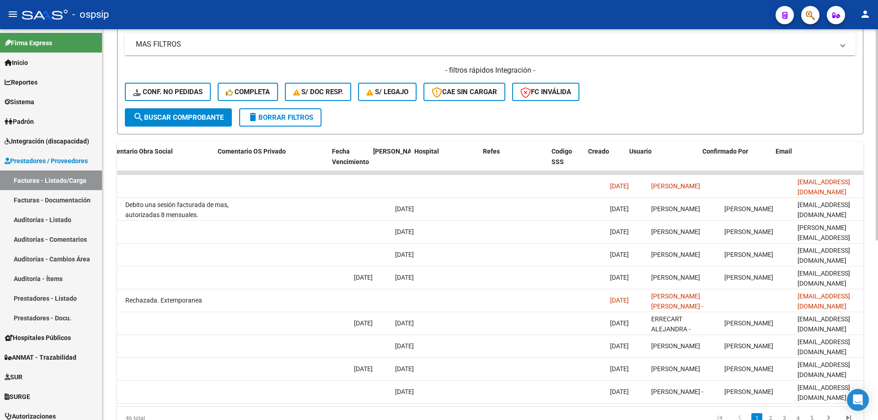
scroll to position [0, 1612]
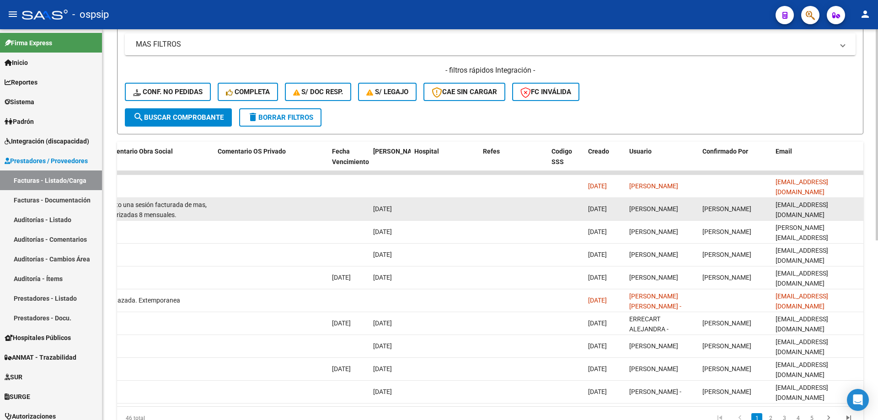
drag, startPoint x: 845, startPoint y: 209, endPoint x: 777, endPoint y: 213, distance: 68.3
click at [777, 213] on div "[EMAIL_ADDRESS][DOMAIN_NAME]" at bounding box center [818, 209] width 84 height 19
copy span "[EMAIL_ADDRESS][DOMAIN_NAME]"
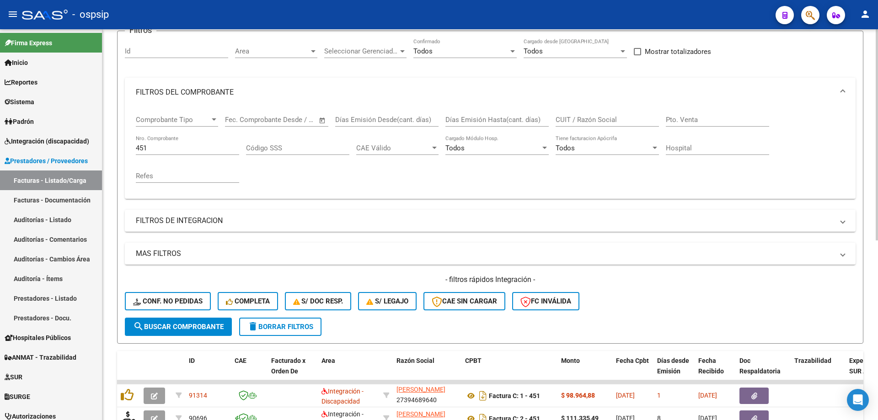
scroll to position [59, 0]
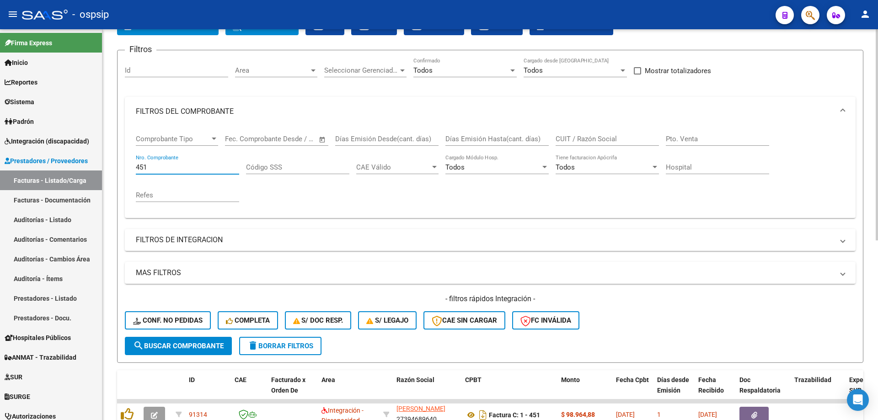
click at [152, 165] on input "451" at bounding box center [187, 167] width 103 height 8
type input "4"
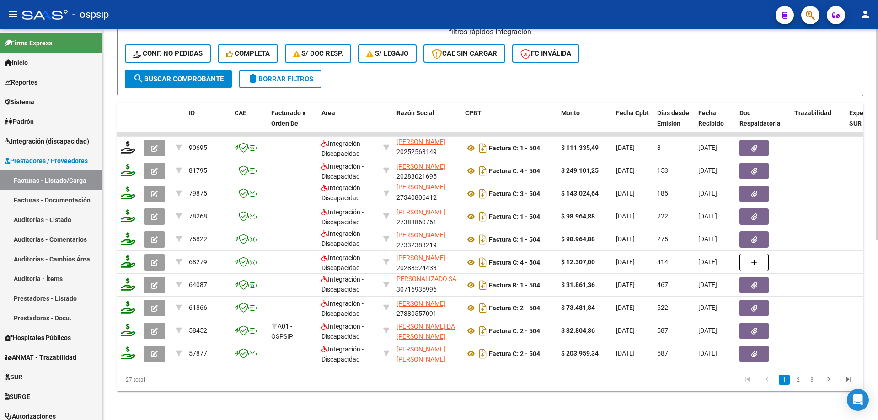
scroll to position [333, 0]
drag, startPoint x: 331, startPoint y: 368, endPoint x: 553, endPoint y: 370, distance: 222.8
click at [553, 370] on datatable-footer "27 total 1 2 3" at bounding box center [490, 379] width 746 height 23
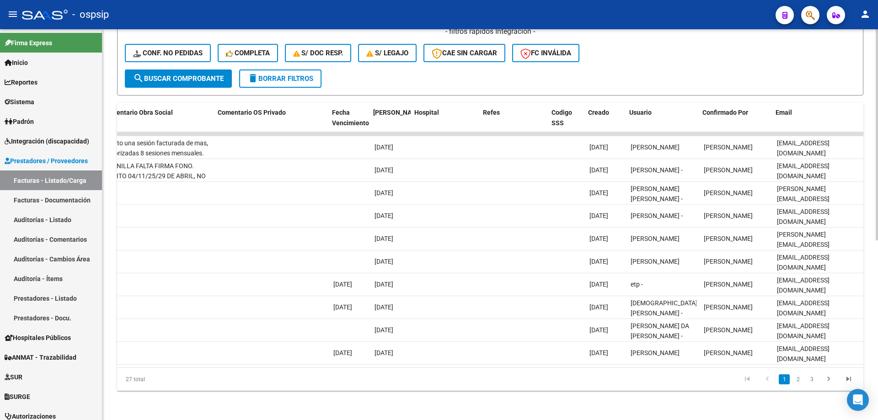
scroll to position [0, 1612]
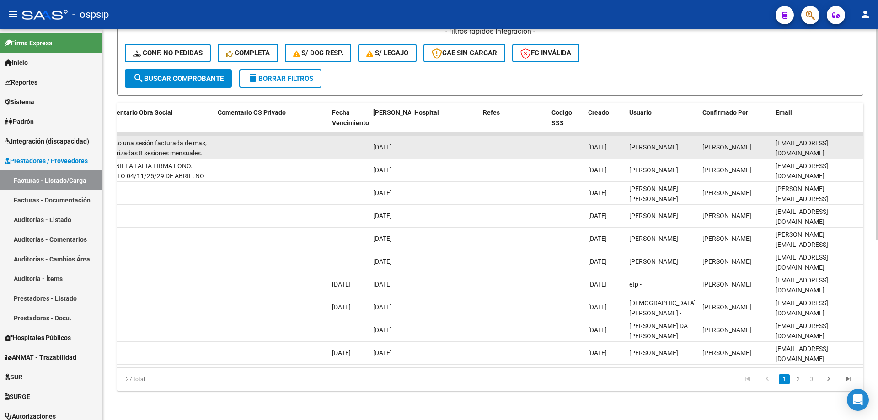
drag, startPoint x: 860, startPoint y: 139, endPoint x: 775, endPoint y: 143, distance: 85.2
click at [775, 143] on datatable-body-cell "[EMAIL_ADDRESS][DOMAIN_NAME]" at bounding box center [817, 147] width 91 height 22
copy span "[EMAIL_ADDRESS][DOMAIN_NAME]"
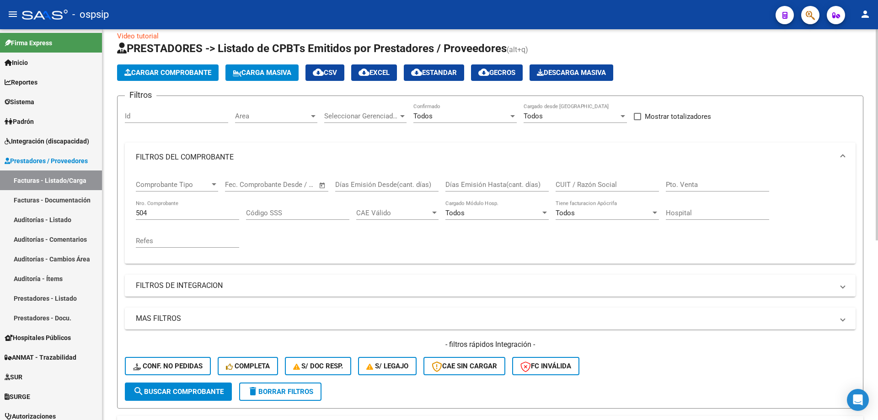
scroll to position [0, 0]
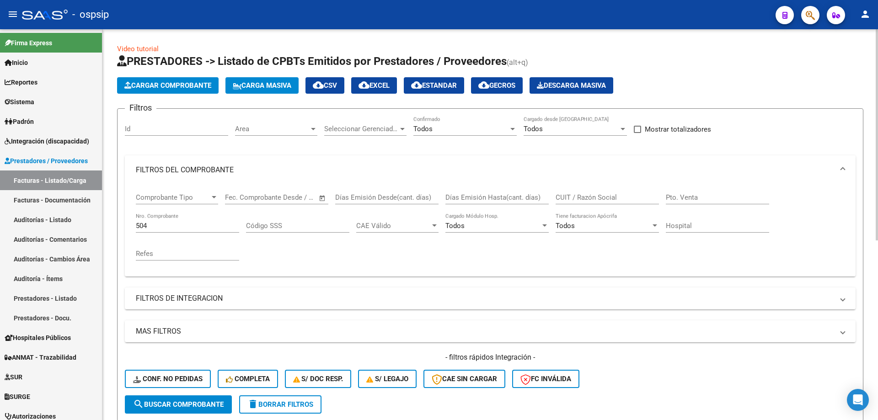
click at [187, 225] on input "504" at bounding box center [187, 226] width 103 height 8
type input "5"
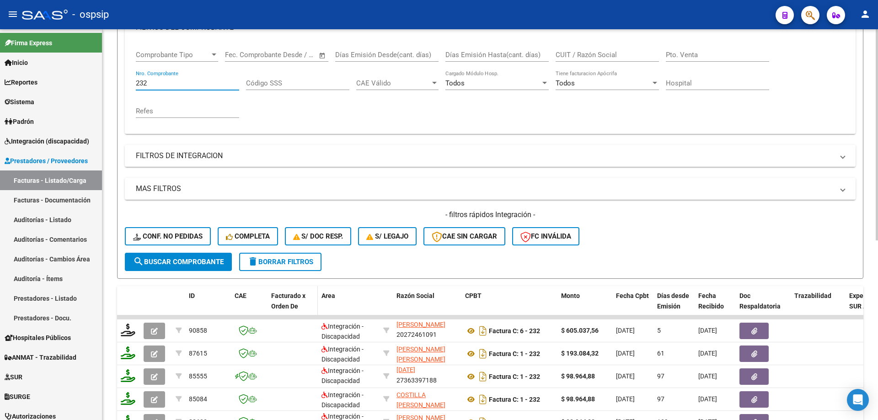
scroll to position [137, 0]
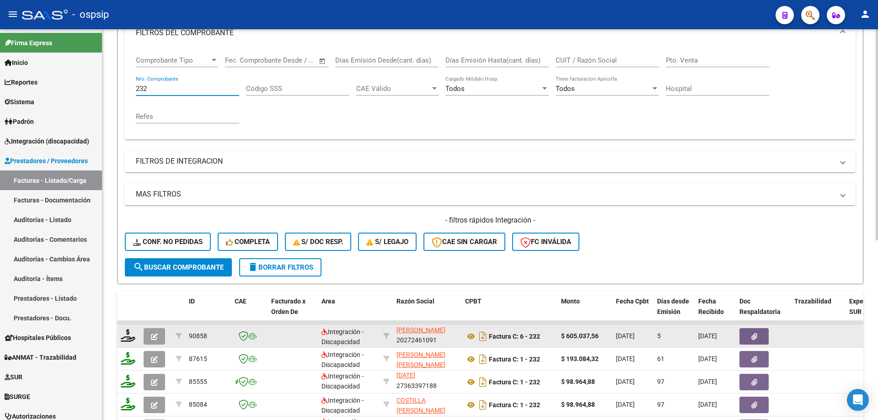
type input "232"
click at [154, 335] on icon "button" at bounding box center [154, 336] width 7 height 7
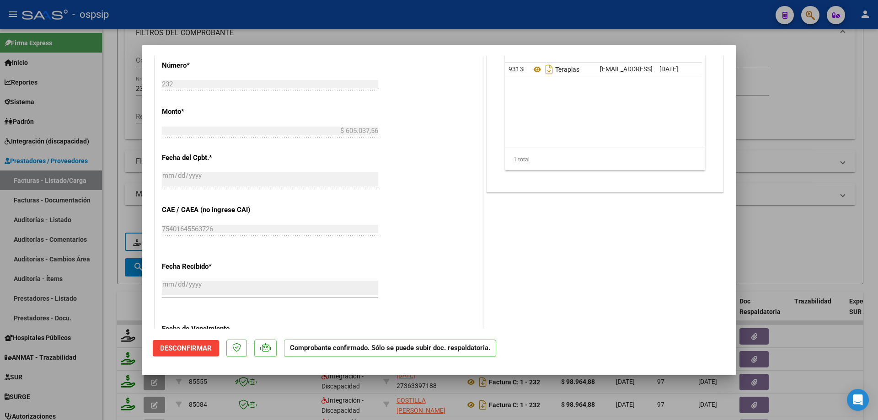
scroll to position [229, 0]
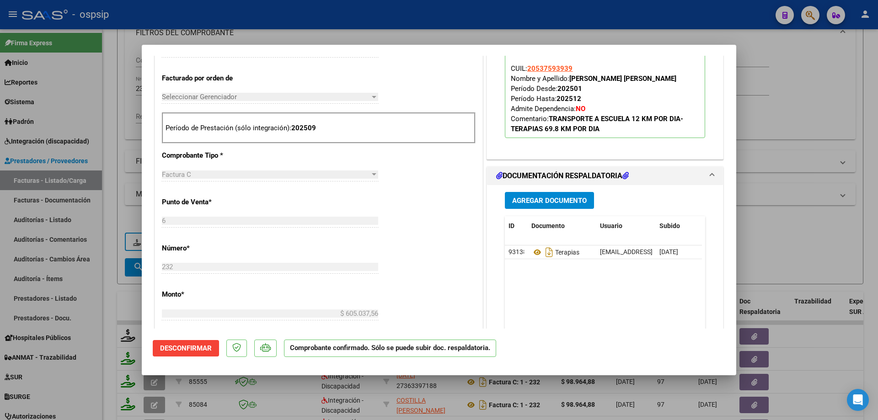
click at [567, 205] on span "Agregar Documento" at bounding box center [549, 201] width 75 height 8
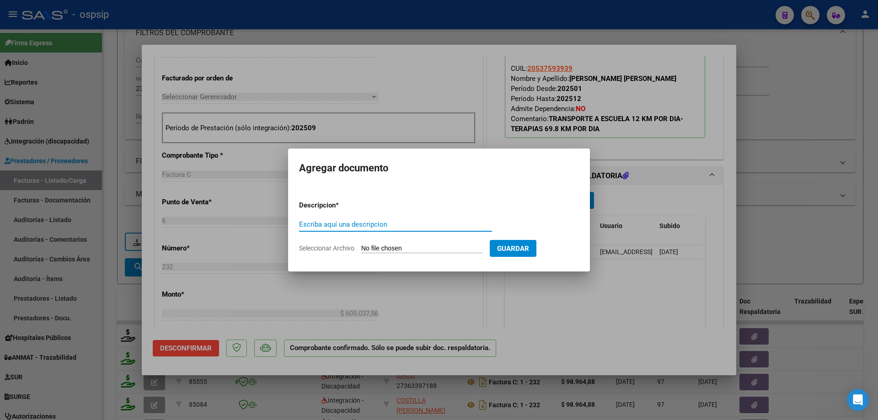
click at [361, 223] on input "Escriba aquí una descripcion" at bounding box center [395, 224] width 193 height 8
type input "Planilla corregida"
click at [422, 249] on input "Seleccionar Archivo" at bounding box center [421, 249] width 121 height 9
type input "C:\fakepath\correccion terapias [PERSON_NAME].pdf"
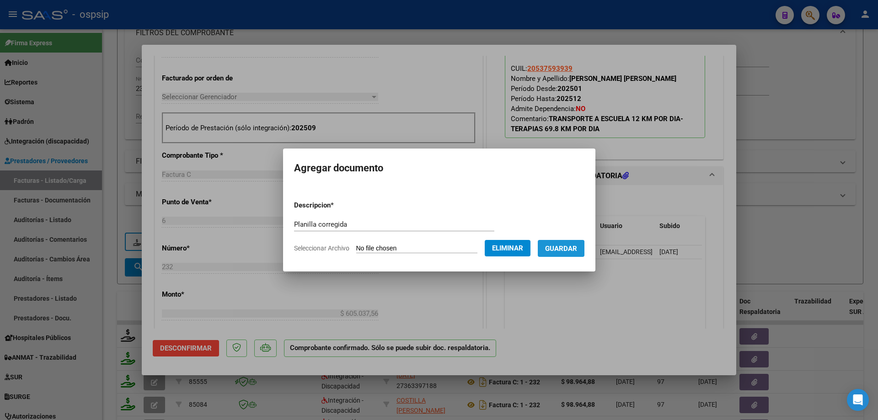
click at [569, 251] on span "Guardar" at bounding box center [561, 249] width 32 height 8
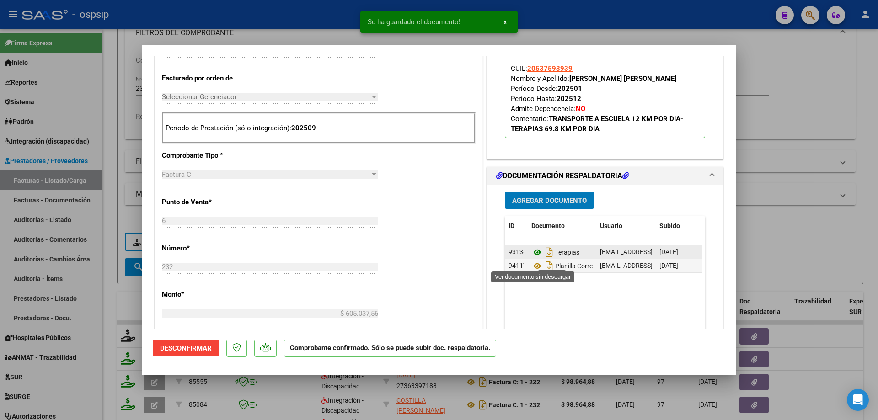
click at [531, 258] on icon at bounding box center [537, 252] width 12 height 11
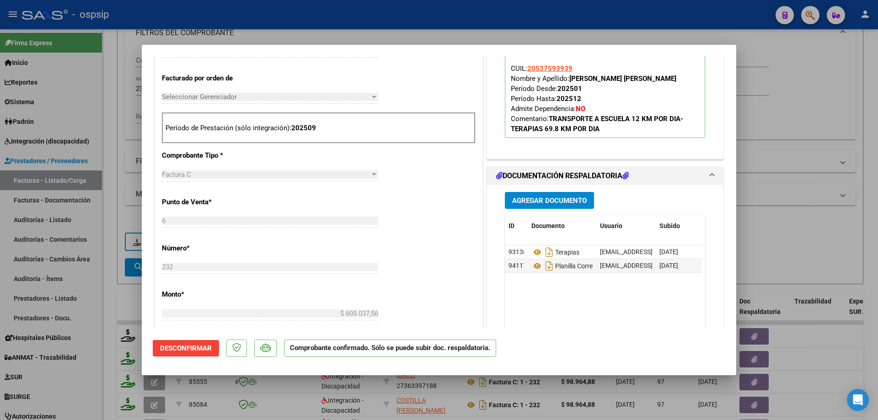
click at [804, 113] on div at bounding box center [439, 210] width 878 height 420
type input "$ 0,00"
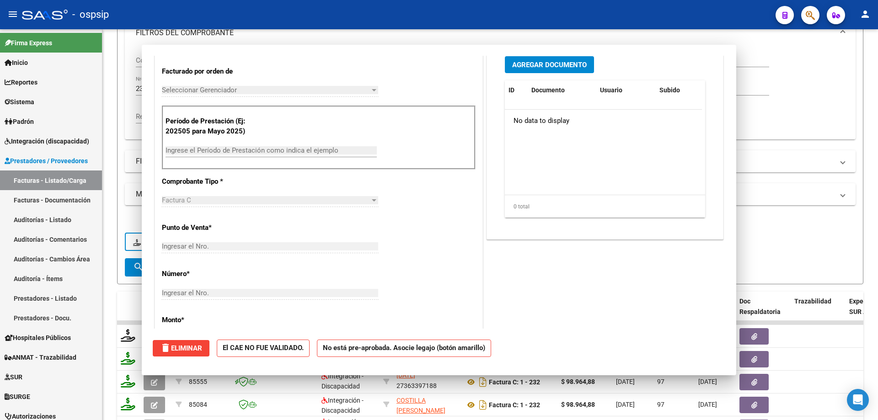
scroll to position [0, 0]
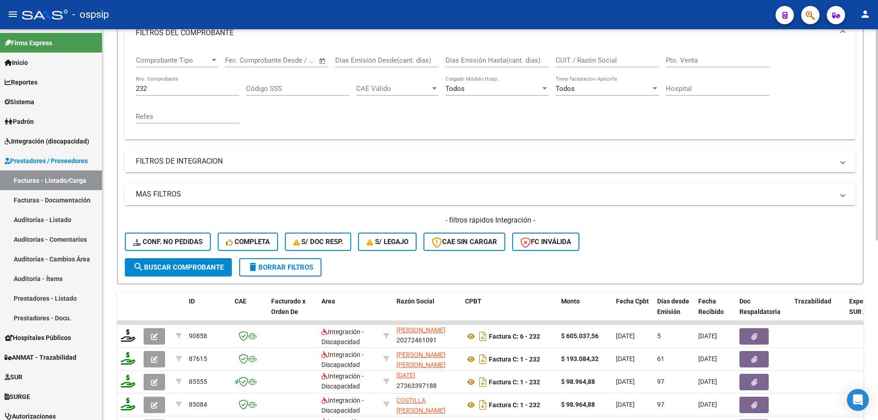
click at [189, 85] on input "232" at bounding box center [187, 89] width 103 height 8
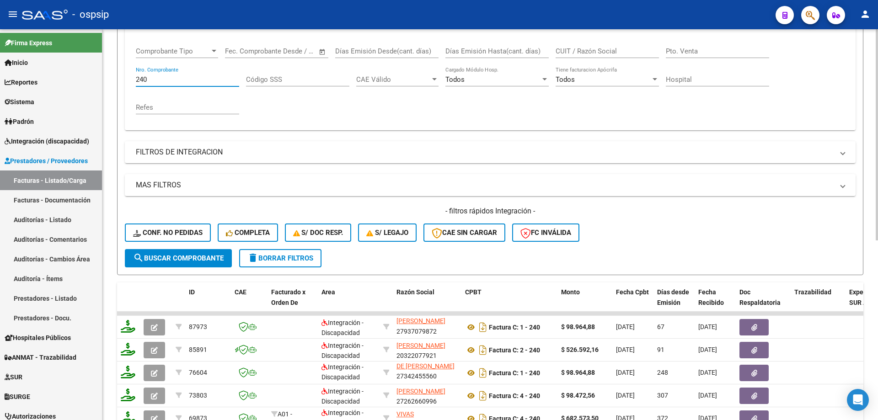
scroll to position [196, 0]
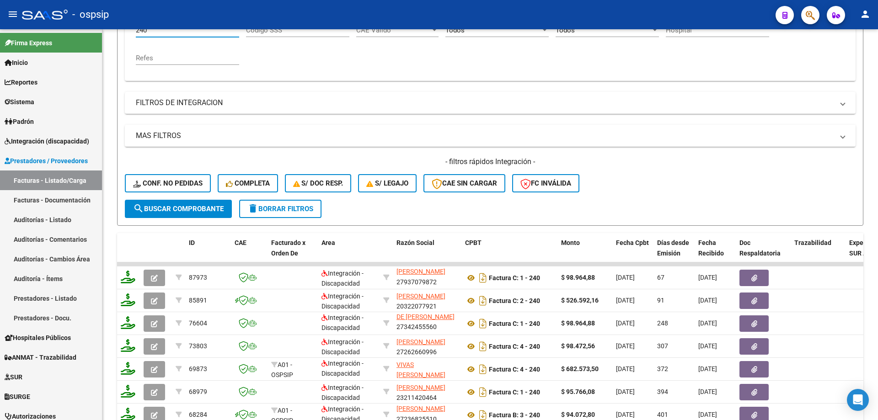
type input "240"
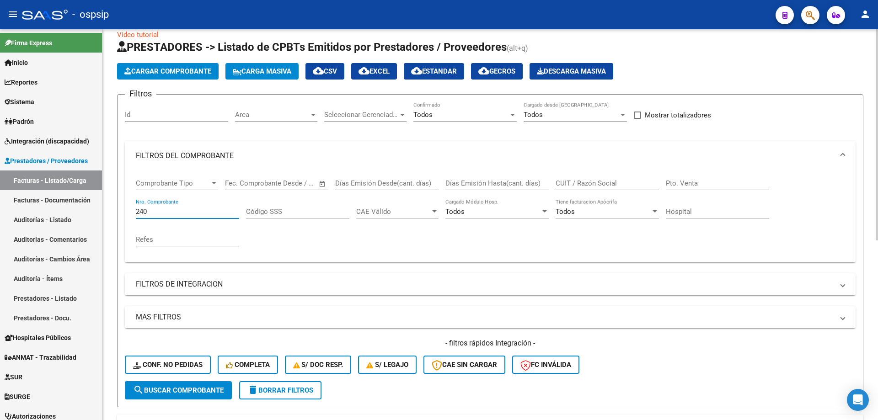
scroll to position [13, 0]
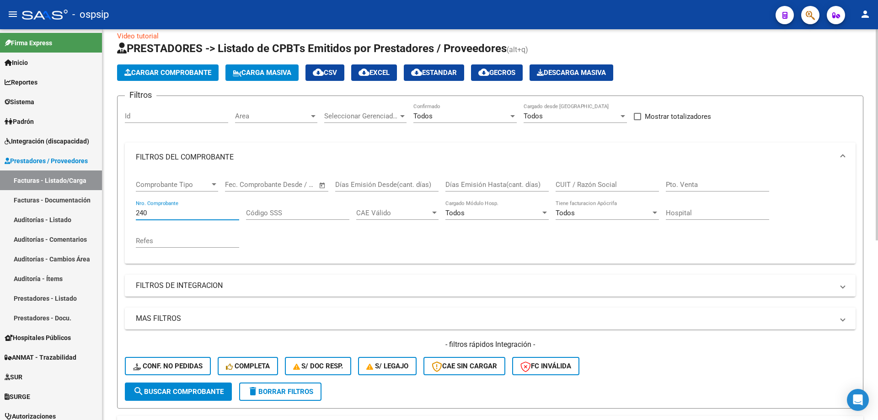
drag, startPoint x: 170, startPoint y: 213, endPoint x: 120, endPoint y: 215, distance: 49.9
click at [120, 215] on form "Filtros Id Area Area Seleccionar Gerenciador Seleccionar Gerenciador Todos Conf…" at bounding box center [490, 252] width 746 height 313
